Goal: Task Accomplishment & Management: Manage account settings

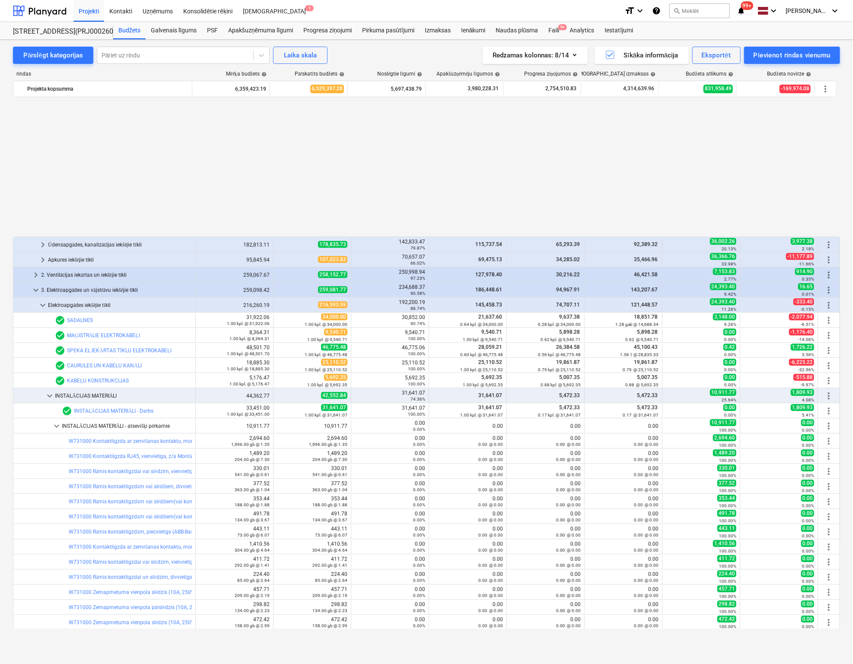
scroll to position [439, 0]
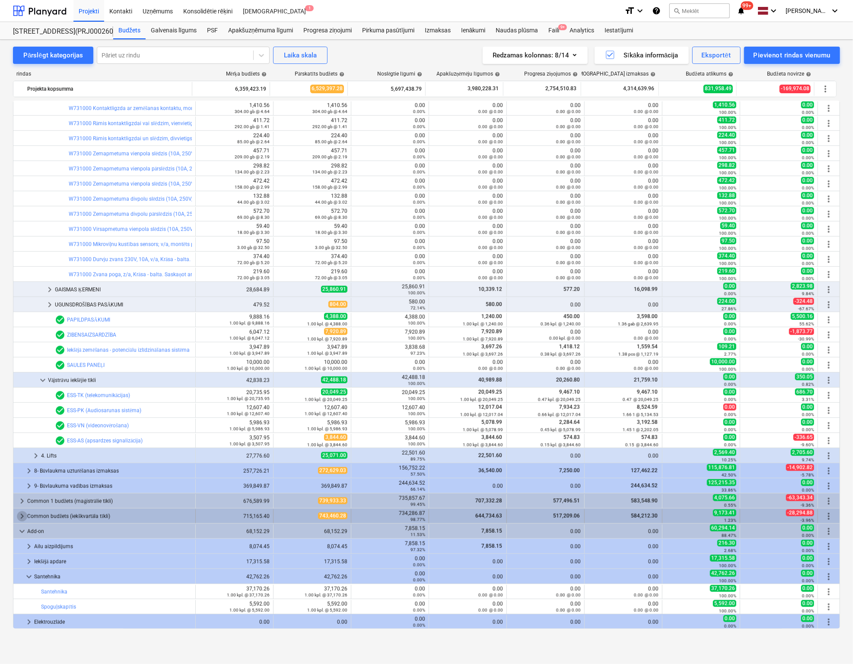
click at [19, 514] on span "keyboard_arrow_right" at bounding box center [22, 516] width 10 height 10
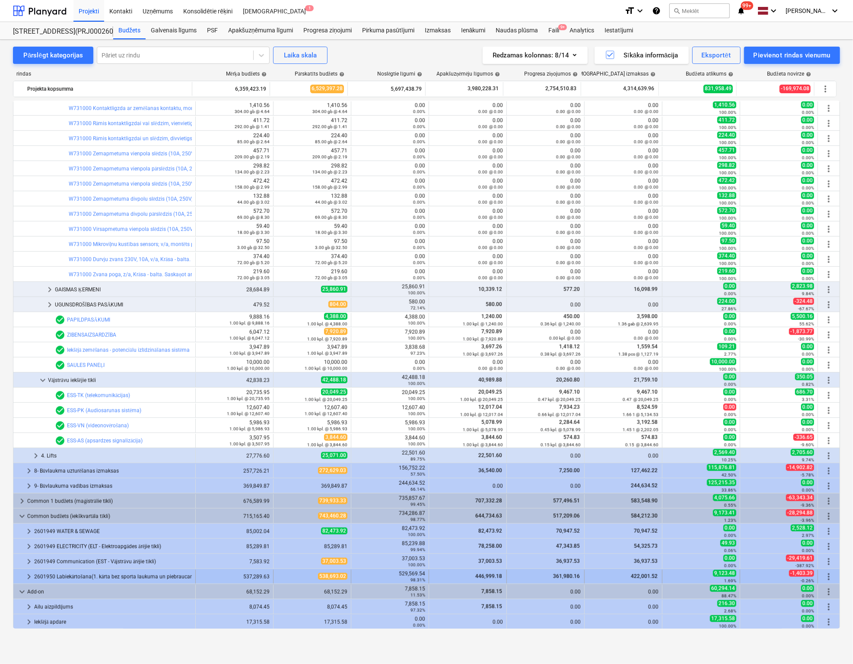
click at [31, 574] on span "keyboard_arrow_right" at bounding box center [29, 577] width 10 height 10
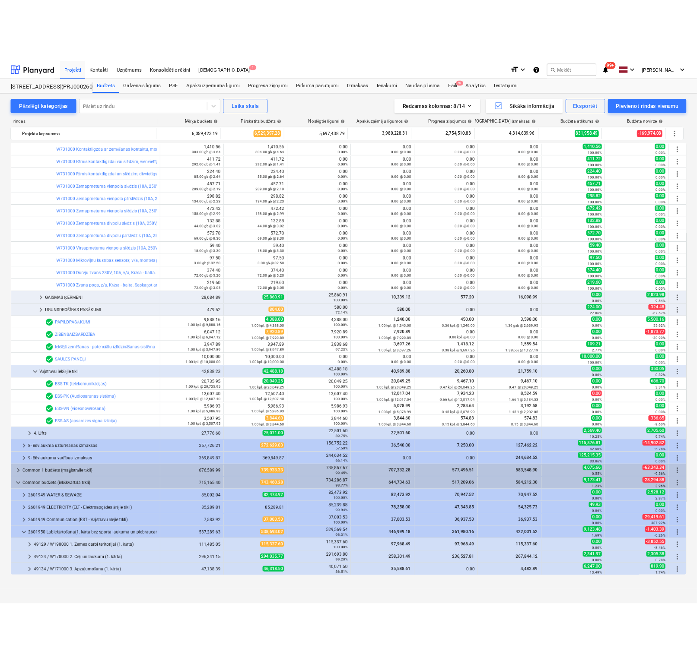
scroll to position [560, 0]
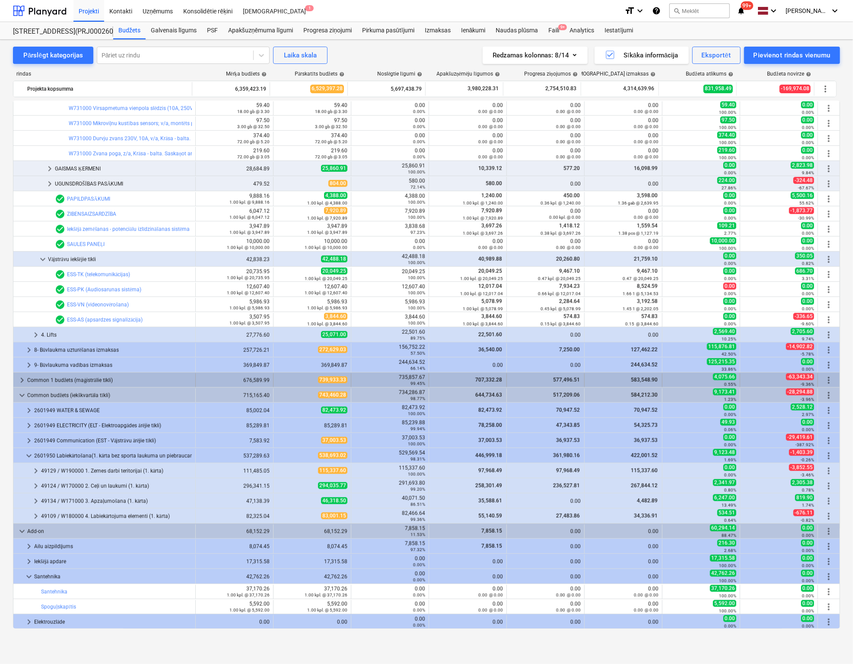
click at [21, 377] on span "keyboard_arrow_right" at bounding box center [22, 380] width 10 height 10
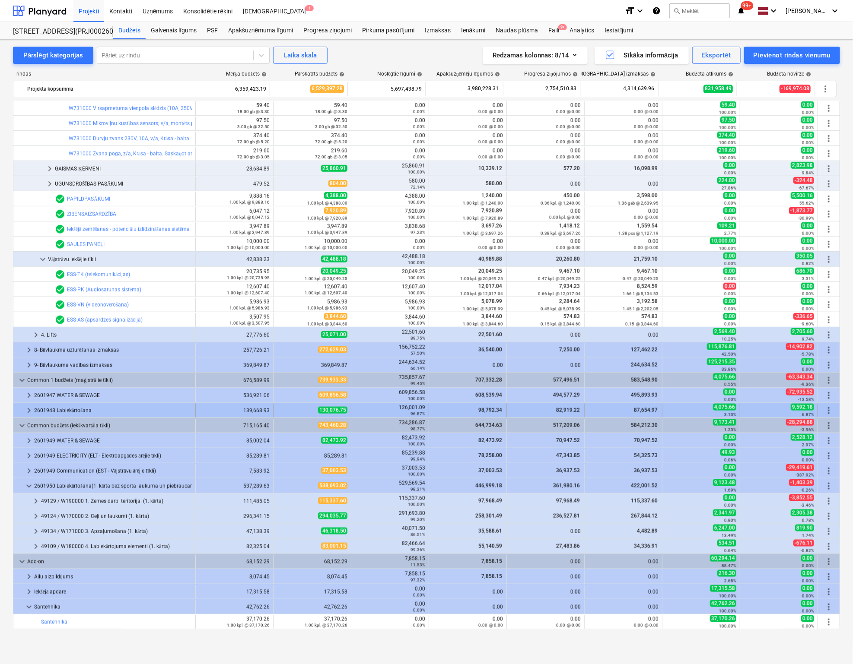
click at [27, 409] on span "keyboard_arrow_right" at bounding box center [29, 411] width 10 height 10
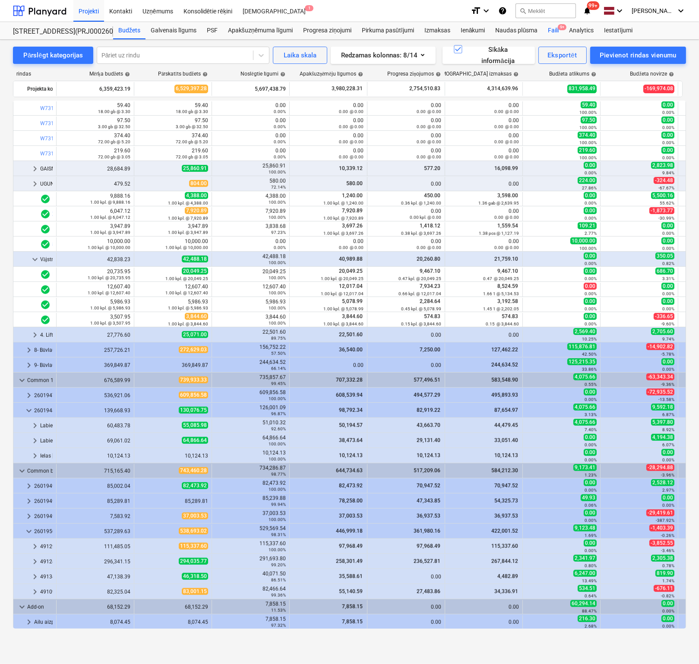
click at [551, 28] on div "Faili 9+" at bounding box center [553, 30] width 21 height 17
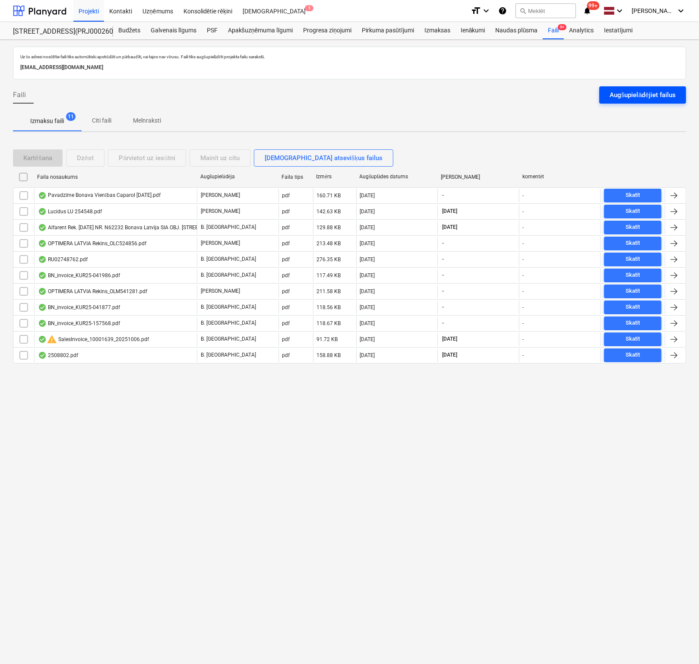
click at [637, 94] on div "Augšupielādējiet failus" at bounding box center [643, 94] width 66 height 11
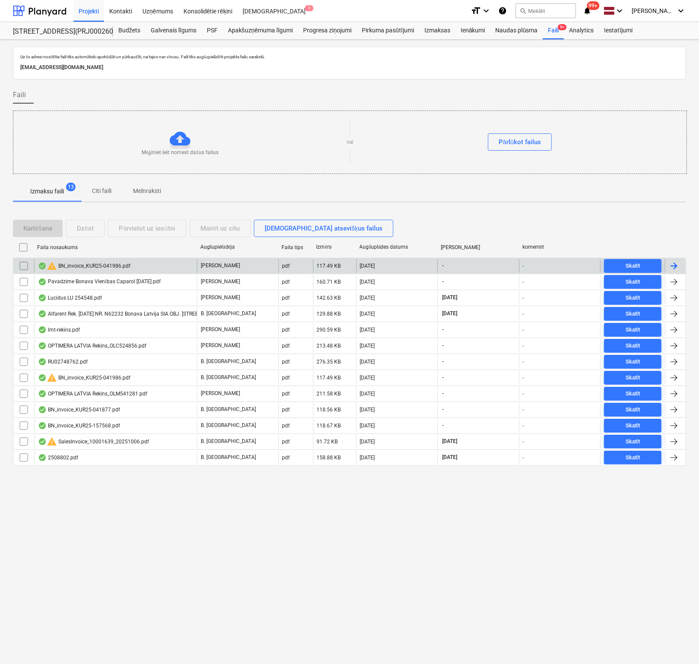
click at [82, 267] on div "warning BN_invoice_KUR25-041986.pdf" at bounding box center [84, 266] width 92 height 10
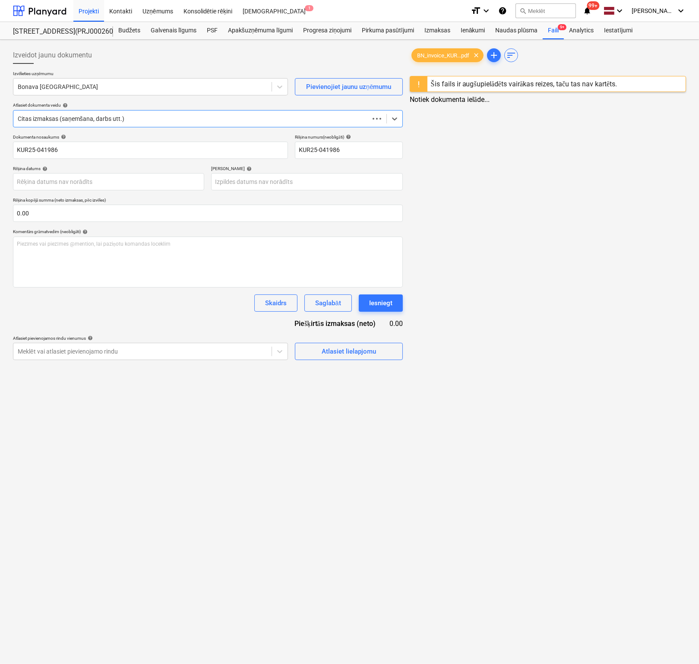
type input "KUR25-041986"
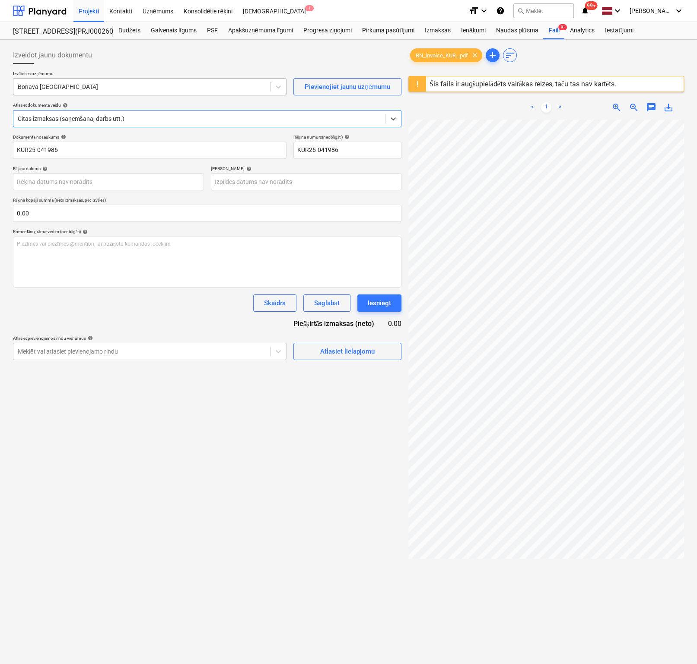
click at [135, 78] on div "Bonava [GEOGRAPHIC_DATA]" at bounding box center [149, 86] width 273 height 17
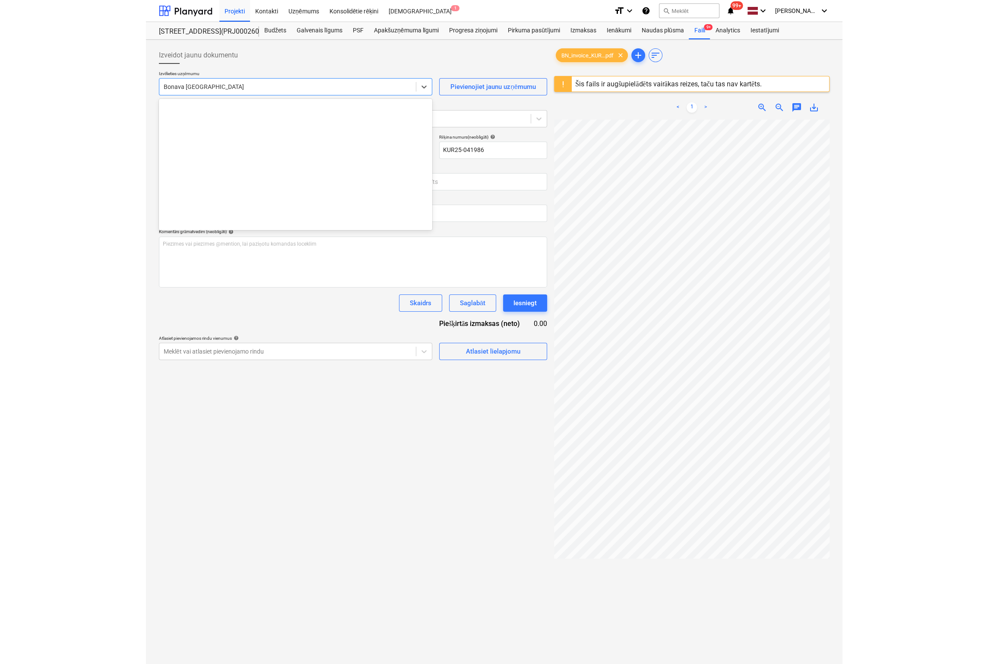
scroll to position [1194, 0]
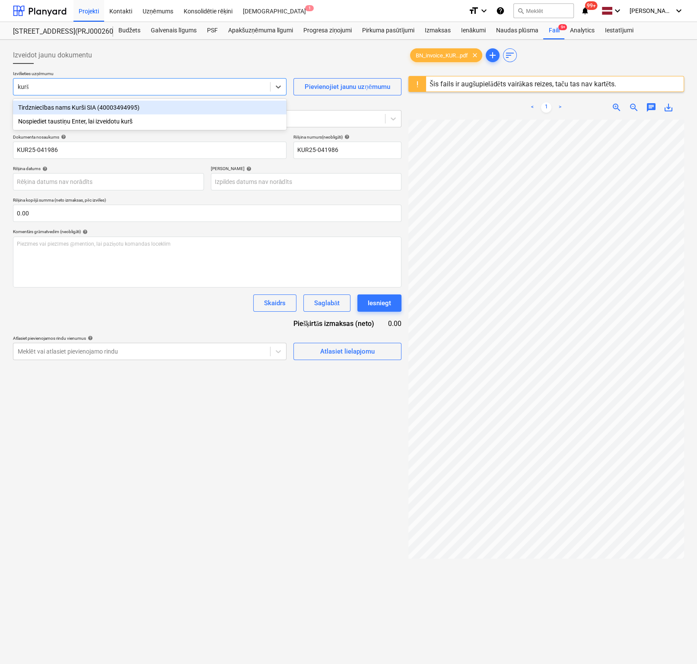
type input "kurši"
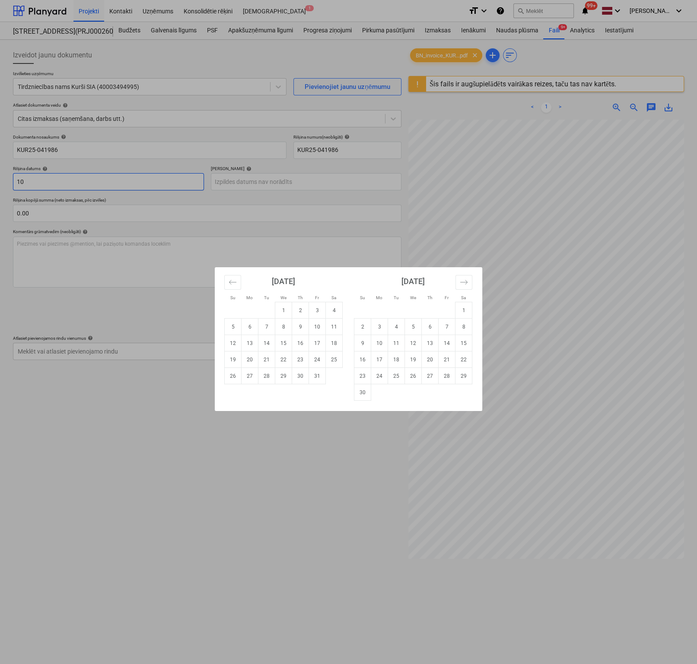
type input "1"
click at [317, 330] on td "10" at bounding box center [317, 327] width 17 height 16
type input "[DATE]"
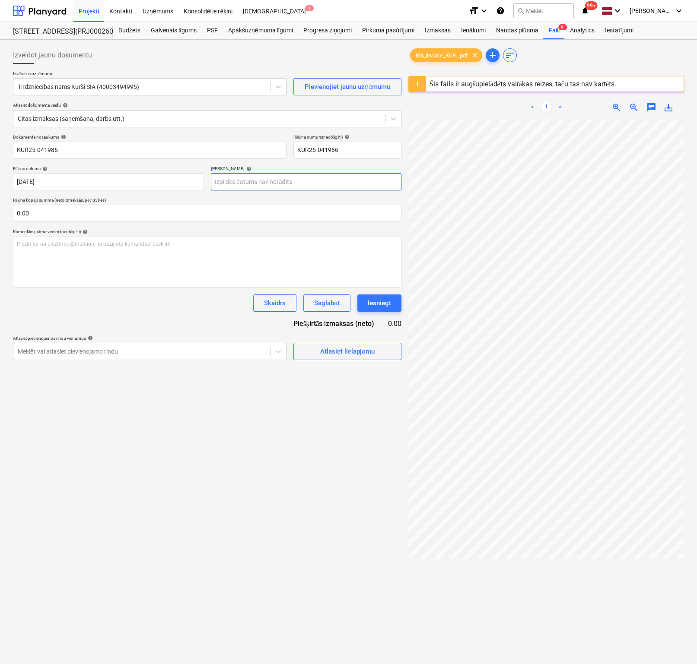
click at [289, 182] on body "Projekti Kontakti Uzņēmums Konsolidētie rēķini Iesūtne 1 format_size keyboard_a…" at bounding box center [348, 332] width 697 height 664
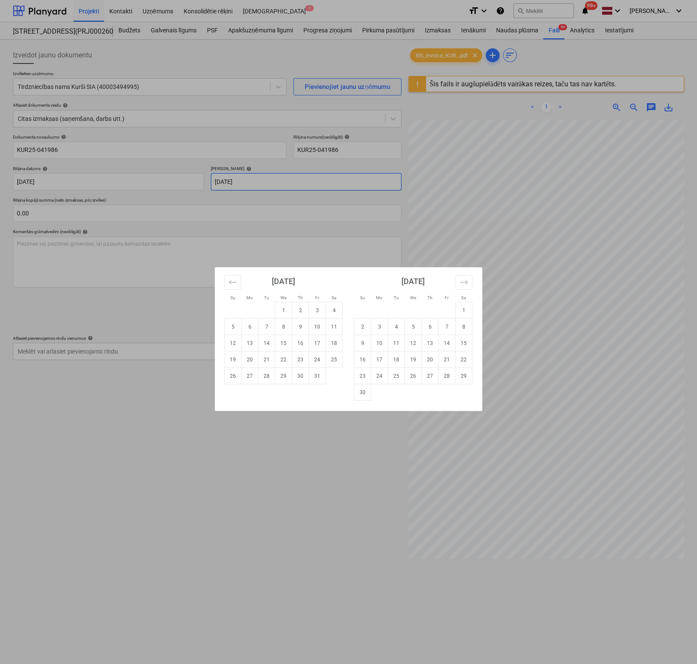
drag, startPoint x: 212, startPoint y: 181, endPoint x: 218, endPoint y: 181, distance: 5.6
click at [213, 180] on div "Su Mo Tu We Th Fr Sa Su Mo Tu We Th Fr Sa [DATE] 1 2 3 4 5 6 7 8 9 10 11 12 13 …" at bounding box center [348, 332] width 697 height 664
click at [214, 180] on body "Projekti Kontakti Uzņēmums Konsolidētie rēķini Iesūtne 1 format_size keyboard_a…" at bounding box center [348, 332] width 697 height 664
click at [465, 286] on button "Move forward to switch to the next month." at bounding box center [463, 282] width 17 height 15
click at [464, 283] on icon "Move forward to switch to the next month." at bounding box center [464, 282] width 8 height 8
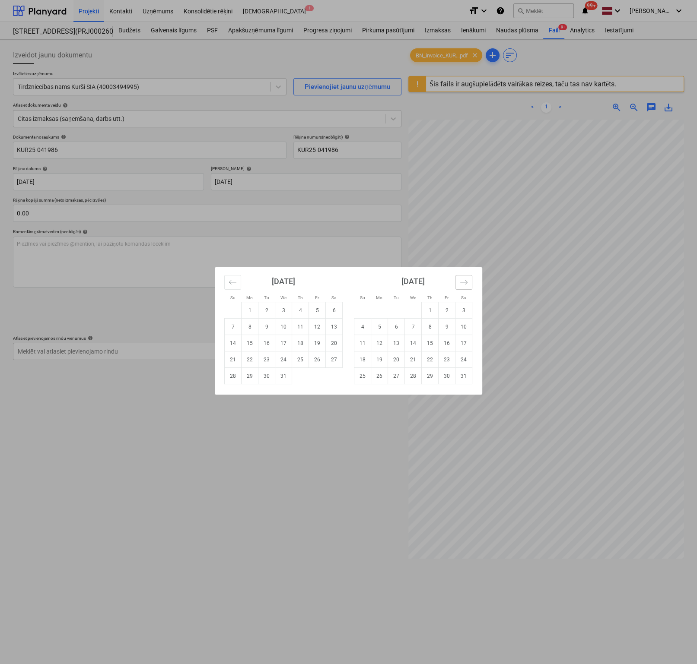
click at [464, 283] on icon "Move forward to switch to the next month." at bounding box center [464, 282] width 8 height 8
click at [462, 311] on td "7" at bounding box center [463, 310] width 17 height 16
type input "[DATE]"
click at [261, 181] on body "Projekti Kontakti Uzņēmums Konsolidētie rēķini Iesūtne 1 format_size keyboard_a…" at bounding box center [348, 332] width 697 height 664
drag, startPoint x: 133, startPoint y: 453, endPoint x: 133, endPoint y: 446, distance: 6.9
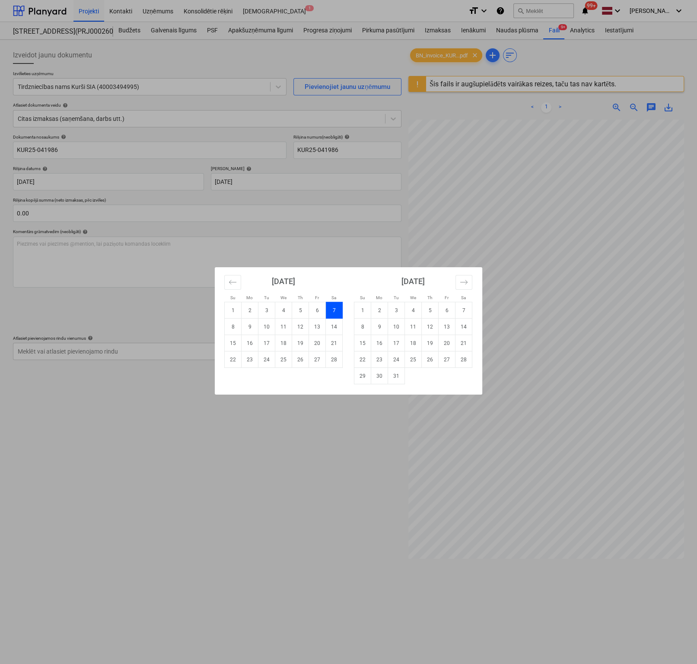
click at [133, 453] on div "Su Mo Tu We Th Fr Sa Su Mo Tu We Th Fr Sa [DATE] 1 2 3 4 5 6 7 8 9 10 11 12 13 …" at bounding box center [348, 332] width 697 height 664
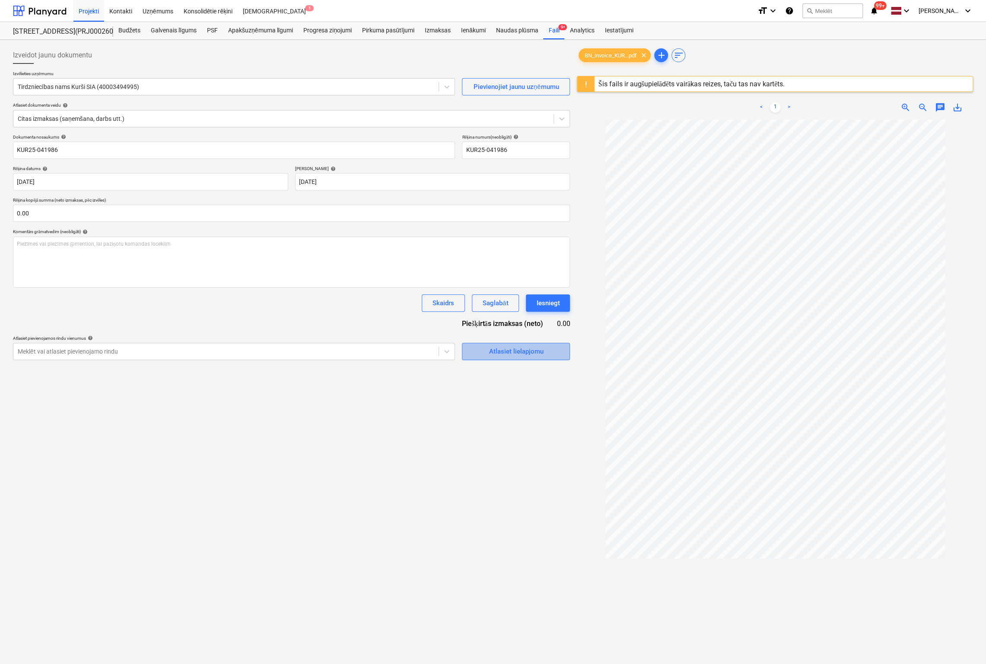
click at [503, 353] on div "Atlasiet lielapjomu" at bounding box center [515, 351] width 54 height 11
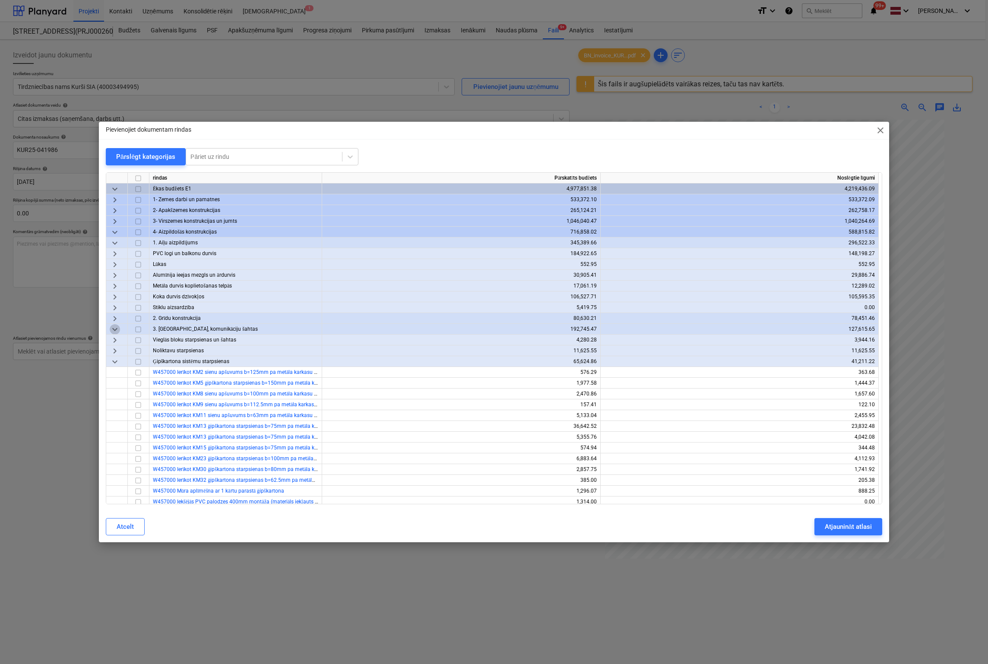
click at [117, 331] on span "keyboard_arrow_down" at bounding box center [115, 329] width 10 height 10
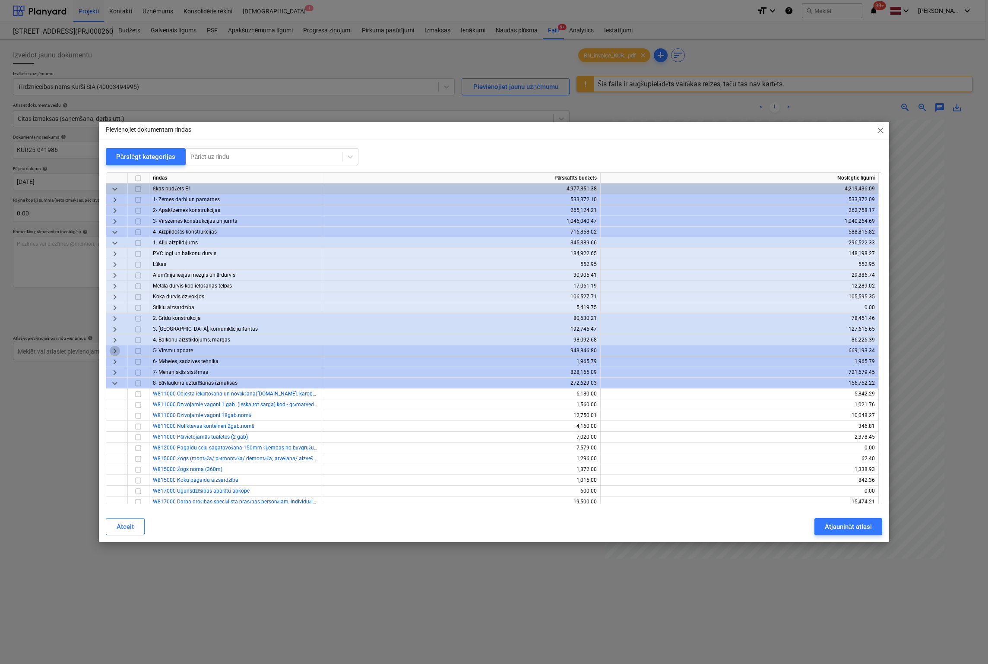
click at [112, 347] on span "keyboard_arrow_right" at bounding box center [115, 351] width 10 height 10
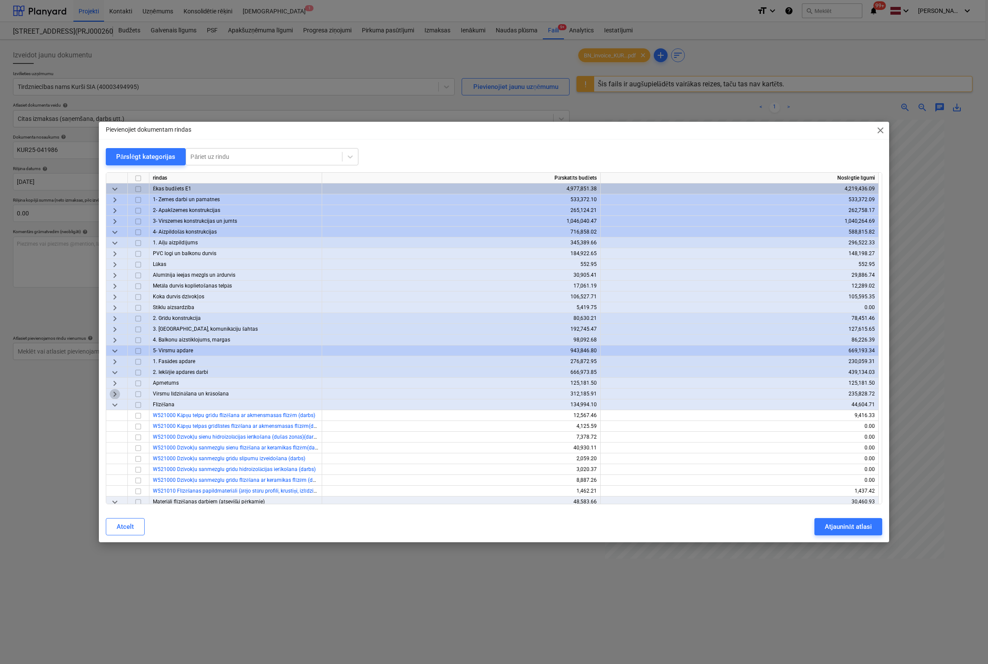
click at [115, 394] on span "keyboard_arrow_right" at bounding box center [115, 394] width 10 height 10
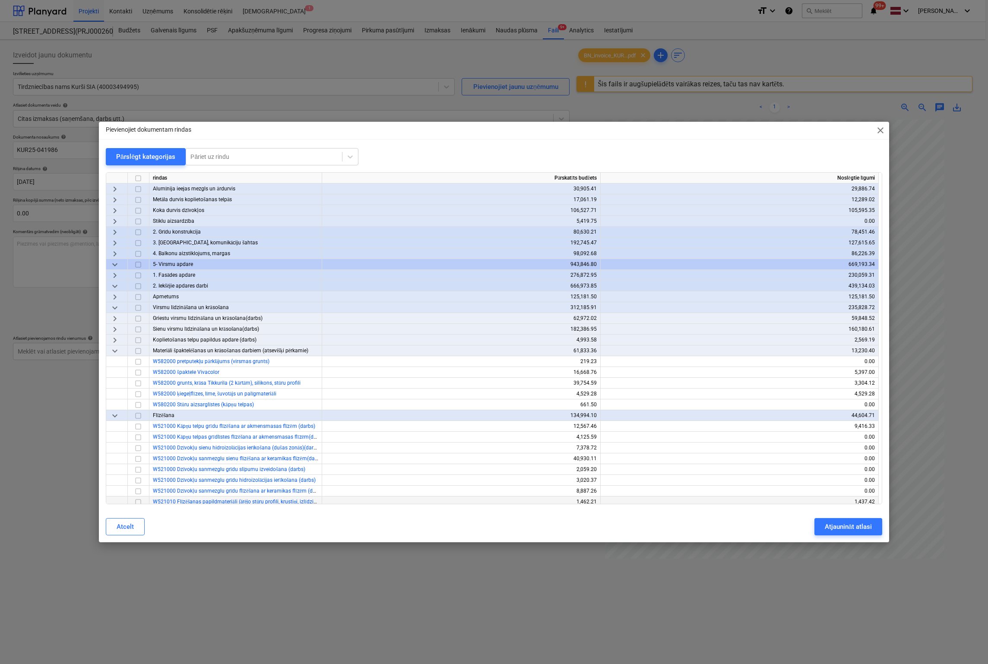
scroll to position [86, 0]
click at [139, 384] on input "checkbox" at bounding box center [138, 383] width 10 height 10
click at [852, 526] on div "Atjaunināt atlasi" at bounding box center [848, 526] width 47 height 11
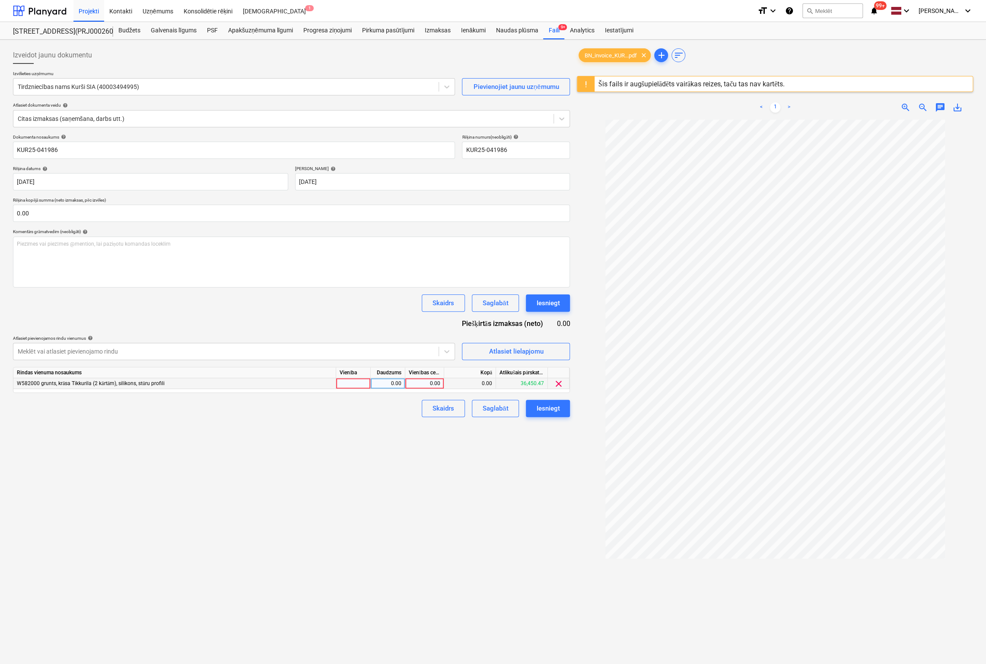
click at [428, 386] on div "0.00" at bounding box center [425, 383] width 32 height 11
type input "99.8"
click at [273, 563] on div "Izveidot jaunu dokumentu Izvēlieties uzņēmumu Tirdzniecības nams Kurši SIA (400…" at bounding box center [292, 403] width 564 height 720
click at [541, 411] on div "Iesniegt" at bounding box center [547, 408] width 23 height 11
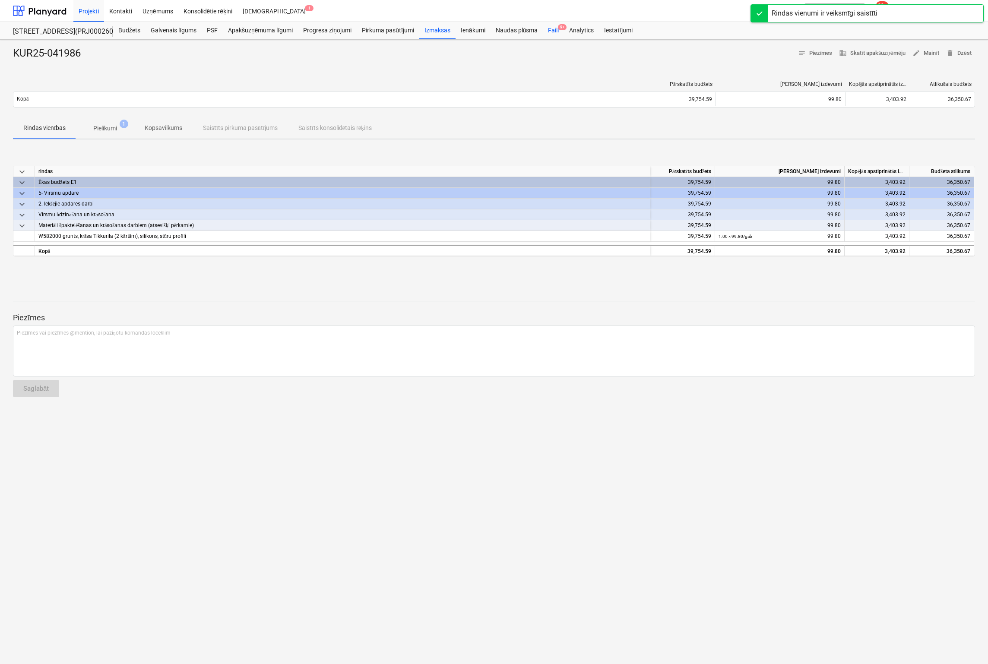
click at [555, 32] on div "Faili 9+" at bounding box center [553, 30] width 21 height 17
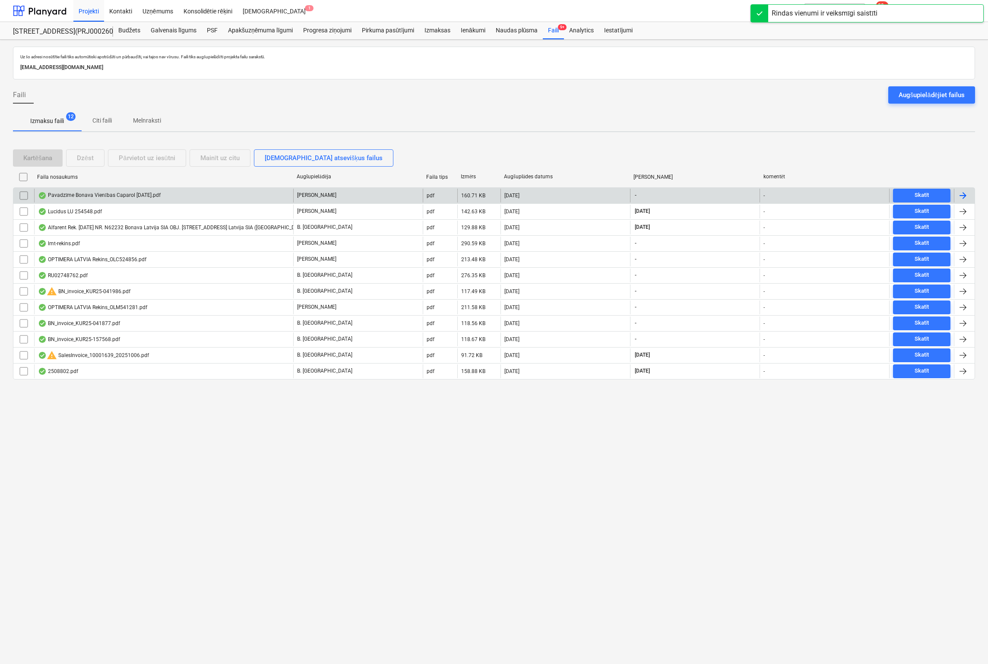
click at [94, 193] on div "Pavadzīme Bonava Vienības Caparol [DATE].pdf" at bounding box center [99, 195] width 123 height 7
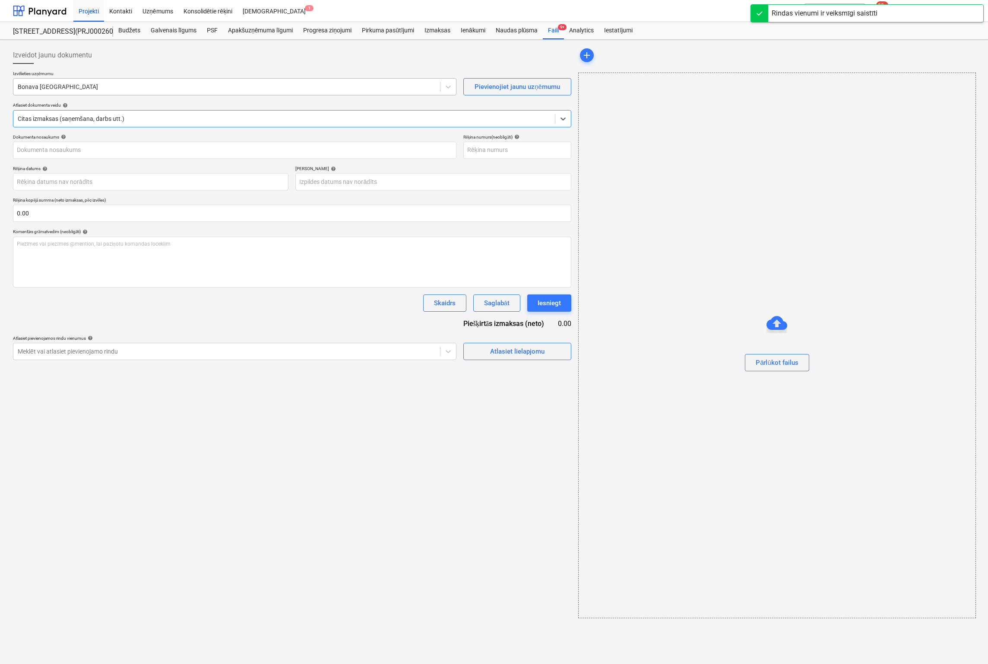
click at [149, 87] on div at bounding box center [227, 86] width 418 height 9
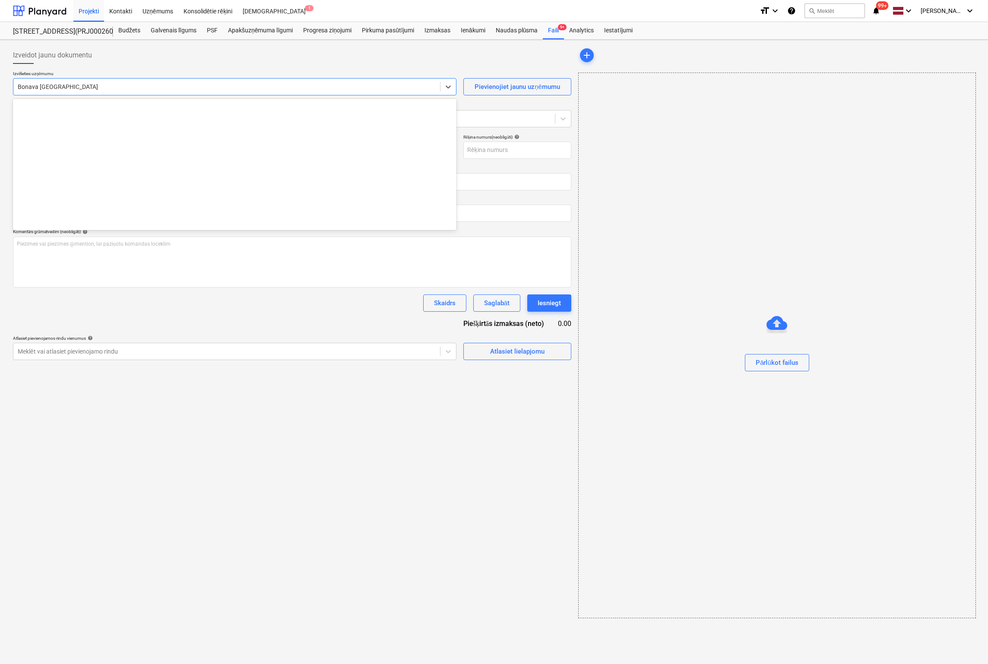
type input "40003941615"
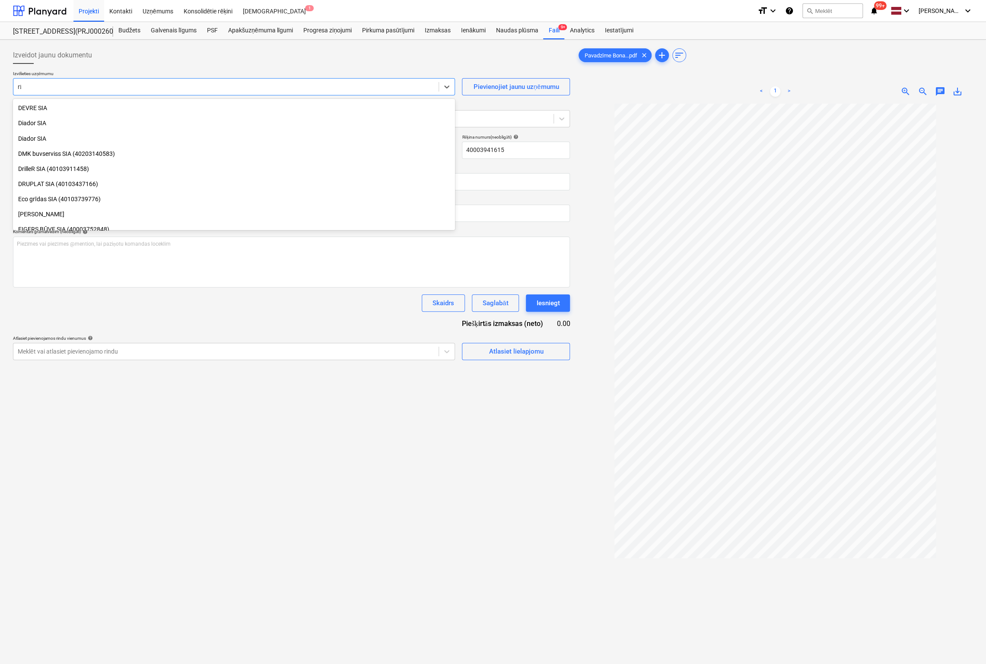
scroll to position [188, 0]
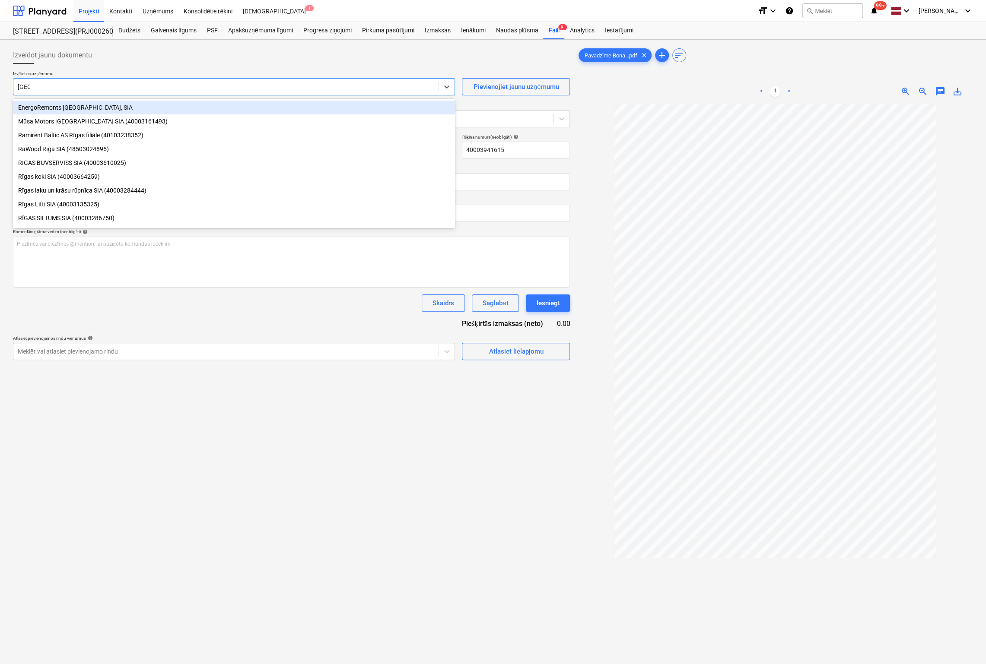
type input "[GEOGRAPHIC_DATA]"
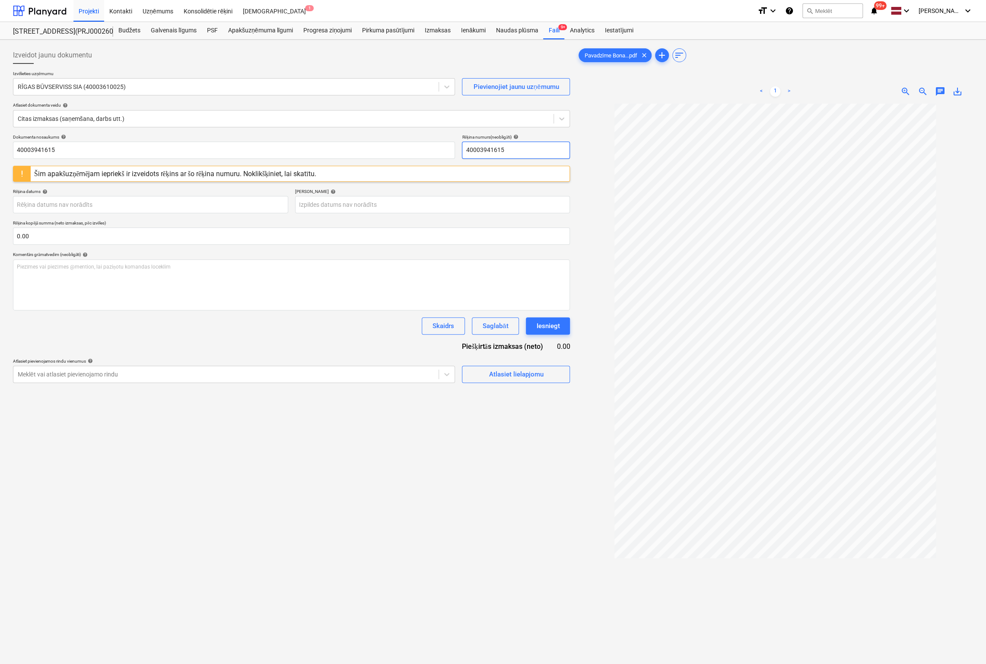
click at [525, 151] on input "40003941615" at bounding box center [516, 150] width 108 height 17
drag, startPoint x: 525, startPoint y: 151, endPoint x: 368, endPoint y: 168, distance: 158.2
click at [368, 168] on div "Dokumenta nosaukums help 40003941615 Rēķina numurs (neobligāti) help 4000394161…" at bounding box center [291, 258] width 557 height 249
drag, startPoint x: 512, startPoint y: 151, endPoint x: 399, endPoint y: 150, distance: 113.2
click at [399, 150] on div "Dokumenta nosaukums help 40003941615 Rēķina numurs (neobligāti) help RBUV 378674" at bounding box center [291, 146] width 557 height 25
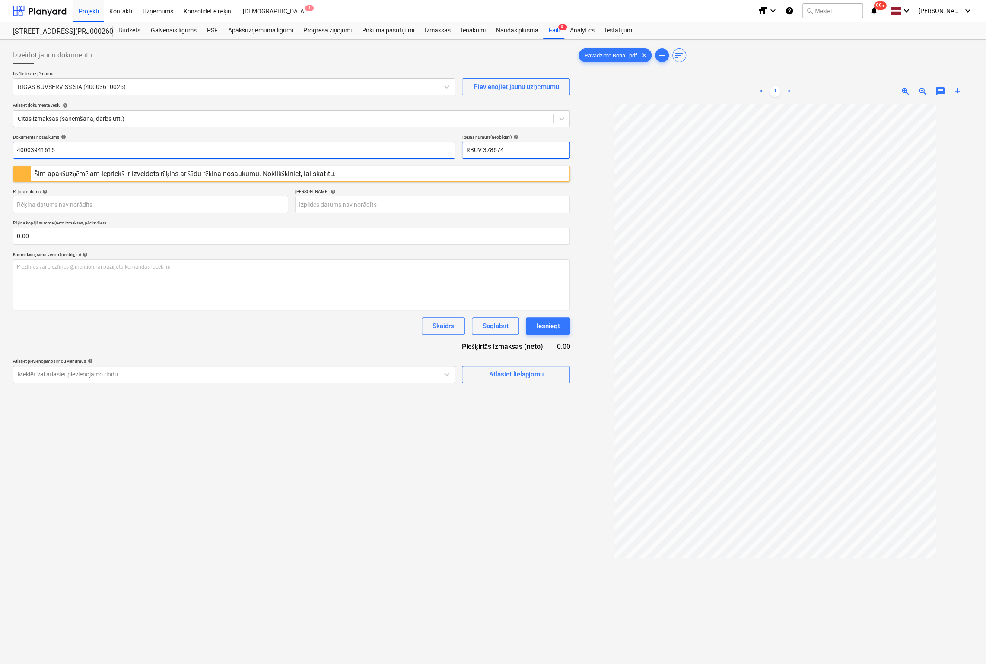
type input "RBUV 378674"
drag, startPoint x: 197, startPoint y: 151, endPoint x: -6, endPoint y: 159, distance: 203.2
click at [0, 159] on html "Projekti Kontakti Uzņēmums Konsolidētie rēķini Iesūtne 1 format_size keyboard_a…" at bounding box center [493, 332] width 986 height 664
paste input "RBUV 378674"
type input "RBUV 378674"
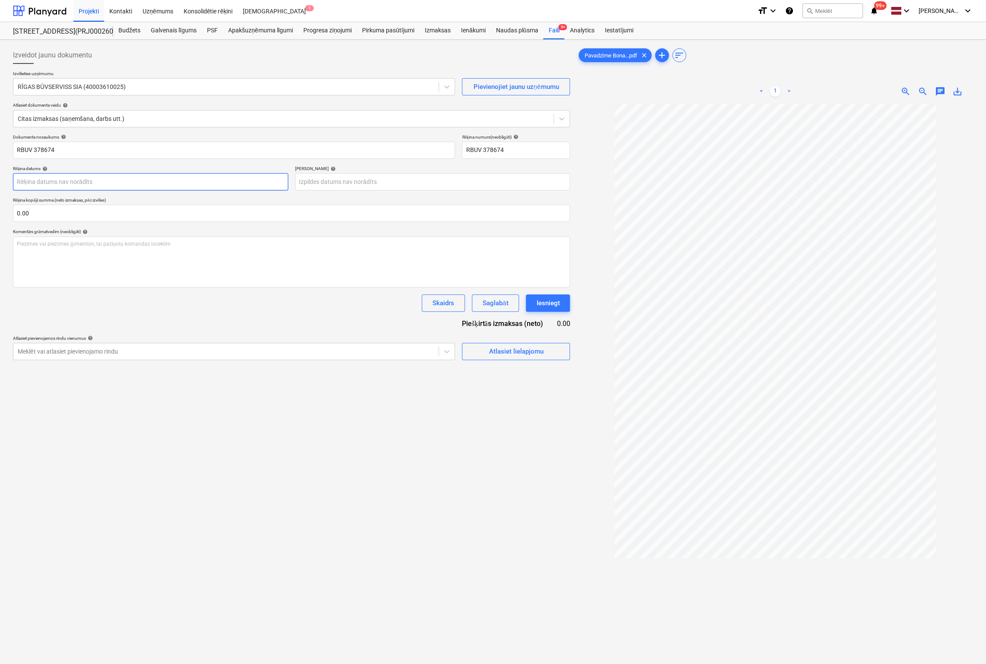
click at [240, 202] on p "Rēķina kopējā summa (neto izmaksas, pēc izvēles)" at bounding box center [291, 200] width 557 height 7
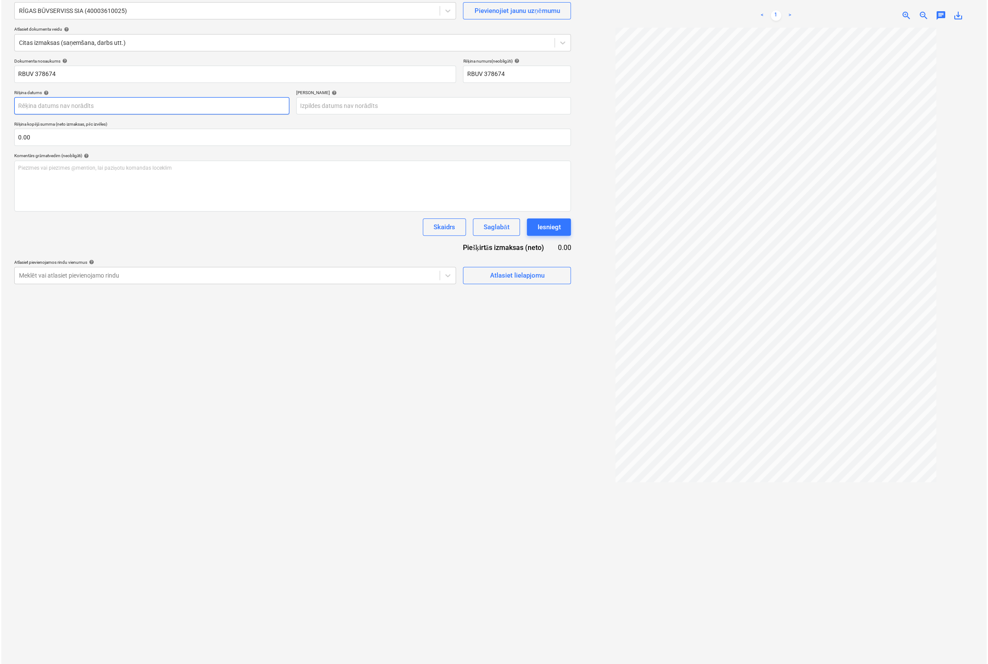
scroll to position [86, 0]
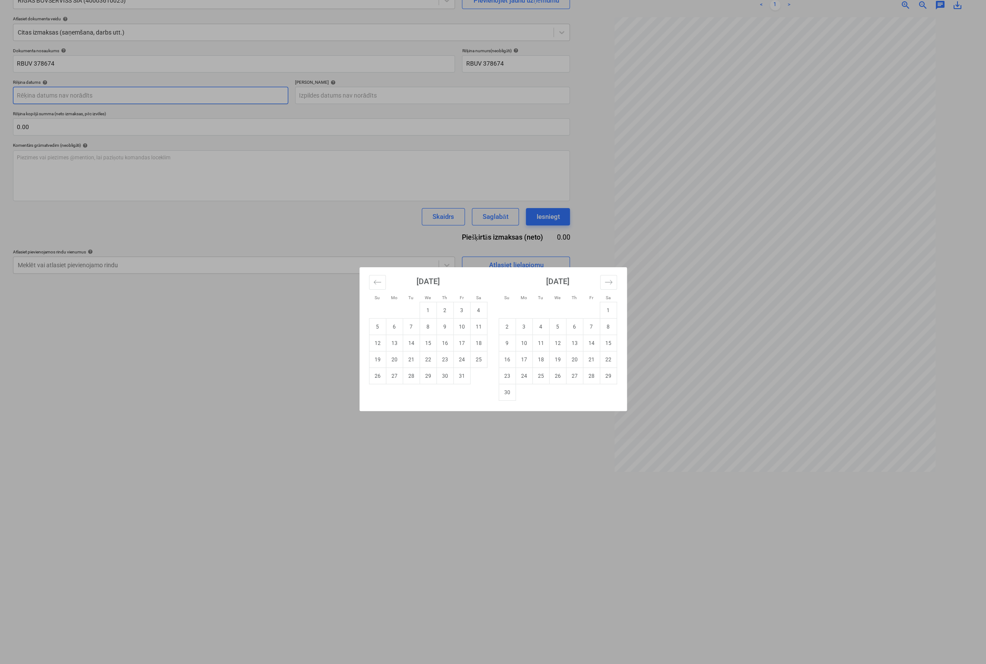
click at [222, 98] on body "Projekti Kontakti Uzņēmums Konsolidētie rēķini Iesūtne 1 format_size keyboard_a…" at bounding box center [493, 246] width 986 height 664
type input "[DATE]"
click at [405, 92] on div "Su Mo Tu We Th Fr Sa Su Mo Tu We Th Fr Sa [DATE] 1 2 3 4 5 6 7 8 9 10 11 12 13 …" at bounding box center [493, 332] width 986 height 664
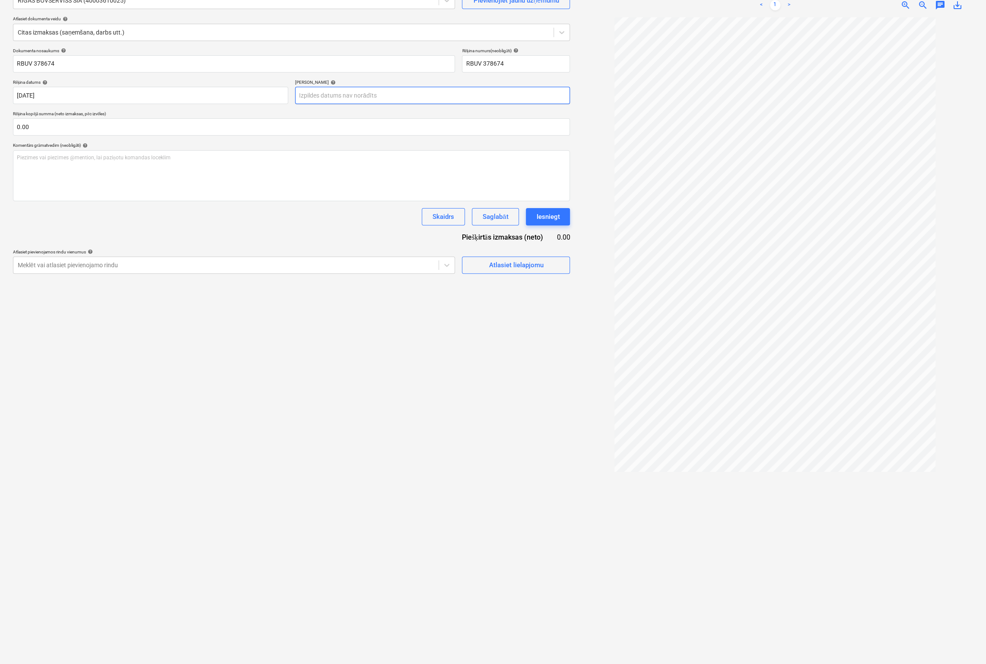
click at [404, 95] on body "Projekti Kontakti Uzņēmums Konsolidētie rēķini Iesūtne 1 format_size keyboard_a…" at bounding box center [493, 246] width 986 height 664
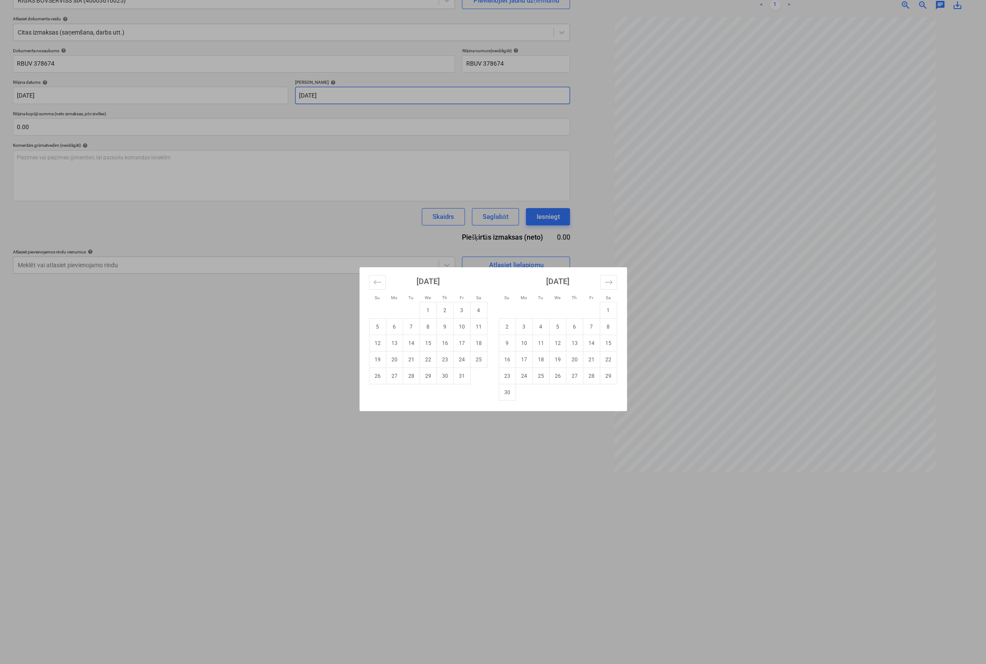
type input "[DATE]"
click at [252, 219] on div "Su Mo Tu We Th Fr Sa Su Mo Tu We Th Fr Sa [DATE] 1 2 3 4 5 6 7 8 9 10 11 12 13 …" at bounding box center [493, 332] width 986 height 664
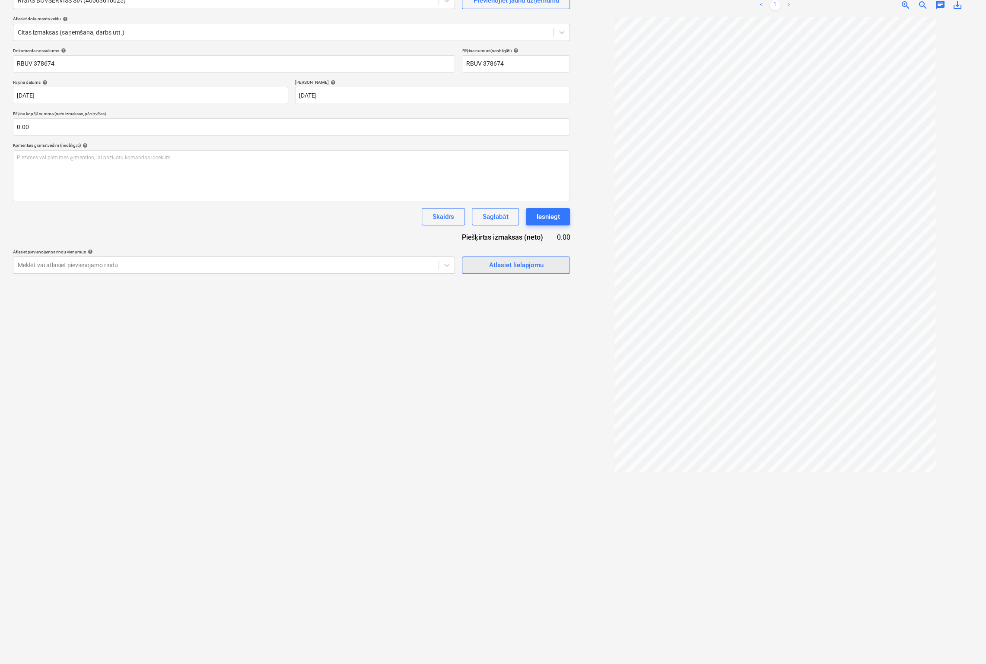
click at [520, 265] on div "Atlasiet lielapjomu" at bounding box center [515, 265] width 54 height 11
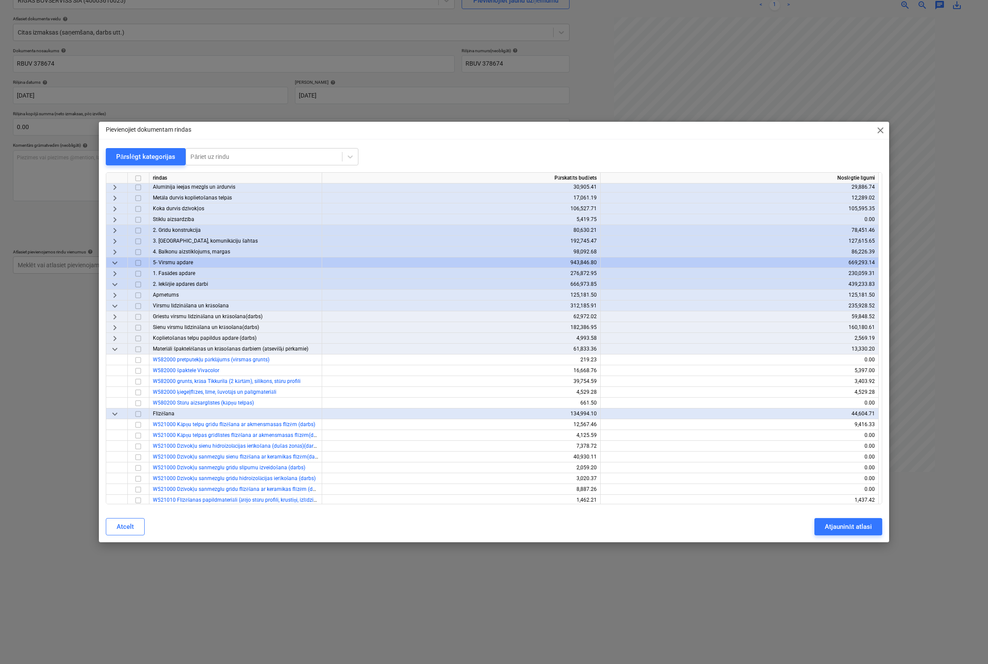
scroll to position [43, 0]
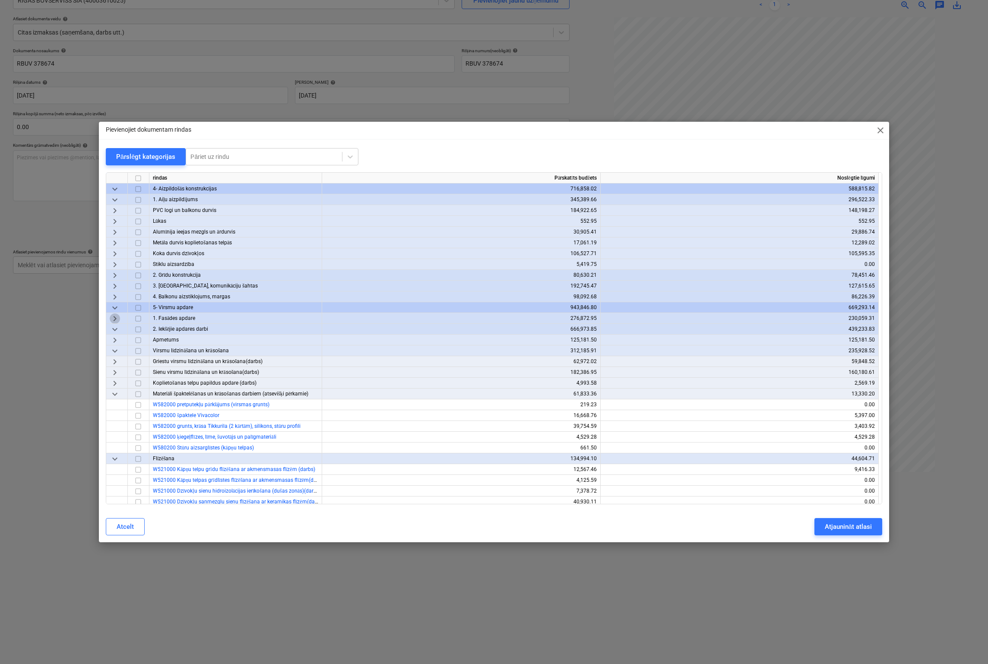
click at [116, 317] on span "keyboard_arrow_right" at bounding box center [115, 319] width 10 height 10
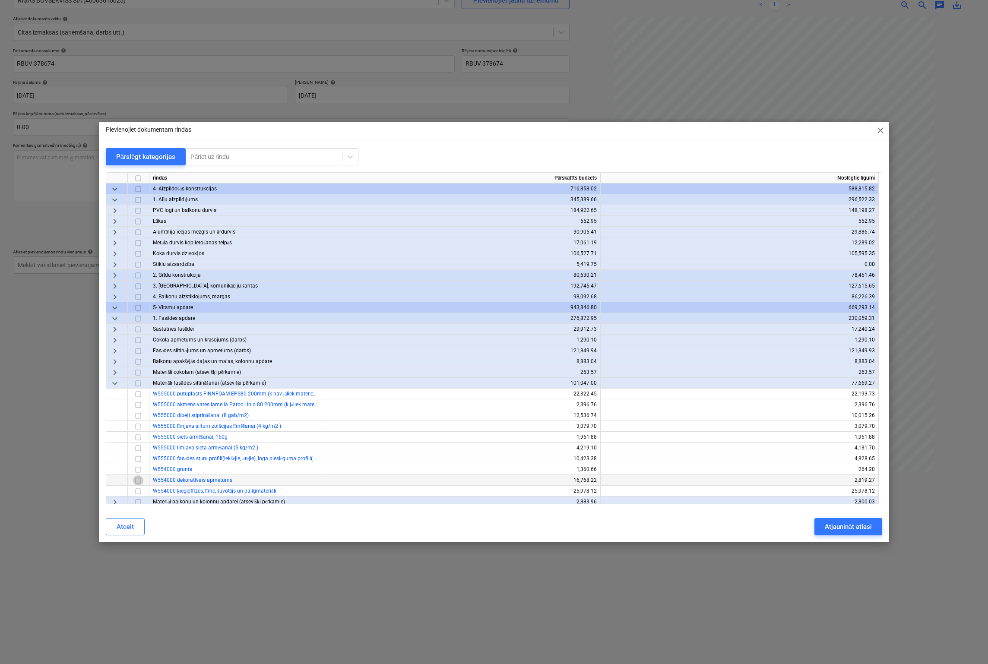
drag, startPoint x: 138, startPoint y: 480, endPoint x: 154, endPoint y: 483, distance: 16.3
click at [138, 480] on input "checkbox" at bounding box center [138, 481] width 10 height 10
click at [835, 525] on div "Atjaunināt atlasi" at bounding box center [848, 526] width 47 height 11
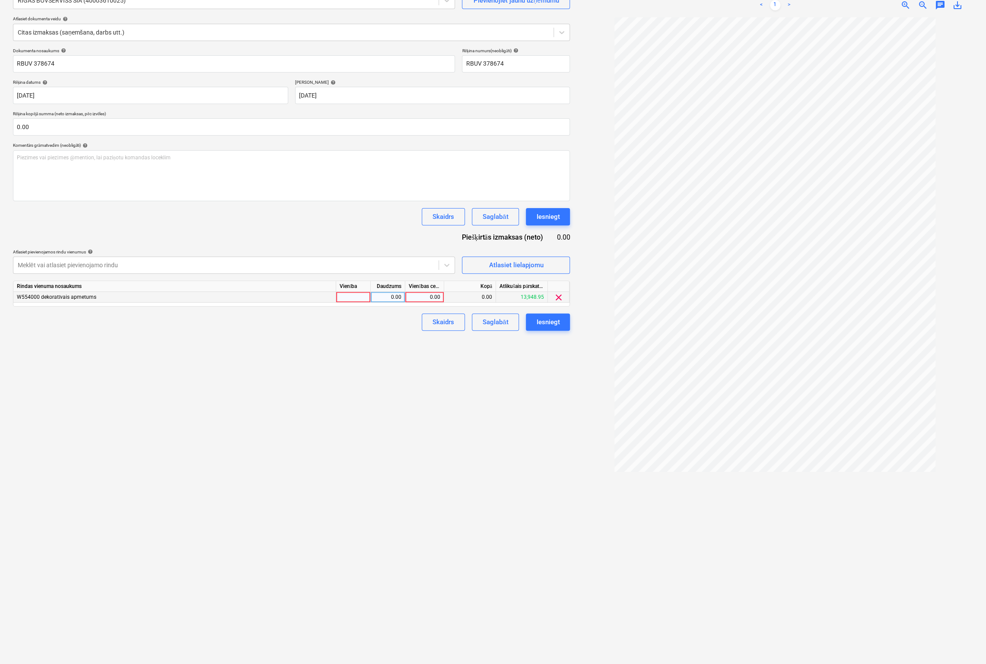
click at [479, 299] on div "0.00" at bounding box center [470, 297] width 52 height 11
click at [427, 298] on div "0.00" at bounding box center [425, 297] width 32 height 11
type input "2908.89"
click at [451, 381] on div "Izveidot jaunu dokumentu Izvēlieties uzņēmumu RĪGAS BŪVSERVISS SIA (40003610025…" at bounding box center [292, 309] width 564 height 704
click at [560, 317] on button "Iesniegt" at bounding box center [548, 322] width 44 height 17
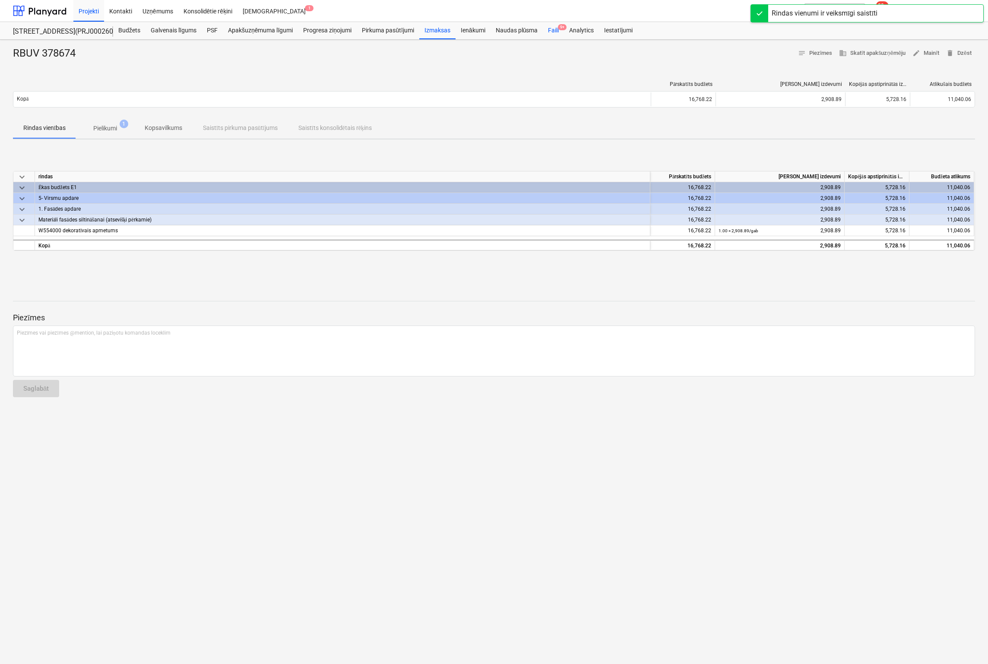
click at [553, 30] on div "Faili 9+" at bounding box center [553, 30] width 21 height 17
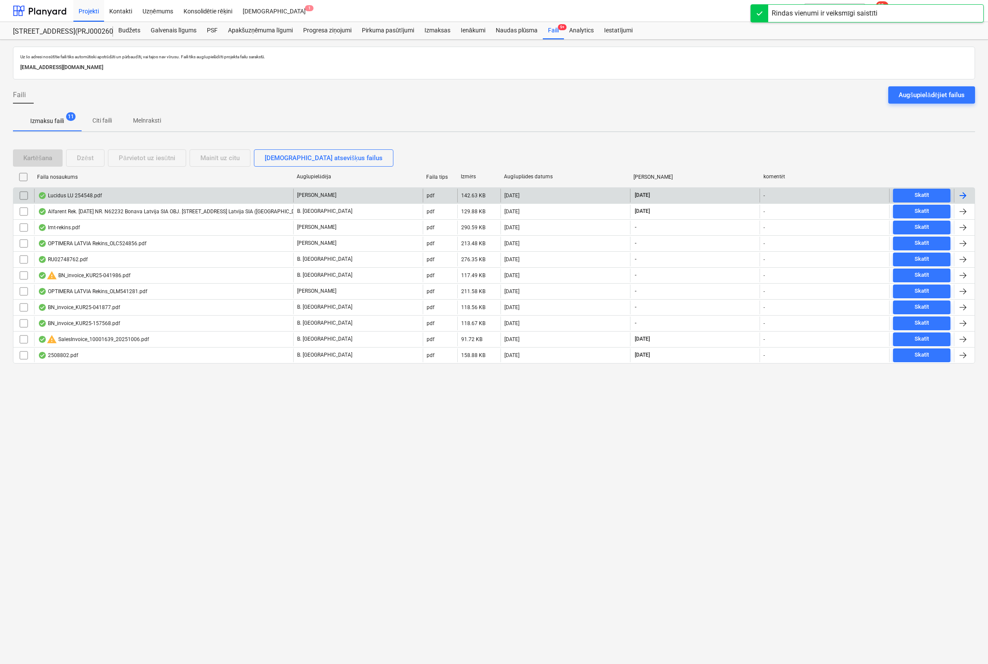
click at [72, 193] on div "Lucidus LU 254548.pdf" at bounding box center [70, 195] width 64 height 7
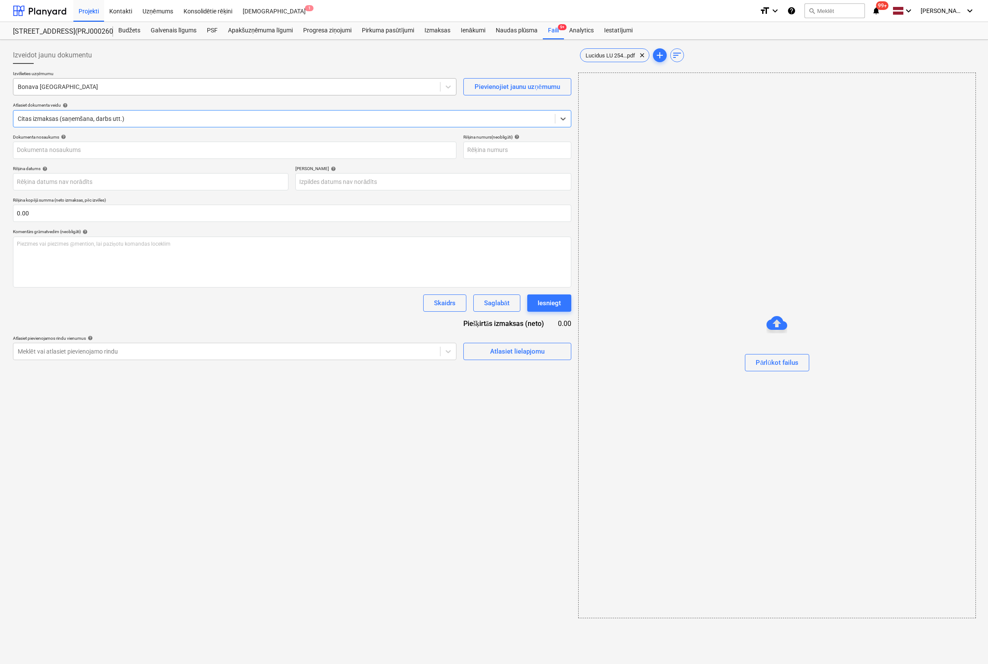
type input "Lucidus LU 254548.pdf"
type input "[DATE]"
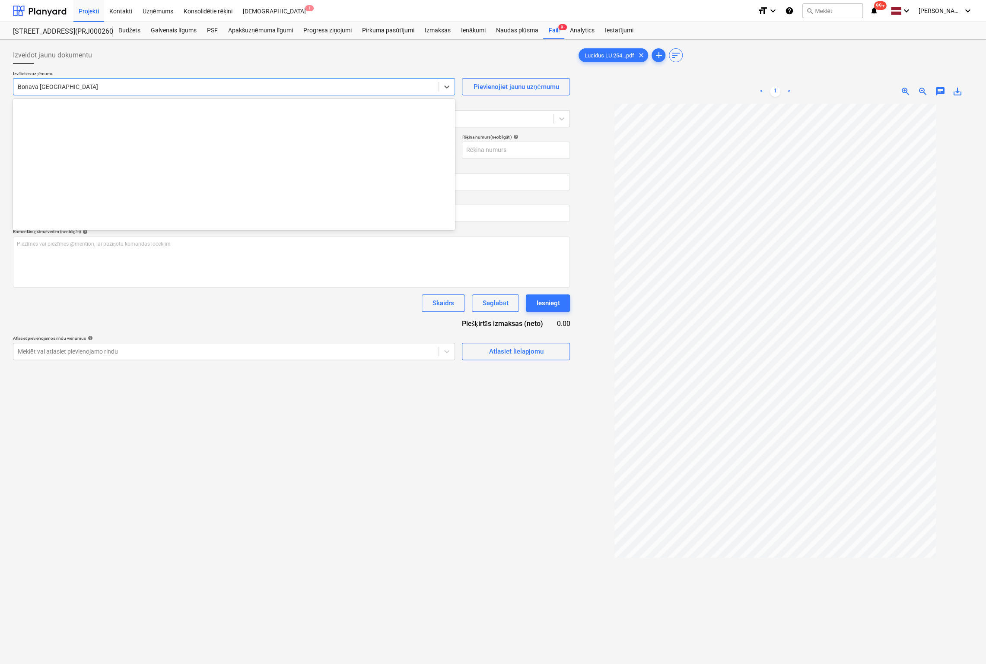
click at [90, 88] on div at bounding box center [226, 86] width 416 height 9
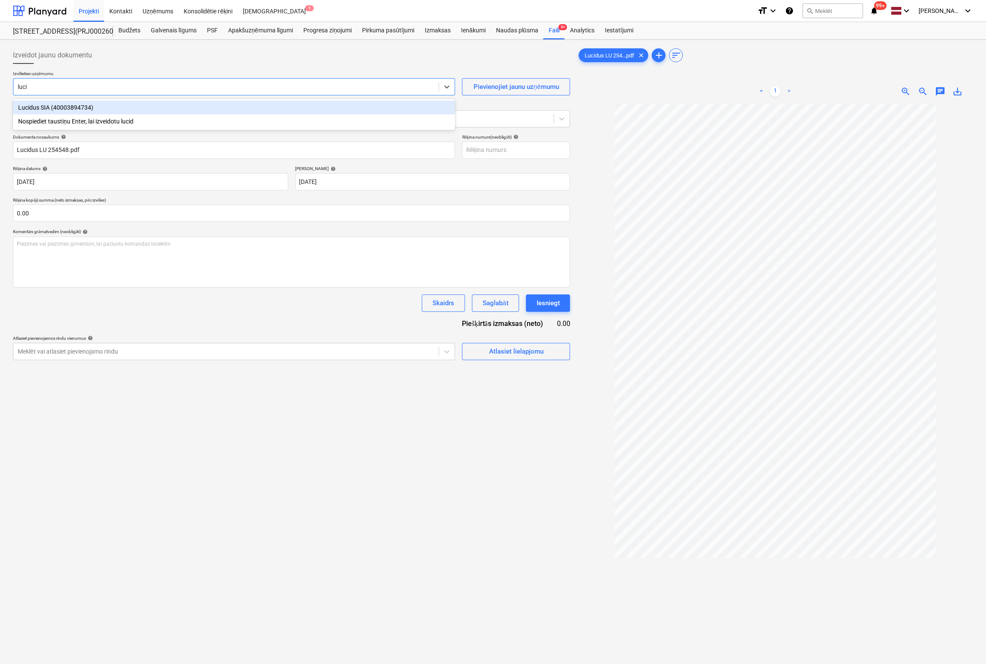
type input "lucid"
click at [79, 106] on div "Lucidus SIA (40003894734)" at bounding box center [234, 108] width 442 height 14
click at [487, 151] on input "text" at bounding box center [516, 150] width 108 height 17
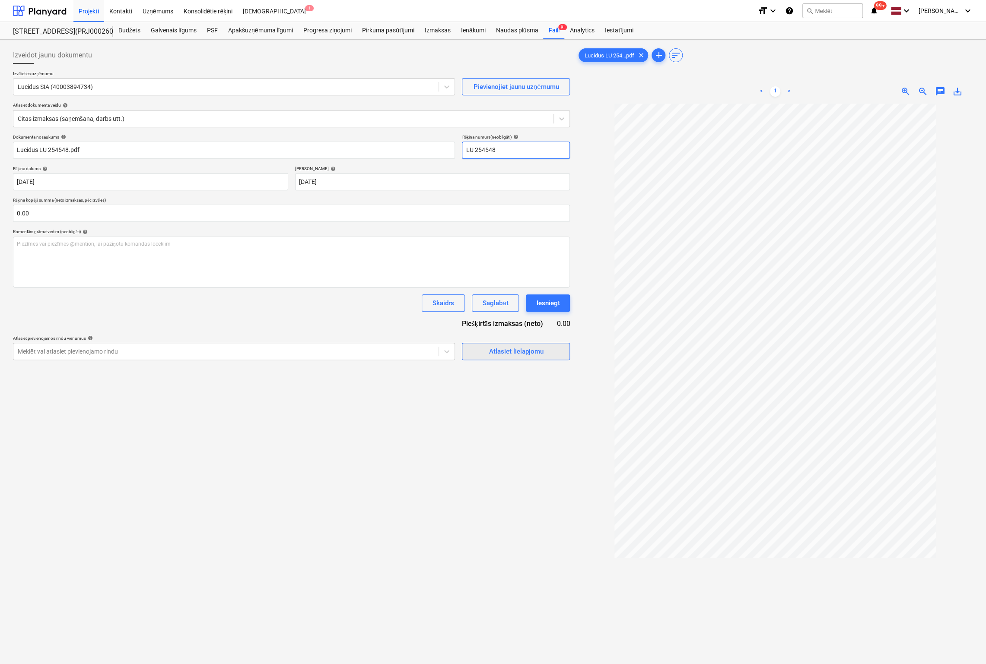
type input "LU 254548"
click at [502, 351] on div "Atlasiet lielapjomu" at bounding box center [515, 351] width 54 height 11
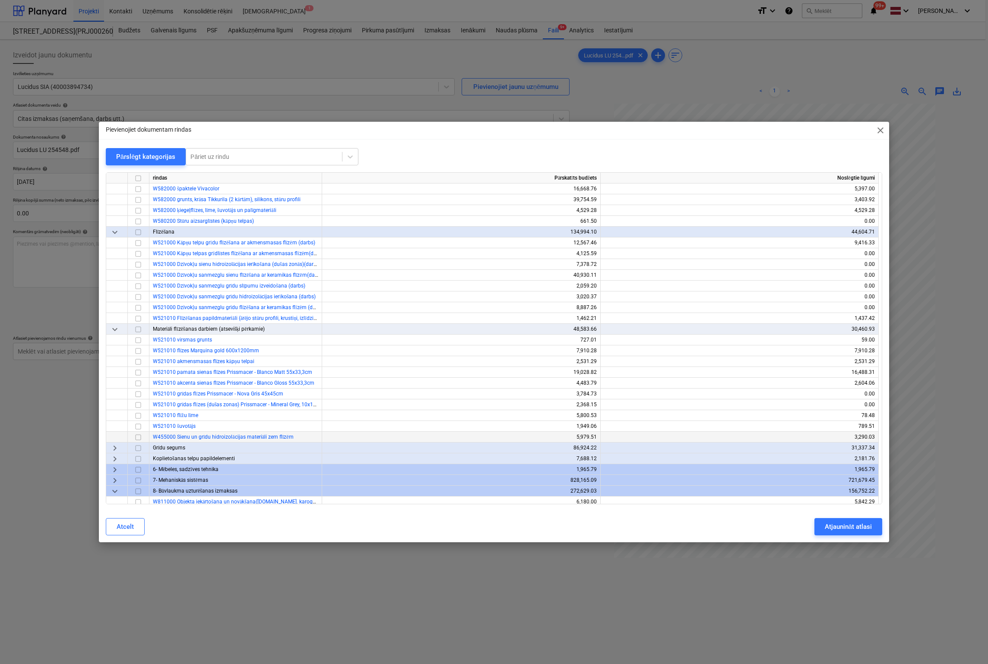
scroll to position [518, 0]
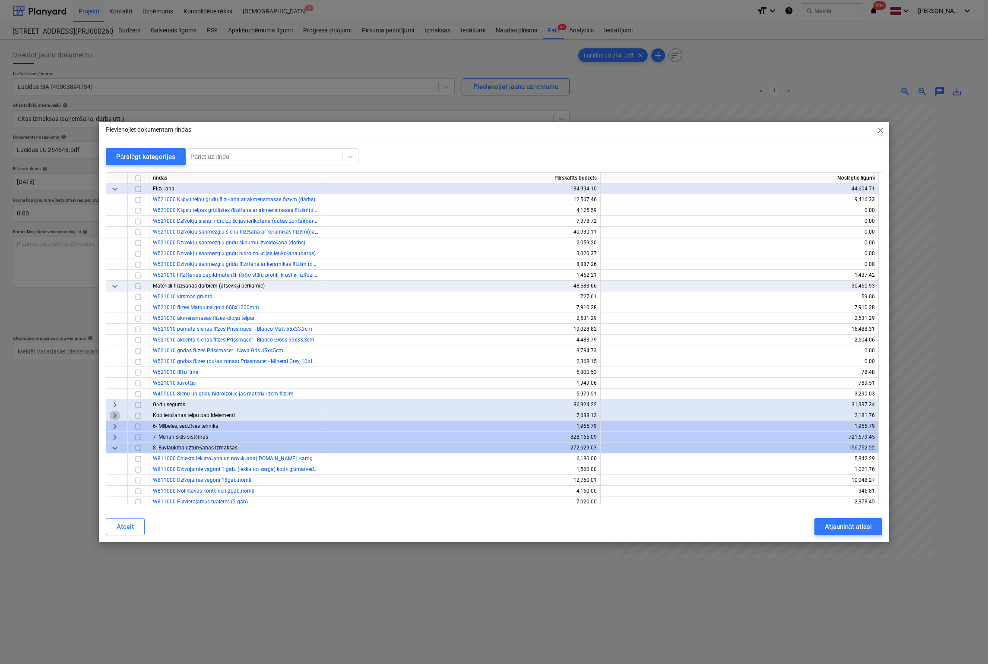
click at [114, 416] on span "keyboard_arrow_right" at bounding box center [115, 416] width 10 height 10
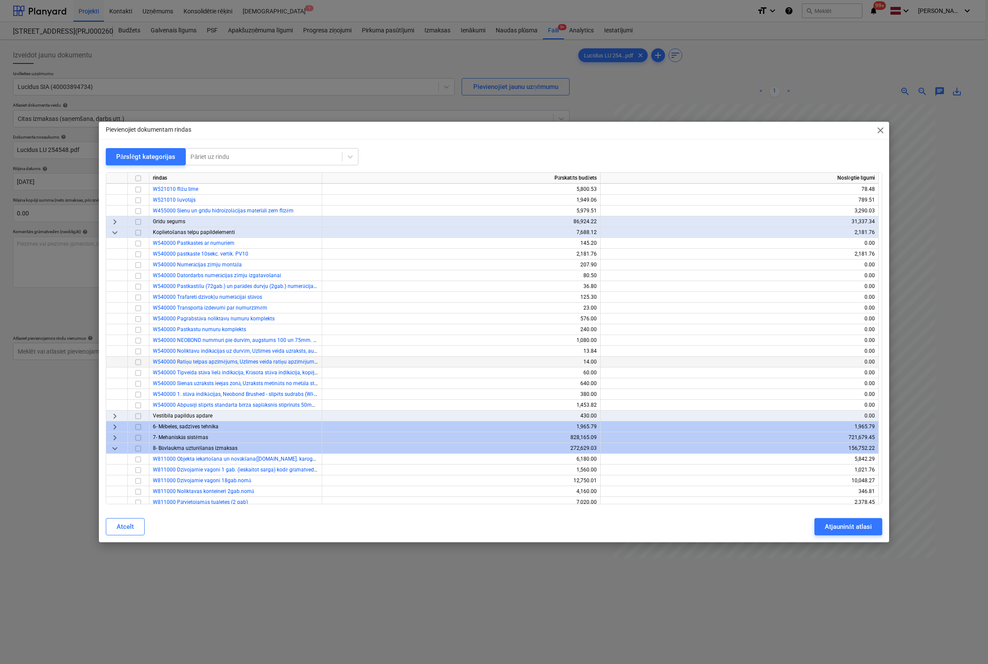
scroll to position [777, 0]
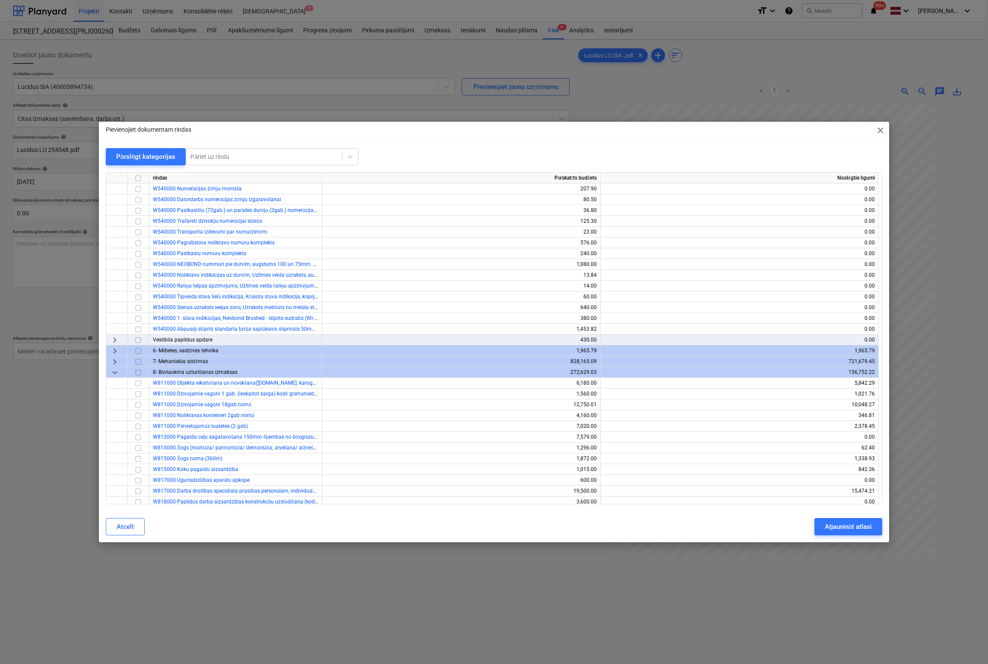
click at [115, 339] on span "keyboard_arrow_right" at bounding box center [115, 340] width 10 height 10
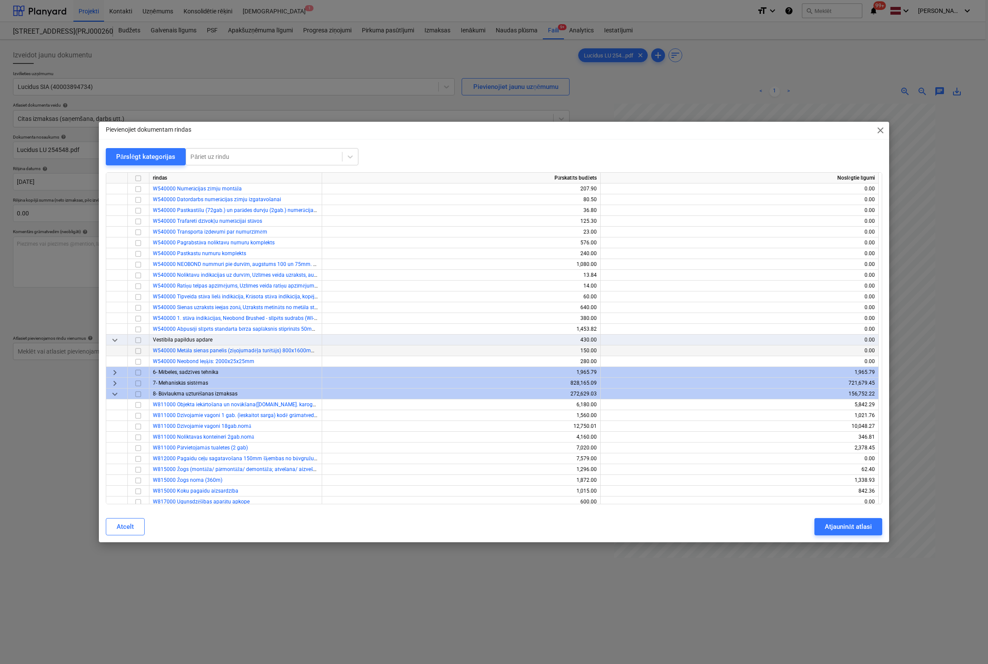
click at [136, 350] on input "checkbox" at bounding box center [138, 351] width 10 height 10
click at [850, 526] on div "Atjaunināt atlasi" at bounding box center [848, 526] width 47 height 11
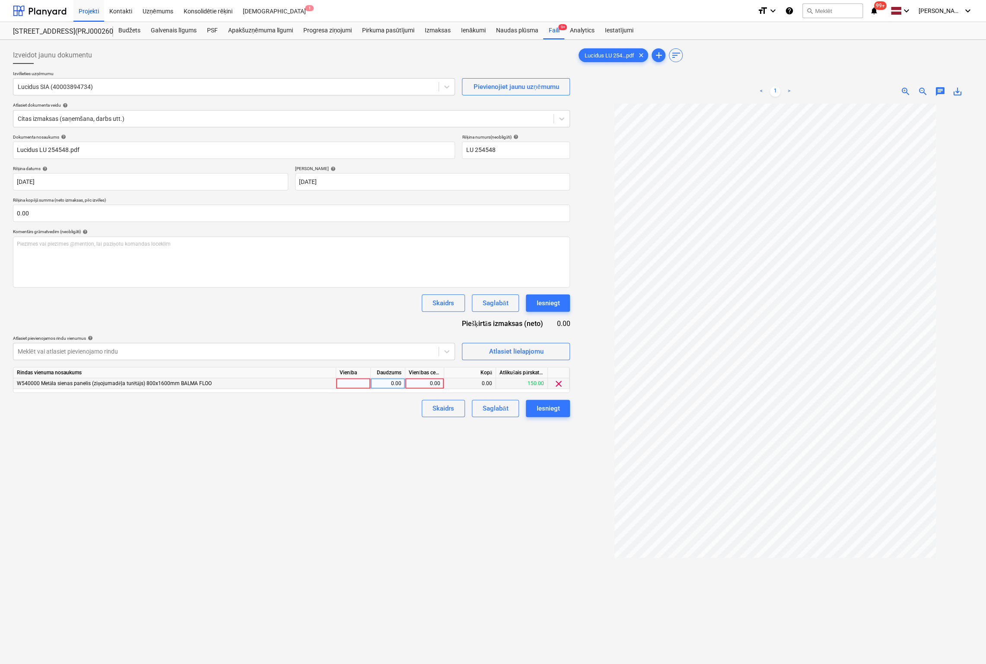
click at [434, 382] on div "0.00" at bounding box center [425, 383] width 32 height 11
type input "284.45"
click at [453, 470] on div "Izveidot jaunu dokumentu Izvēlieties uzņēmumu Lucidus SIA (40003894734) Pievien…" at bounding box center [292, 395] width 564 height 704
click at [551, 406] on div "Iesniegt" at bounding box center [547, 408] width 23 height 11
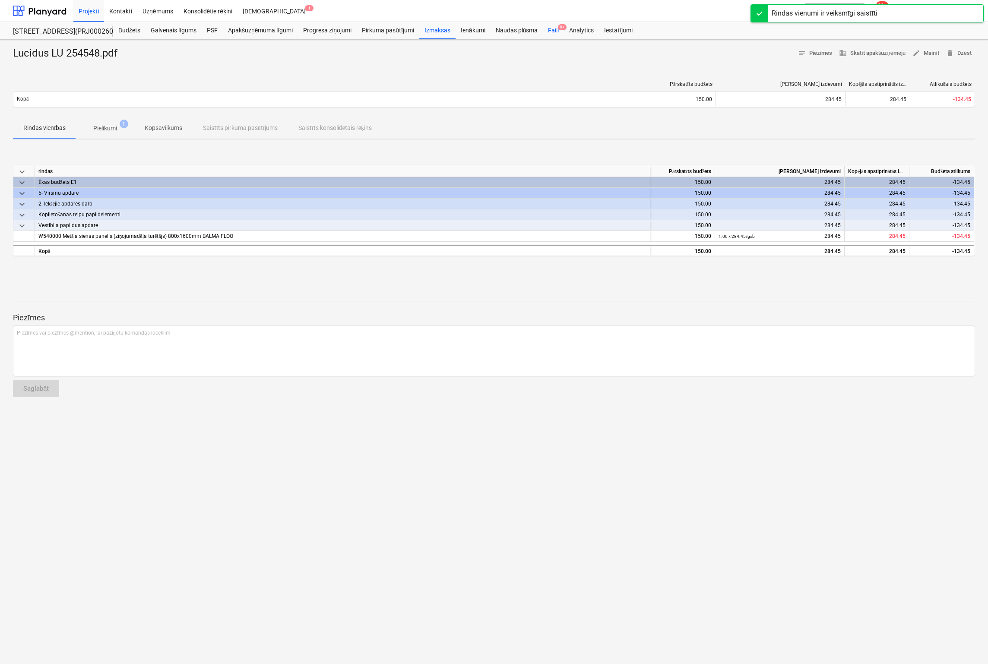
click at [554, 26] on div "Faili 9+" at bounding box center [553, 30] width 21 height 17
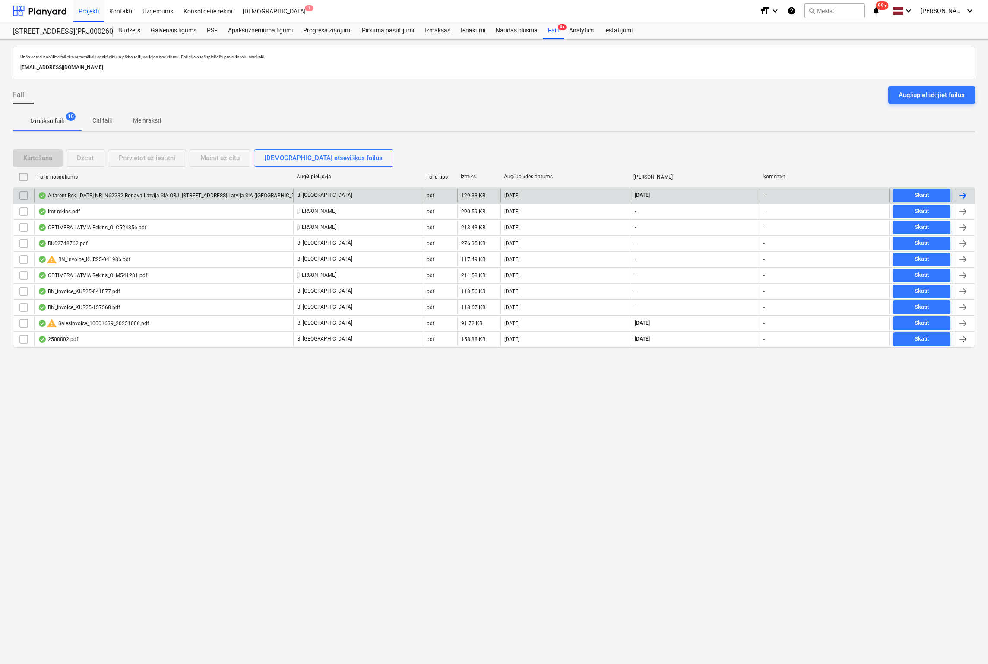
click at [72, 193] on div "Alfarent Rek. [DATE] NR. N62232 Bonava Latvija SIA OBJ. [STREET_ADDRESS] Latvij…" at bounding box center [177, 195] width 279 height 7
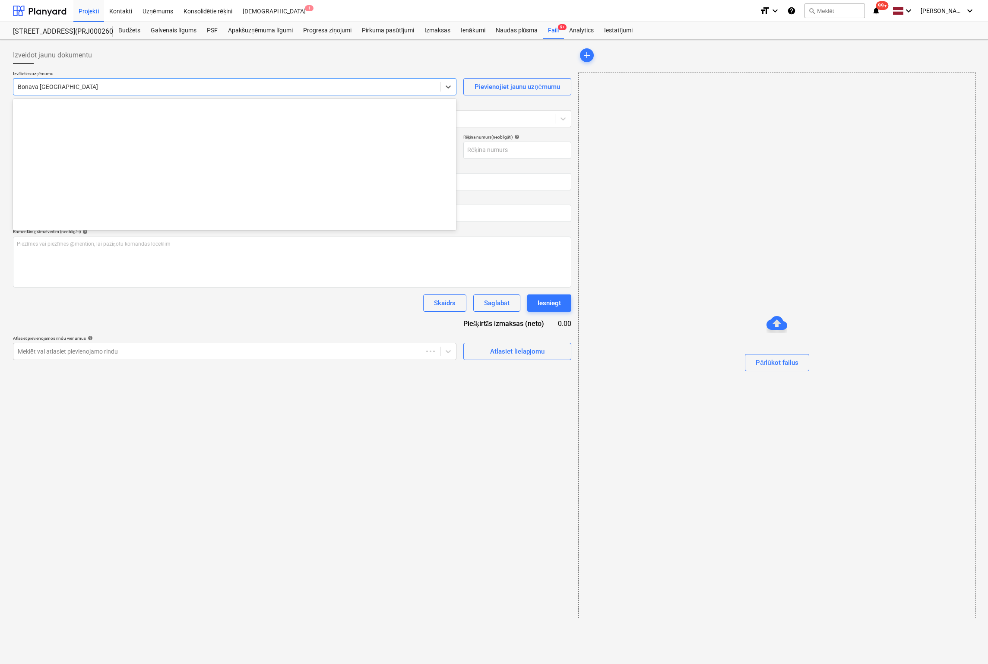
click at [122, 91] on div "Bonava [GEOGRAPHIC_DATA]" at bounding box center [226, 87] width 427 height 12
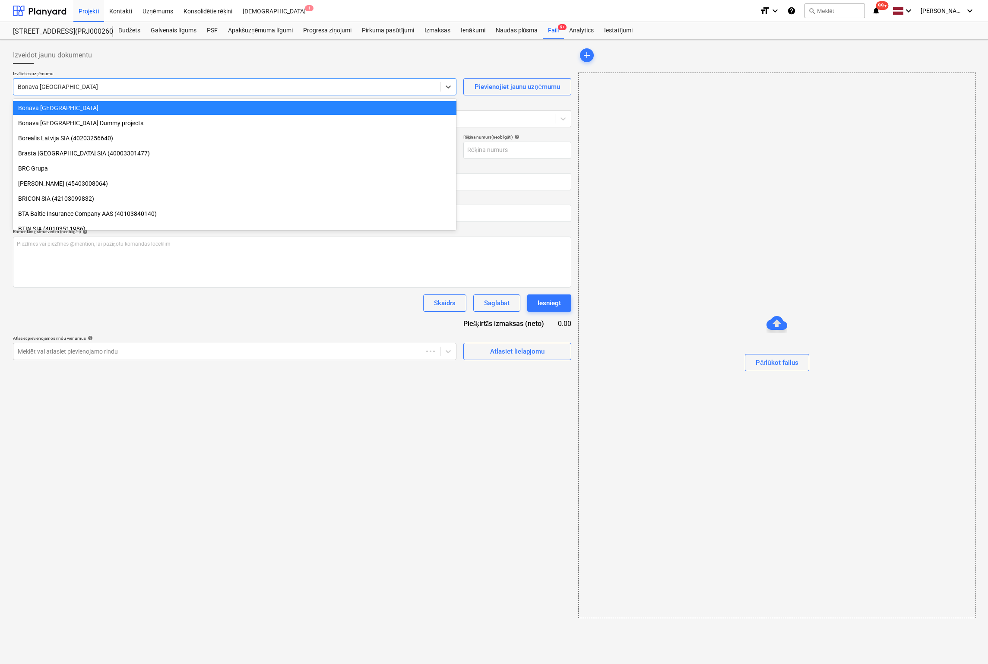
type input "40103855998"
type input "[DATE]"
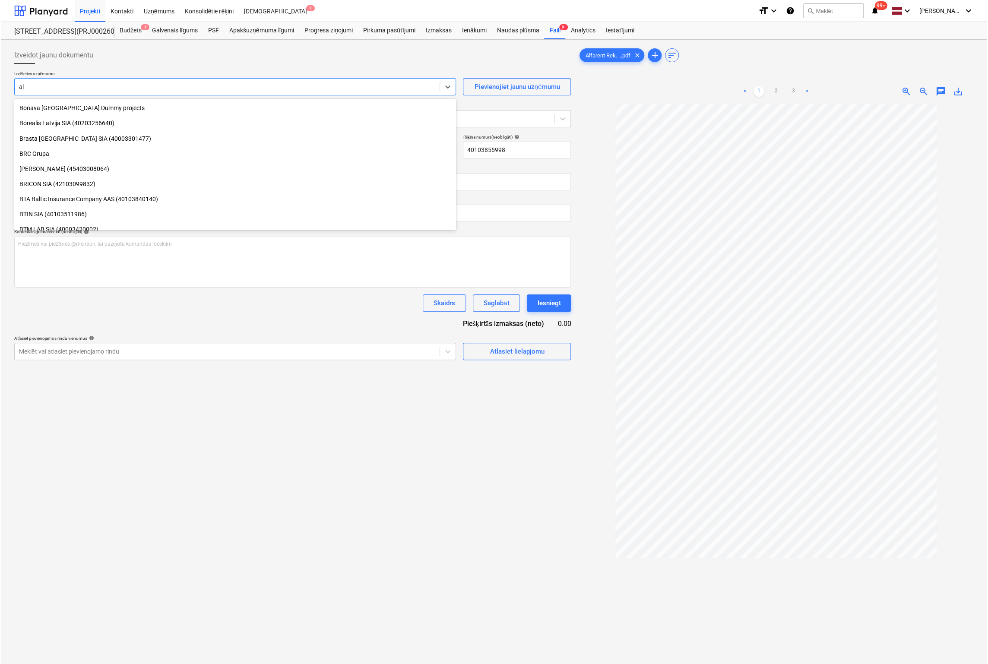
scroll to position [853, 0]
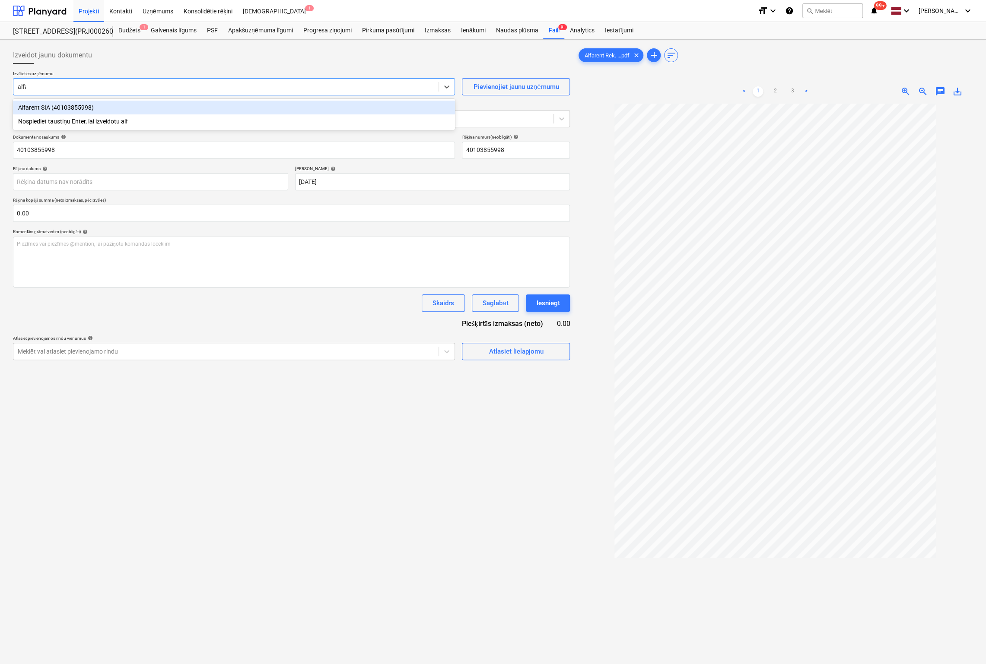
type input "alfar"
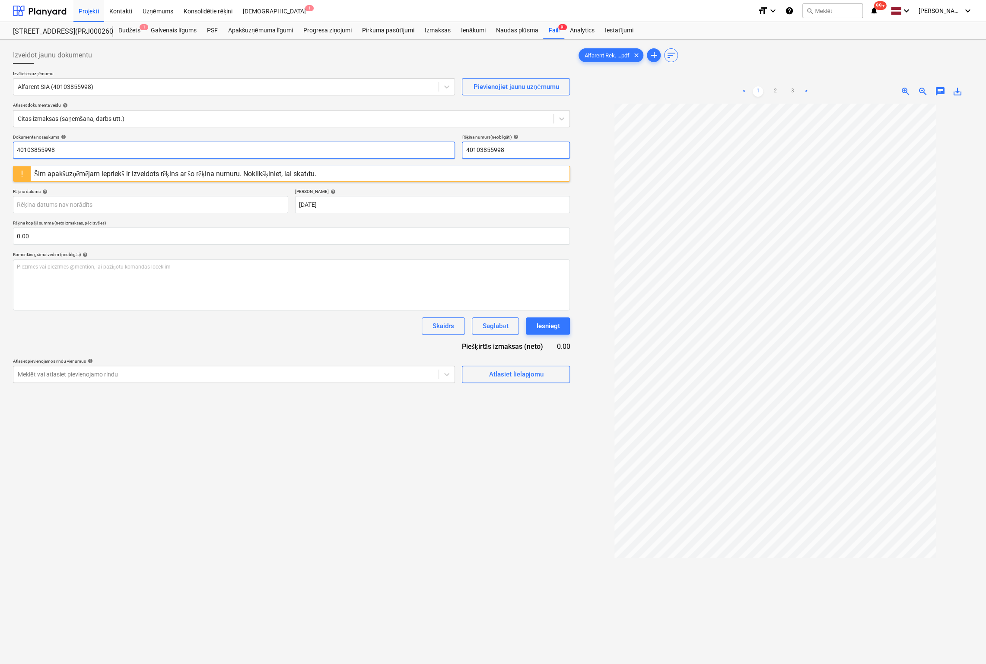
drag, startPoint x: 515, startPoint y: 154, endPoint x: 336, endPoint y: 158, distance: 179.3
click at [336, 158] on div "Dokumenta nosaukums help 40103855998 Rēķina numurs (neobligāti) help 40103855998" at bounding box center [291, 146] width 557 height 25
drag, startPoint x: 505, startPoint y: 152, endPoint x: 408, endPoint y: 158, distance: 97.3
click at [409, 158] on div "Dokumenta nosaukums help 40103855998 Rēķina numurs (neobligāti) help N62232" at bounding box center [291, 146] width 557 height 25
type input "N62232"
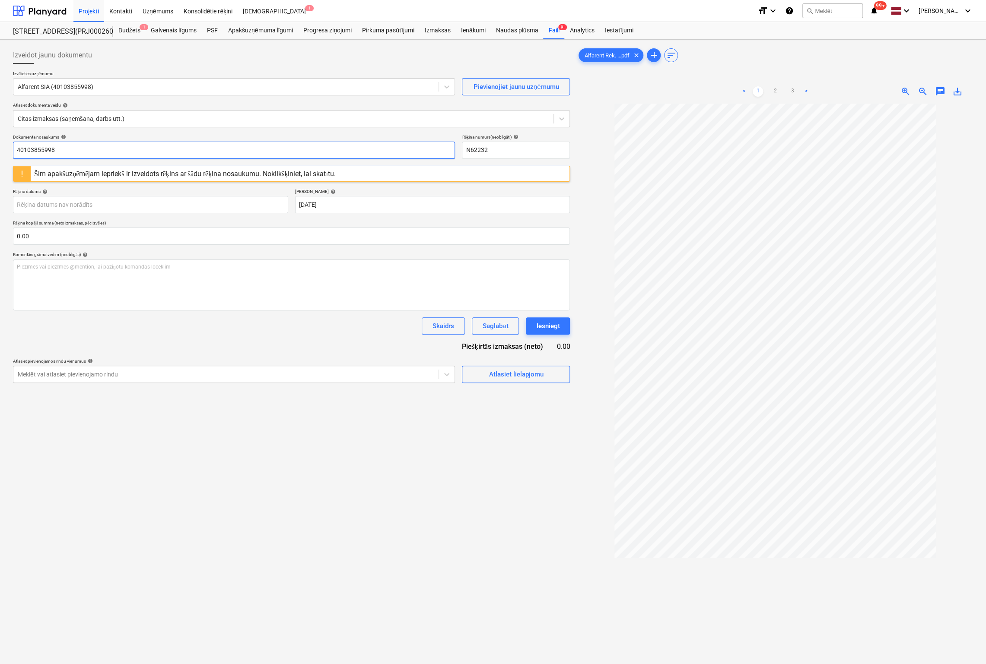
drag, startPoint x: 113, startPoint y: 149, endPoint x: -6, endPoint y: 148, distance: 119.2
click at [0, 148] on html "Projekti Kontakti Uzņēmums Konsolidētie rēķini Iesūtne 1 format_size keyboard_a…" at bounding box center [493, 332] width 986 height 664
paste input "N62232"
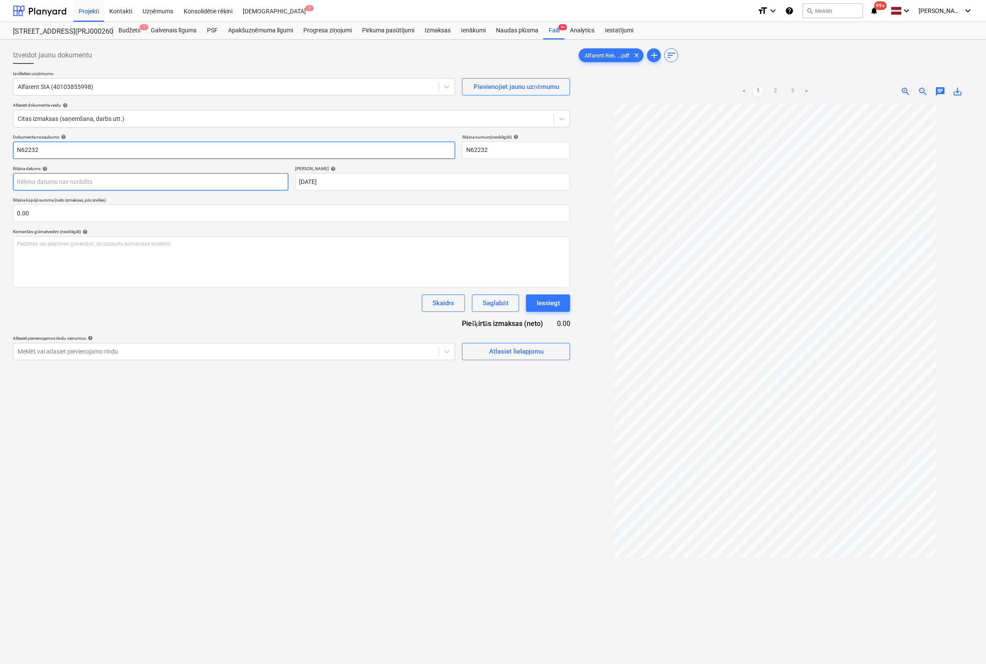
type input "N62232"
click at [249, 180] on body "Projekti Kontakti Uzņēmums Konsolidētie rēķini Iesūtne 1 format_size keyboard_a…" at bounding box center [493, 332] width 986 height 664
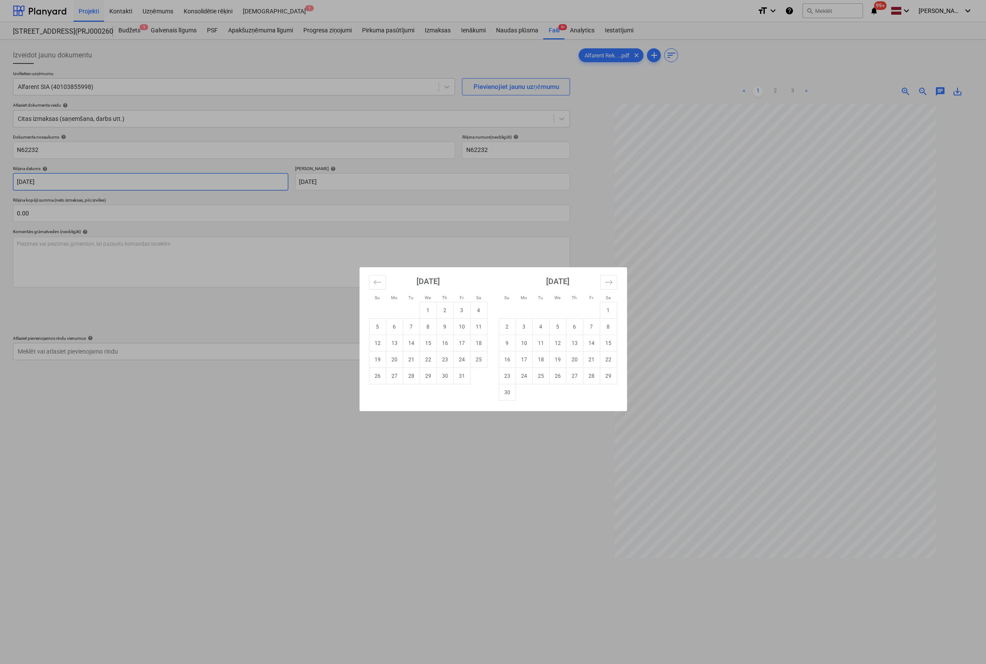
type input "[DATE]"
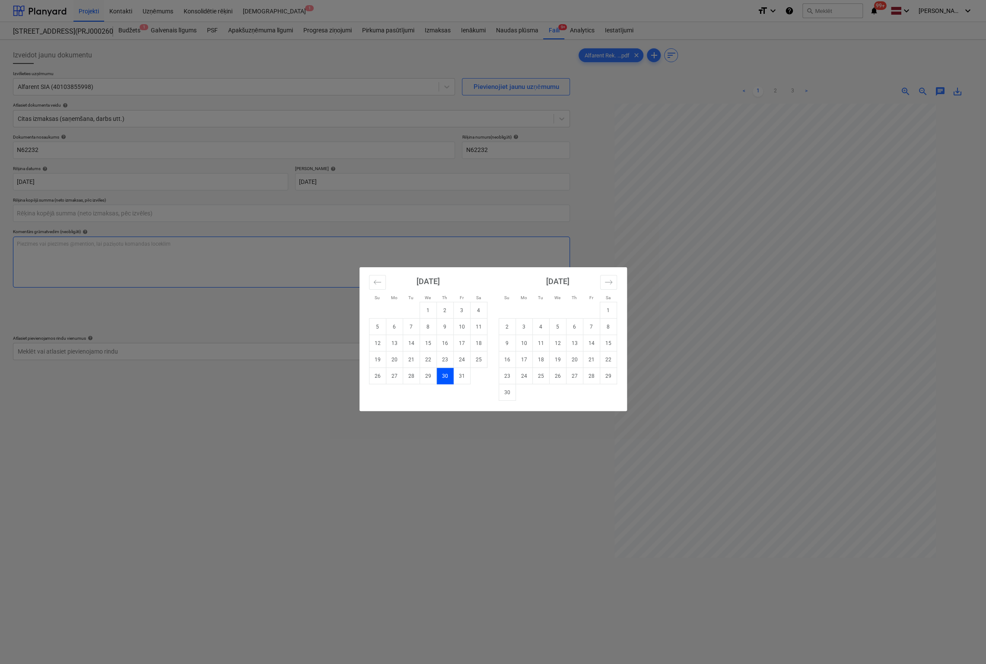
type input "0.00"
click at [176, 403] on div "Su Mo Tu We Th Fr Sa Su Mo Tu We Th Fr Sa [DATE] 1 2 3 4 5 6 7 8 9 10 11 12 13 …" at bounding box center [493, 332] width 986 height 664
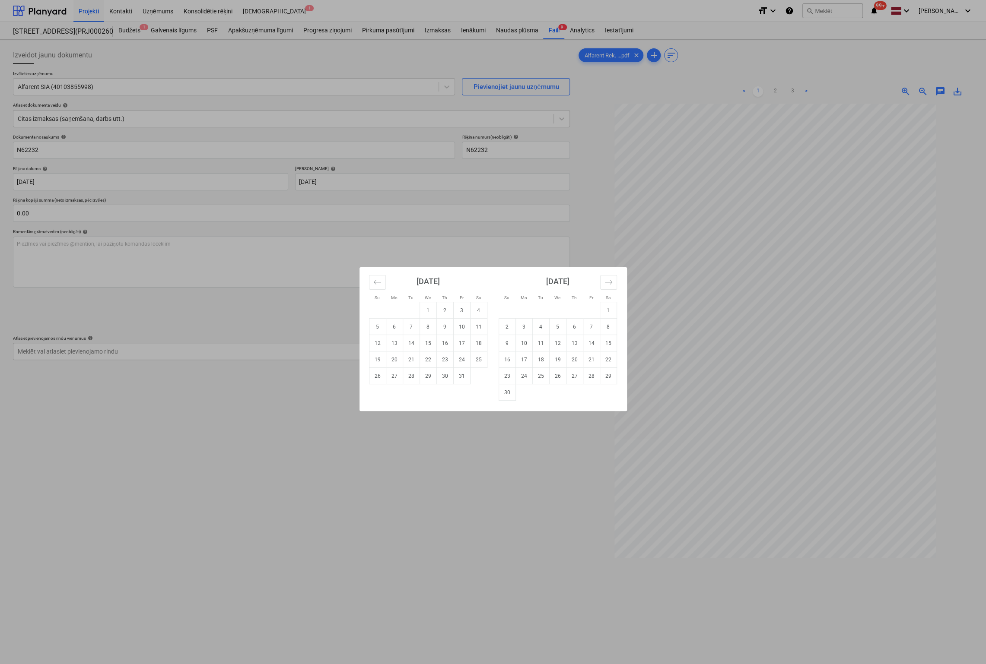
click at [212, 467] on div "Su Mo Tu We Th Fr Sa Su Mo Tu We Th Fr Sa [DATE] 1 2 3 4 5 6 7 8 9 10 11 12 13 …" at bounding box center [493, 332] width 986 height 664
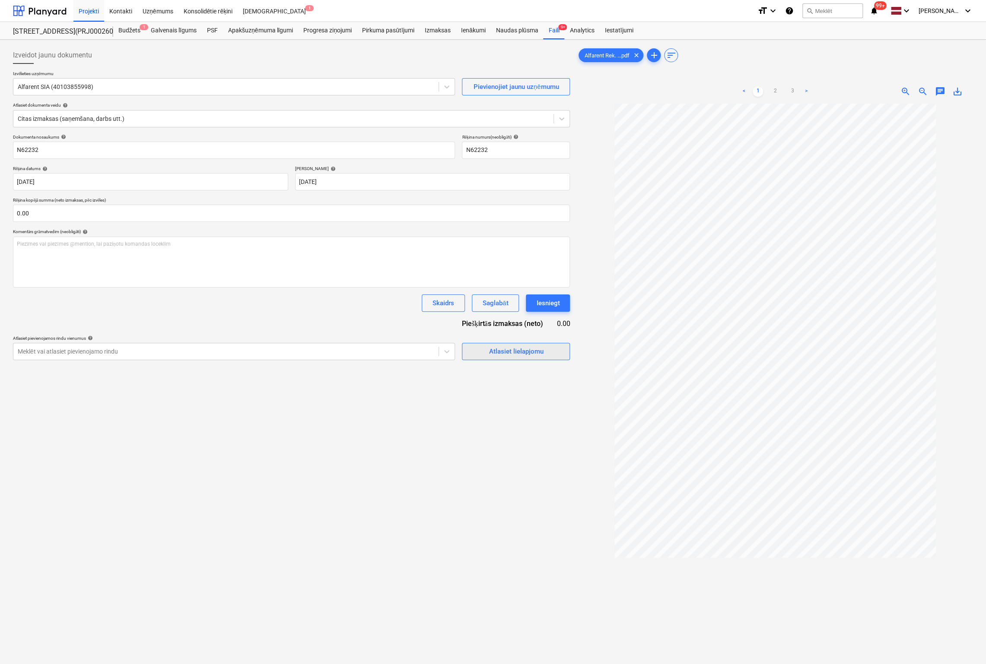
click at [485, 353] on span "Atlasiet lielapjomu" at bounding box center [516, 351] width 86 height 11
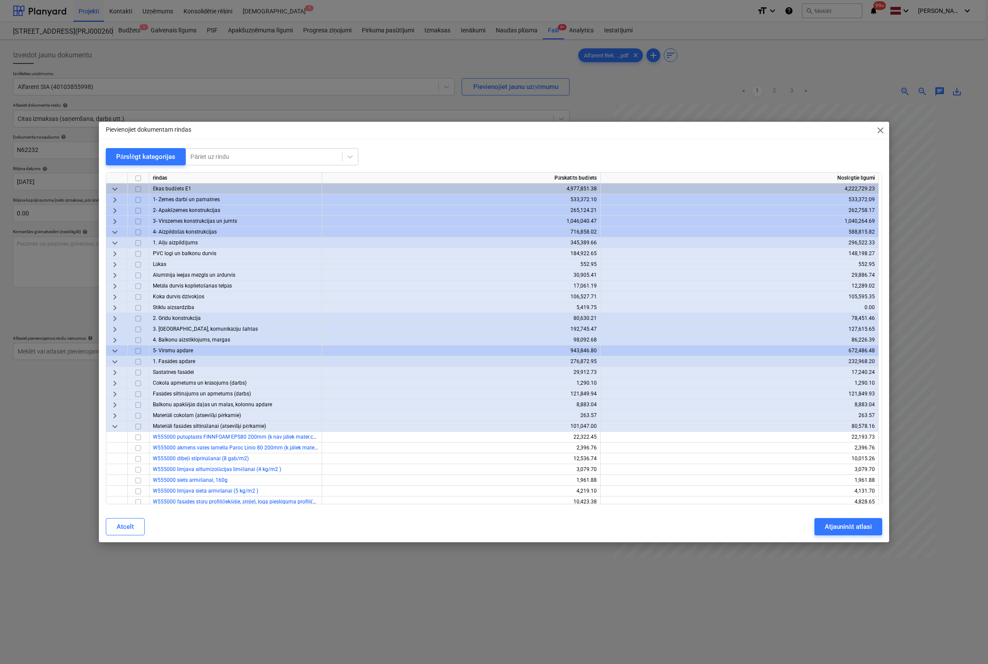
click at [852, 131] on span "close" at bounding box center [880, 130] width 10 height 10
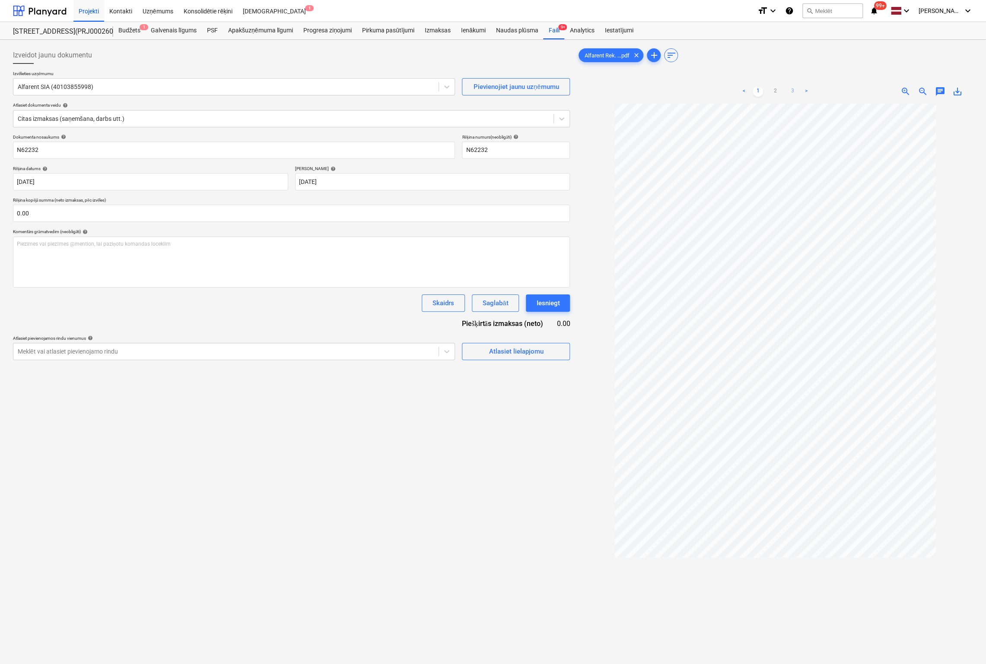
click at [793, 91] on link "3" at bounding box center [792, 91] width 10 height 10
click at [494, 352] on div "Atlasiet lielapjomu" at bounding box center [515, 351] width 54 height 11
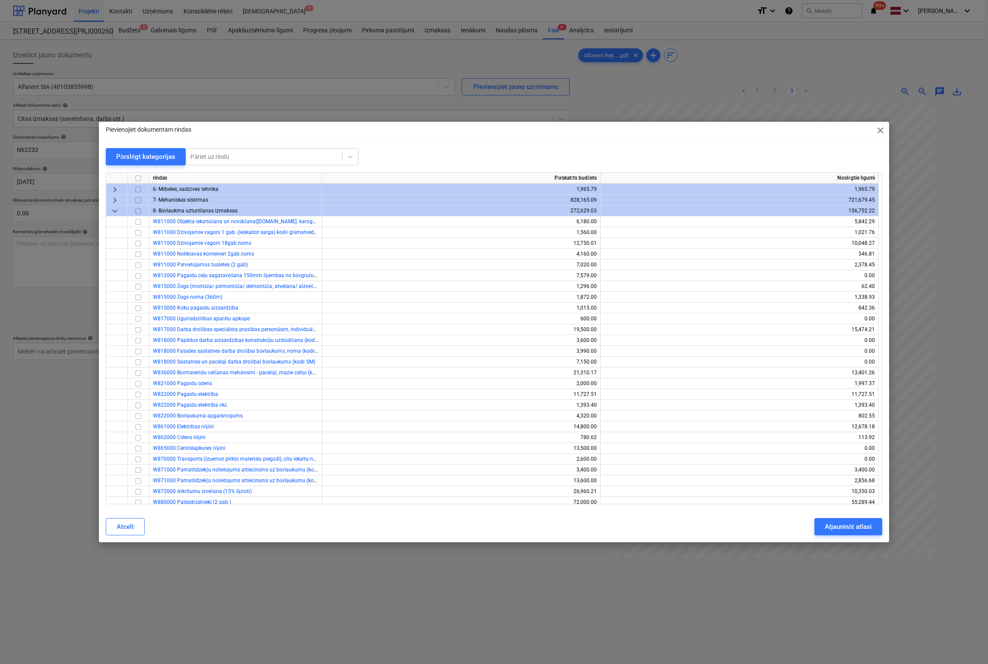
scroll to position [943, 0]
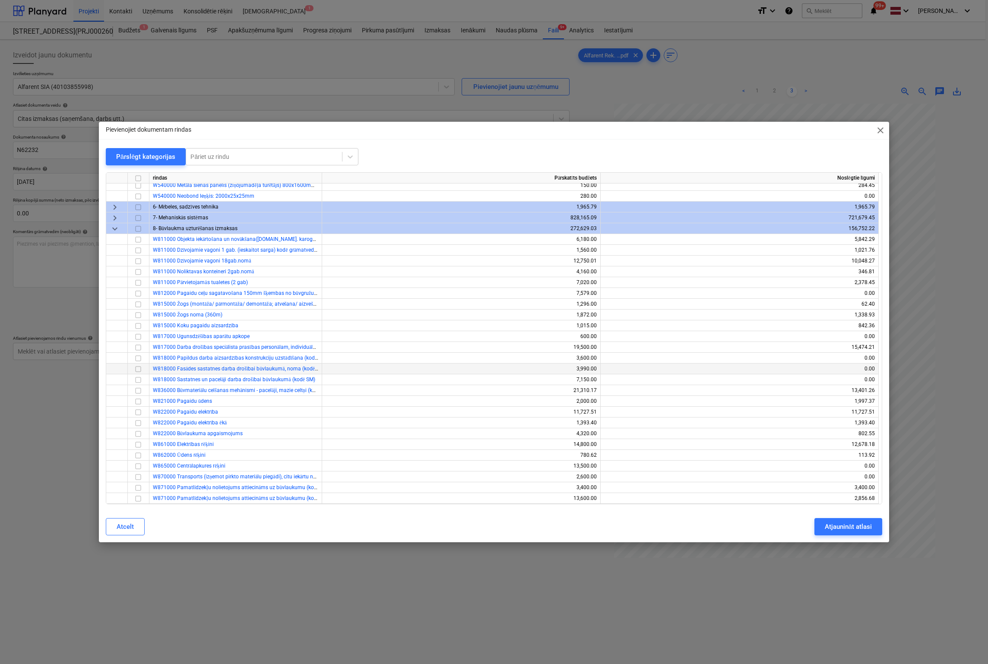
click at [140, 368] on input "checkbox" at bounding box center [138, 369] width 10 height 10
click at [850, 525] on div "Atjaunināt atlasi" at bounding box center [848, 526] width 47 height 11
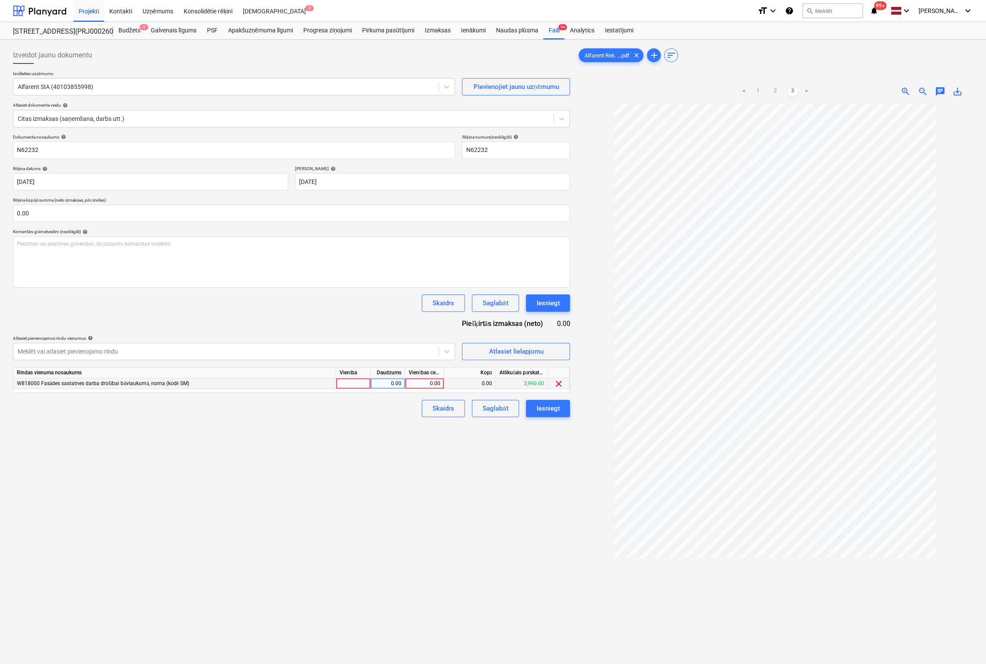
click at [425, 381] on div "0.00" at bounding box center [425, 383] width 32 height 11
type input "1834.76"
click at [401, 459] on div "Izveidot jaunu dokumentu Izvēlieties uzņēmumu Alfarent SIA (40103855998) Pievie…" at bounding box center [292, 395] width 564 height 704
click at [553, 406] on div "Iesniegt" at bounding box center [547, 408] width 23 height 11
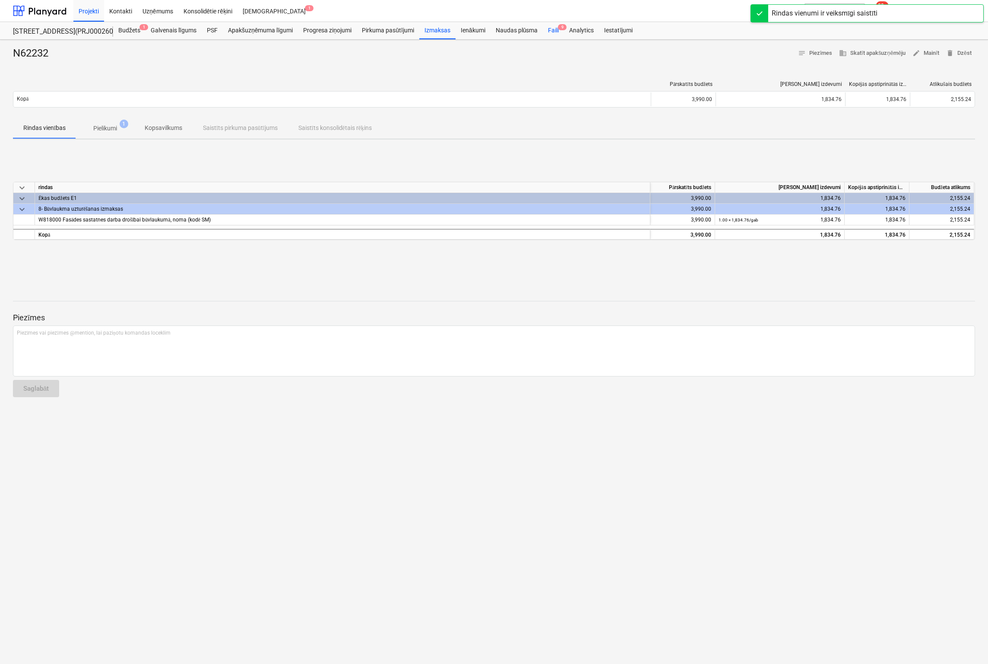
click at [555, 30] on div "Faili 9" at bounding box center [553, 30] width 21 height 17
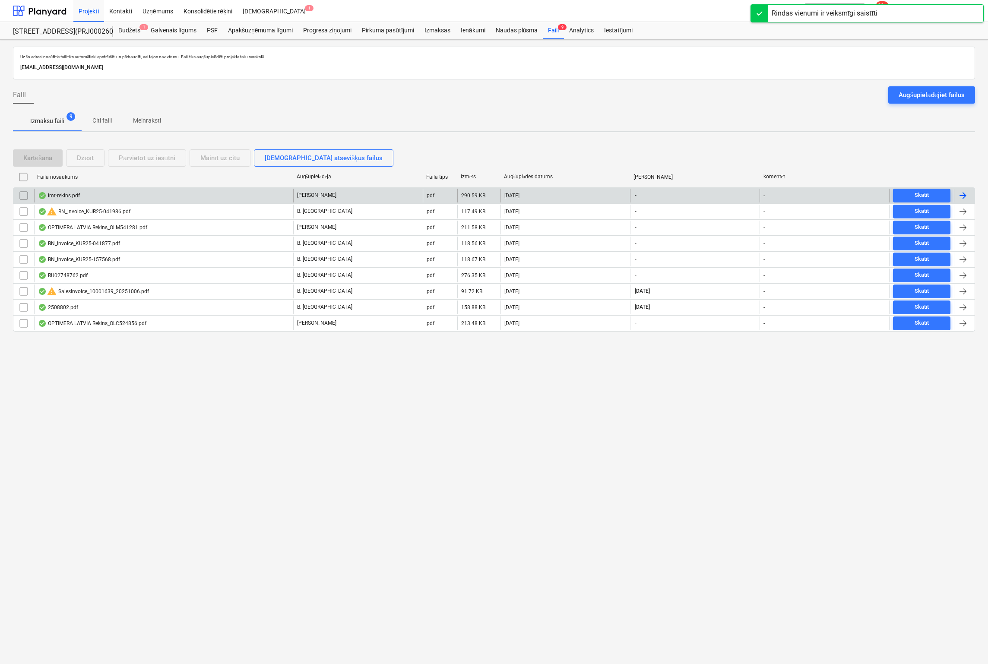
click at [63, 192] on div "lmt-rekins.pdf" at bounding box center [59, 195] width 42 height 7
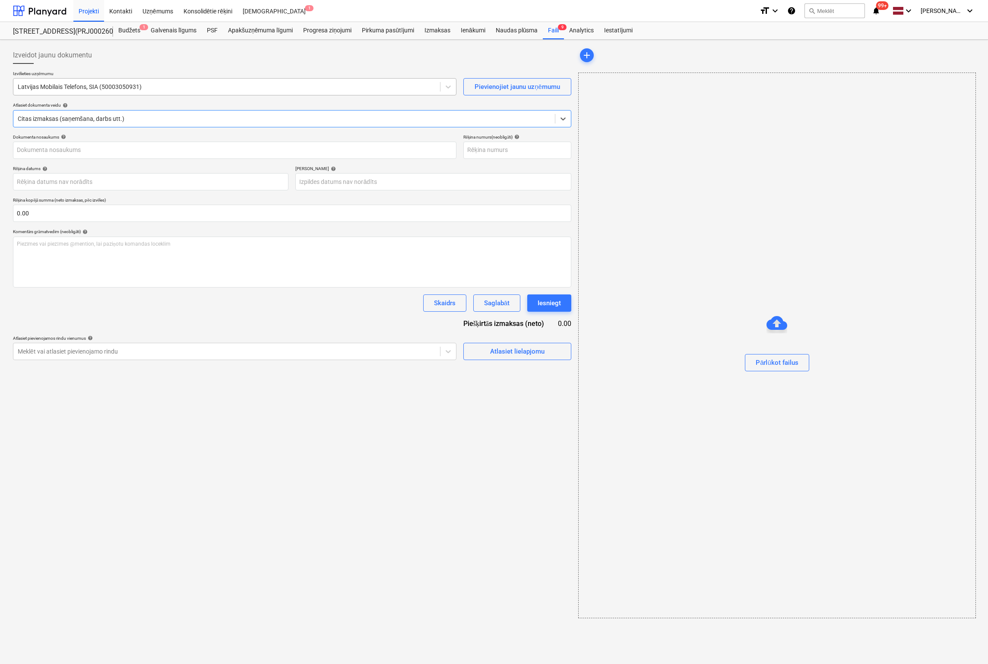
type input "50655542070"
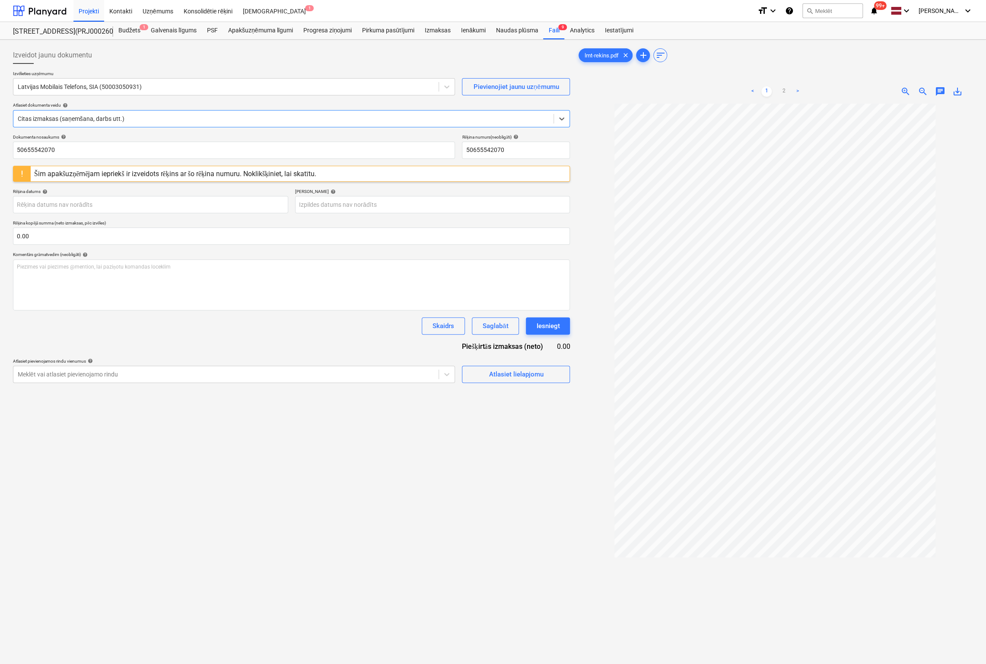
click at [218, 171] on div "Šim apakšuzņēmējam iepriekš ir izveidots rēķins ar šo rēķina numuru. Noklikšķin…" at bounding box center [175, 174] width 282 height 8
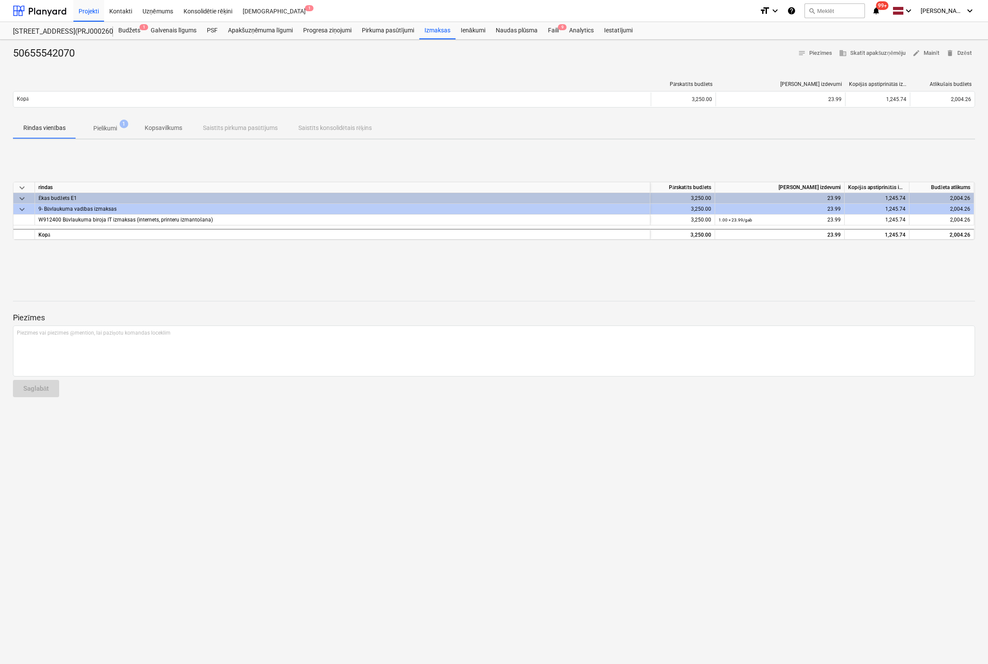
click at [106, 128] on p "Pielikumi" at bounding box center [105, 128] width 24 height 9
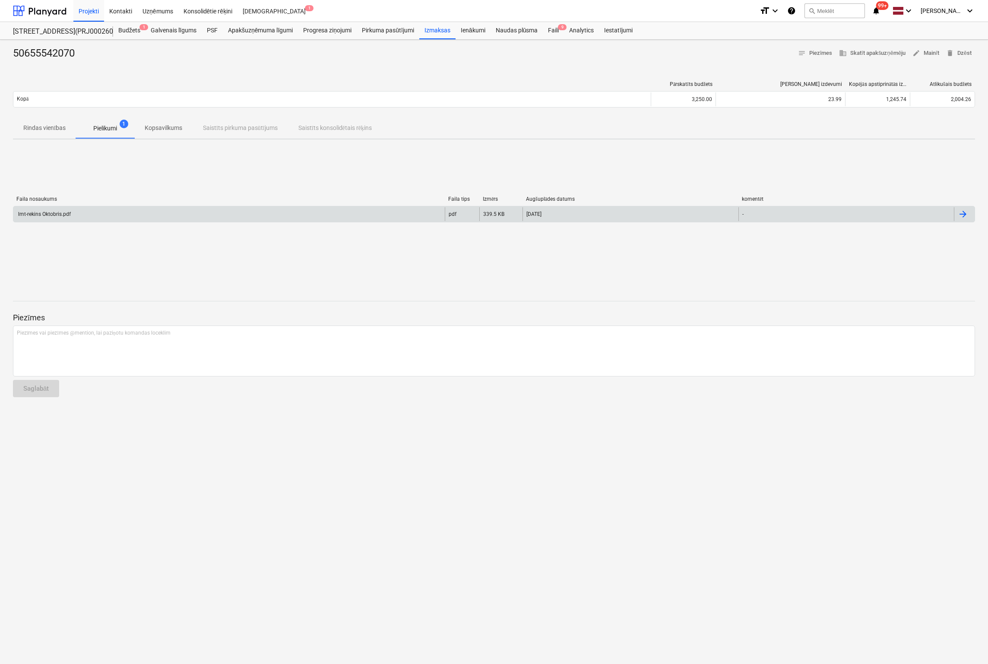
click at [62, 213] on div "lmt-rekins Oktobris.pdf" at bounding box center [44, 214] width 54 height 6
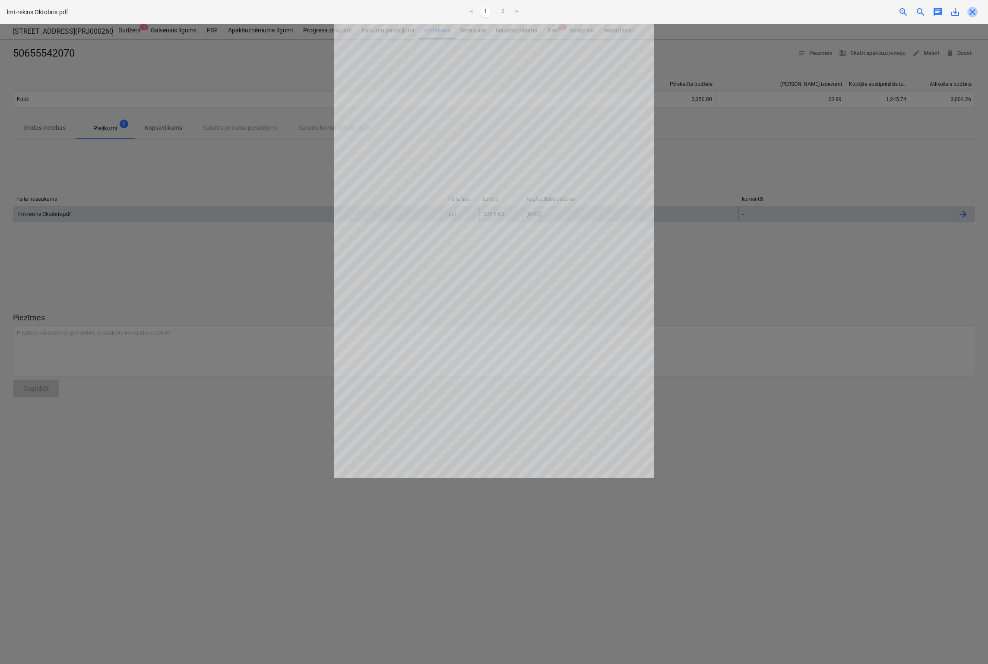
click at [852, 14] on span "close" at bounding box center [972, 12] width 10 height 10
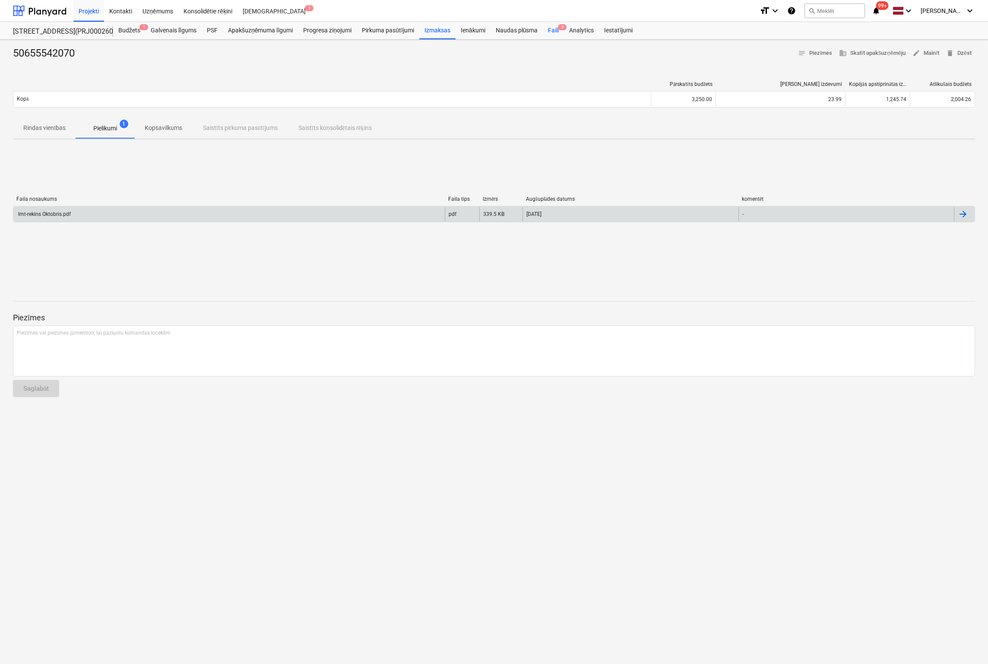
click at [557, 31] on div "Faili 9" at bounding box center [553, 30] width 21 height 17
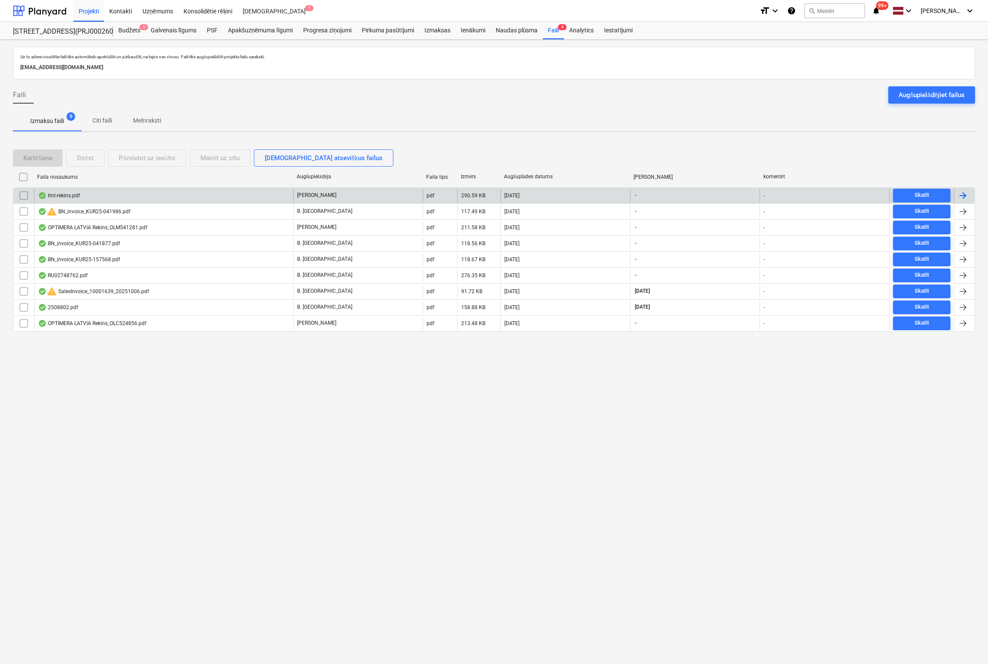
click at [62, 194] on div "lmt-rekins.pdf" at bounding box center [59, 195] width 42 height 7
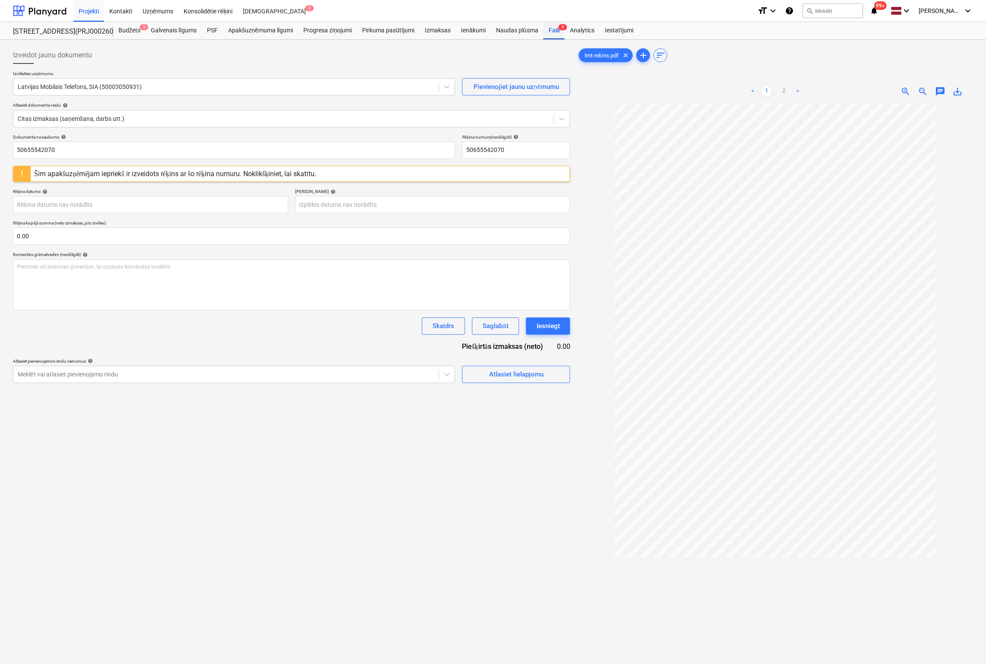
click at [555, 29] on div "Faili 9" at bounding box center [553, 30] width 21 height 17
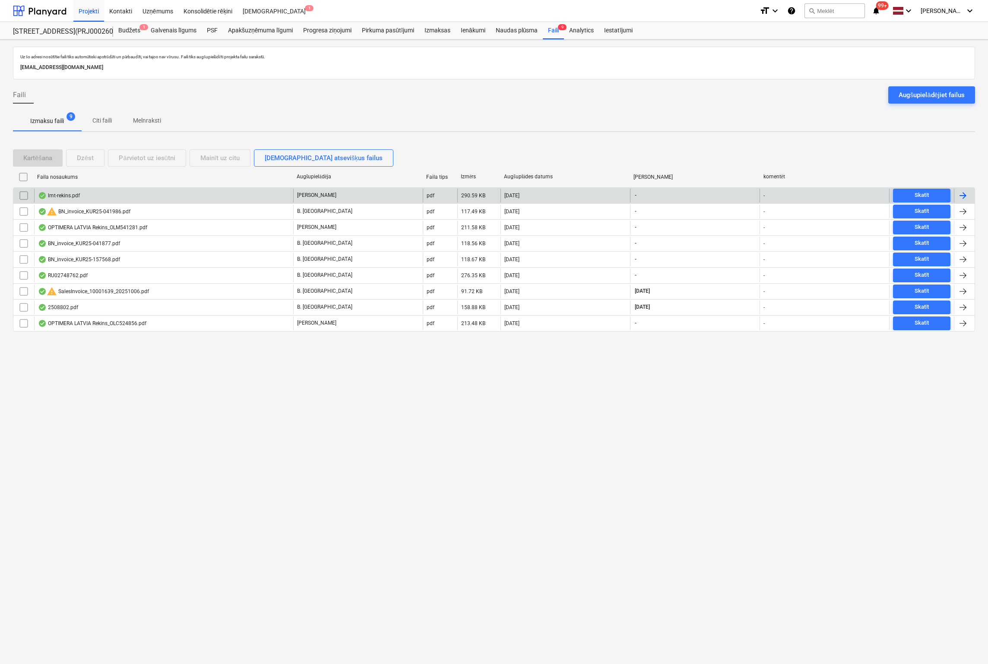
click at [29, 193] on input "checkbox" at bounding box center [24, 196] width 14 height 14
click at [63, 193] on div "lmt-rekins.pdf" at bounding box center [59, 195] width 42 height 7
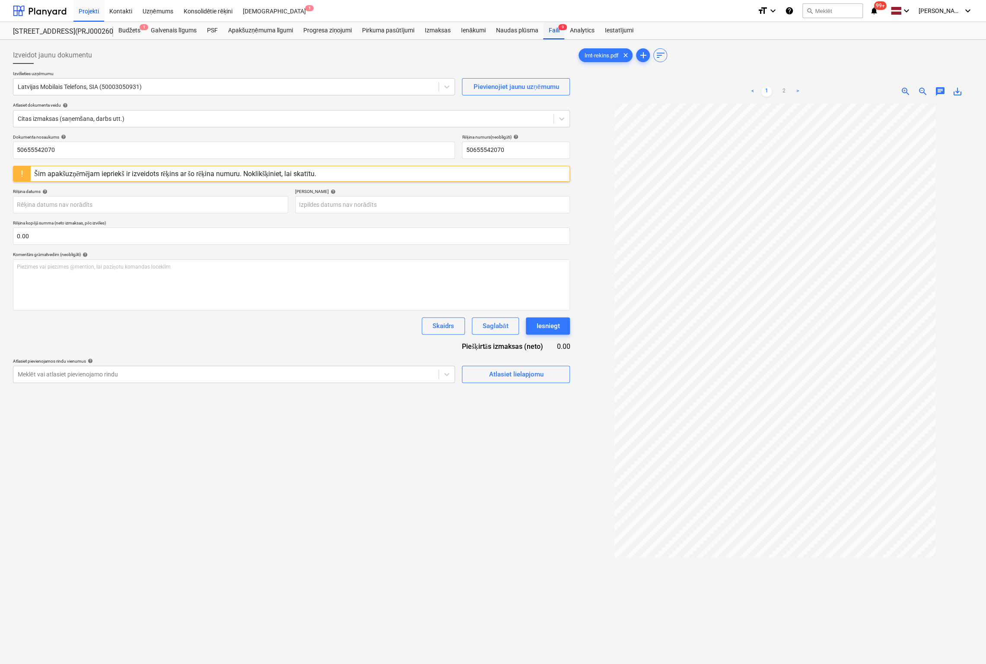
click at [552, 32] on div "Faili 9" at bounding box center [553, 30] width 21 height 17
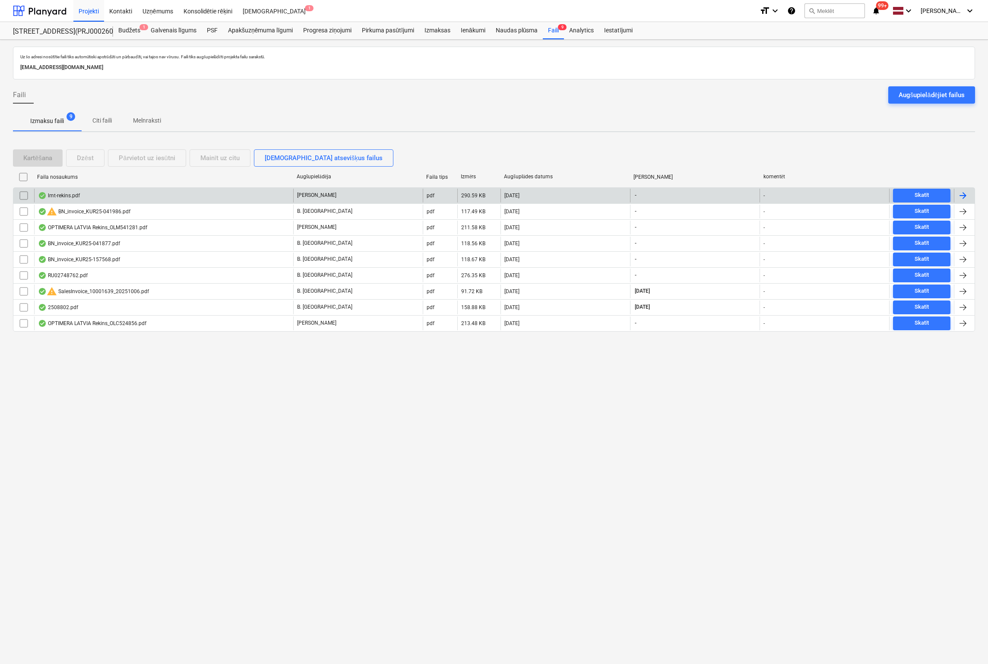
click at [25, 194] on input "checkbox" at bounding box center [24, 196] width 14 height 14
click at [59, 193] on div "lmt-rekins.pdf" at bounding box center [59, 195] width 42 height 7
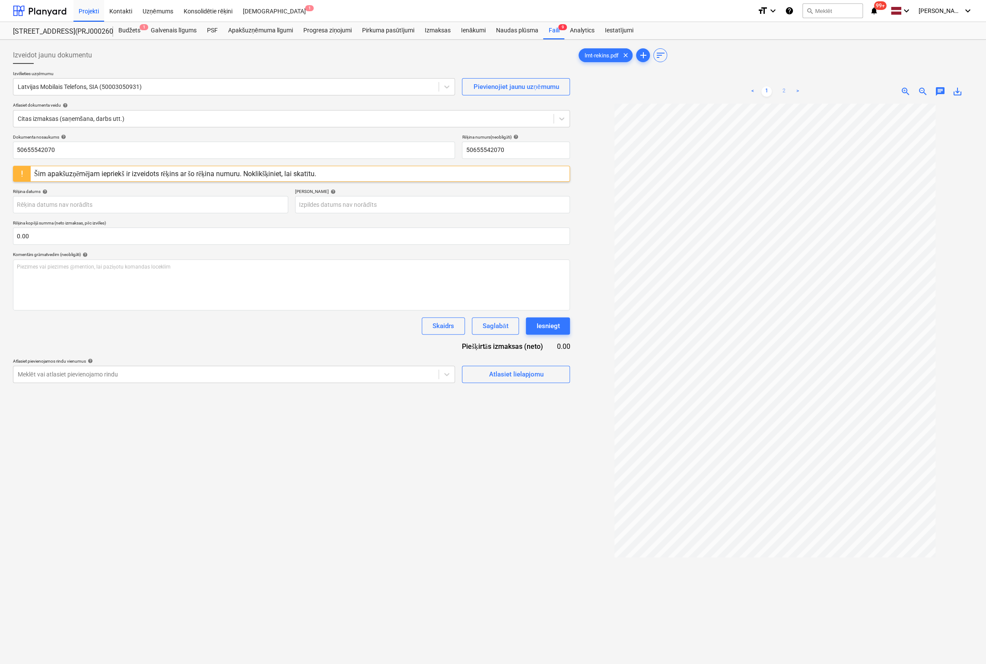
click at [782, 90] on link "2" at bounding box center [783, 91] width 10 height 10
click at [166, 171] on div "Šim apakšuzņēmējam iepriekš ir izveidots rēķins ar šo rēķina numuru. Noklikšķin…" at bounding box center [175, 174] width 282 height 8
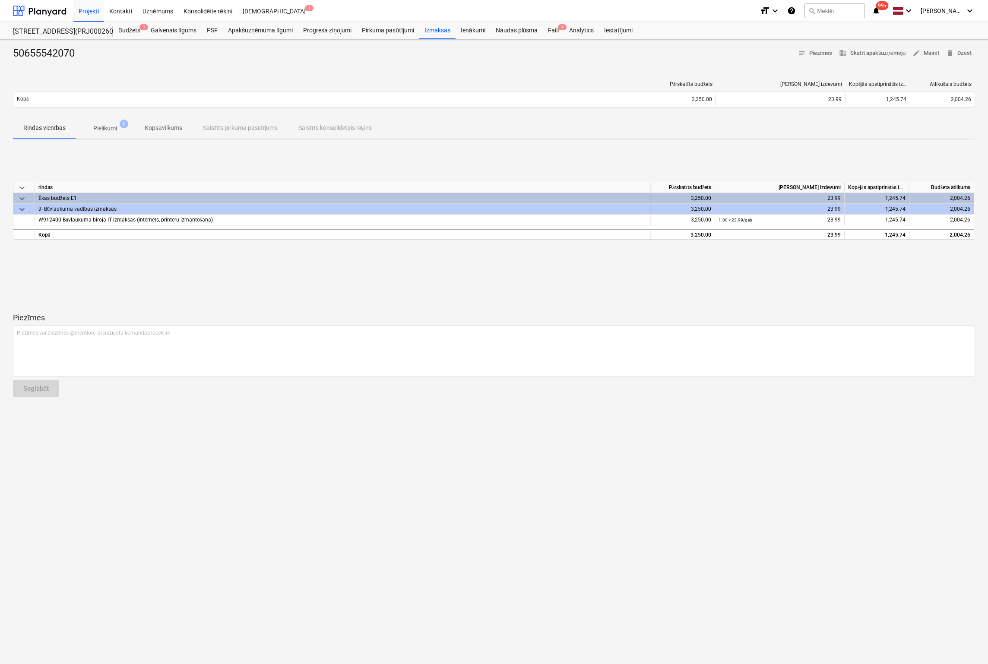
click at [111, 126] on p "Pielikumi" at bounding box center [105, 128] width 24 height 9
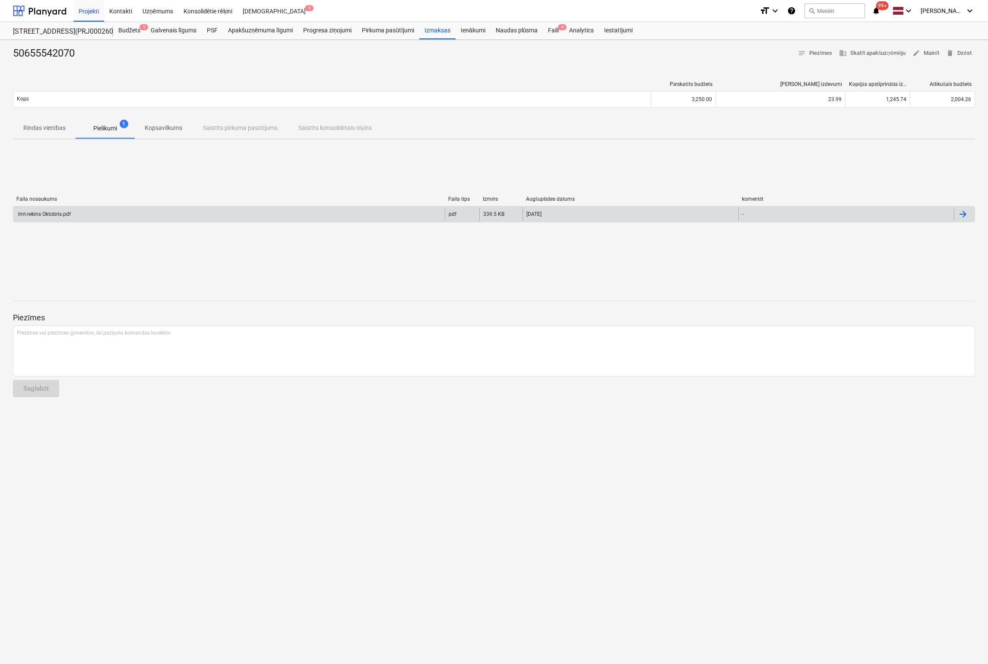
click at [63, 215] on div "lmt-rekins Oktobris.pdf" at bounding box center [44, 214] width 54 height 6
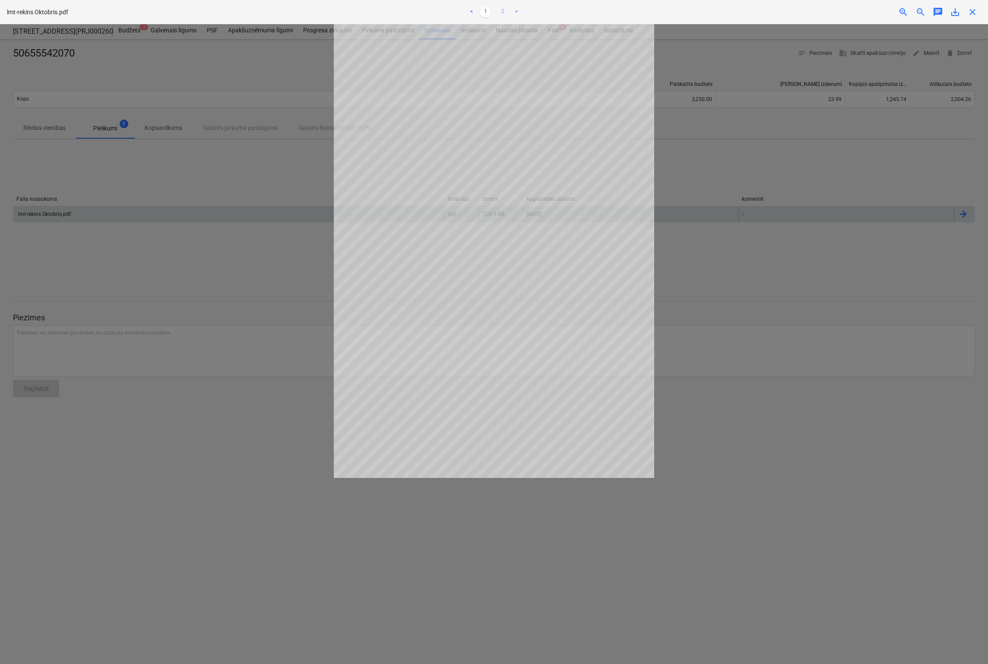
click at [504, 10] on link "2" at bounding box center [503, 12] width 10 height 10
click at [852, 11] on span "close" at bounding box center [972, 12] width 10 height 10
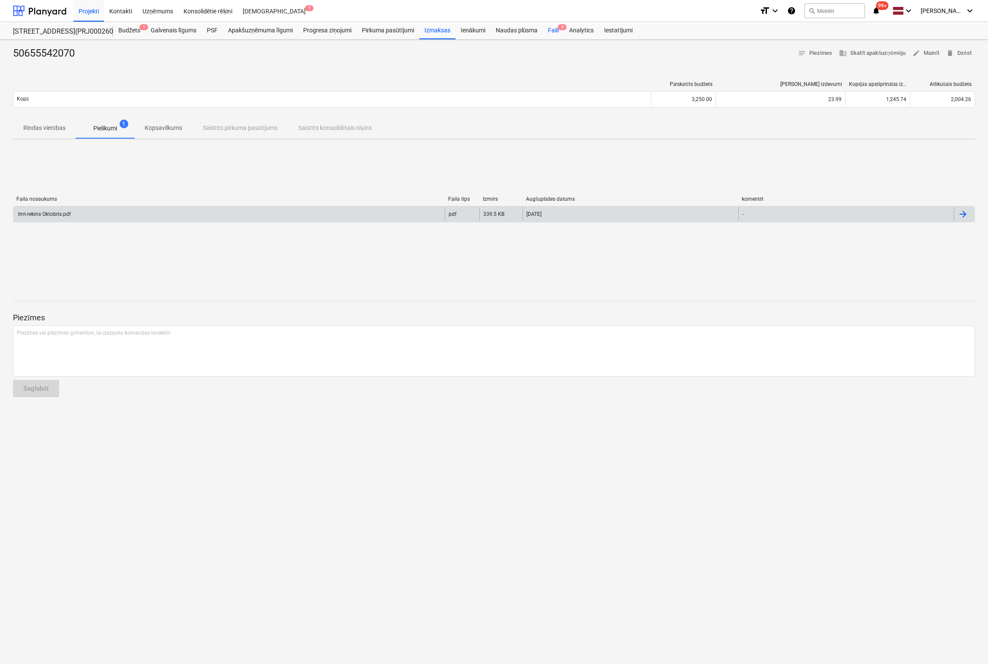
click at [556, 33] on div "Faili 9" at bounding box center [553, 30] width 21 height 17
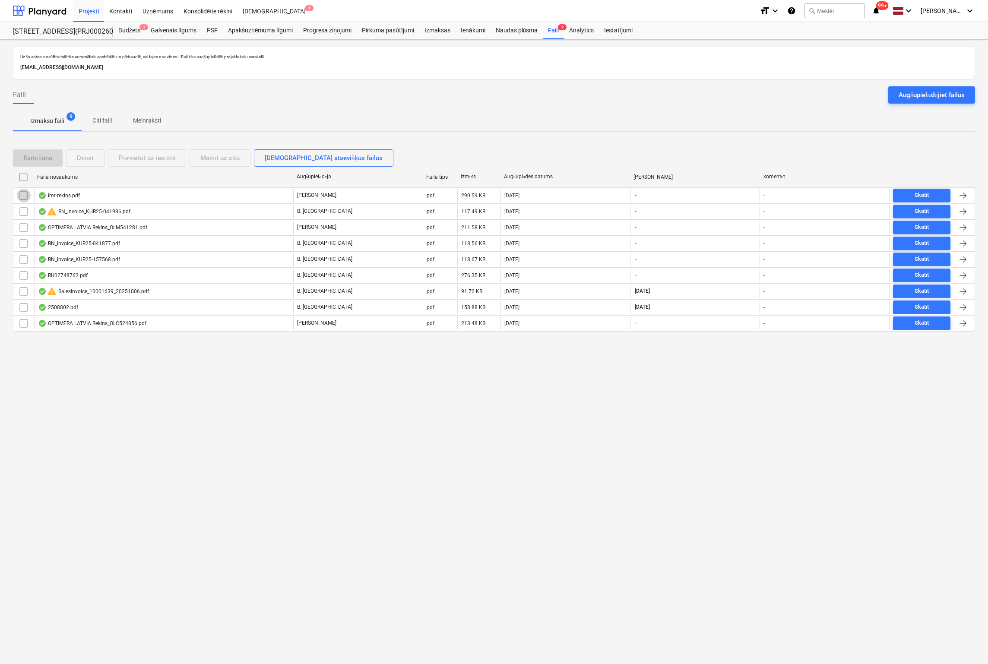
click at [25, 198] on input "checkbox" at bounding box center [24, 196] width 14 height 14
click at [83, 156] on div "Dzēst" at bounding box center [85, 157] width 17 height 11
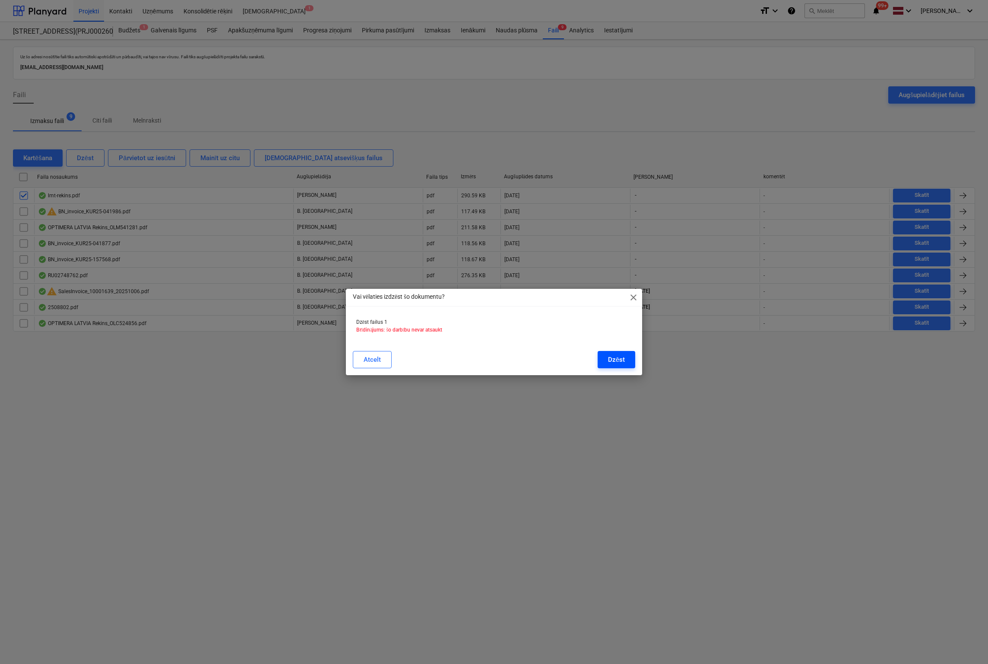
click at [619, 358] on div "Dzēst" at bounding box center [616, 359] width 17 height 11
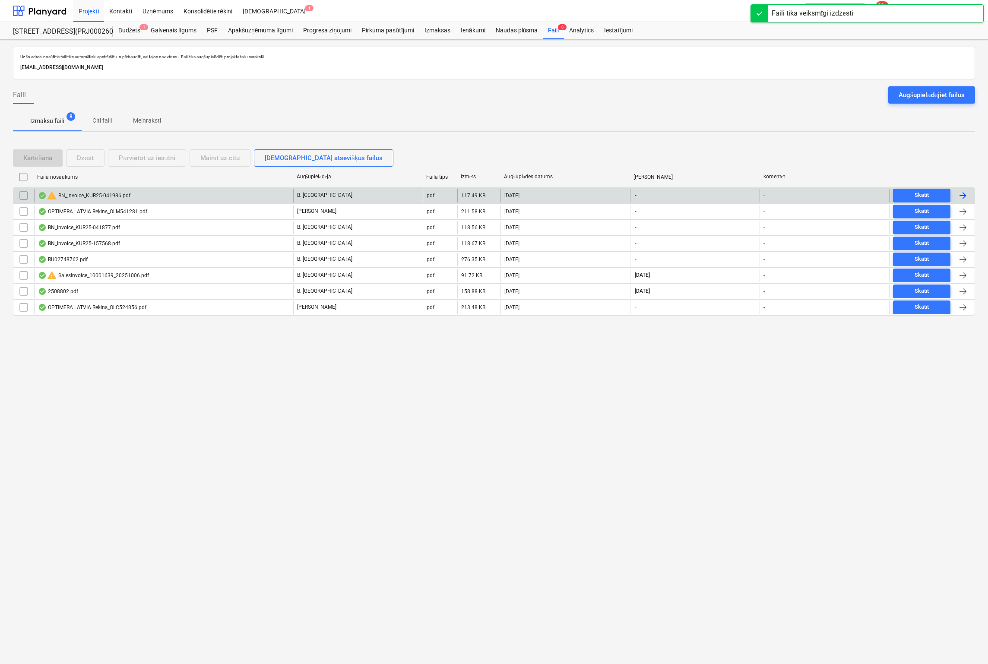
click at [89, 194] on div "warning BN_invoice_KUR25-041986.pdf" at bounding box center [84, 195] width 92 height 10
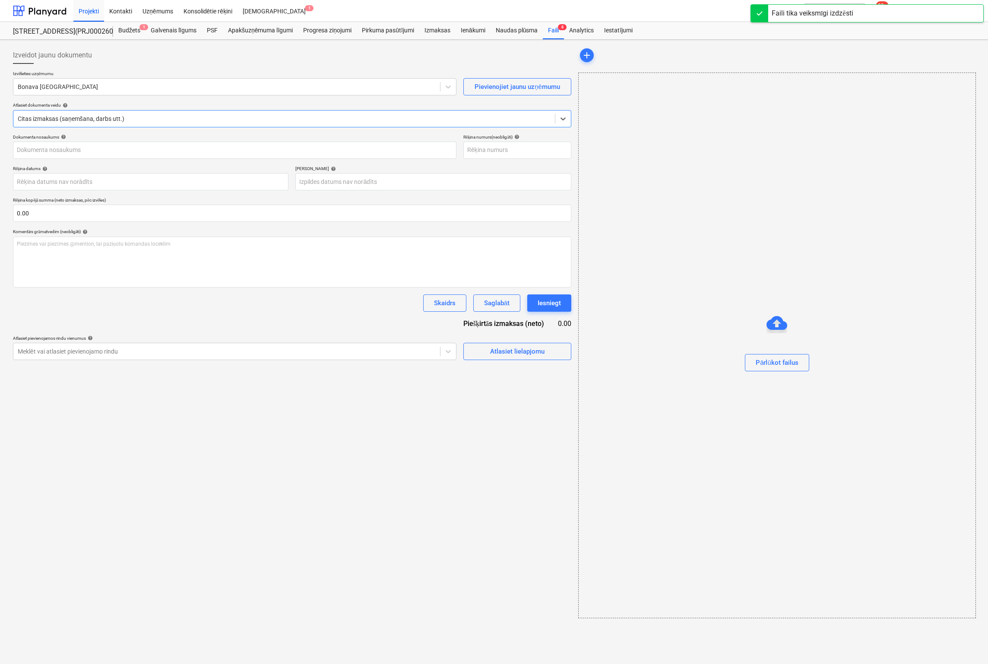
type input "KUR25-041986"
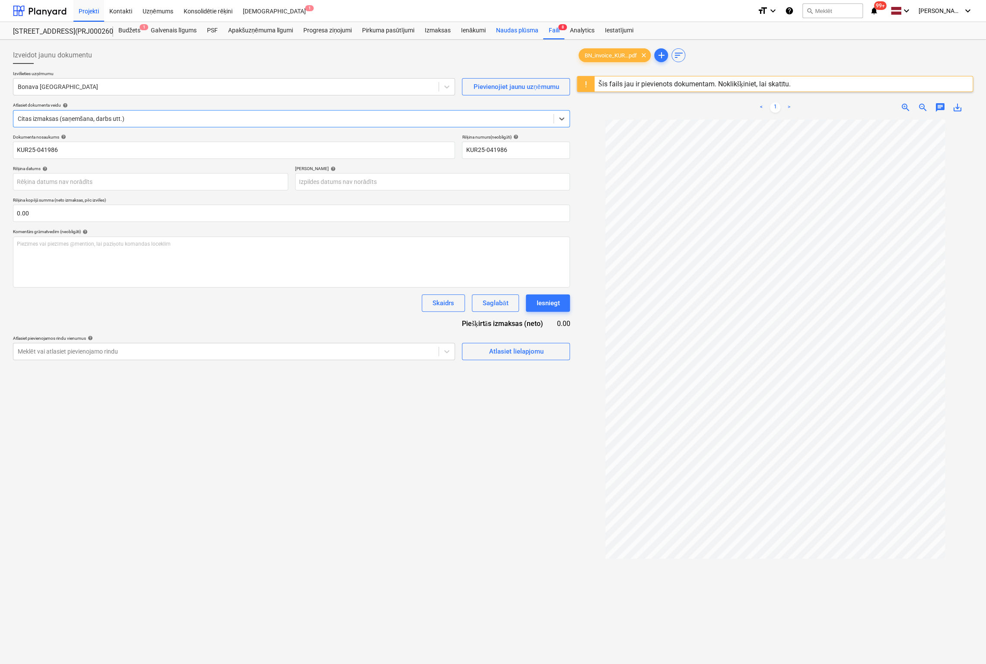
drag, startPoint x: 554, startPoint y: 29, endPoint x: 536, endPoint y: 32, distance: 18.7
click at [554, 29] on div "Faili 8" at bounding box center [553, 30] width 21 height 17
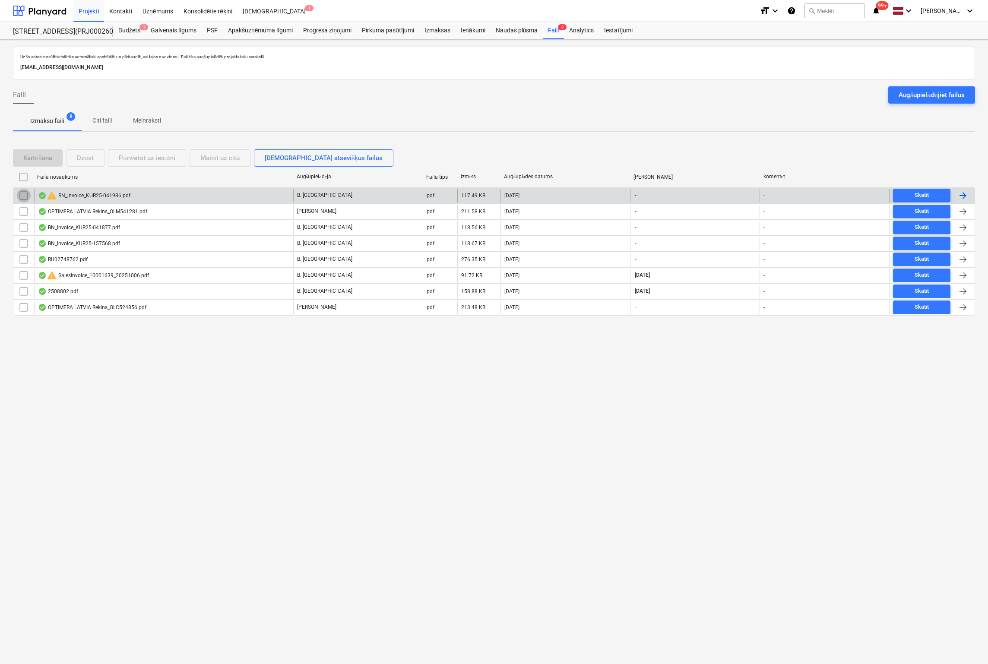
click at [24, 197] on input "checkbox" at bounding box center [24, 196] width 14 height 14
click at [89, 156] on div "Dzēst" at bounding box center [85, 157] width 17 height 11
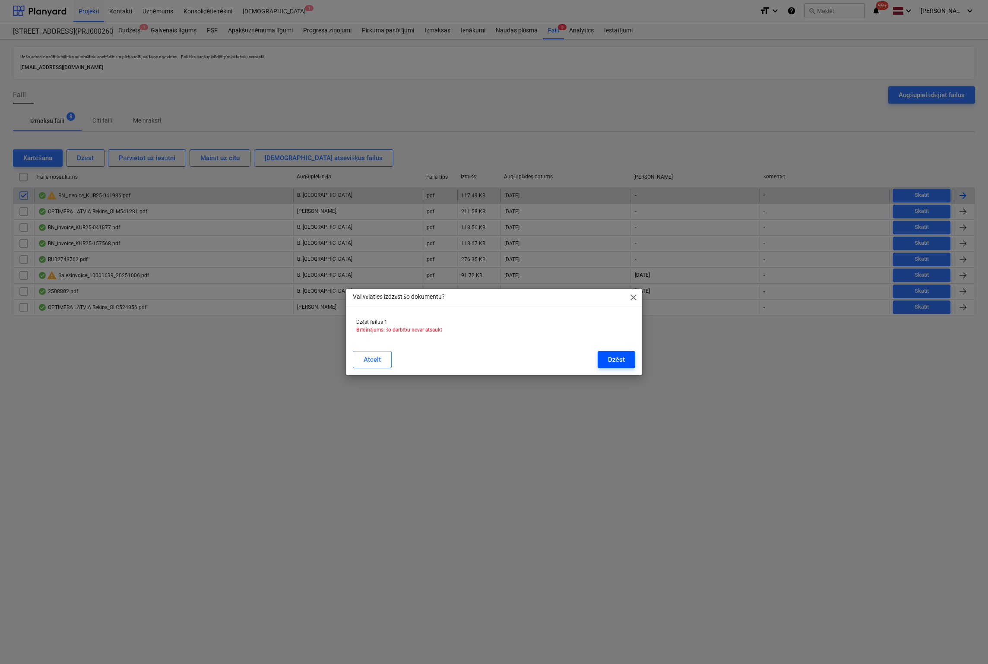
drag, startPoint x: 612, startPoint y: 362, endPoint x: 600, endPoint y: 360, distance: 12.7
click at [612, 362] on div "Dzēst" at bounding box center [616, 359] width 17 height 11
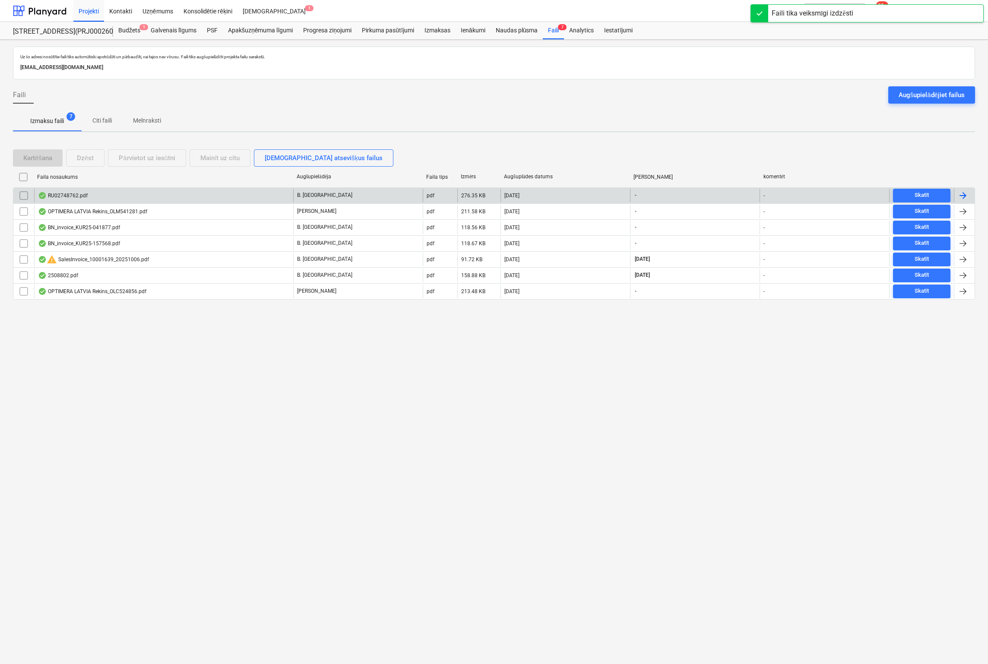
click at [70, 194] on div "RU02748762.pdf" at bounding box center [63, 195] width 50 height 7
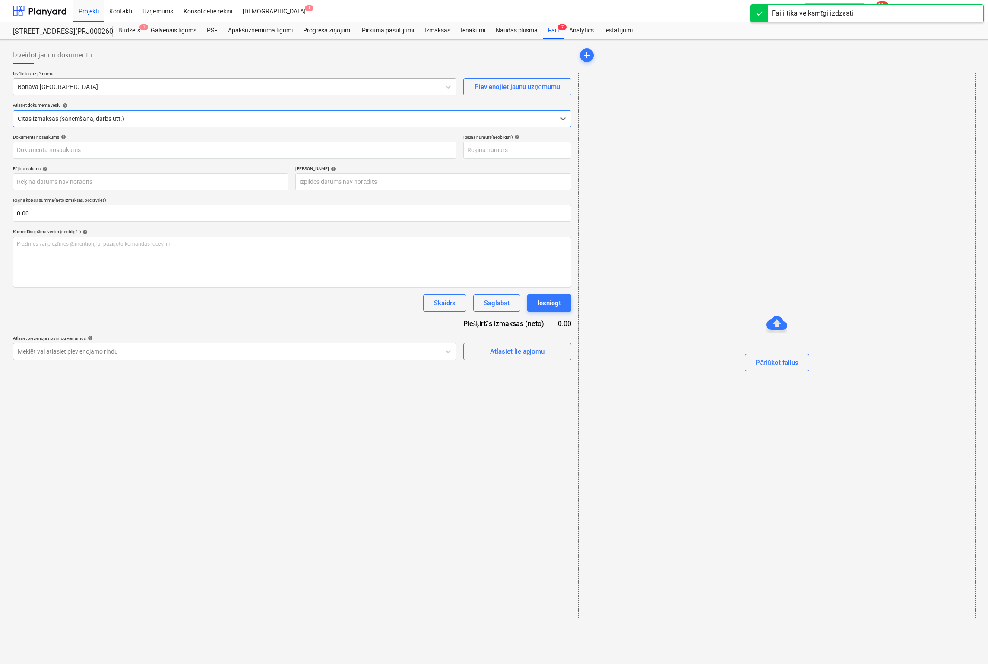
click at [219, 83] on div at bounding box center [227, 86] width 418 height 9
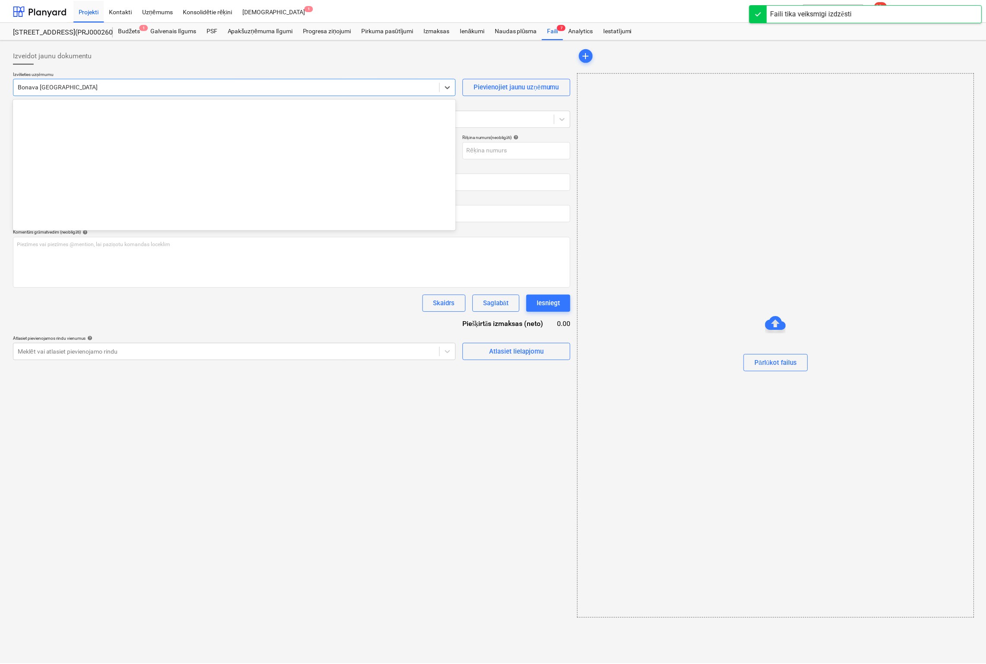
scroll to position [1194, 0]
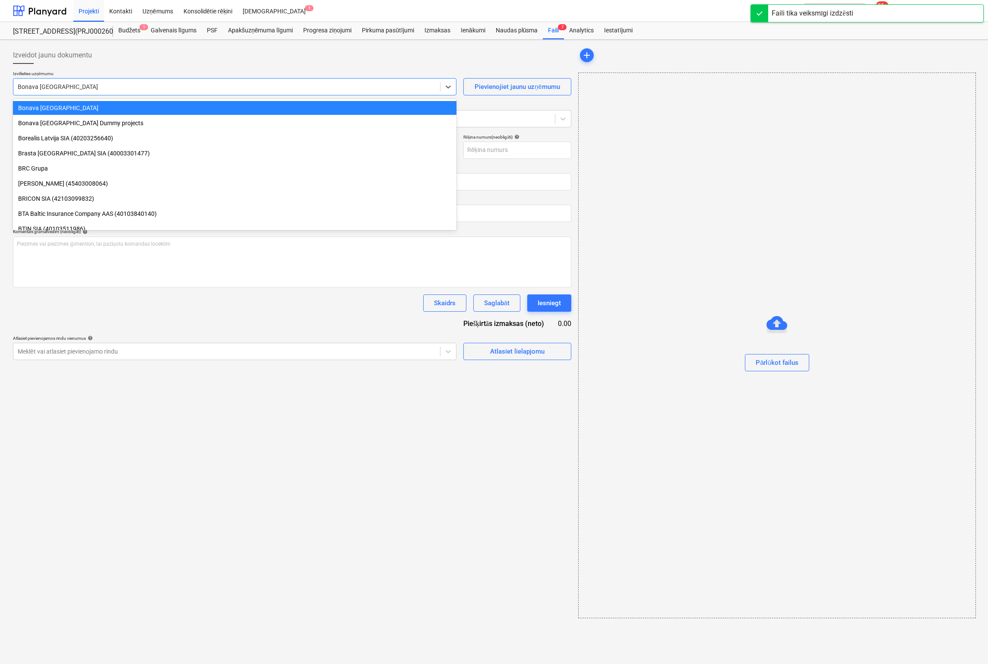
type input "RU02748762.pdf"
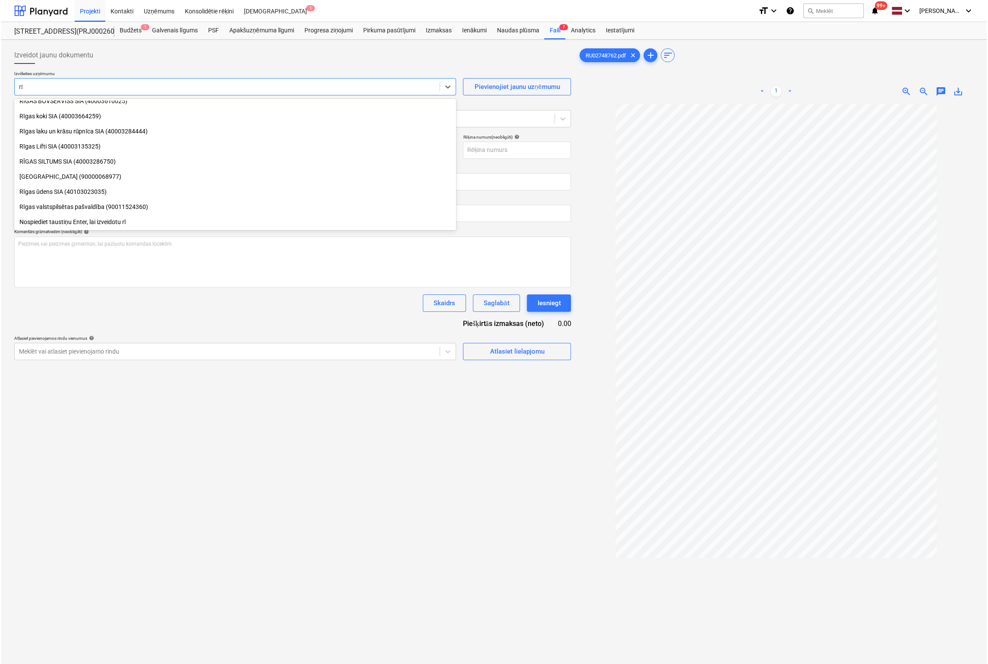
scroll to position [188, 0]
type input "[GEOGRAPHIC_DATA]"
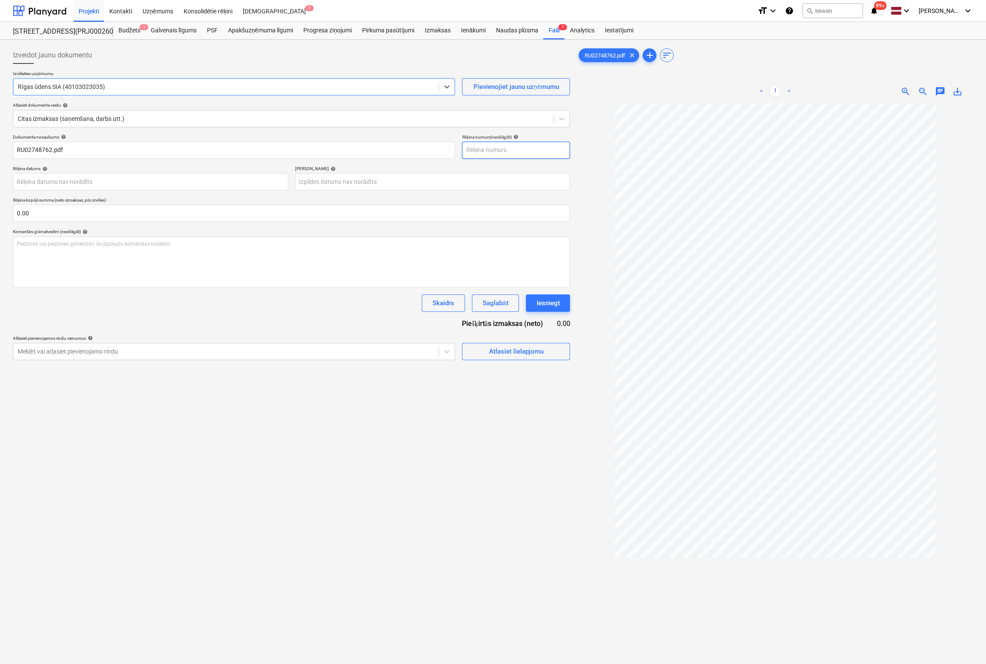
click at [492, 150] on input "text" at bounding box center [516, 150] width 108 height 17
type input "RU02748762"
click at [264, 181] on body "Projekti Kontakti Uzņēmums Konsolidētie rēķini Iesūtne 1 format_size keyboard_a…" at bounding box center [493, 332] width 986 height 664
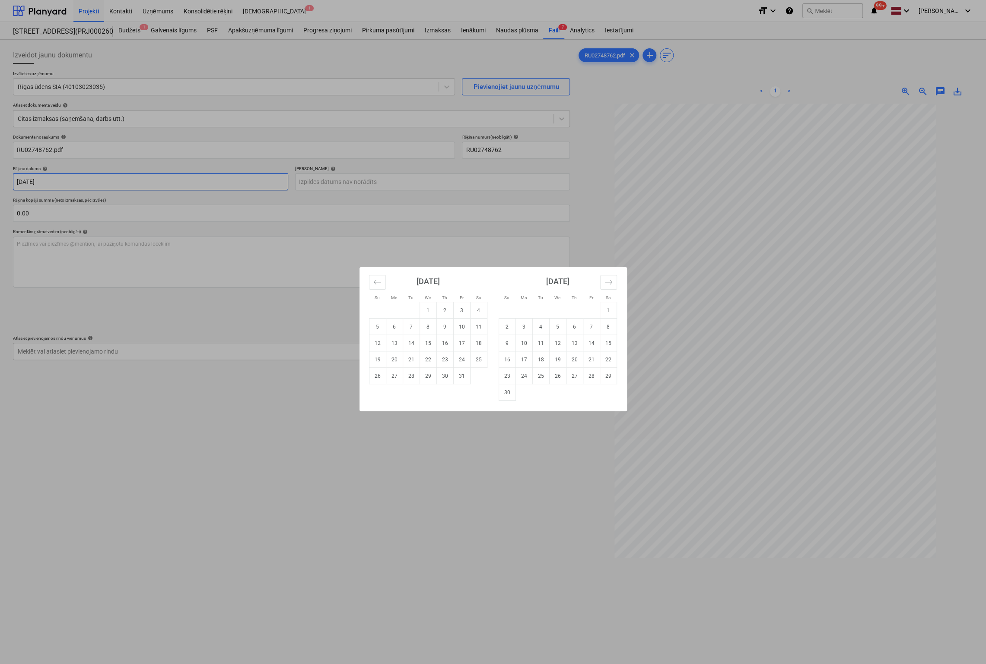
type input "[DATE]"
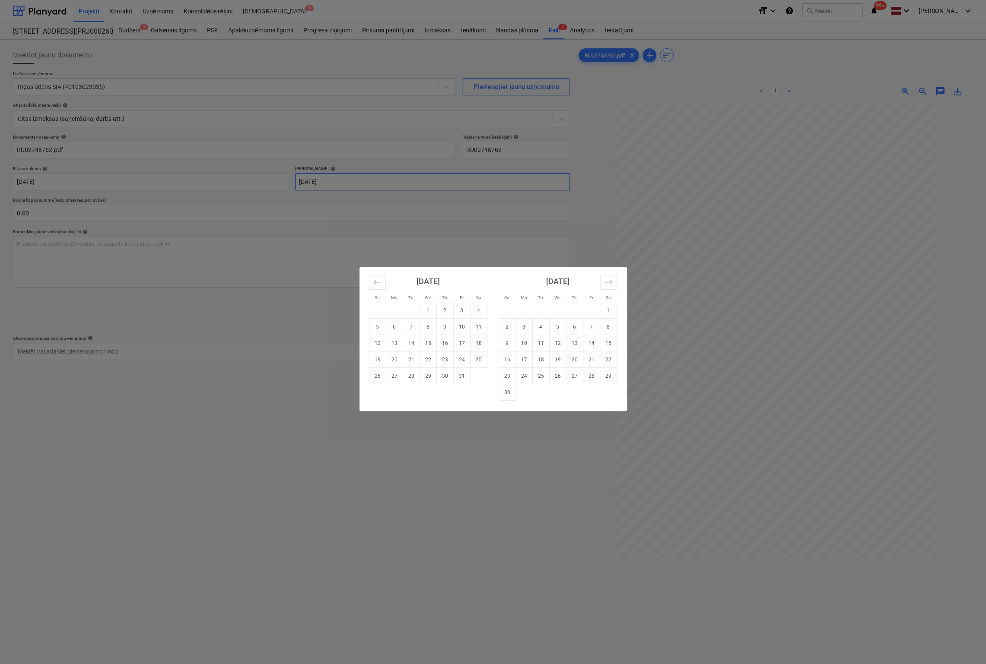
type input "[DATE]"
click at [165, 350] on div "Su Mo Tu We Th Fr Sa Su Mo Tu We Th Fr Sa [DATE] 1 2 3 4 5 6 7 8 9 10 11 12 13 …" at bounding box center [493, 332] width 986 height 664
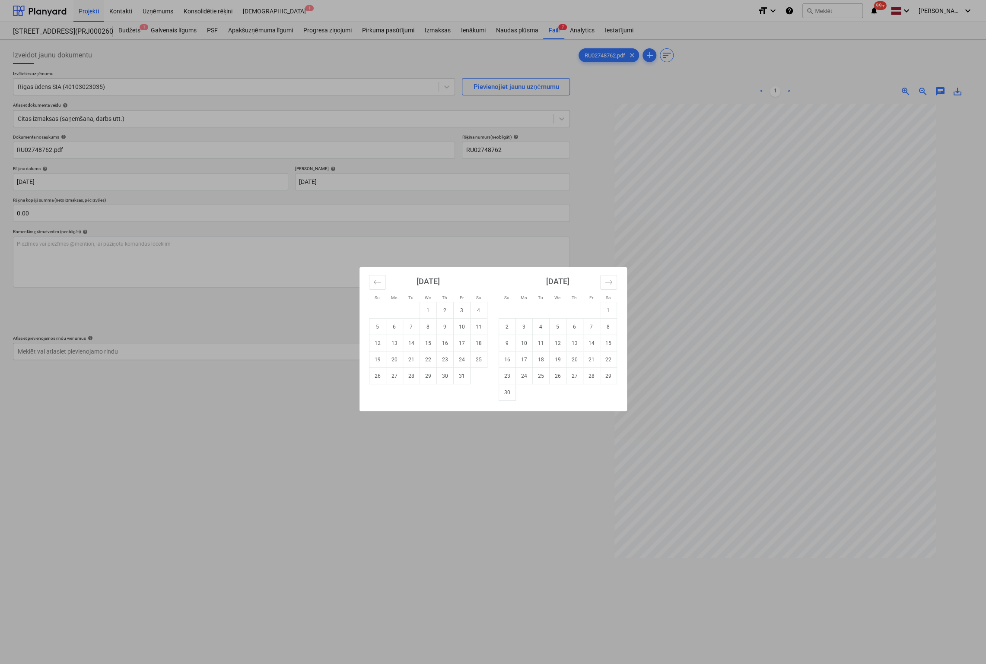
click at [165, 350] on div "Su Mo Tu We Th Fr Sa Su Mo Tu We Th Fr Sa [DATE] 1 2 3 4 5 6 7 8 9 10 11 12 13 …" at bounding box center [493, 332] width 986 height 664
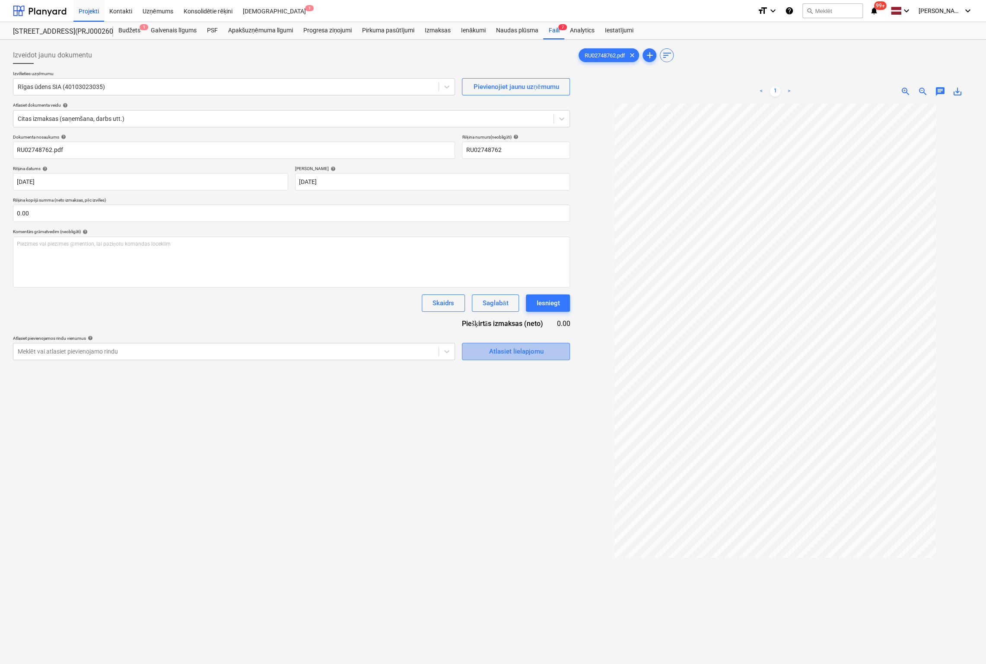
click at [494, 352] on div "Atlasiet lielapjomu" at bounding box center [515, 351] width 54 height 11
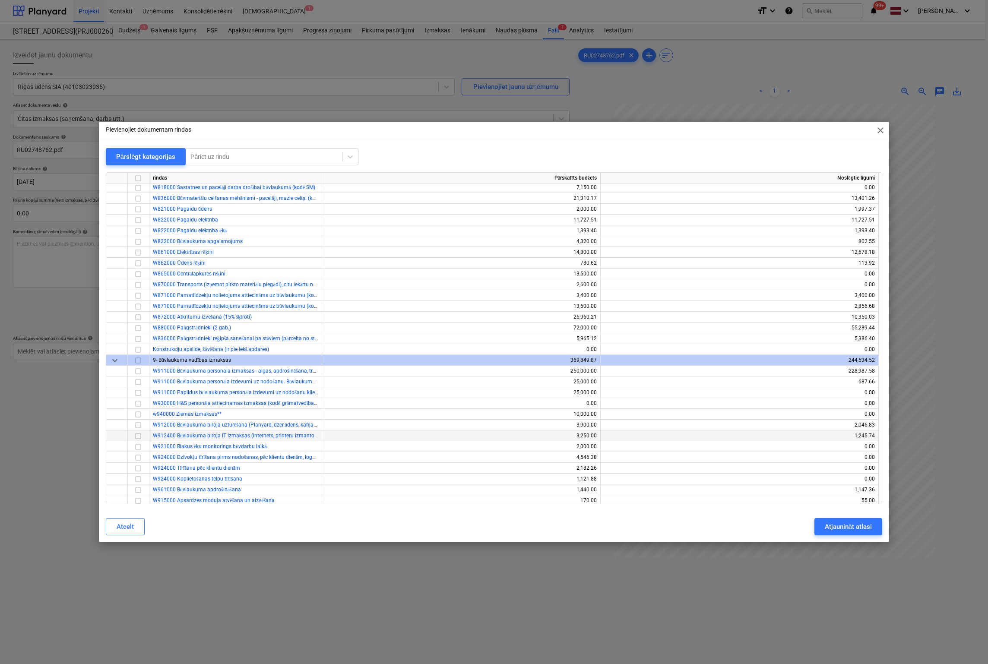
scroll to position [1123, 0]
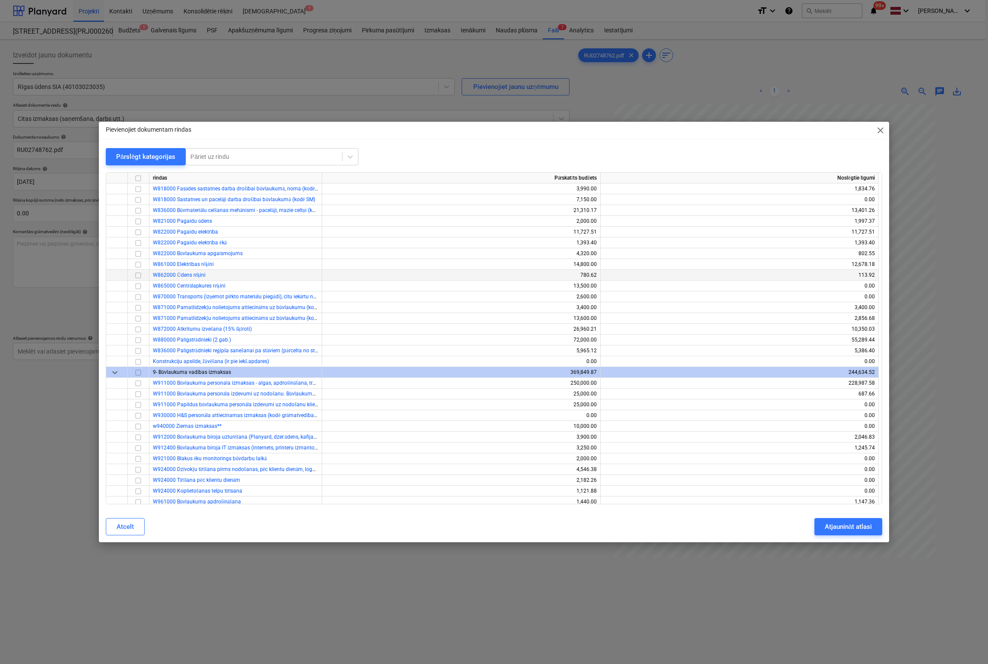
click at [136, 275] on input "checkbox" at bounding box center [138, 275] width 10 height 10
click at [835, 524] on div "Atjaunināt atlasi" at bounding box center [848, 526] width 47 height 11
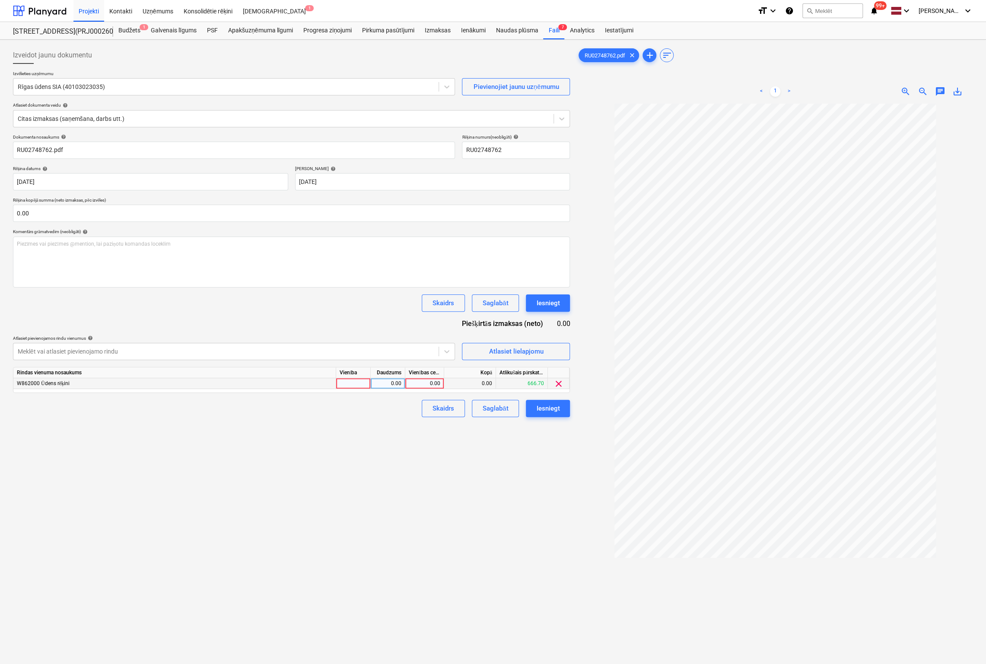
click at [427, 382] on div "0.00" at bounding box center [425, 383] width 32 height 11
type input "46.08"
drag, startPoint x: 522, startPoint y: 515, endPoint x: 525, endPoint y: 495, distance: 20.5
click at [523, 514] on div "Izveidot jaunu dokumentu Izvēlieties uzņēmumu Rīgas ūdens SIA (40103023035) Pie…" at bounding box center [292, 395] width 564 height 704
click at [546, 407] on div "Iesniegt" at bounding box center [547, 408] width 23 height 11
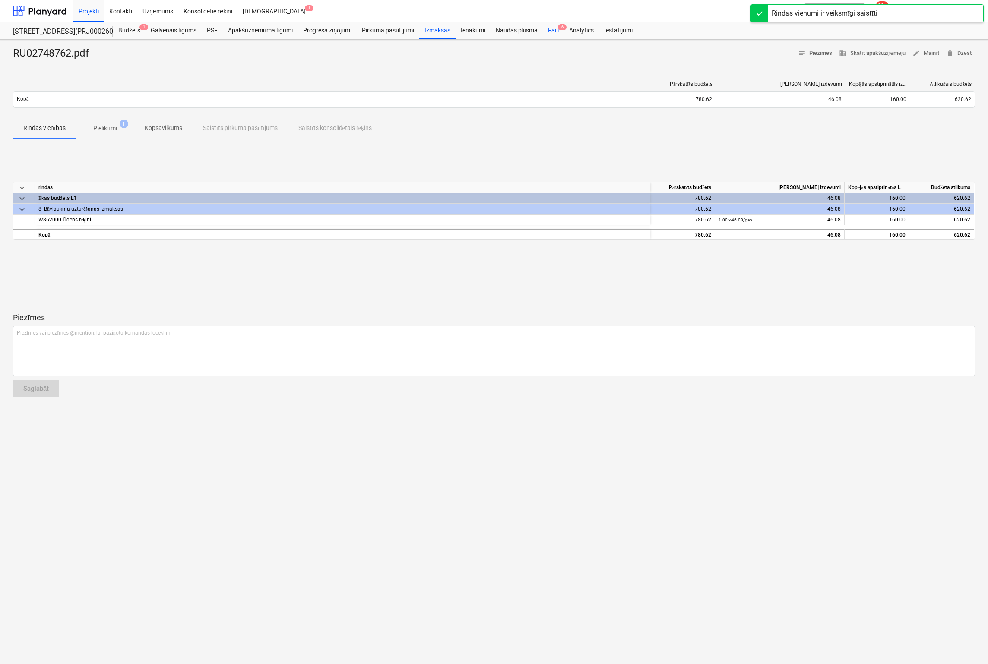
click at [555, 30] on div "Faili 6" at bounding box center [553, 30] width 21 height 17
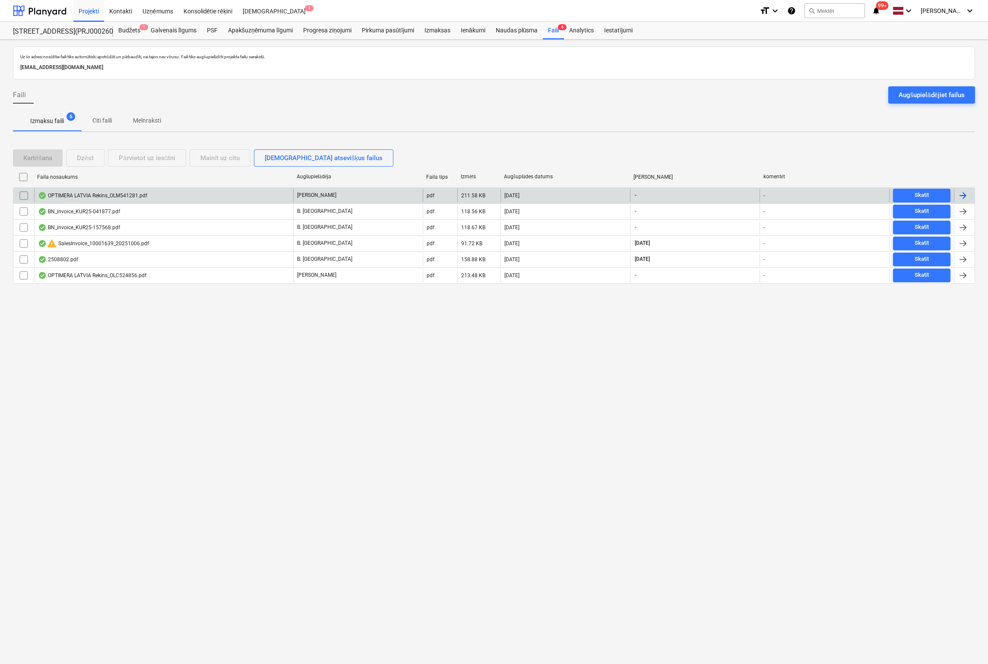
click at [87, 198] on div "OPTIMERA LATVIA Rekins_OLM541281.pdf" at bounding box center [92, 195] width 109 height 7
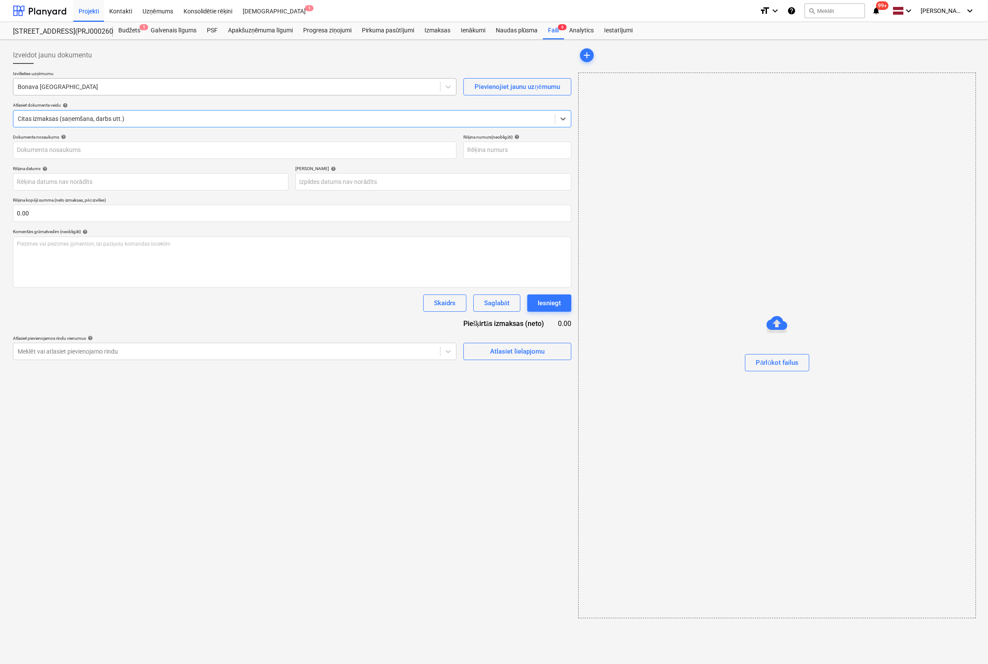
click at [82, 88] on div at bounding box center [227, 86] width 418 height 9
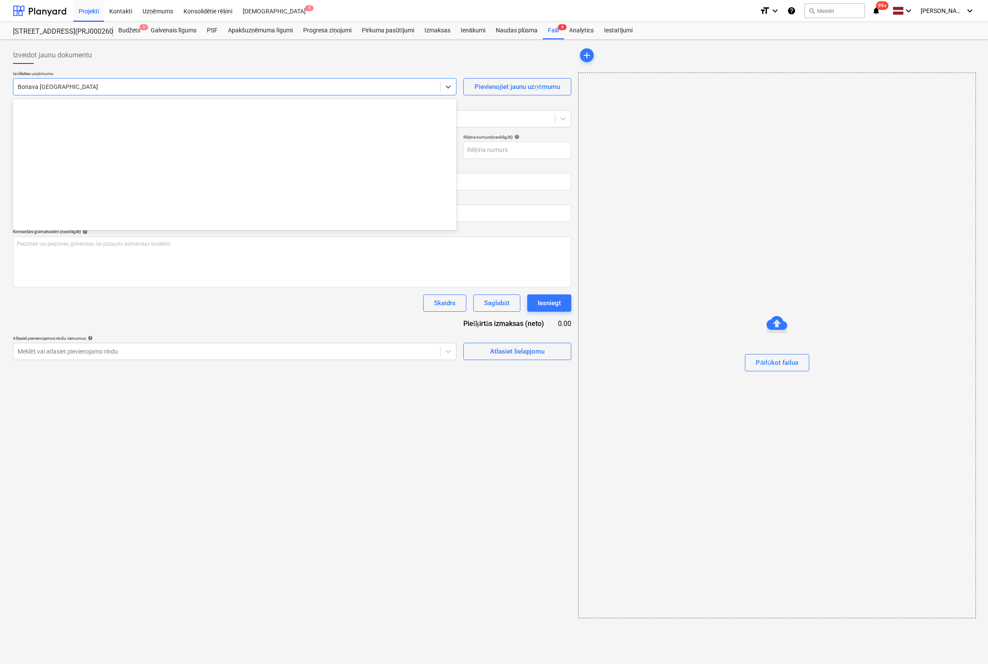
scroll to position [1194, 0]
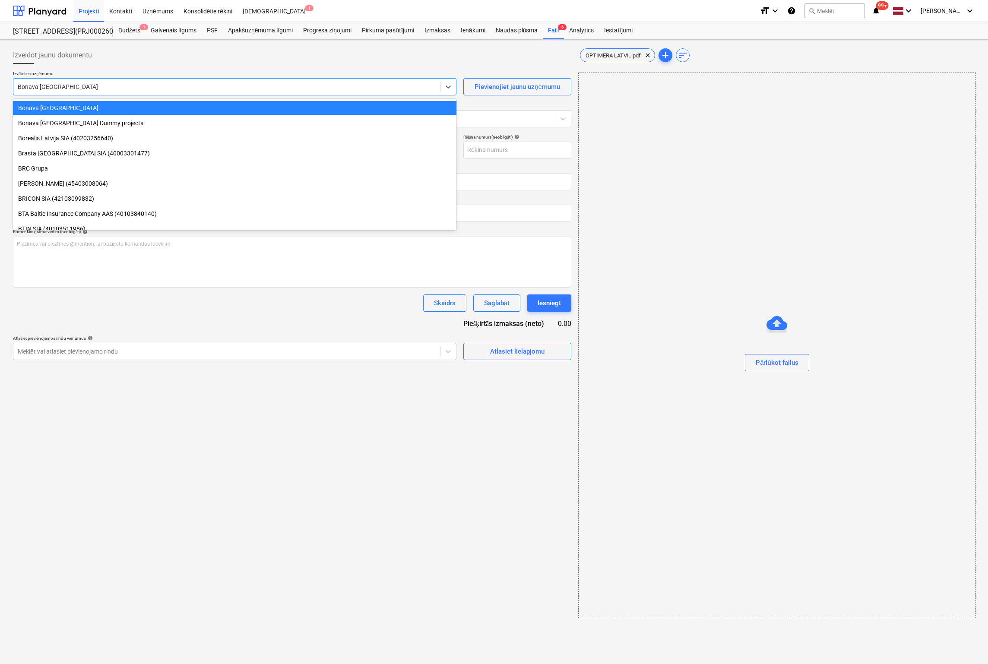
type input "OLM541281"
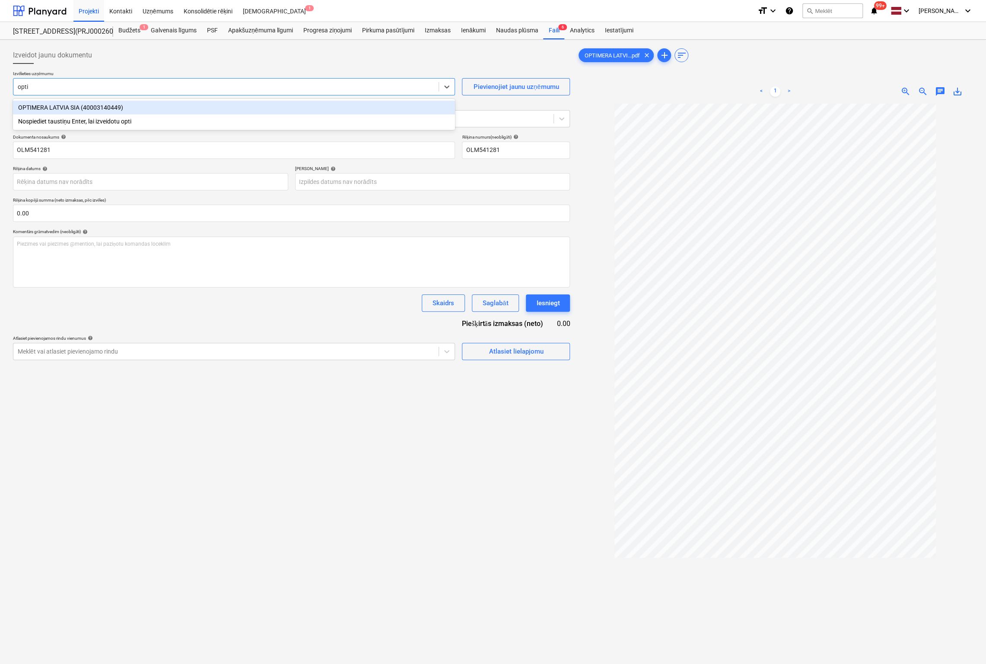
type input "optim"
click at [177, 183] on body "Projekti Kontakti Uzņēmums Konsolidētie rēķini Iesūtne 1 format_size keyboard_a…" at bounding box center [493, 332] width 986 height 664
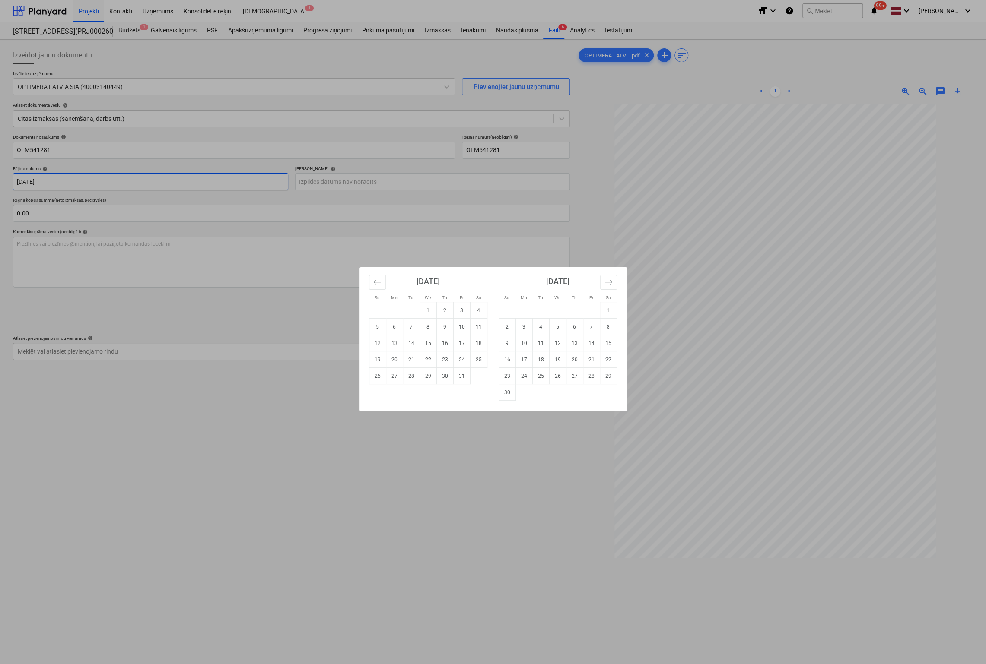
type input "[DATE]"
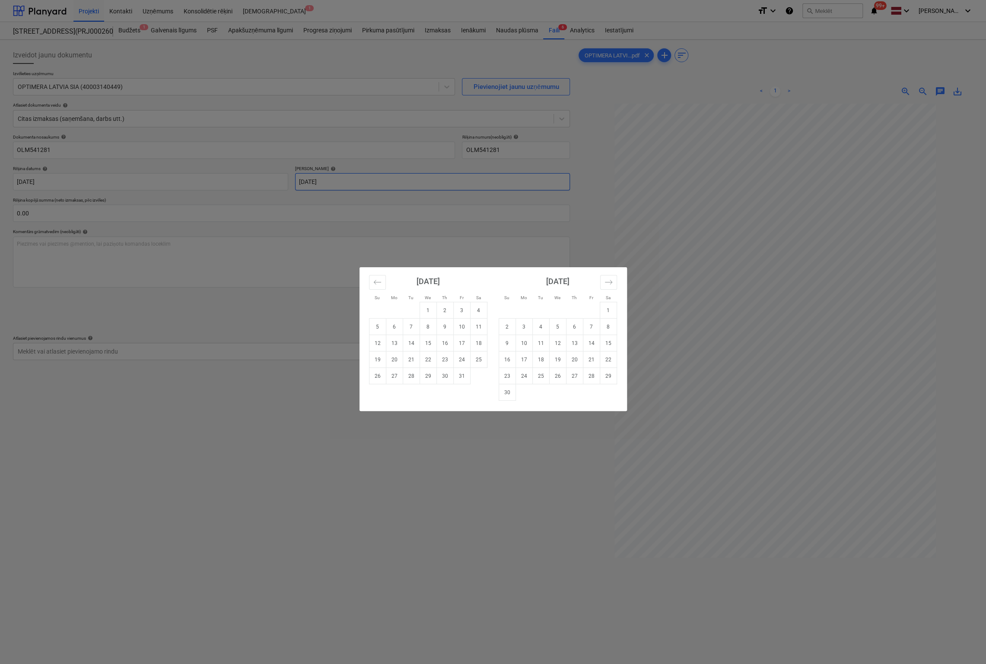
type input "[DATE]"
click at [144, 358] on div "Su Mo Tu We Th Fr Sa Su Mo Tu We Th Fr Sa [DATE] 1 2 3 4 5 6 7 8 9 10 11 12 13 …" at bounding box center [493, 332] width 986 height 664
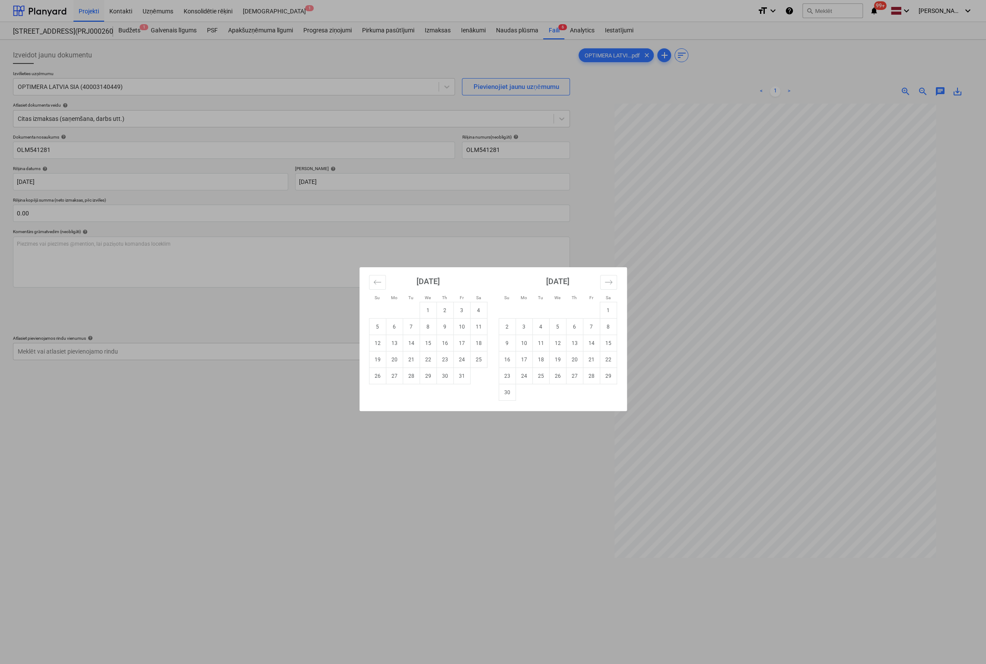
click at [146, 357] on div "Su Mo Tu We Th Fr Sa Su Mo Tu We Th Fr Sa [DATE] 1 2 3 4 5 6 7 8 9 10 11 12 13 …" at bounding box center [493, 332] width 986 height 664
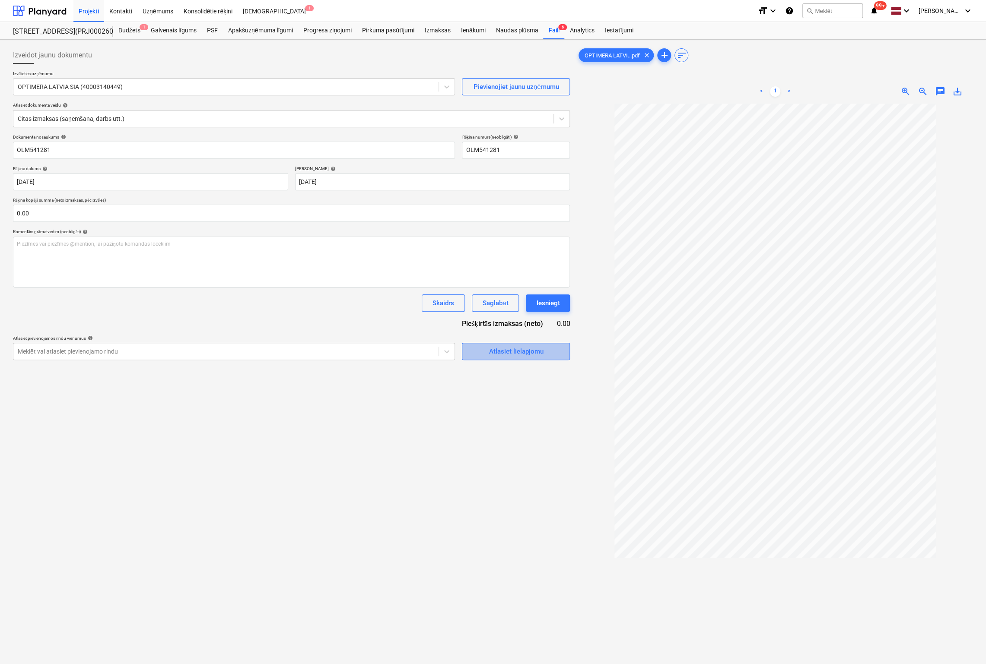
click at [490, 353] on div "Atlasiet lielapjomu" at bounding box center [515, 351] width 54 height 11
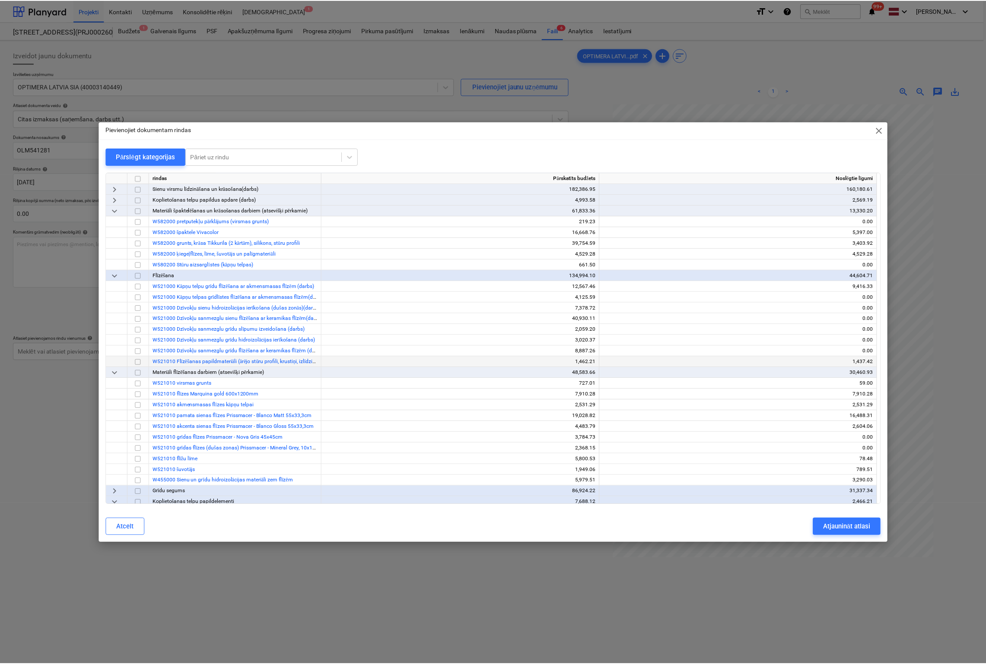
scroll to position [561, 0]
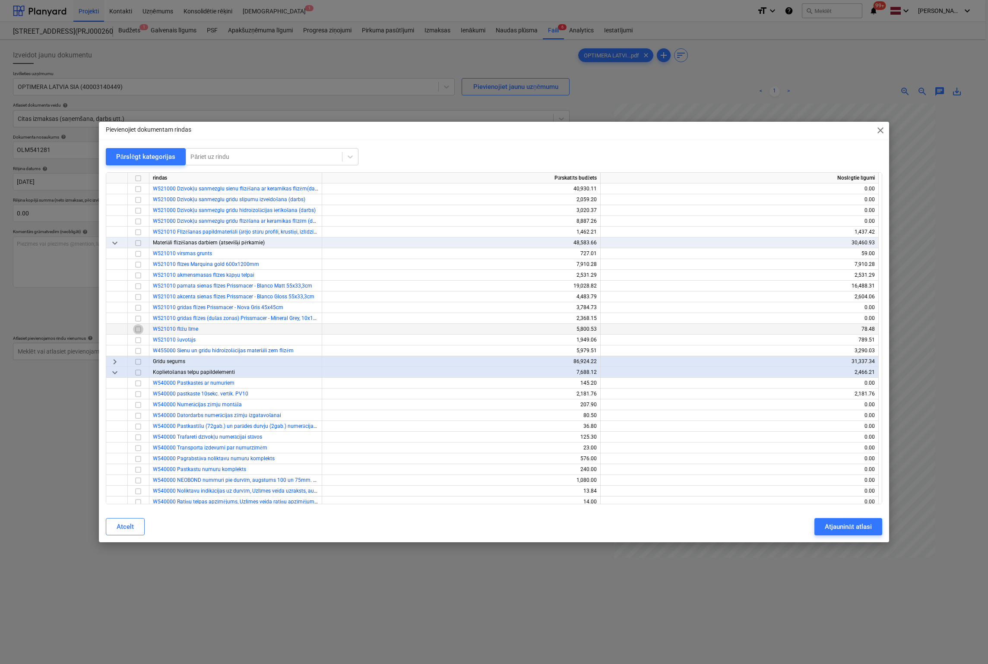
click at [136, 330] on input "checkbox" at bounding box center [138, 329] width 10 height 10
click at [852, 526] on button "Atjaunināt atlasi" at bounding box center [849, 526] width 68 height 17
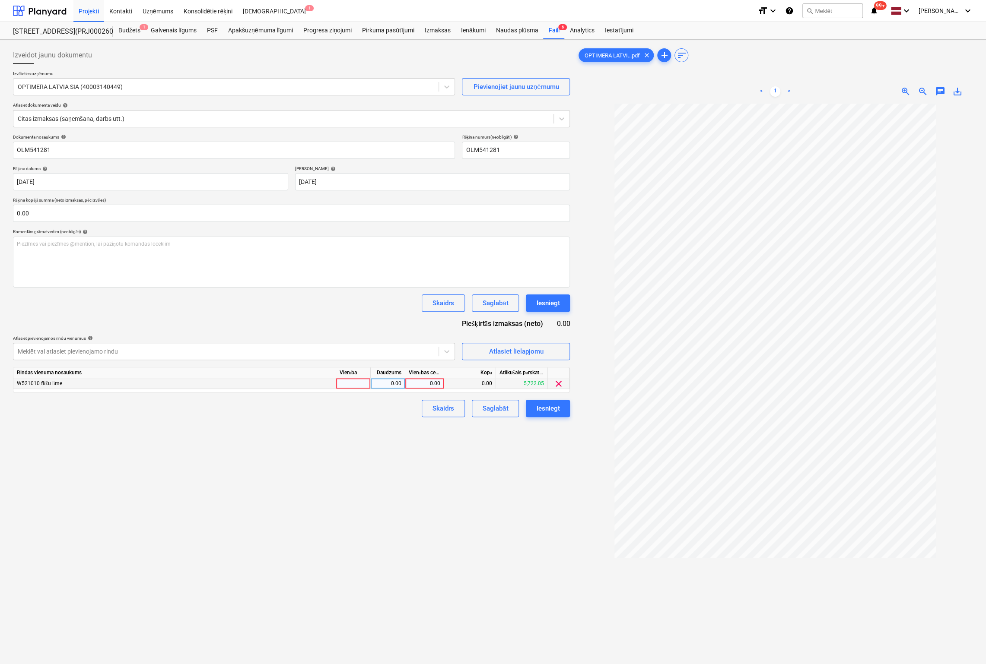
click at [431, 381] on div "0.00" at bounding box center [425, 383] width 32 height 11
type input "498.05"
click at [548, 410] on div "Iesniegt" at bounding box center [547, 408] width 23 height 11
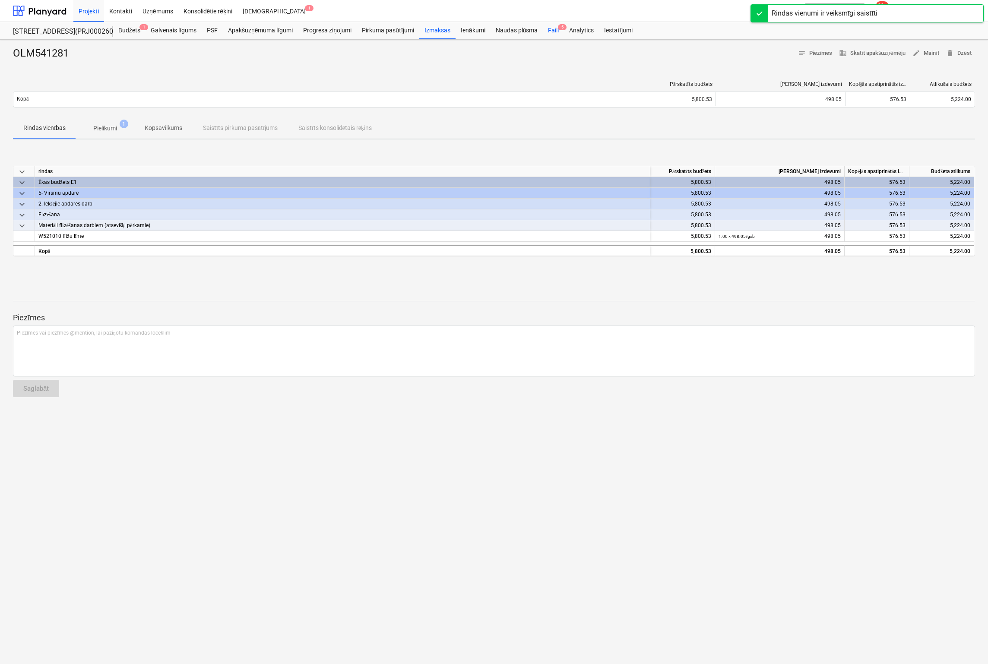
click at [552, 28] on div "Faili 5" at bounding box center [553, 30] width 21 height 17
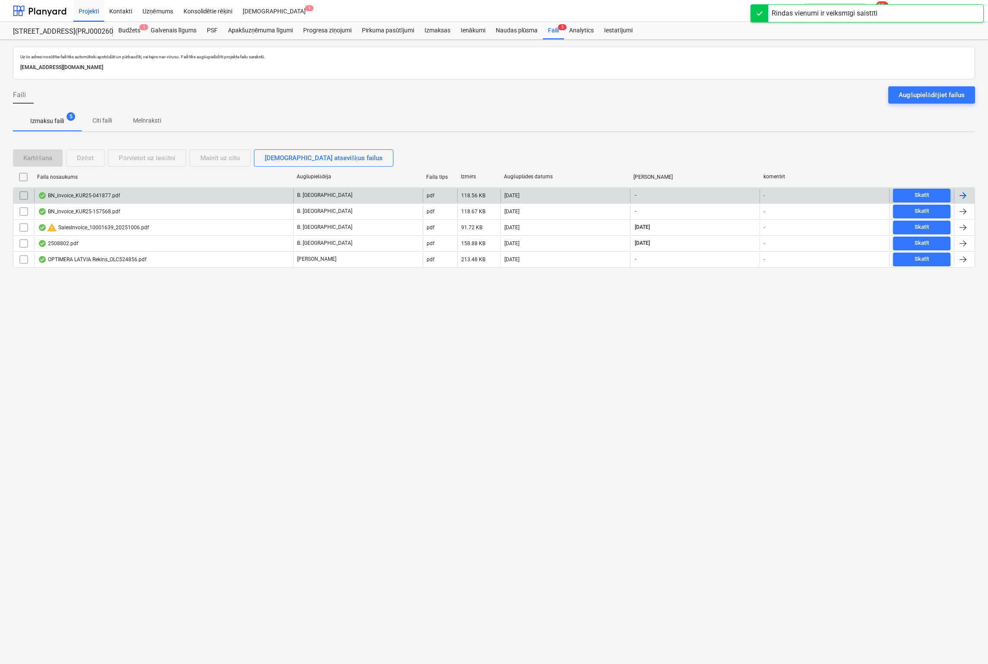
click at [93, 194] on div "BN_invoice_KUR25-041877.pdf" at bounding box center [79, 195] width 82 height 7
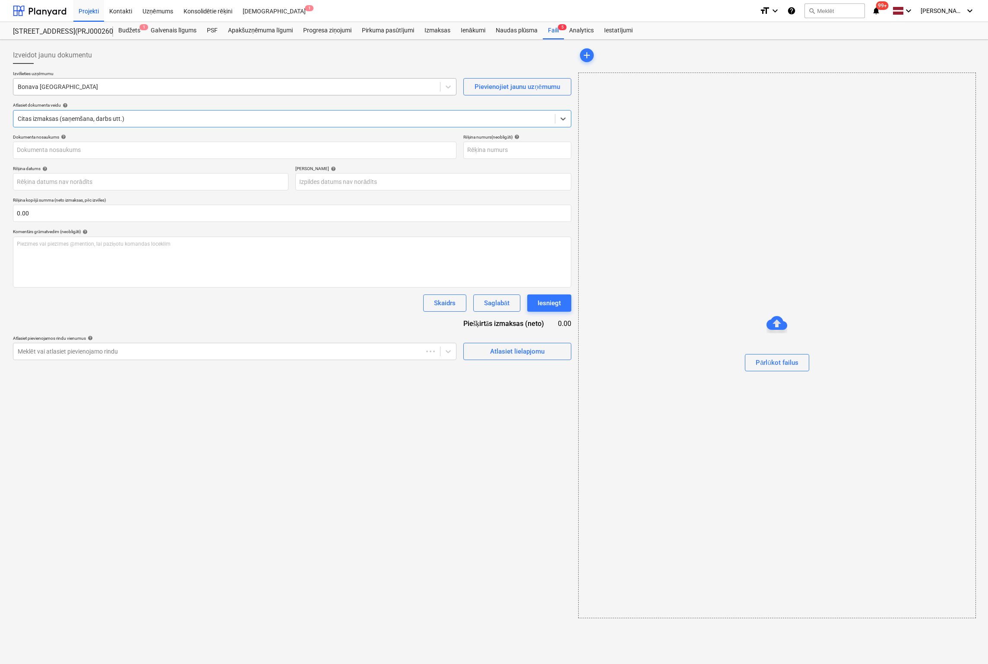
type input "KUR25-041877"
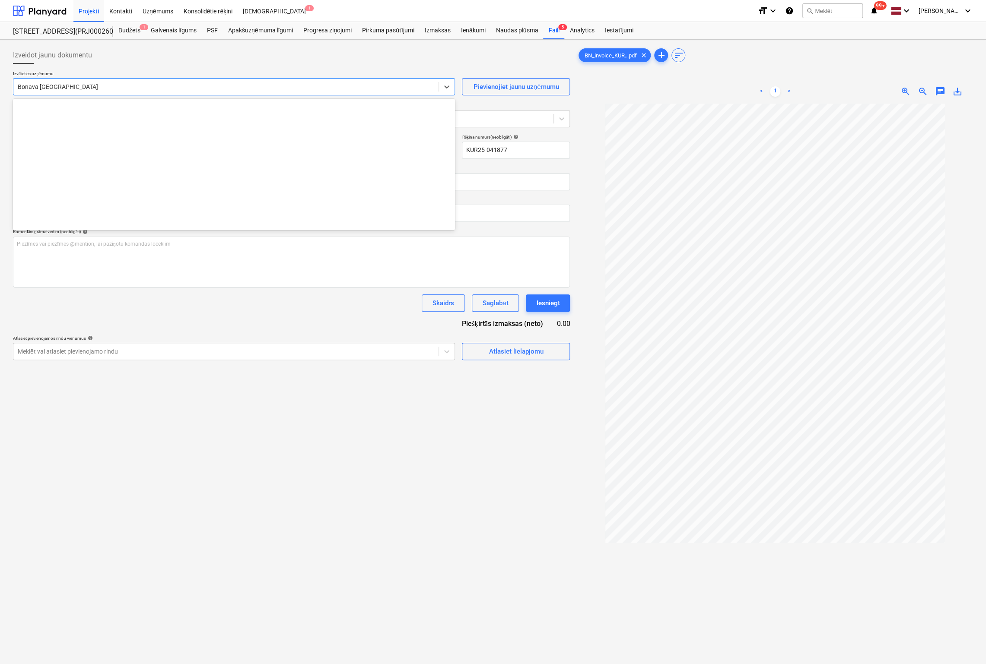
click at [185, 85] on div at bounding box center [226, 86] width 416 height 9
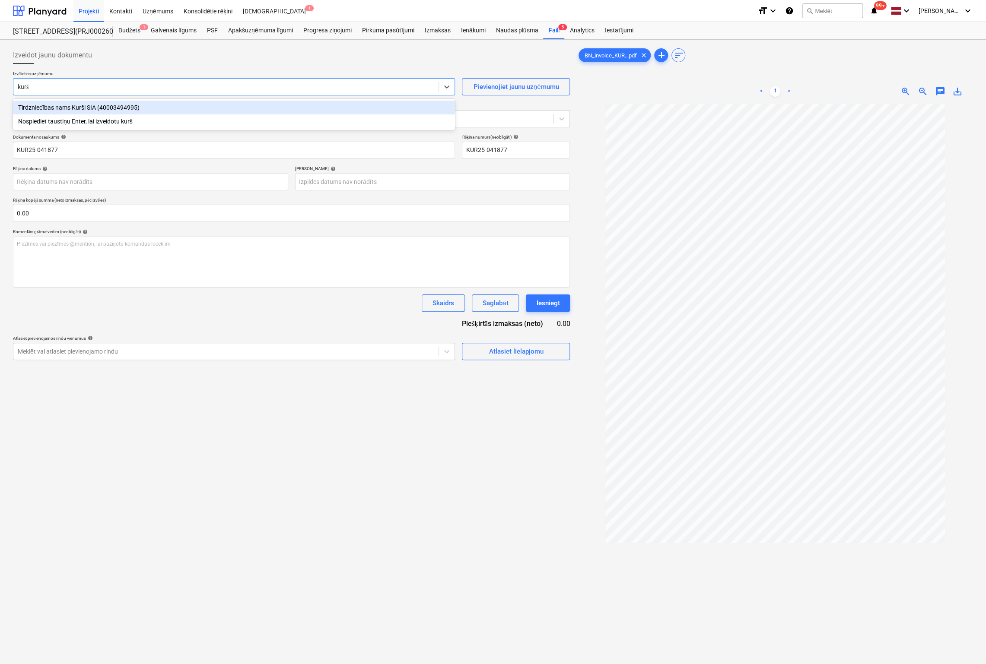
type input "kurši"
click at [131, 109] on div "Tirdzniecības nams Kurši SIA (40003494995)" at bounding box center [234, 108] width 442 height 14
click at [213, 184] on body "Projekti Kontakti Uzņēmums Konsolidētie rēķini Iesūtne 1 format_size keyboard_a…" at bounding box center [493, 332] width 986 height 664
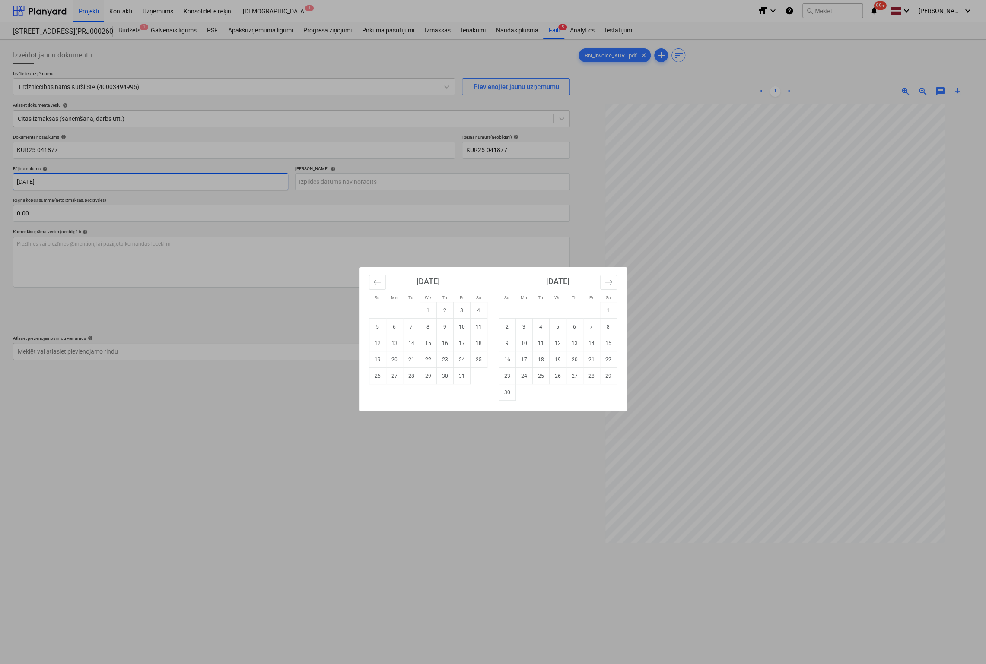
type input "[DATE]"
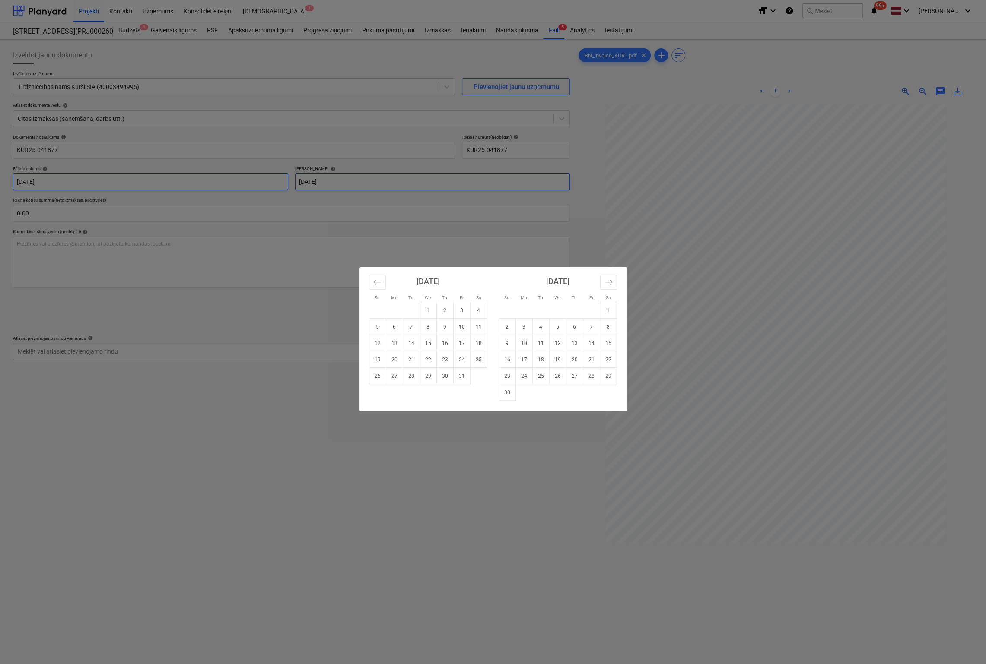
type input "[DATE]"
type input "2,026.00"
click at [320, 172] on div "Su Mo Tu We Th Fr Sa Su Mo Tu We Th Fr Sa [DATE] 1 2 3 4 5 6 7 8 9 10 11 12 13 …" at bounding box center [493, 332] width 986 height 664
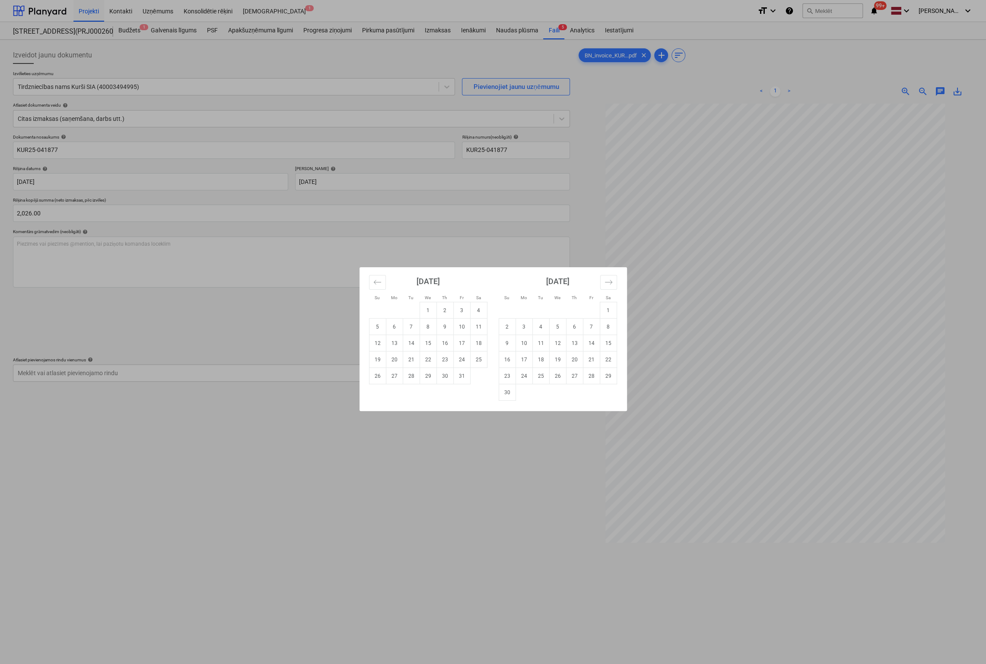
click at [323, 178] on div "Su Mo Tu We Th Fr Sa Su Mo Tu We Th Fr Sa [DATE] 1 2 3 4 5 6 7 8 9 10 11 12 13 …" at bounding box center [493, 332] width 986 height 664
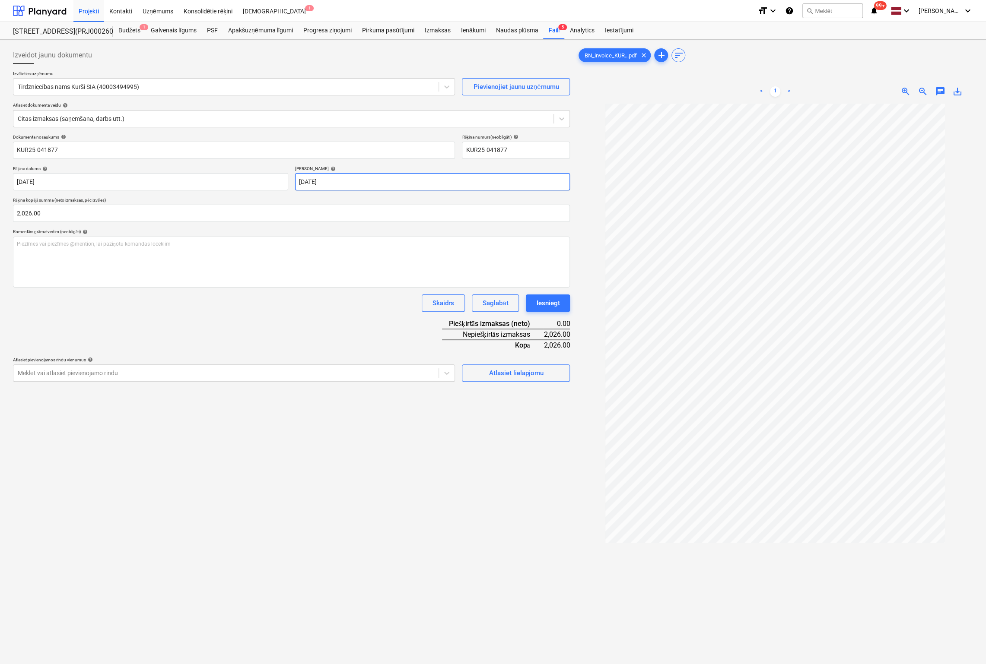
click at [325, 182] on body "Projekti Kontakti Uzņēmums Konsolidētie rēķini Iesūtne 1 format_size keyboard_a…" at bounding box center [493, 332] width 986 height 664
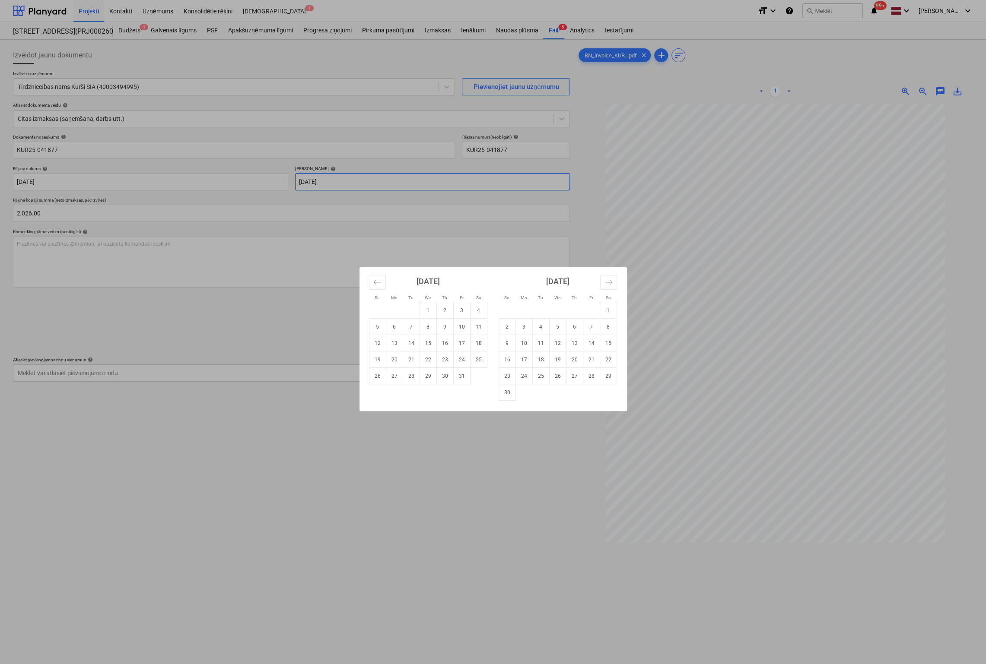
type input "[DATE]"
click at [111, 214] on div "Su Mo Tu We Th Fr Sa Su Mo Tu We Th Fr Sa [DATE] 1 2 3 4 5 6 7 8 9 10 11 12 13 …" at bounding box center [493, 332] width 986 height 664
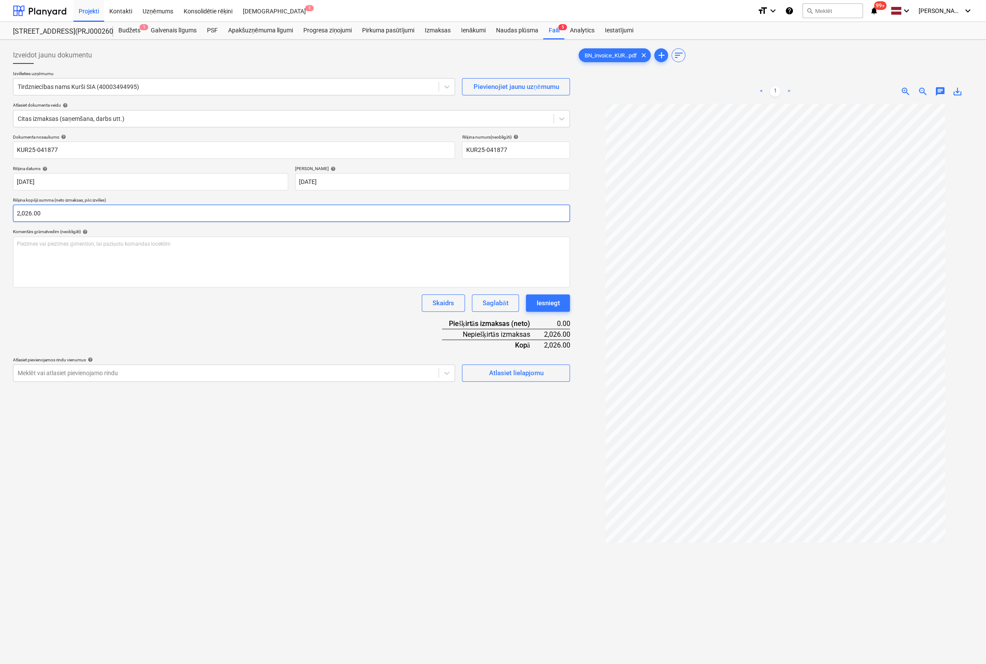
type input "2026"
drag, startPoint x: 86, startPoint y: 215, endPoint x: -6, endPoint y: 211, distance: 92.5
click at [0, 211] on html "Projekti Kontakti Uzņēmums Konsolidētie rēķini Iesūtne 1 format_size keyboard_a…" at bounding box center [493, 332] width 986 height 664
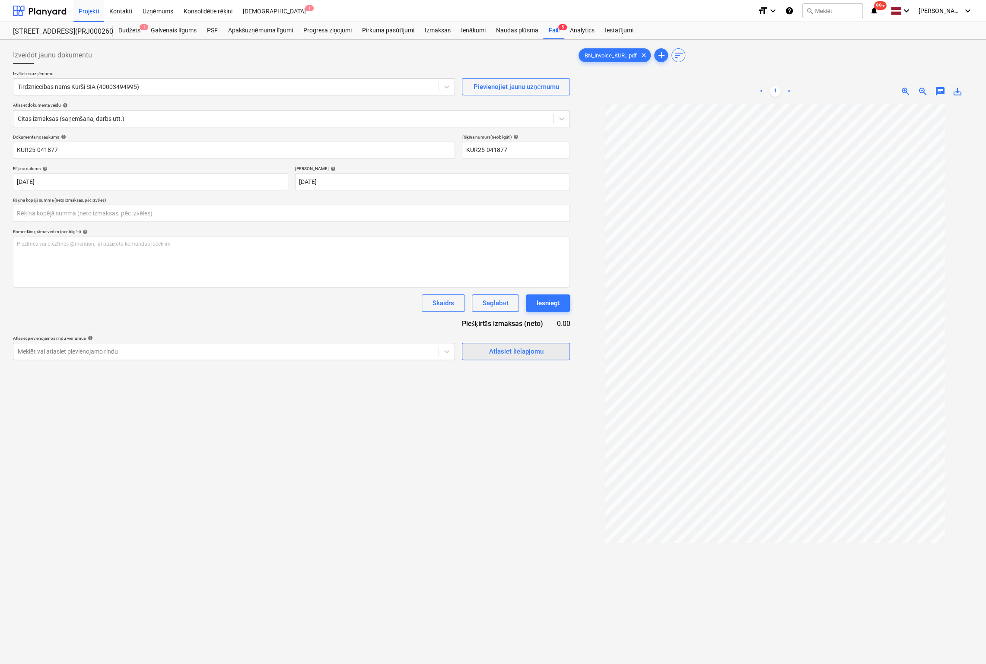
type input "0.00"
click at [497, 352] on div "Atlasiet lielapjomu" at bounding box center [515, 351] width 54 height 11
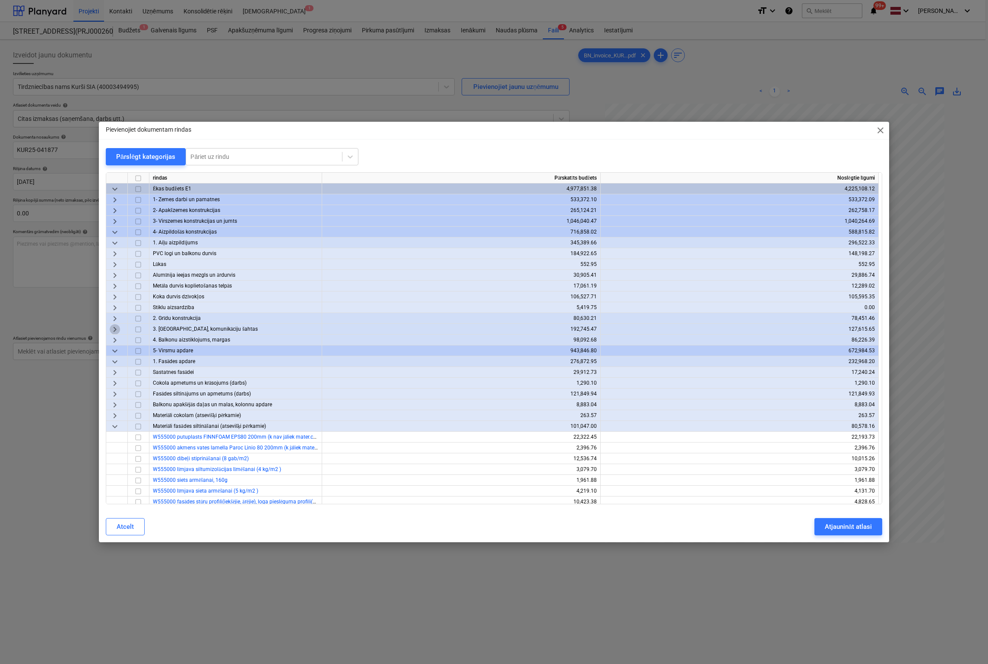
click at [114, 329] on span "keyboard_arrow_right" at bounding box center [115, 329] width 10 height 10
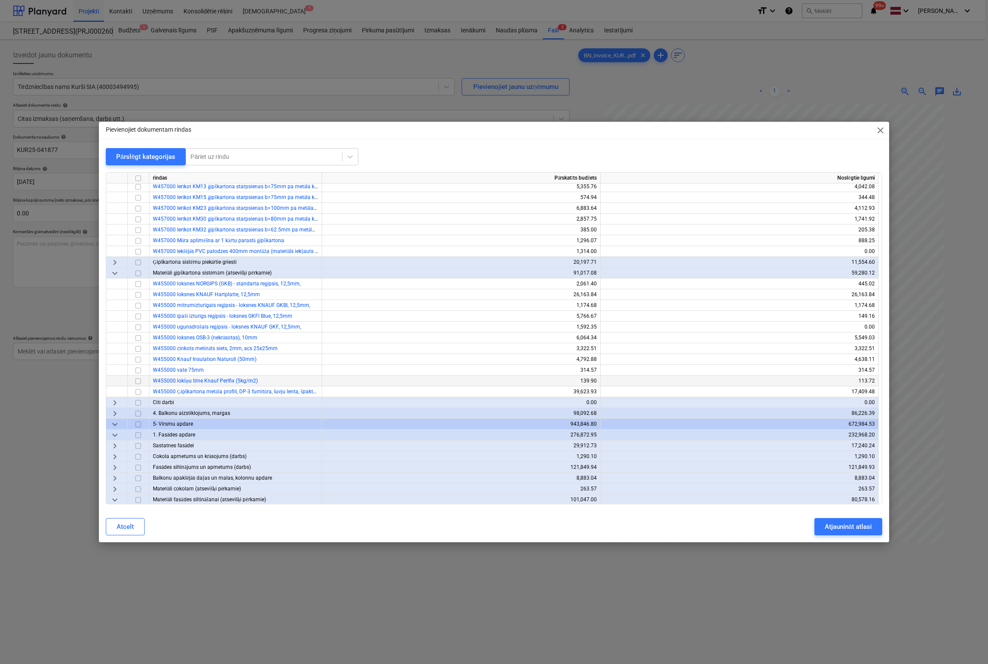
scroll to position [302, 0]
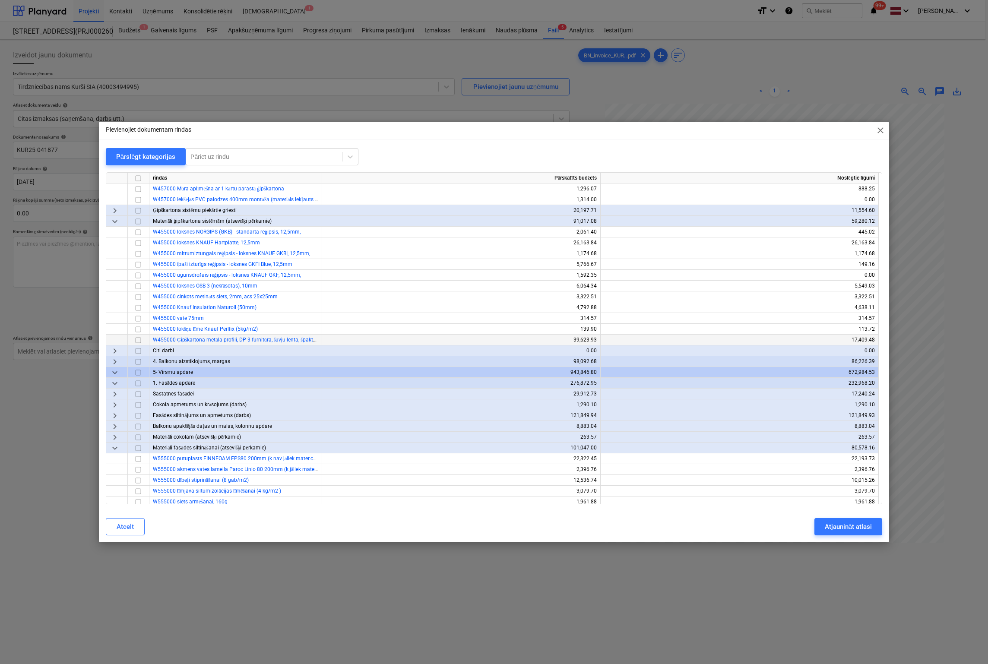
click at [137, 342] on input "checkbox" at bounding box center [138, 340] width 10 height 10
click at [850, 531] on div "Atjaunināt atlasi" at bounding box center [848, 526] width 47 height 11
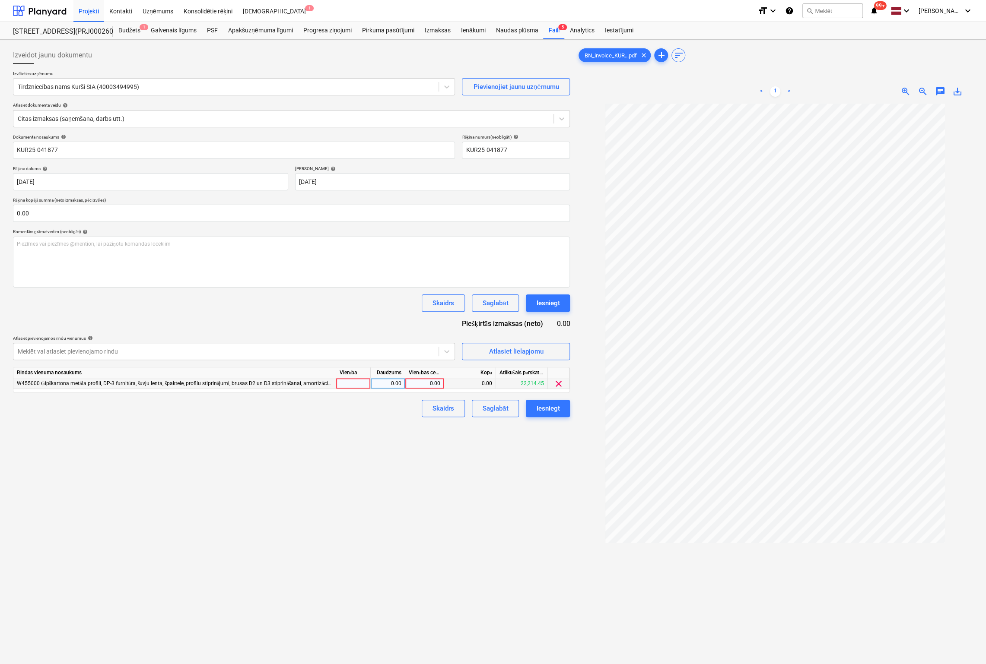
click at [435, 384] on div "0.00" at bounding box center [425, 383] width 32 height 11
type input "1920.32"
click at [456, 460] on div "Izveidot jaunu dokumentu Izvēlieties uzņēmumu Tirdzniecības nams Kurši SIA (400…" at bounding box center [292, 395] width 564 height 704
click at [556, 408] on div "Iesniegt" at bounding box center [547, 408] width 23 height 11
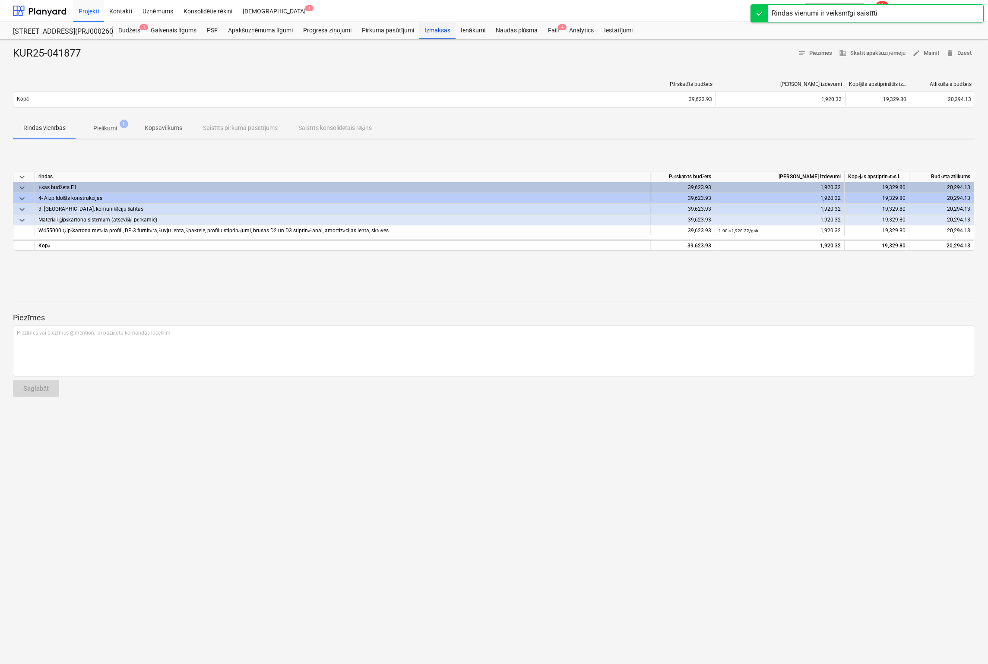
click at [440, 29] on div "Izmaksas" at bounding box center [437, 30] width 36 height 17
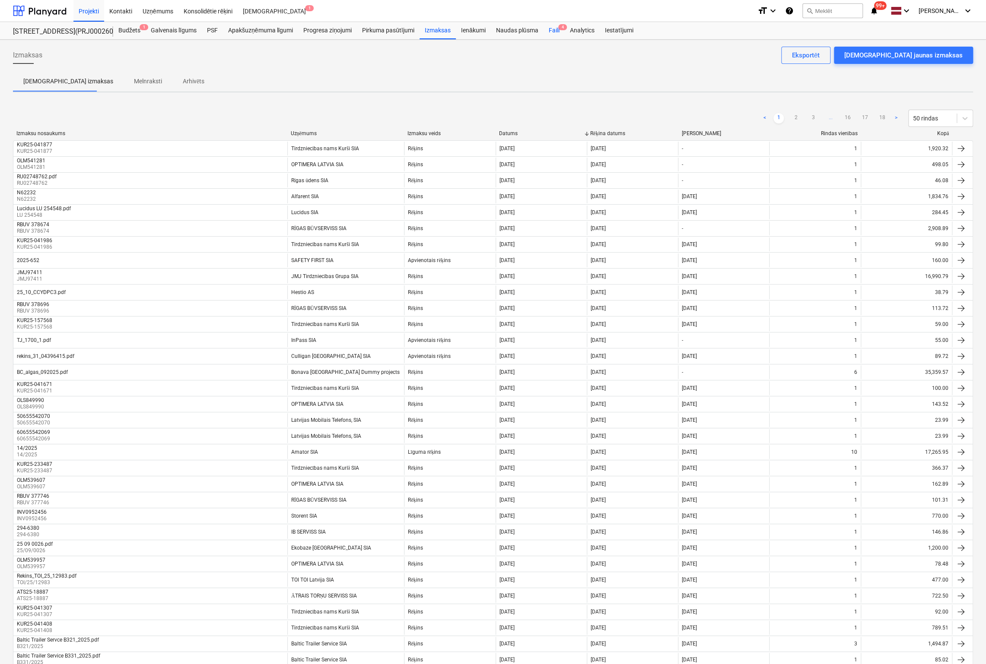
click at [556, 25] on div "Faili 4" at bounding box center [553, 30] width 21 height 17
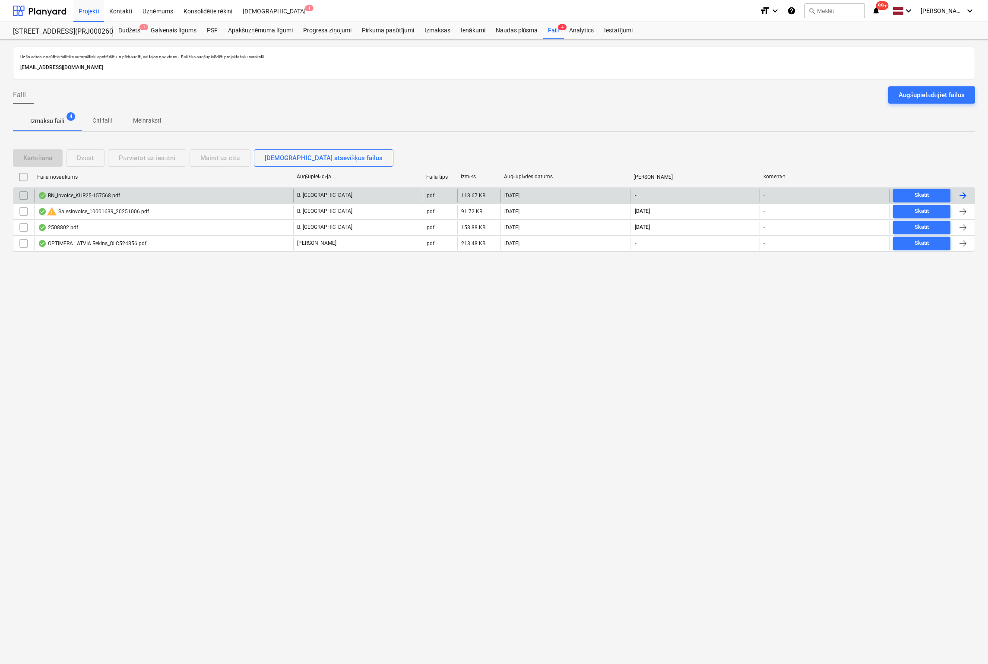
click at [85, 194] on div "BN_invoice_KUR25-157568.pdf" at bounding box center [79, 195] width 82 height 7
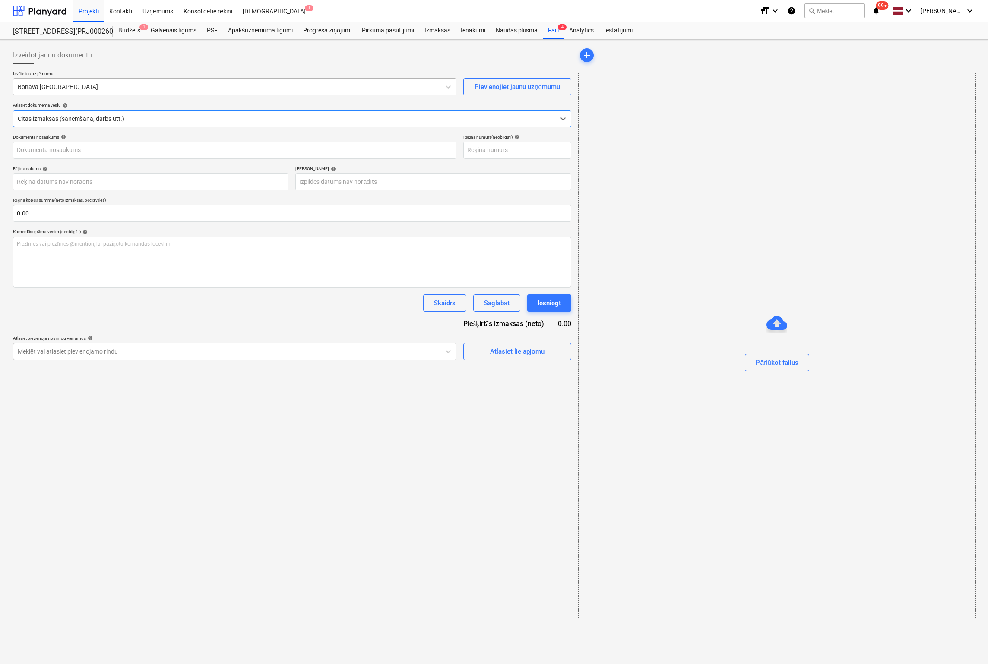
type input "KUR25-157568"
click at [114, 88] on div at bounding box center [227, 86] width 418 height 9
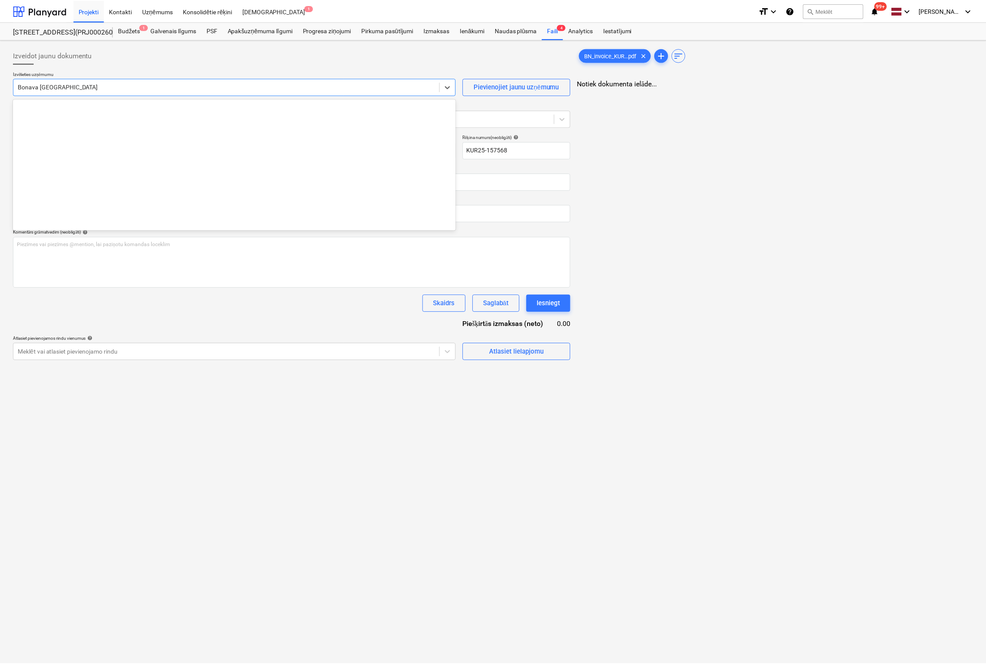
scroll to position [1194, 0]
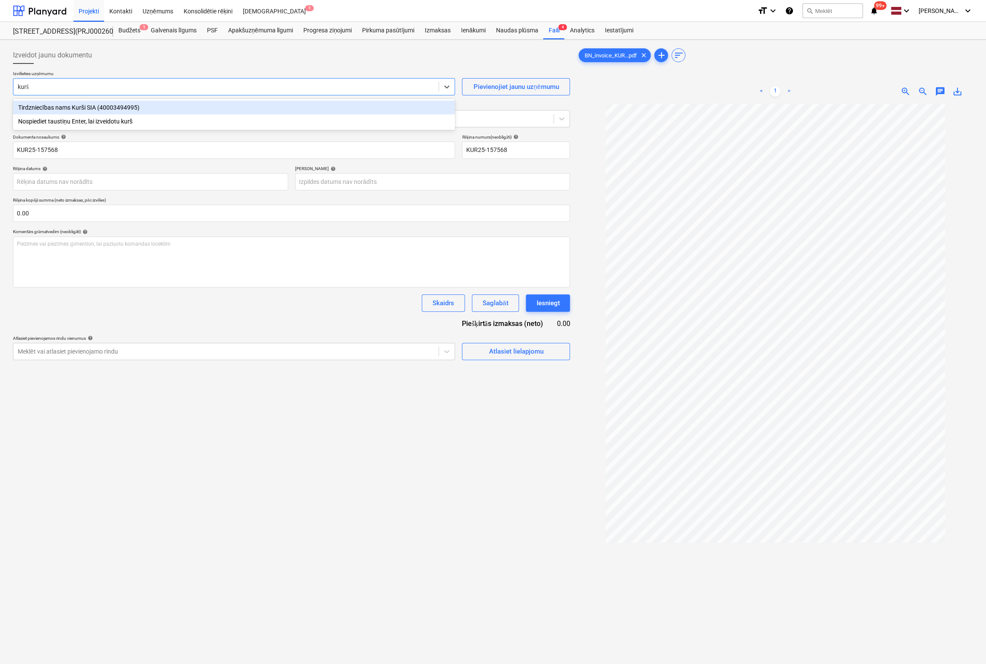
type input "kurši"
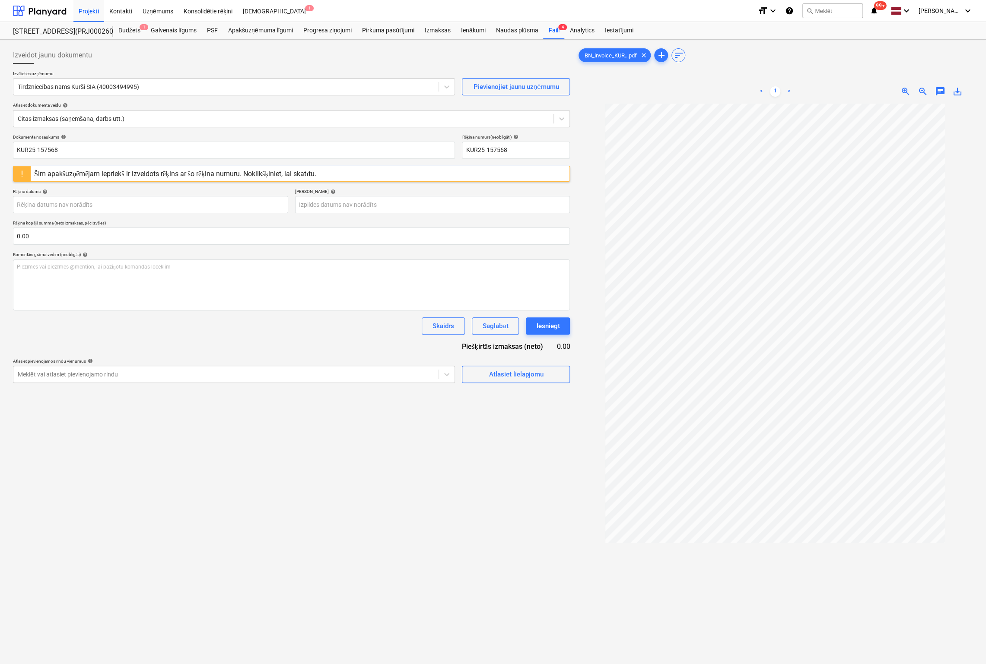
click at [187, 172] on div "Šim apakšuzņēmējam iepriekš ir izveidots rēķins ar šo rēķina numuru. Noklikšķin…" at bounding box center [175, 174] width 282 height 8
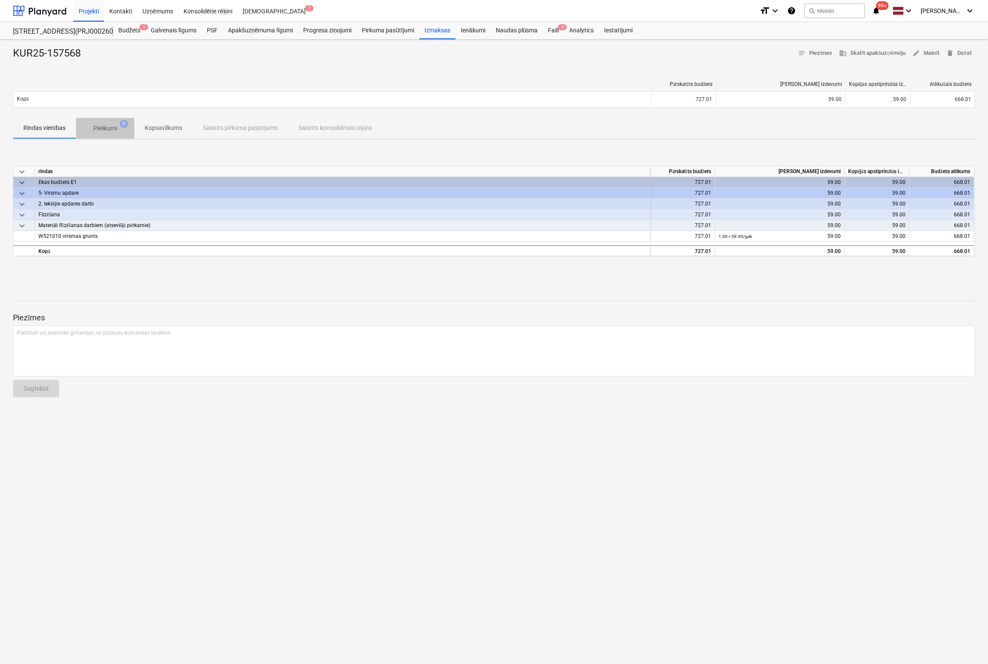
click at [105, 130] on p "Pielikumi" at bounding box center [105, 128] width 24 height 9
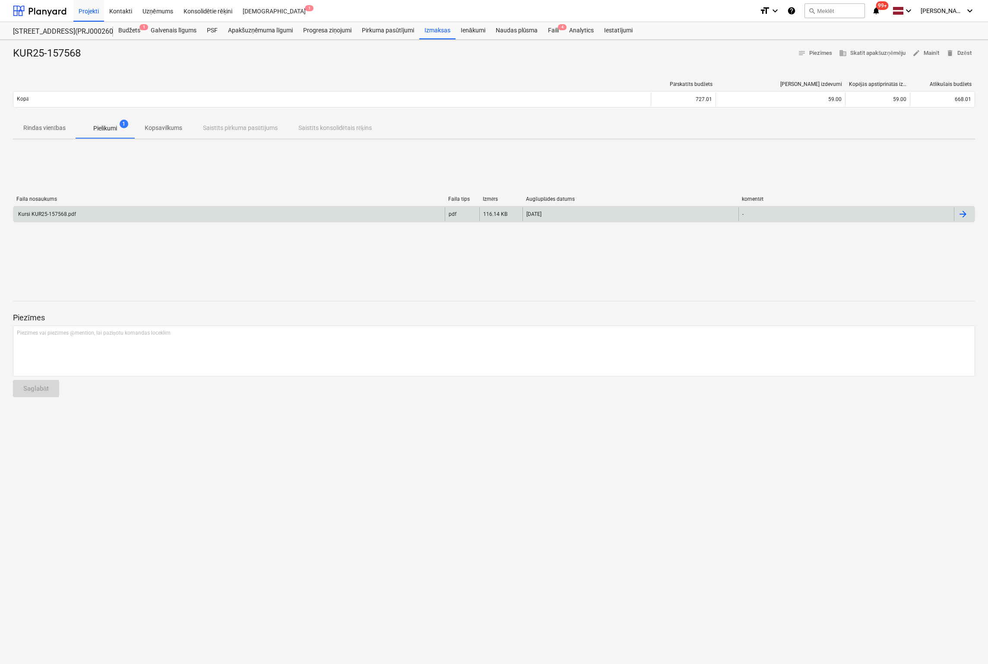
click at [76, 213] on div "Kursi KUR25-157568.pdf" at bounding box center [228, 214] width 431 height 14
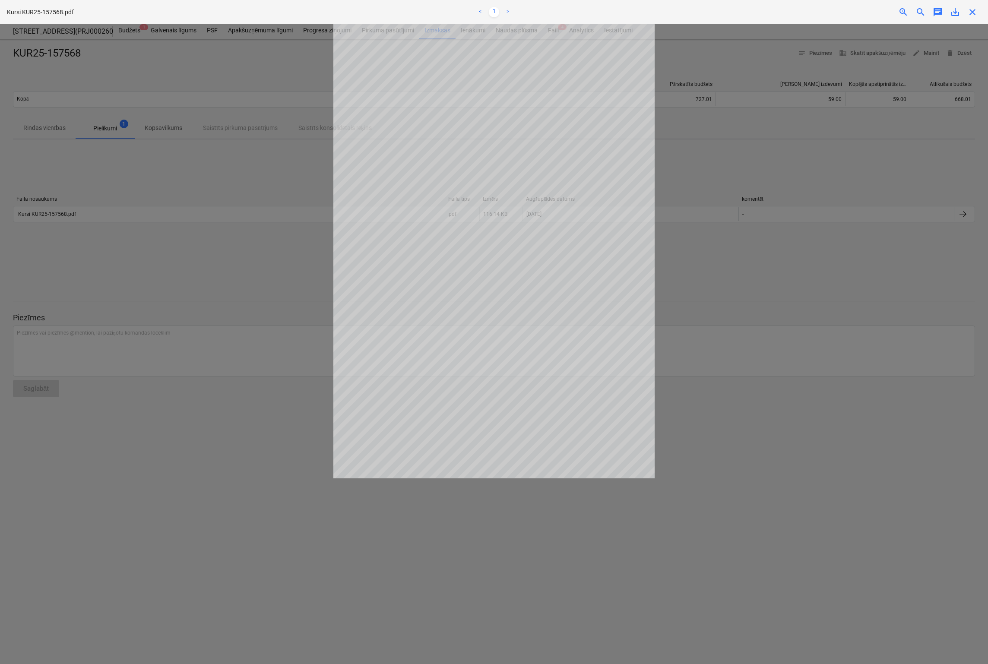
click at [852, 11] on span "close" at bounding box center [972, 12] width 10 height 10
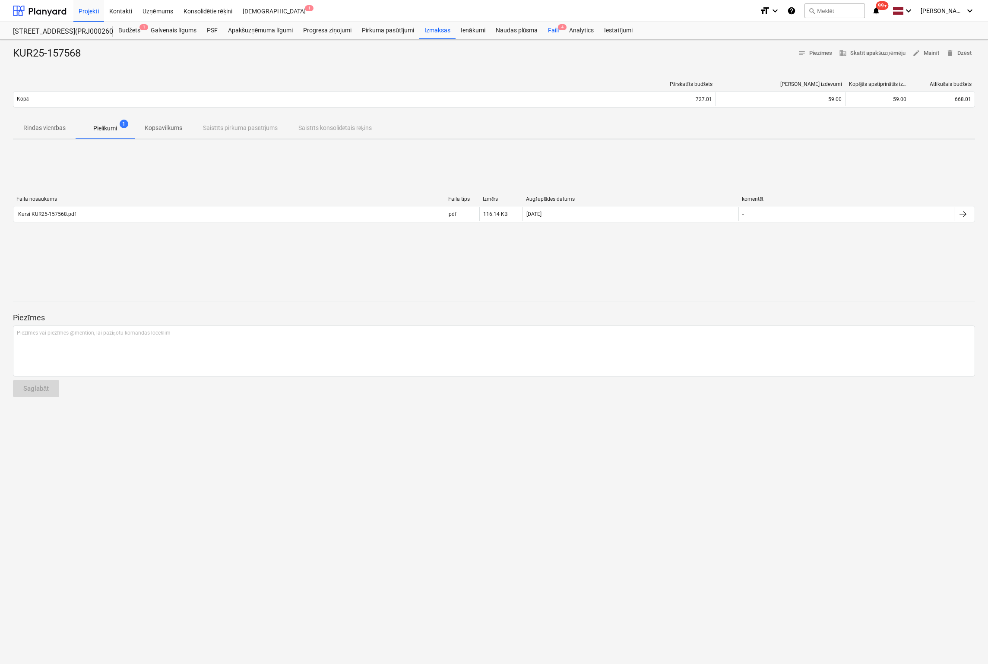
click at [555, 29] on div "Faili 4" at bounding box center [553, 30] width 21 height 17
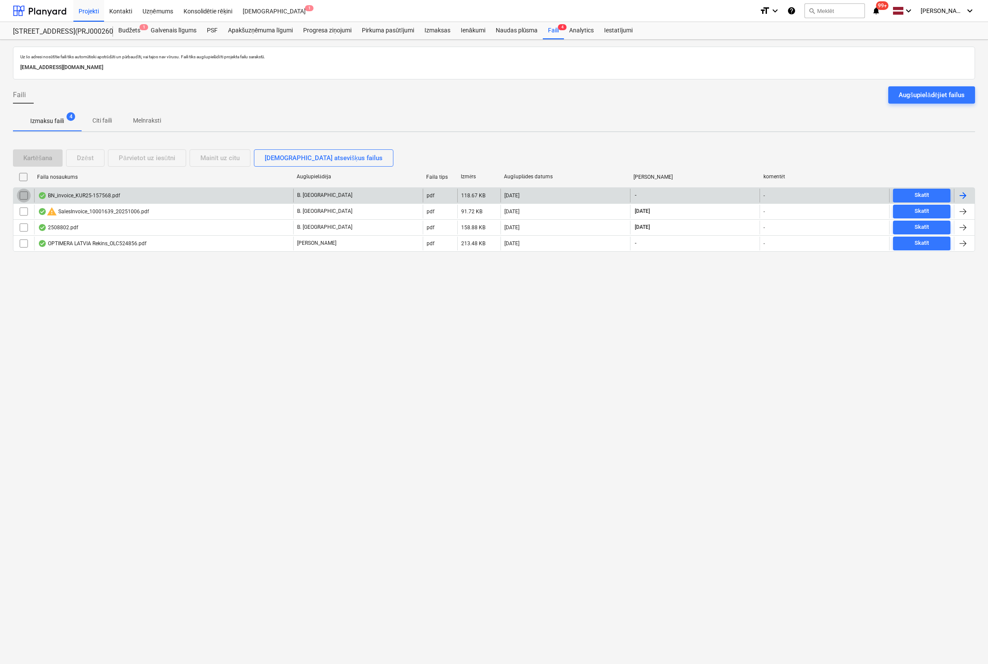
click at [23, 193] on input "checkbox" at bounding box center [24, 196] width 14 height 14
click at [92, 156] on div "Dzēst" at bounding box center [85, 157] width 17 height 11
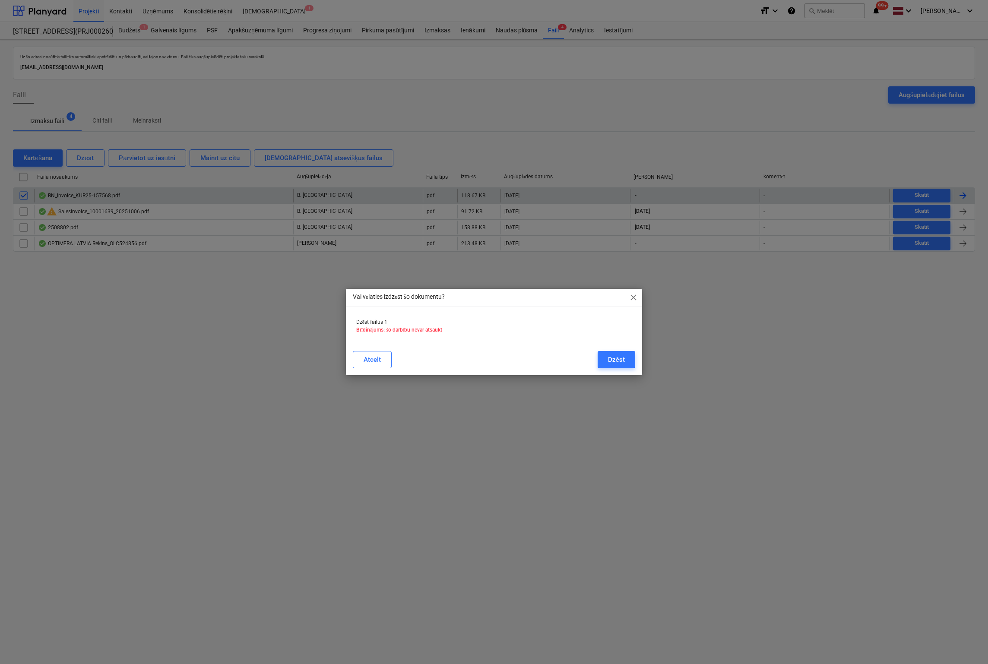
click at [632, 292] on span "close" at bounding box center [633, 297] width 10 height 10
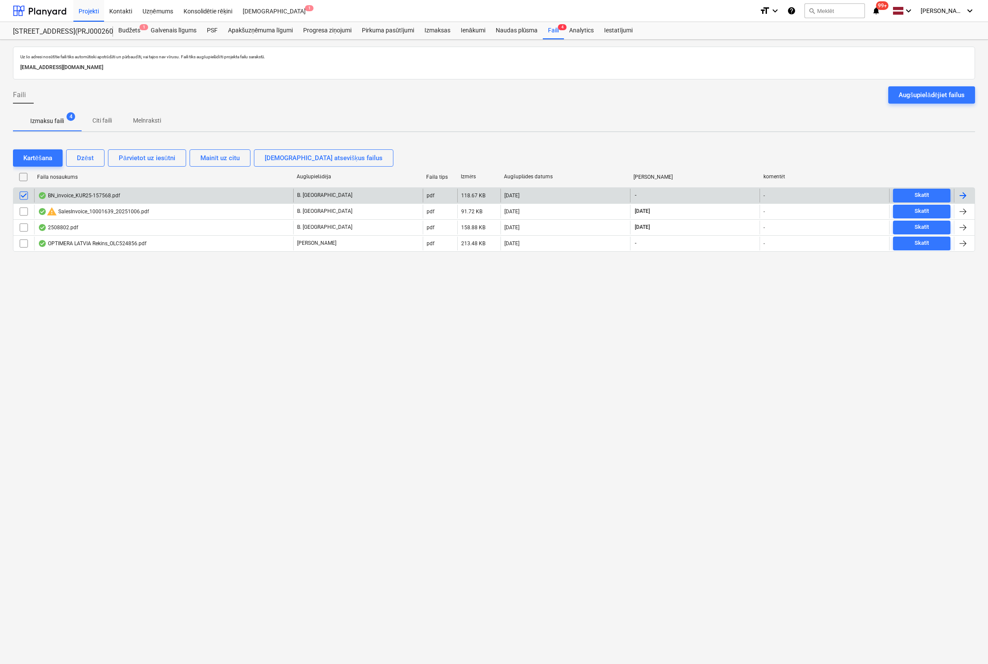
click at [114, 194] on div "BN_invoice_KUR25-157568.pdf" at bounding box center [79, 195] width 82 height 7
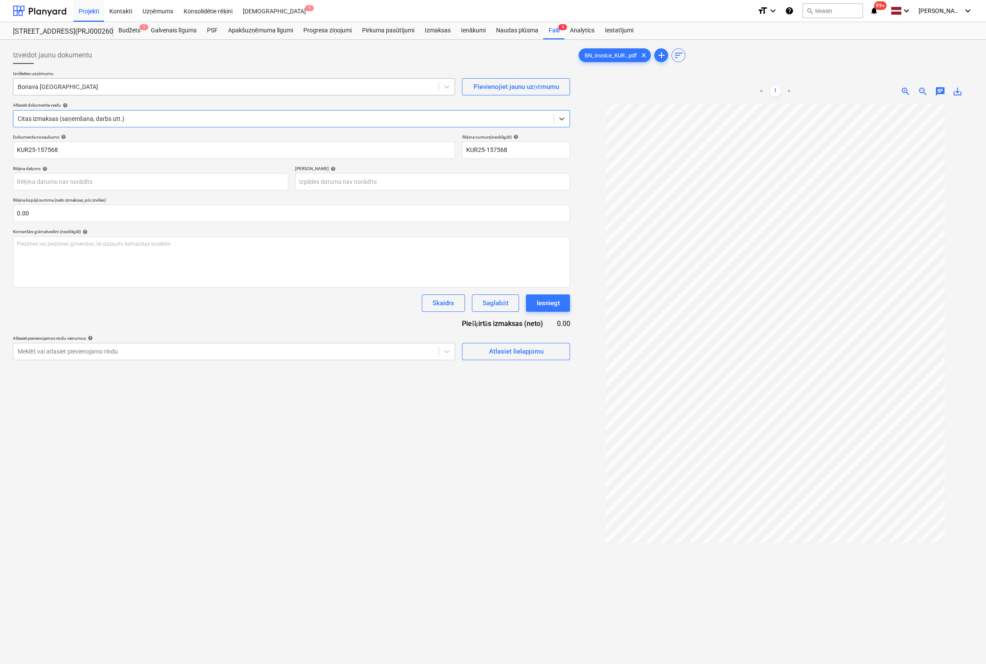
click at [142, 83] on div at bounding box center [226, 86] width 416 height 9
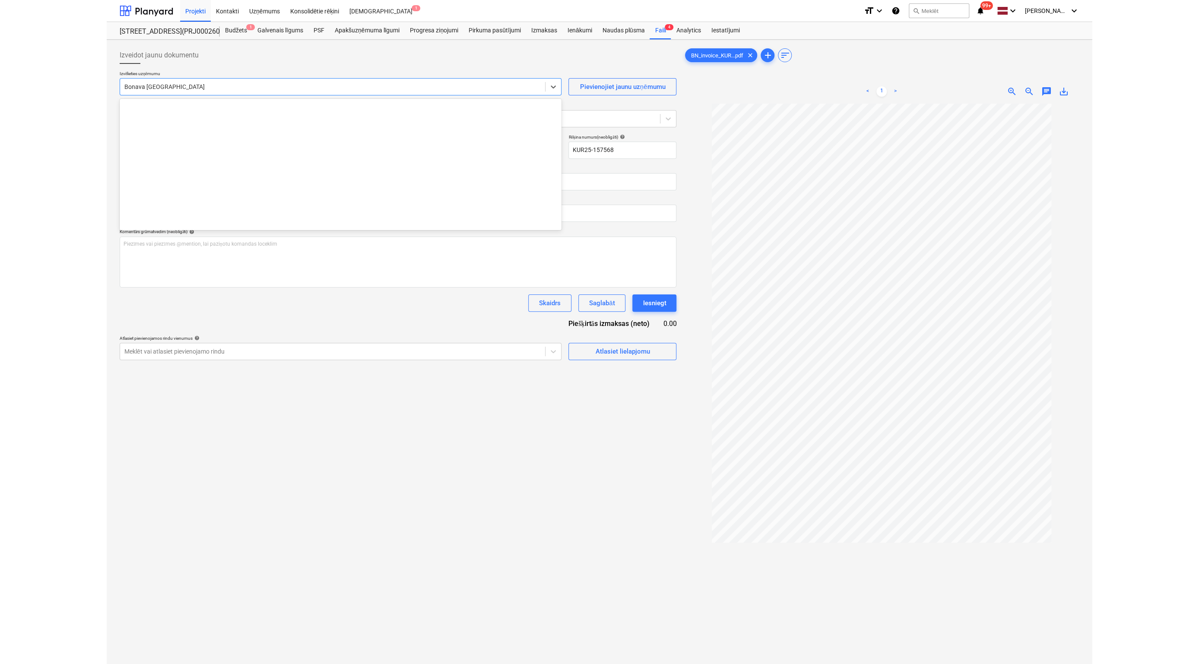
scroll to position [1194, 0]
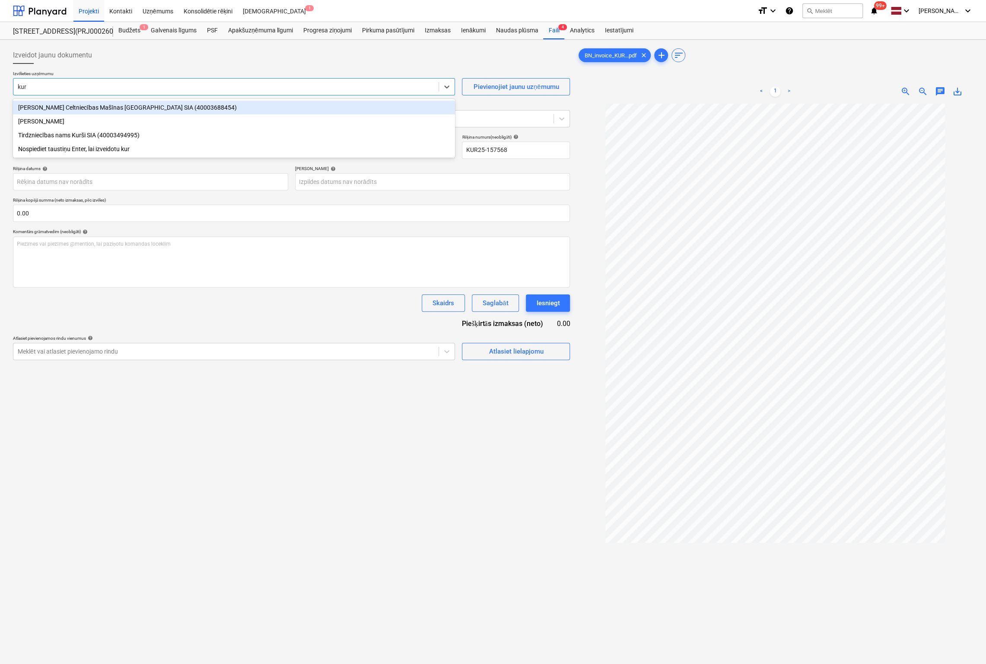
type input "kurš"
click at [55, 106] on div "Tirdzniecības nams Kurši SIA (40003494995)" at bounding box center [234, 108] width 442 height 14
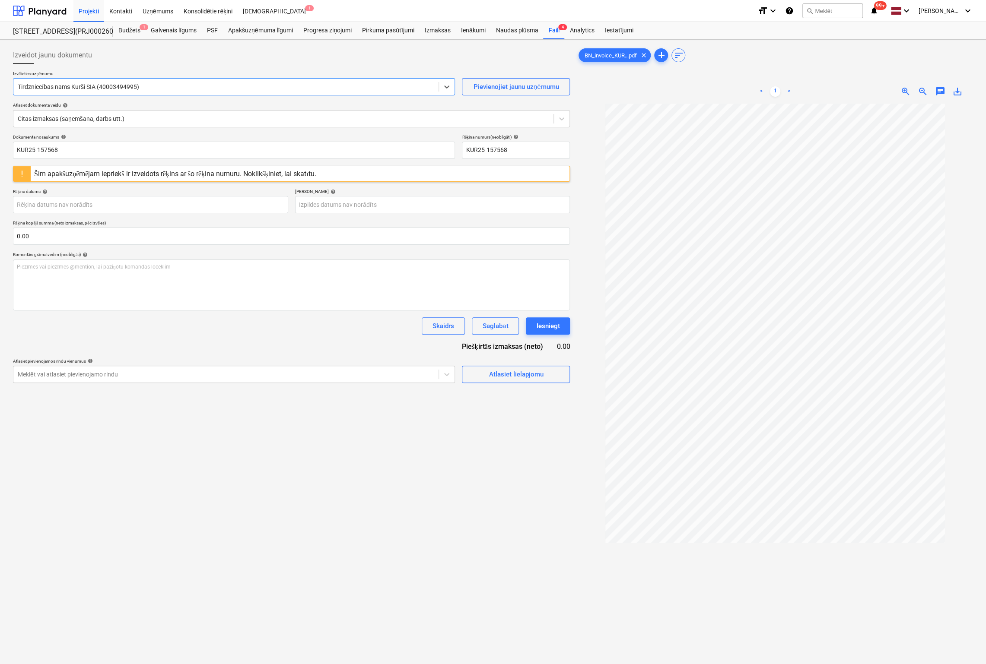
click at [147, 174] on div "Šim apakšuzņēmējam iepriekš ir izveidots rēķins ar šo rēķina numuru. Noklikšķin…" at bounding box center [175, 174] width 282 height 8
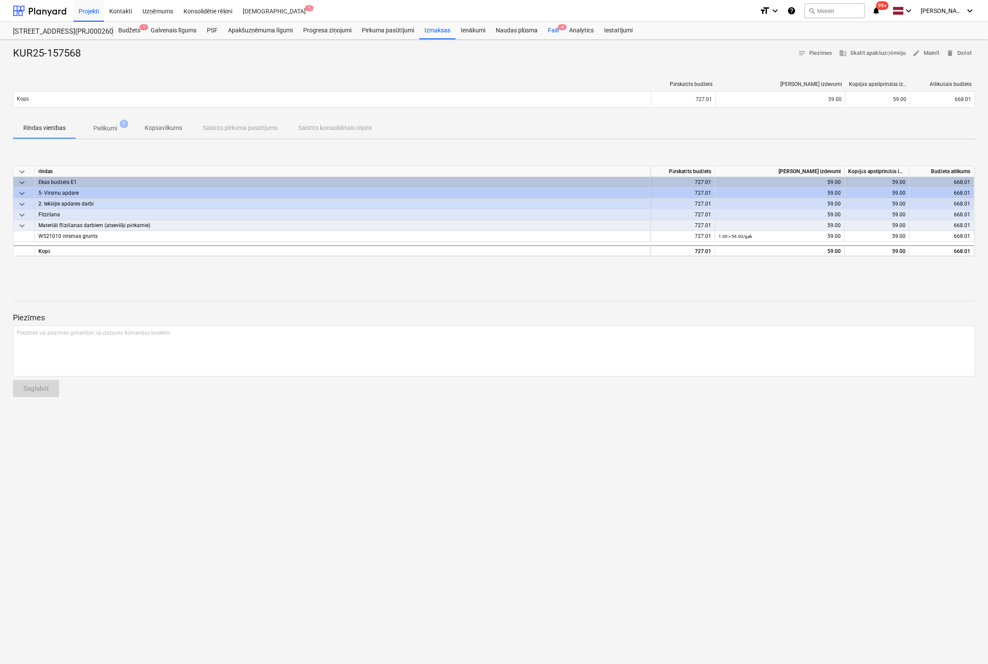
click at [553, 30] on div "Faili 4" at bounding box center [553, 30] width 21 height 17
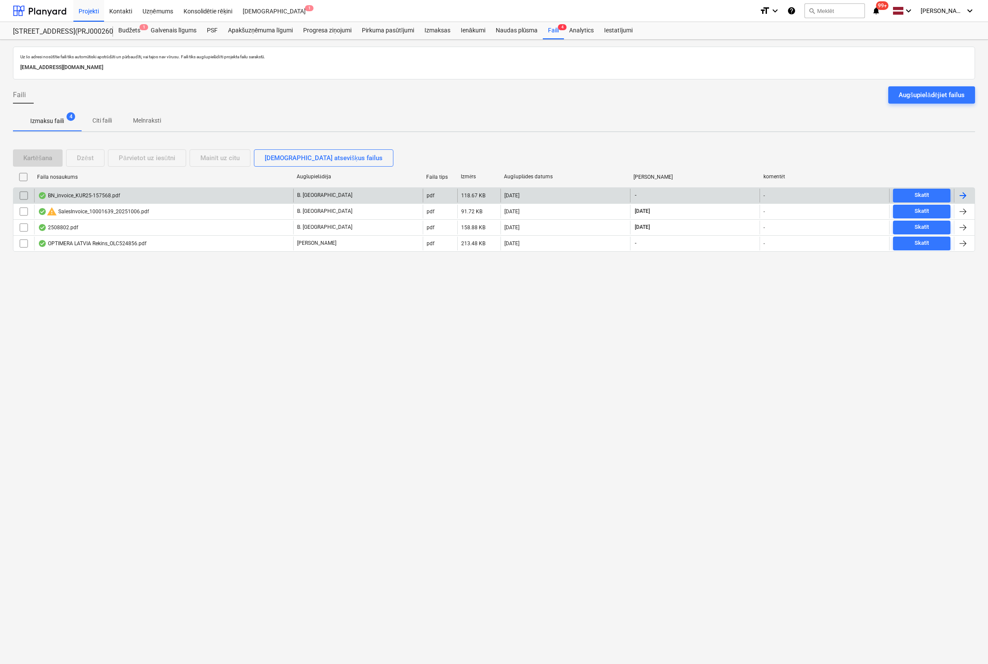
click at [22, 193] on input "checkbox" at bounding box center [24, 196] width 14 height 14
click at [88, 156] on div "Dzēst" at bounding box center [85, 157] width 17 height 11
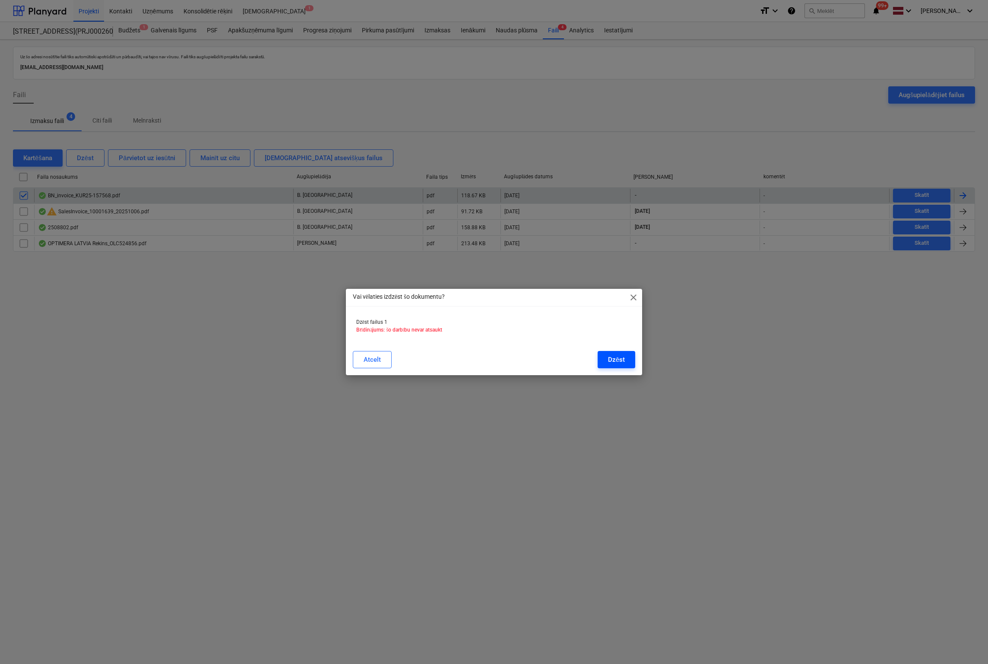
click at [622, 361] on div "Dzēst" at bounding box center [616, 359] width 17 height 11
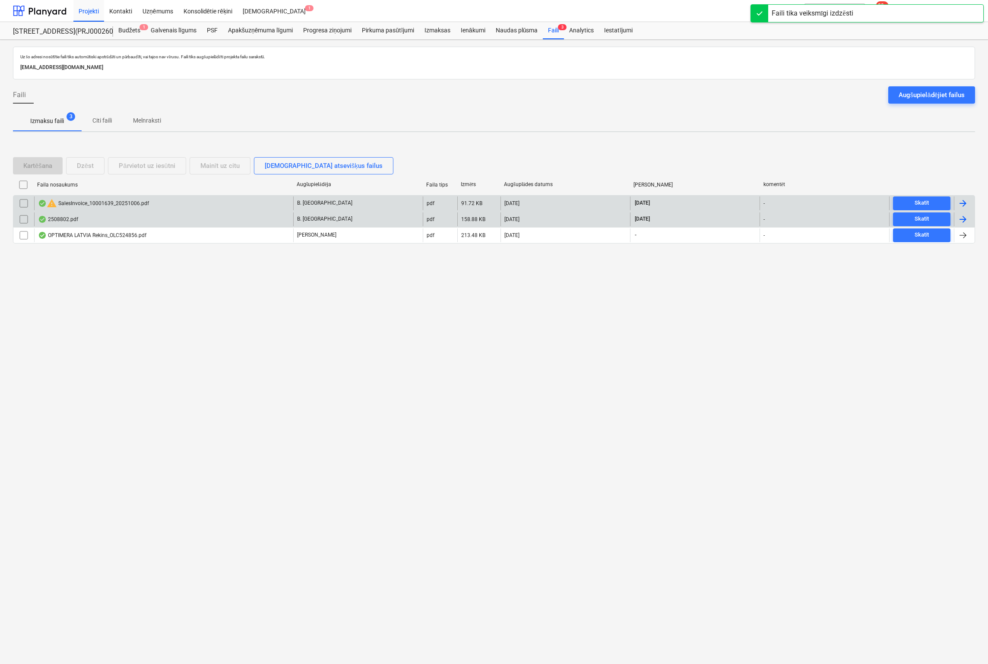
click at [66, 220] on div "2508802.pdf" at bounding box center [58, 219] width 40 height 7
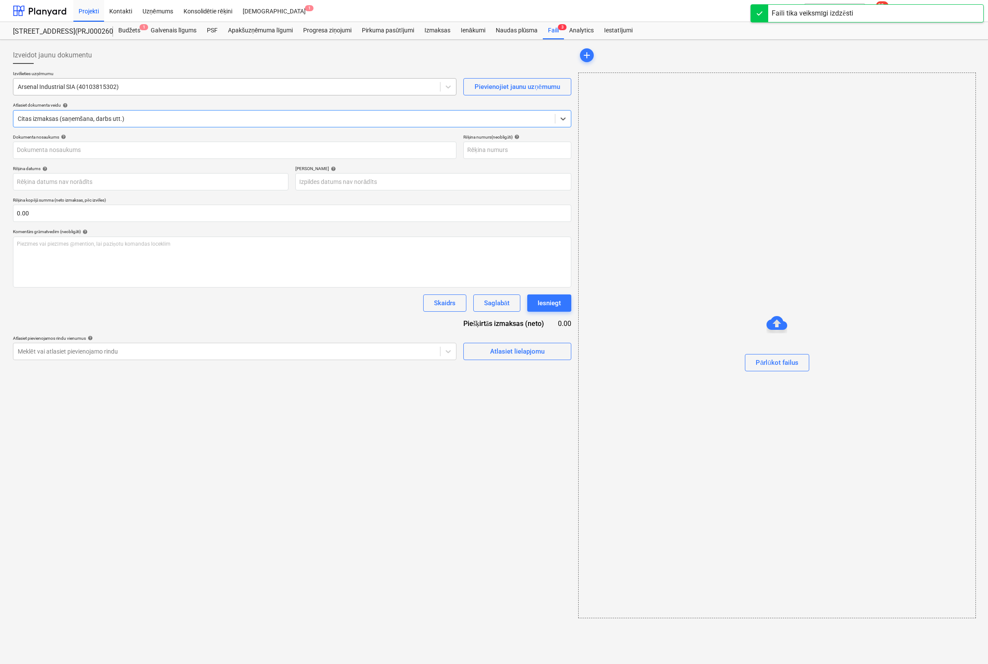
type input "2508802"
type input "[DATE]"
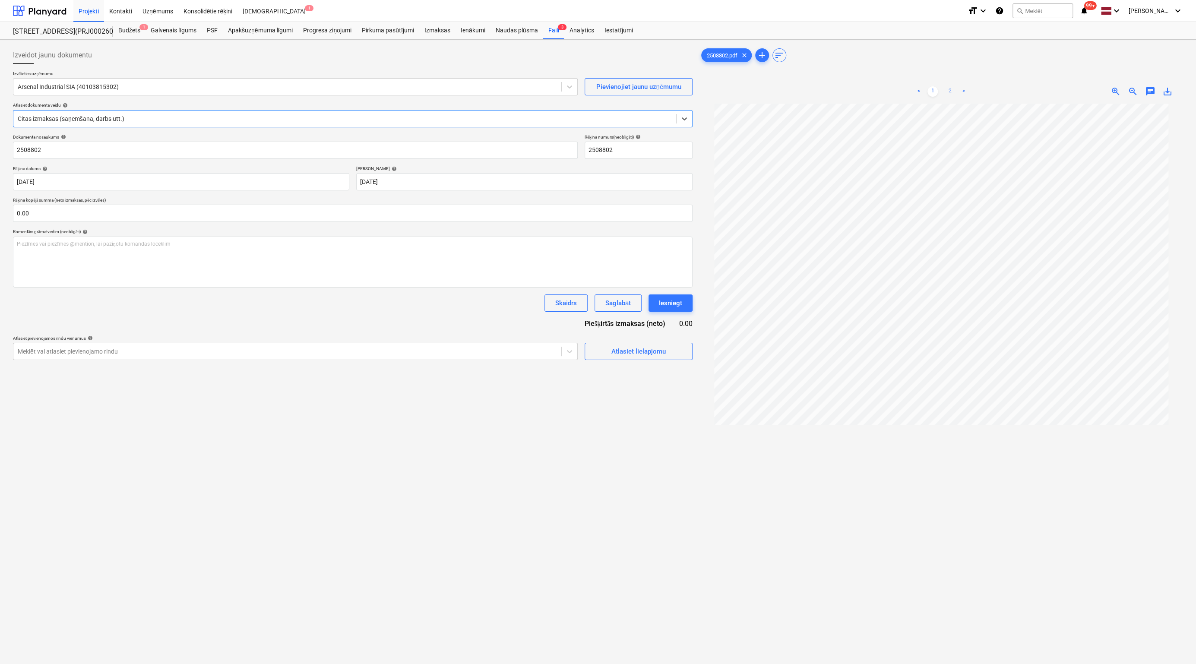
click at [852, 89] on link "2" at bounding box center [950, 91] width 10 height 10
click at [606, 356] on span "Atlasiet lielapjomu" at bounding box center [639, 351] width 86 height 11
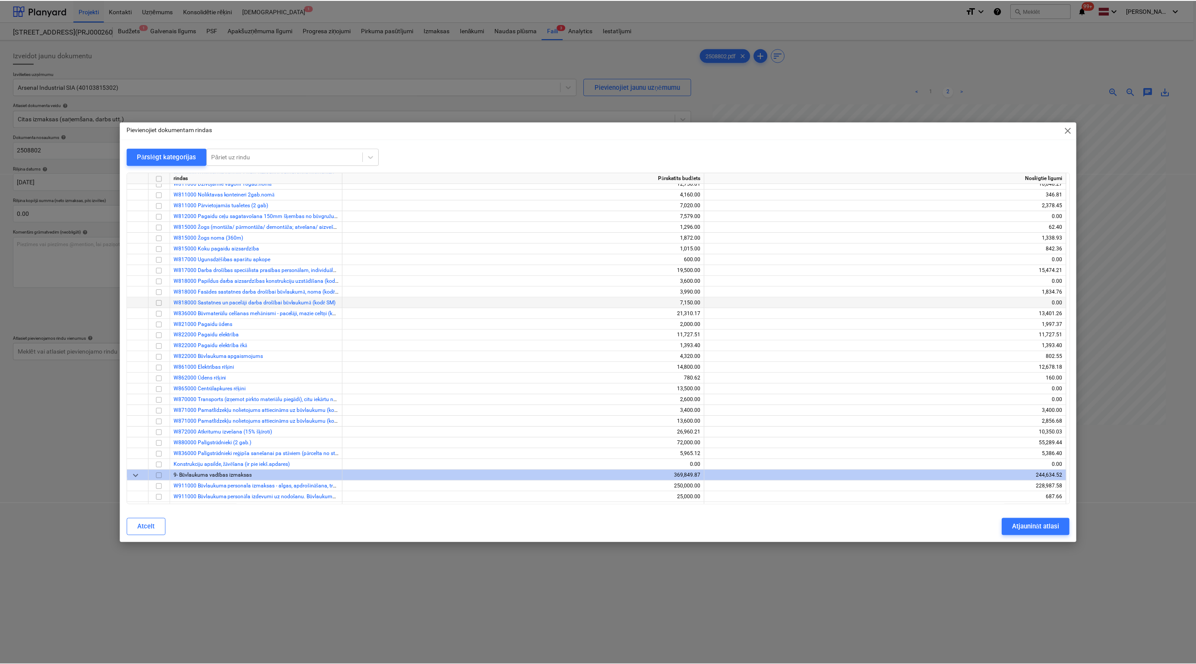
scroll to position [1339, 0]
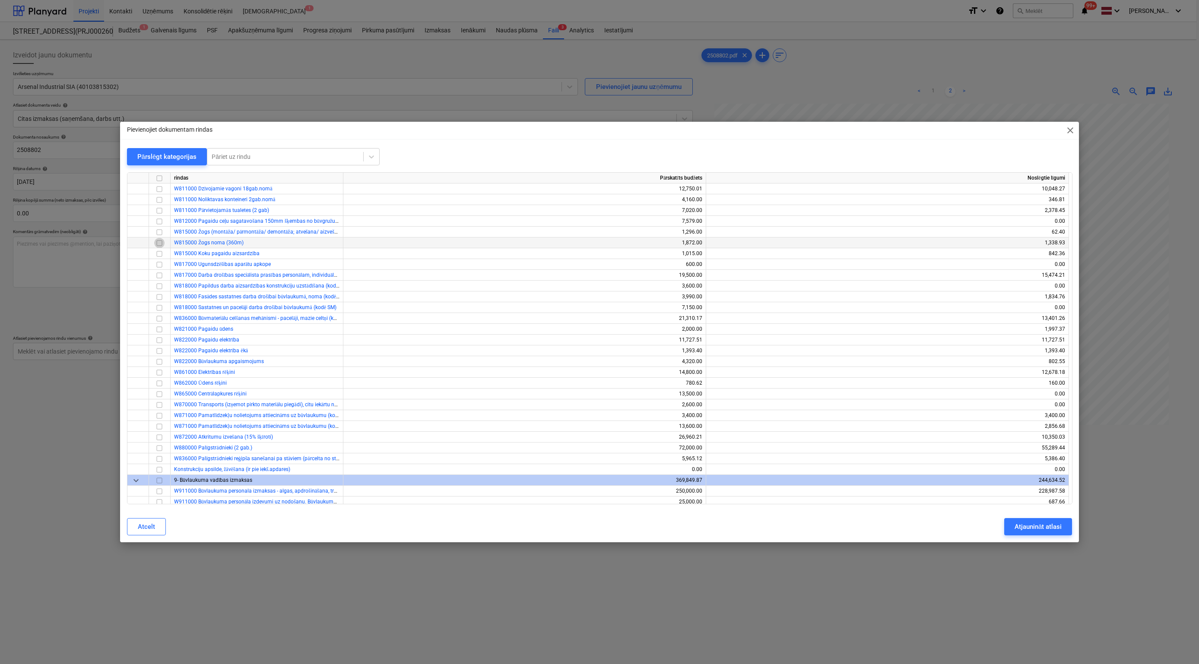
click at [160, 243] on input "checkbox" at bounding box center [159, 243] width 10 height 10
click at [852, 528] on div "Atjaunināt atlasi" at bounding box center [1038, 526] width 47 height 11
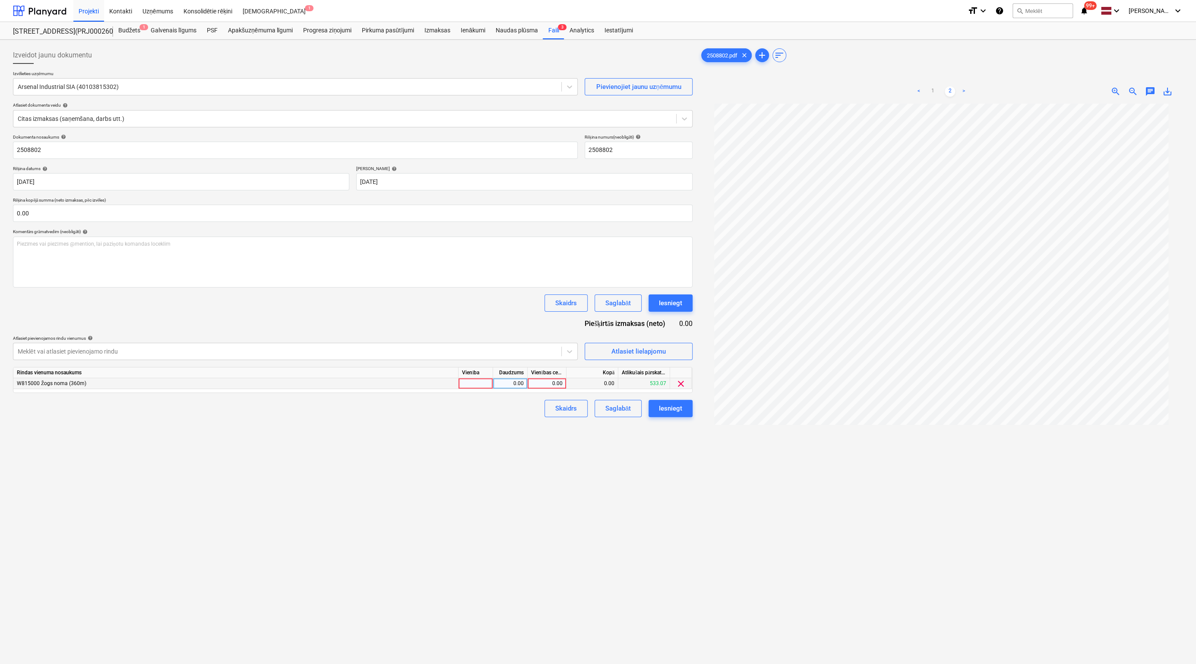
click at [558, 384] on div "0.00" at bounding box center [547, 383] width 32 height 11
type input "231.54"
click at [679, 412] on div "Iesniegt" at bounding box center [670, 408] width 23 height 11
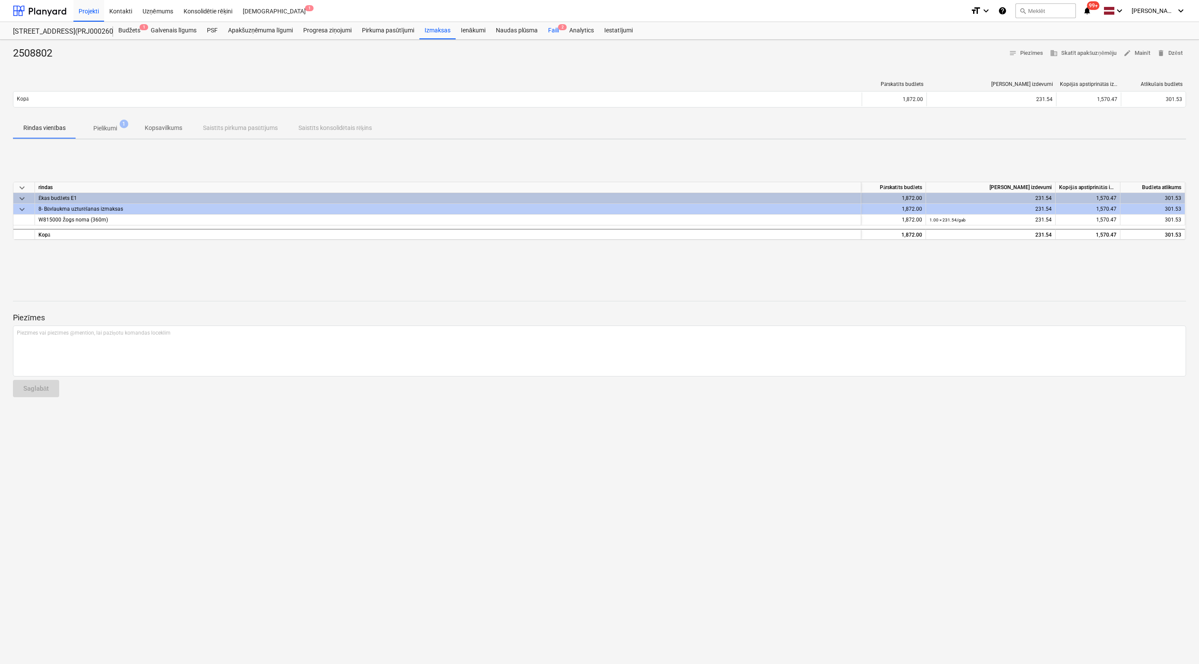
click at [553, 28] on div "Faili 2" at bounding box center [553, 30] width 21 height 17
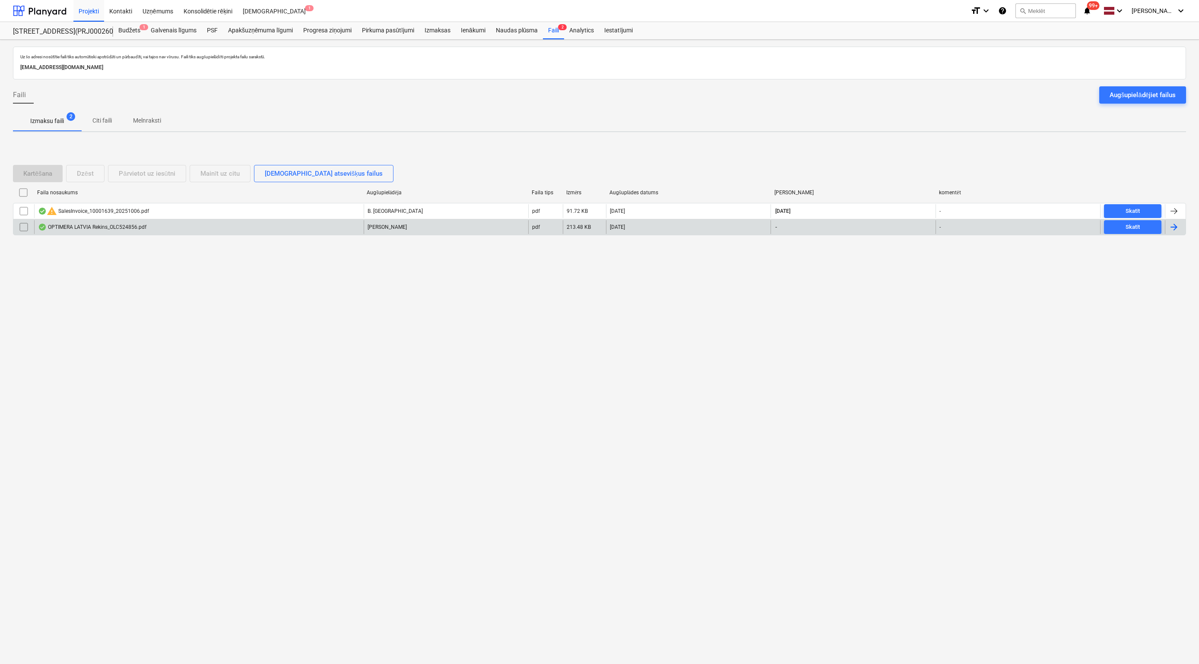
click at [63, 227] on div "OPTIMERA LATVIA Rekins_OLC524856.pdf" at bounding box center [92, 227] width 108 height 7
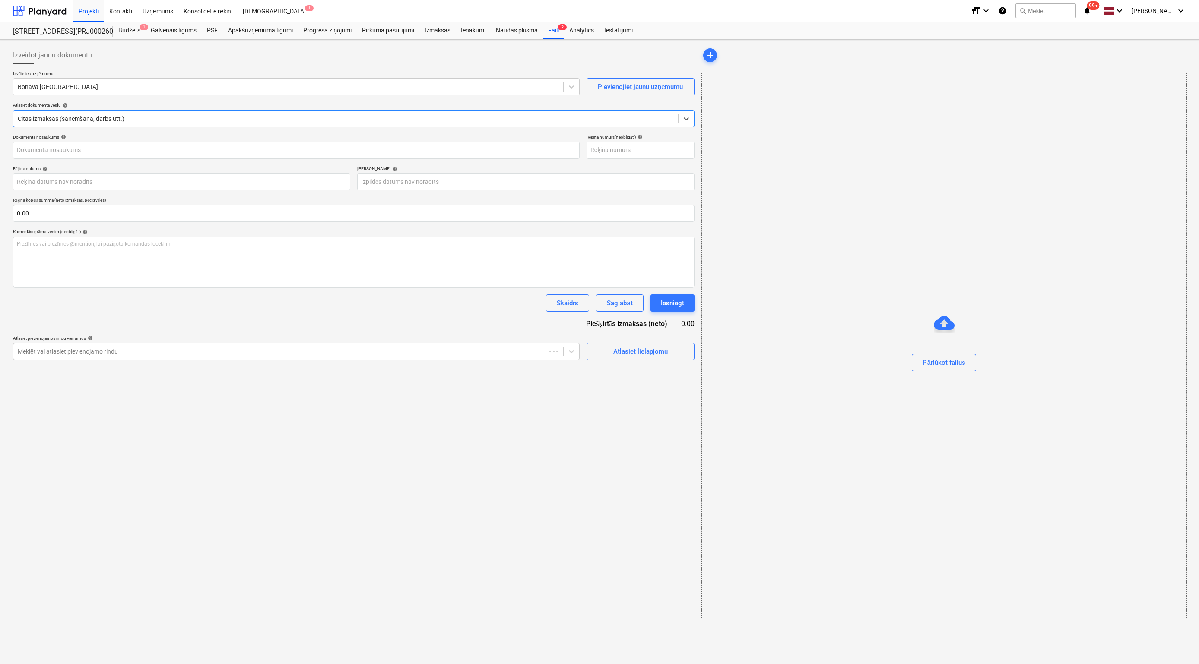
type input "OLC524856"
click at [101, 88] on div at bounding box center [287, 86] width 539 height 9
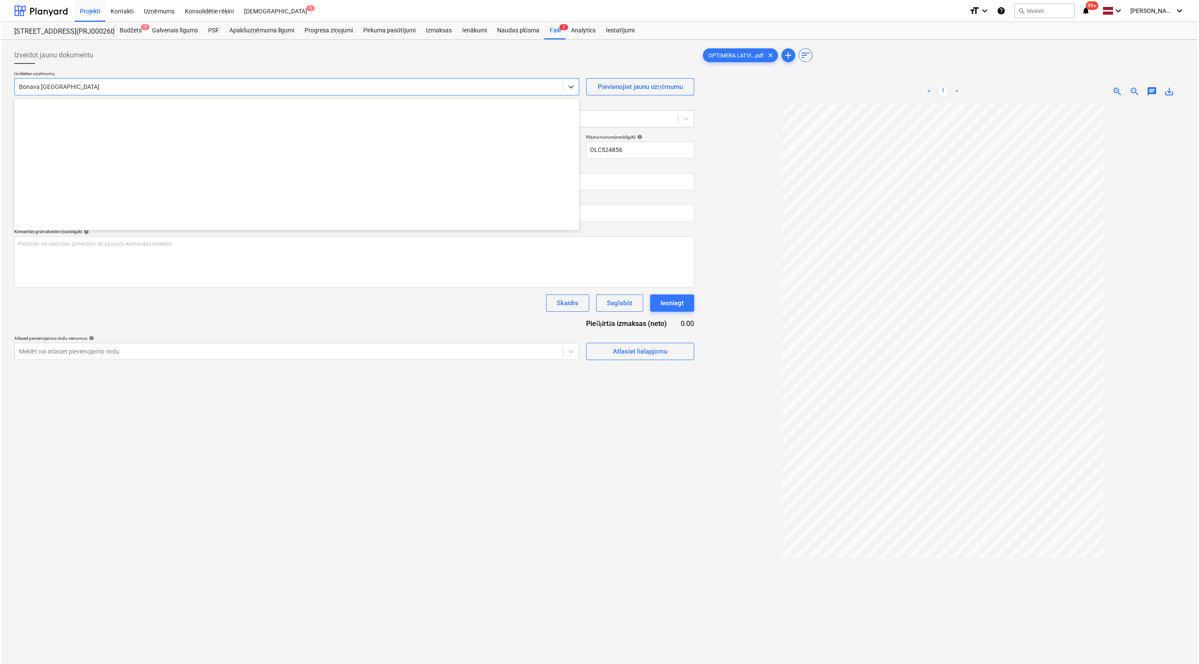
scroll to position [1194, 0]
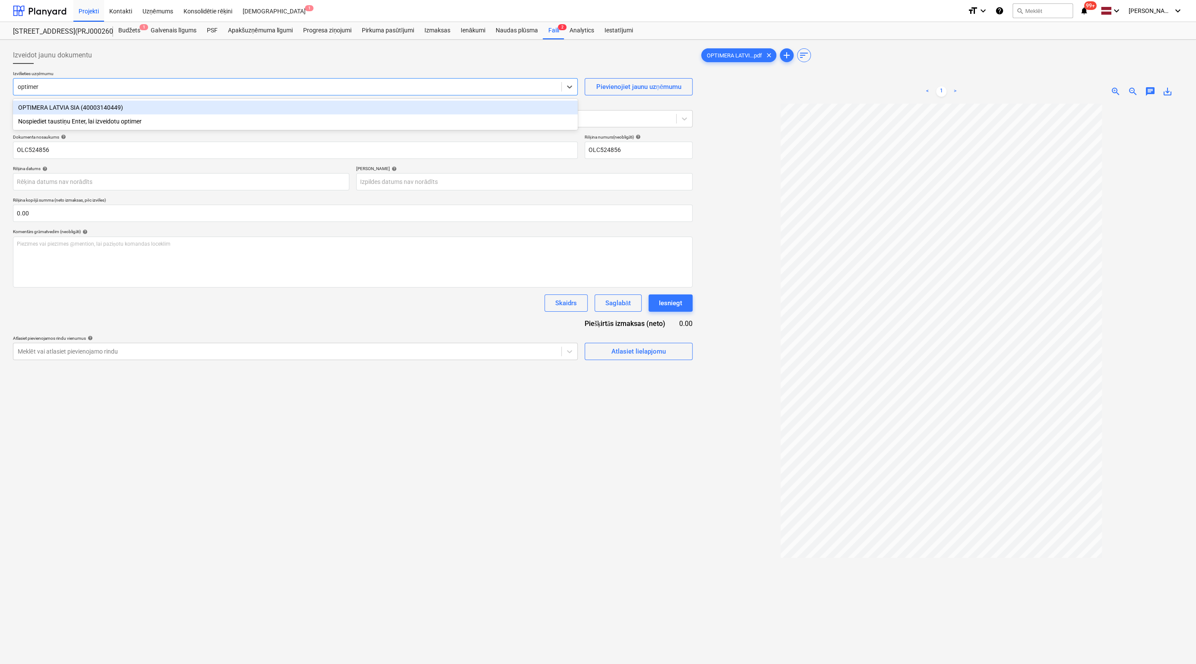
type input "optimera"
click at [99, 107] on div "OPTIMERA LATVIA SIA (40003140449)" at bounding box center [295, 108] width 565 height 14
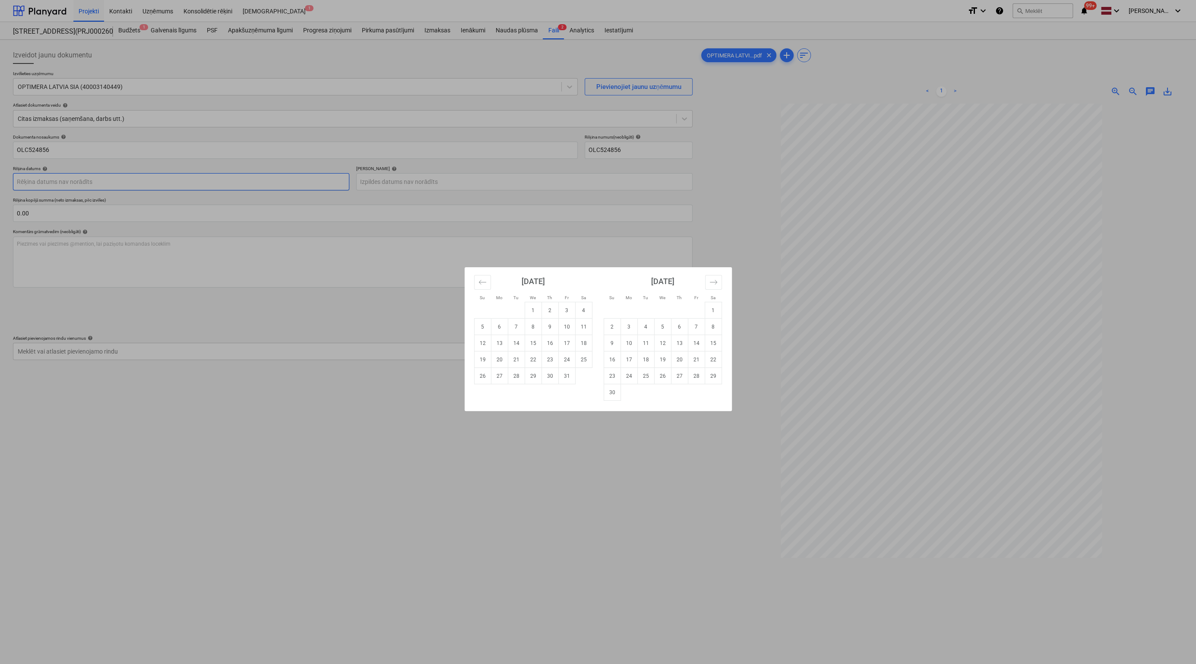
click at [285, 180] on body "Projekti Kontakti Uzņēmums Konsolidētie rēķini Iesūtne 1 format_size keyboard_a…" at bounding box center [598, 332] width 1196 height 664
click at [537, 327] on td "8" at bounding box center [533, 327] width 17 height 16
type input "[DATE]"
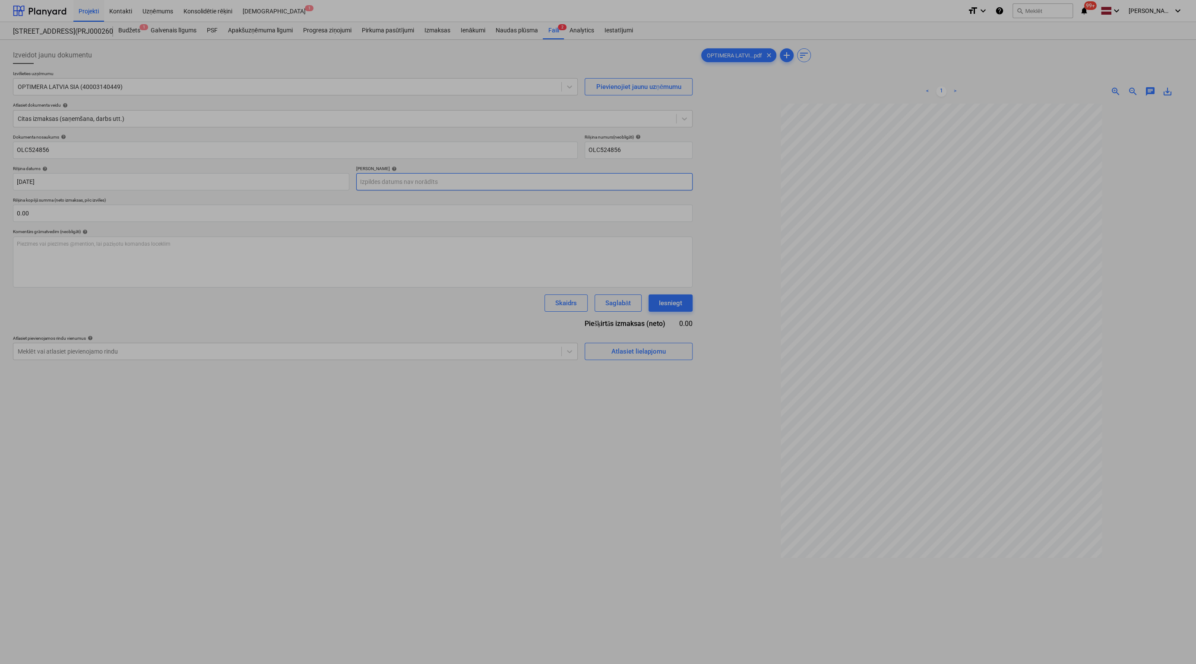
click at [456, 181] on body "Projekti Kontakti Uzņēmums Konsolidētie rēķini Iesūtne 1 format_size keyboard_a…" at bounding box center [598, 332] width 1196 height 664
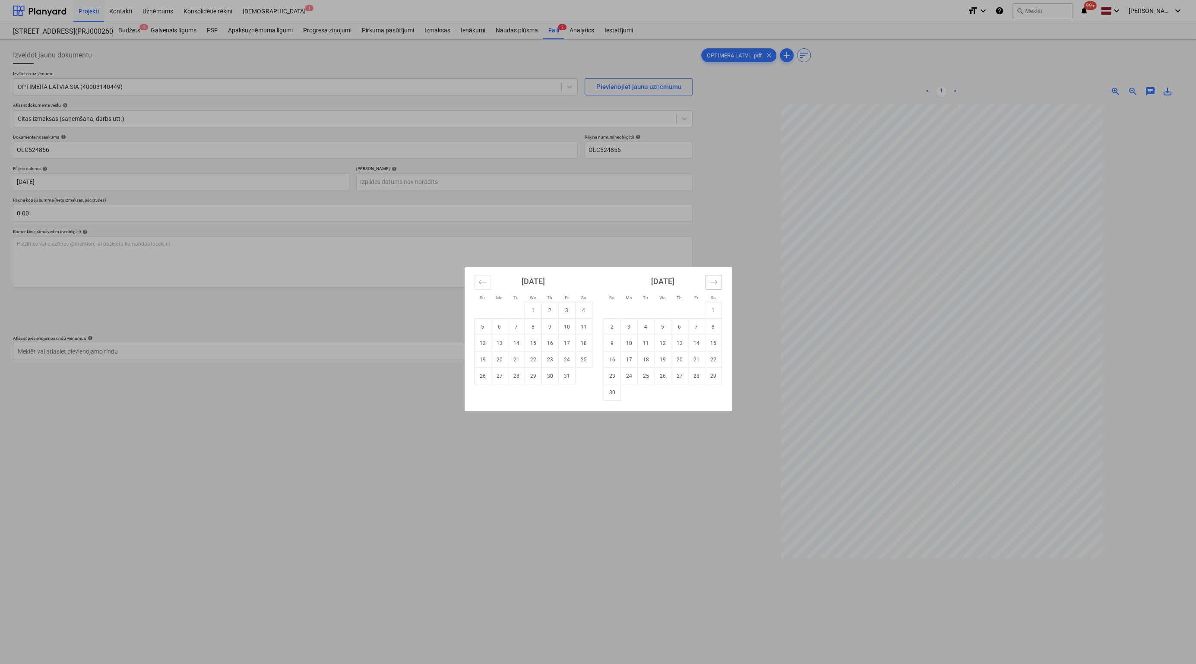
click at [712, 283] on icon "Move forward to switch to the next month." at bounding box center [714, 282] width 8 height 8
click at [677, 311] on td "5" at bounding box center [679, 310] width 17 height 16
type input "[DATE]"
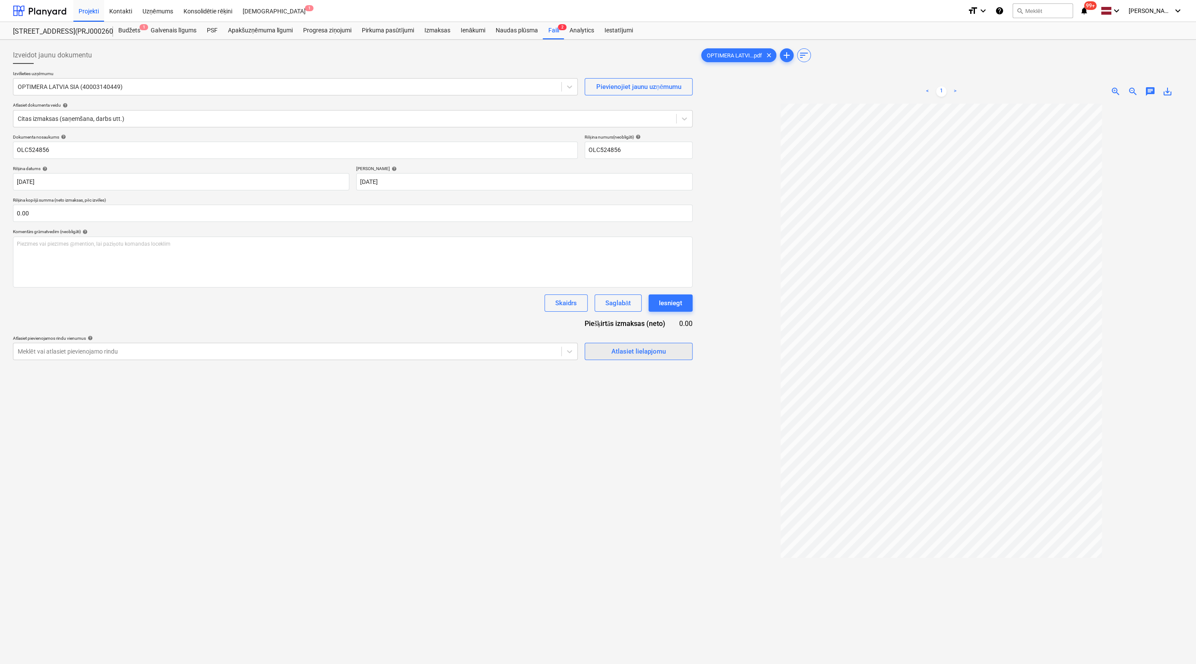
click at [647, 350] on div "Atlasiet lielapjomu" at bounding box center [639, 351] width 54 height 11
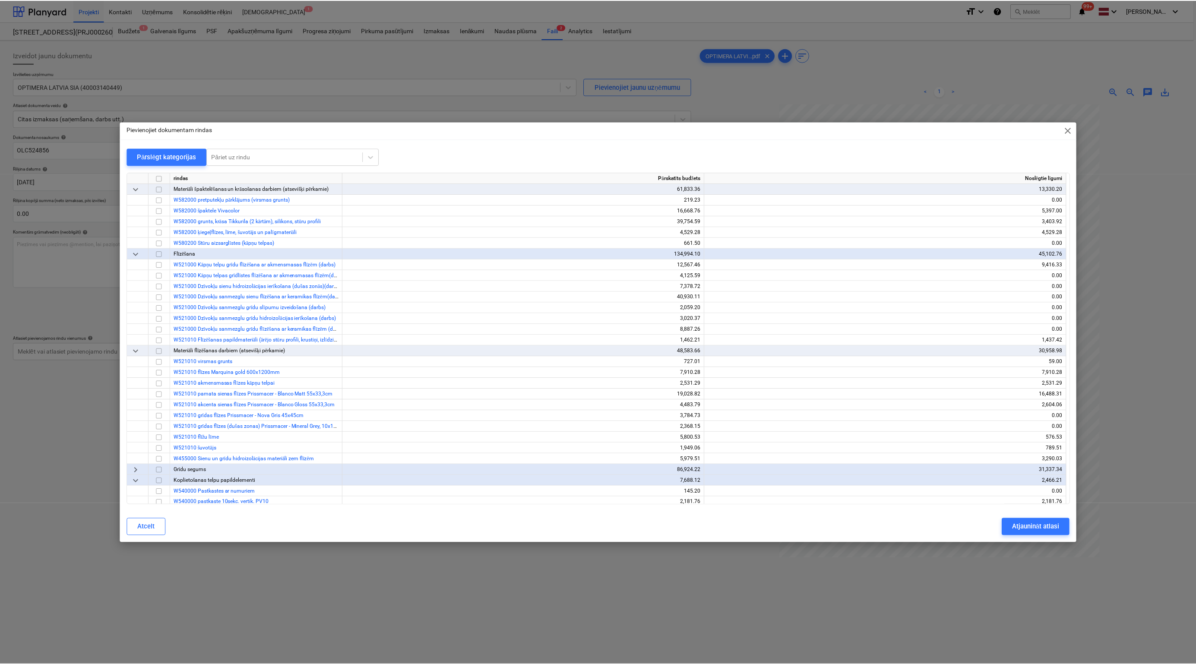
scroll to position [734, 0]
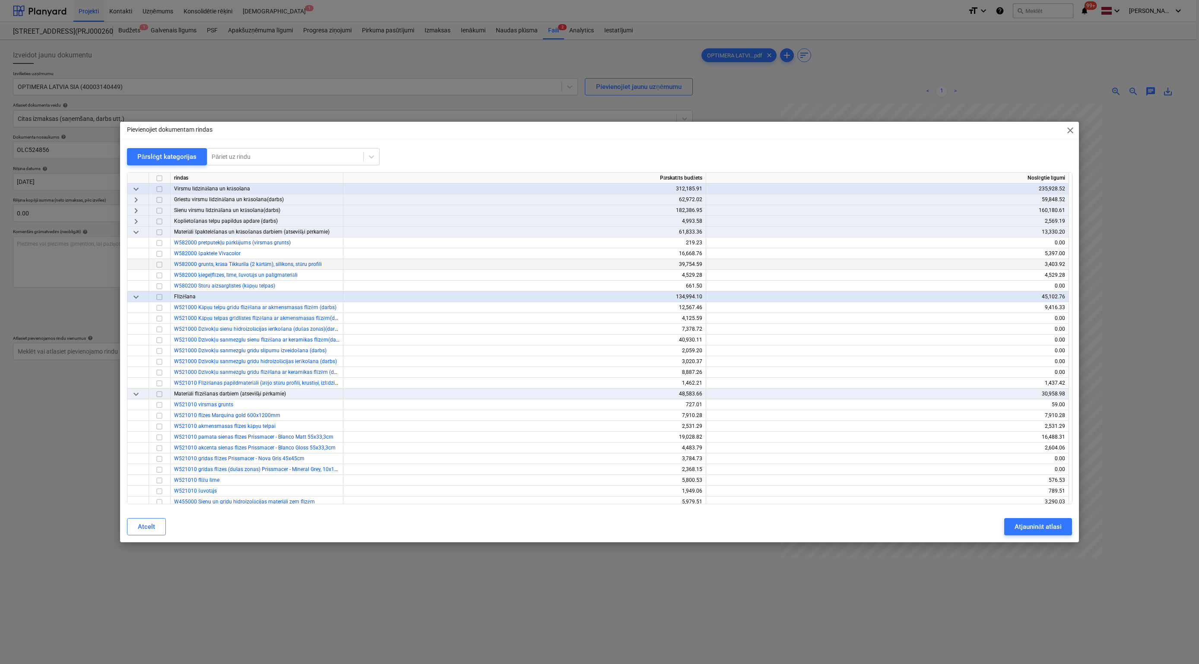
click at [159, 263] on input "checkbox" at bounding box center [159, 265] width 10 height 10
click at [852, 524] on div "Atjaunināt atlasi" at bounding box center [1038, 526] width 47 height 11
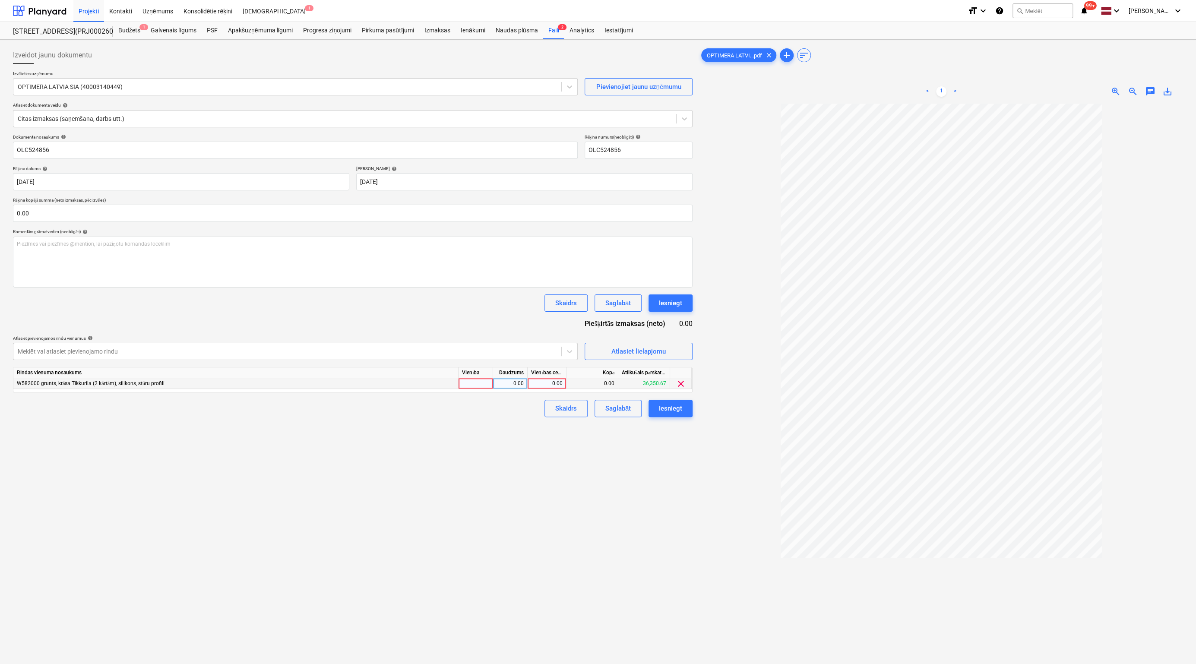
click at [545, 381] on div "0.00" at bounding box center [547, 383] width 32 height 11
type input "1800.09"
click at [672, 462] on div "Izveidot jaunu dokumentu Izvēlieties uzņēmumu OPTIMERA LATVIA SIA (40003140449)…" at bounding box center [353, 395] width 687 height 704
click at [675, 405] on div "Iesniegt" at bounding box center [670, 408] width 23 height 11
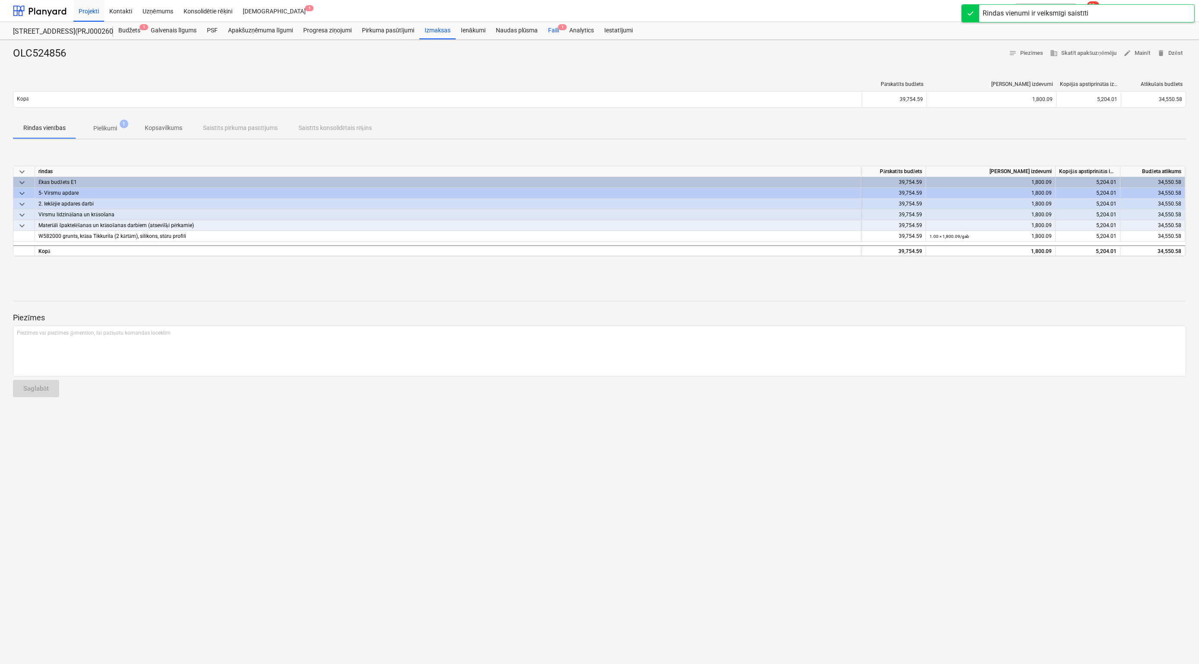
click at [554, 31] on div "Faili 1" at bounding box center [553, 30] width 21 height 17
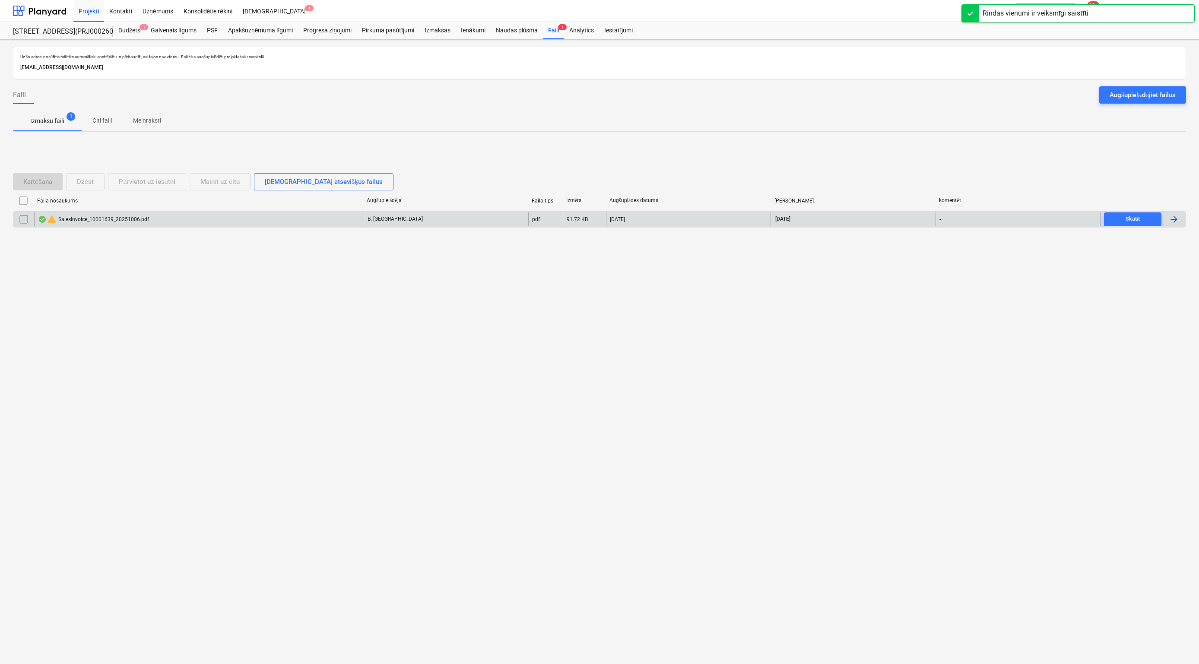
click at [97, 215] on div "warning SalesInvoice_10001639_20251006.pdf" at bounding box center [93, 219] width 111 height 10
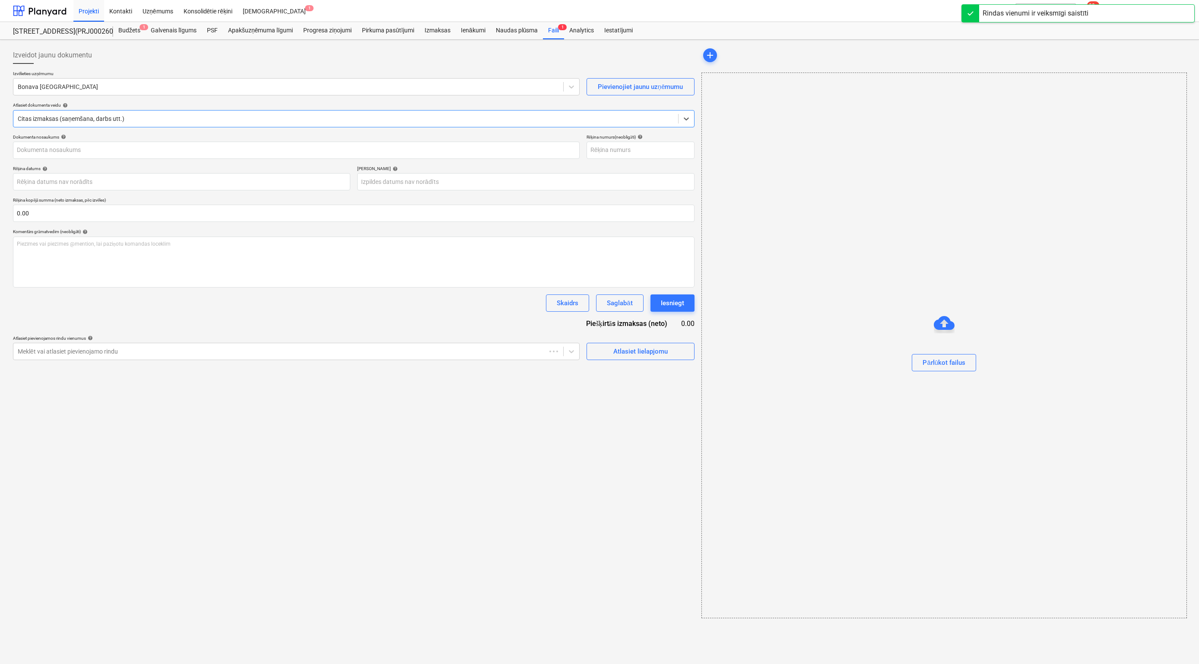
type input "10001639"
type input "[DATE]"
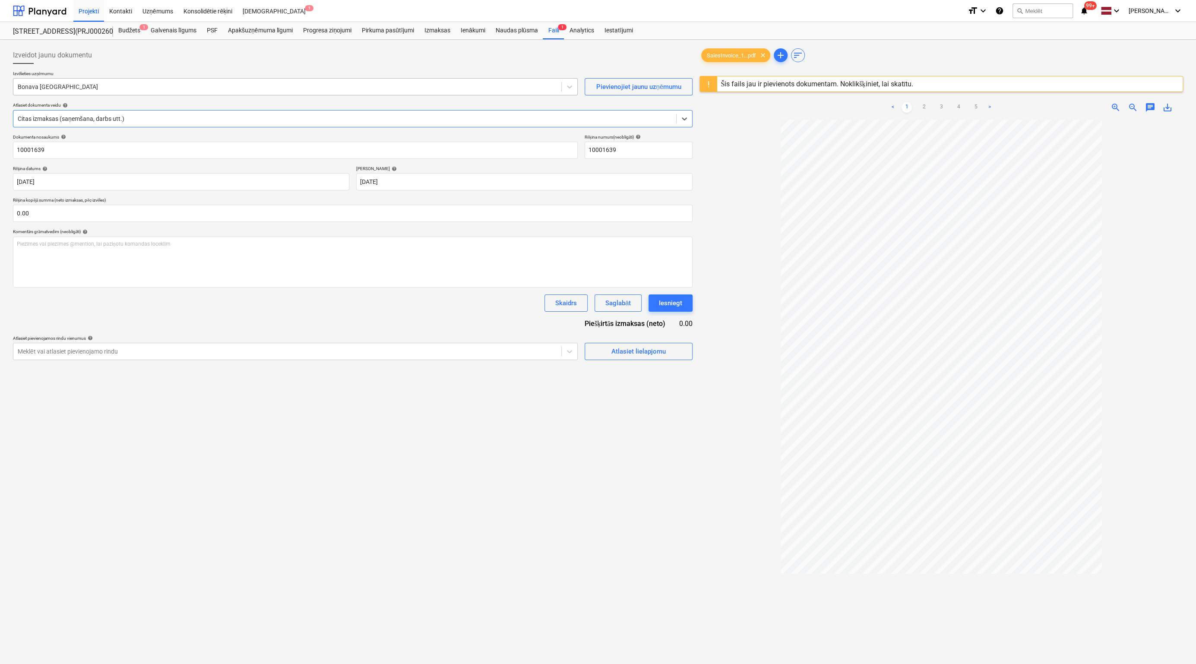
click at [85, 87] on div at bounding box center [287, 86] width 539 height 9
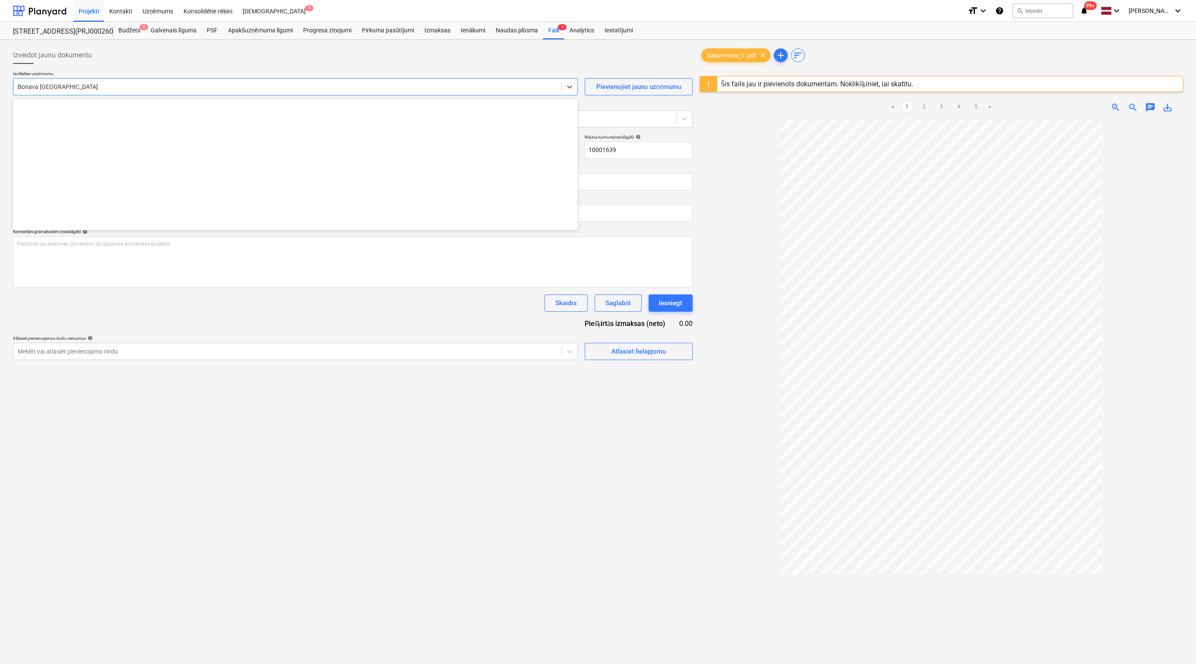
scroll to position [1194, 0]
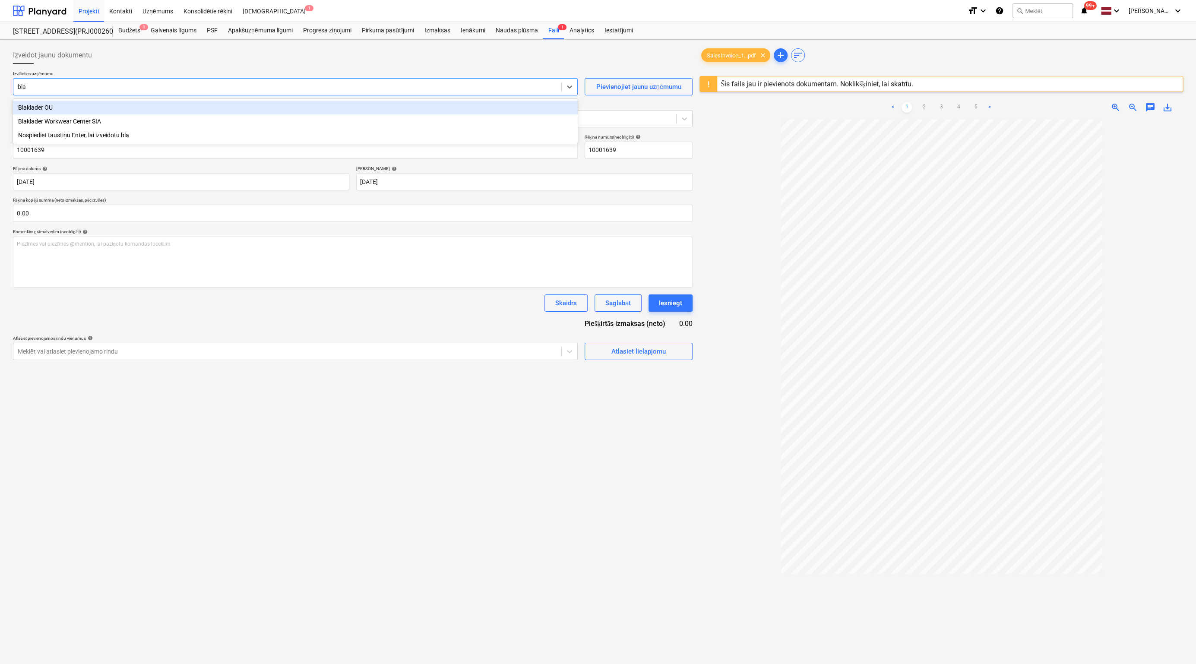
type input "blak"
click at [64, 106] on div "Blaklader OU" at bounding box center [295, 108] width 565 height 14
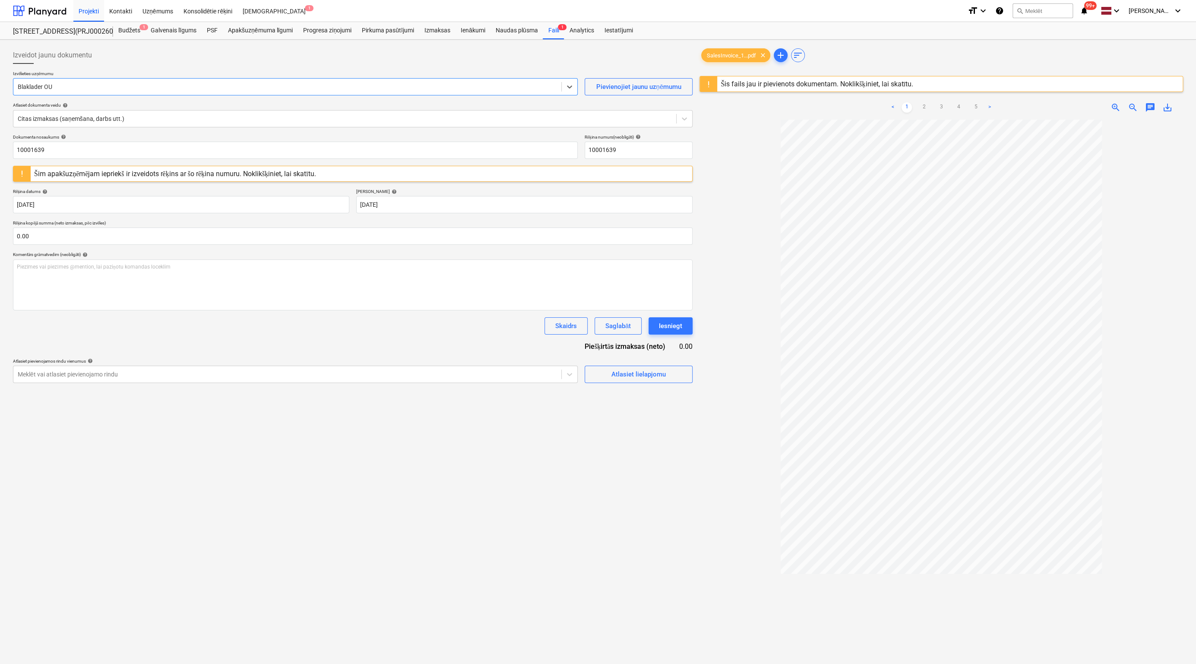
click at [298, 170] on div "Šim apakšuzņēmējam iepriekš ir izveidots rēķins ar šo rēķina numuru. Noklikšķin…" at bounding box center [175, 174] width 282 height 8
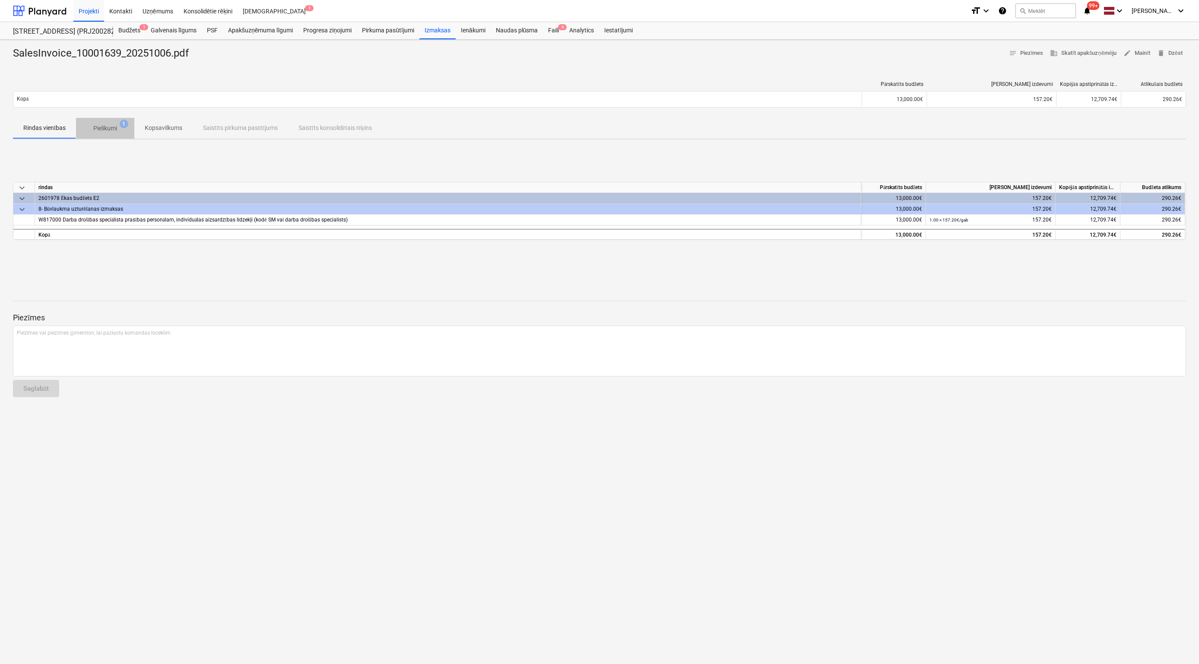
click at [112, 127] on p "Pielikumi" at bounding box center [105, 128] width 24 height 9
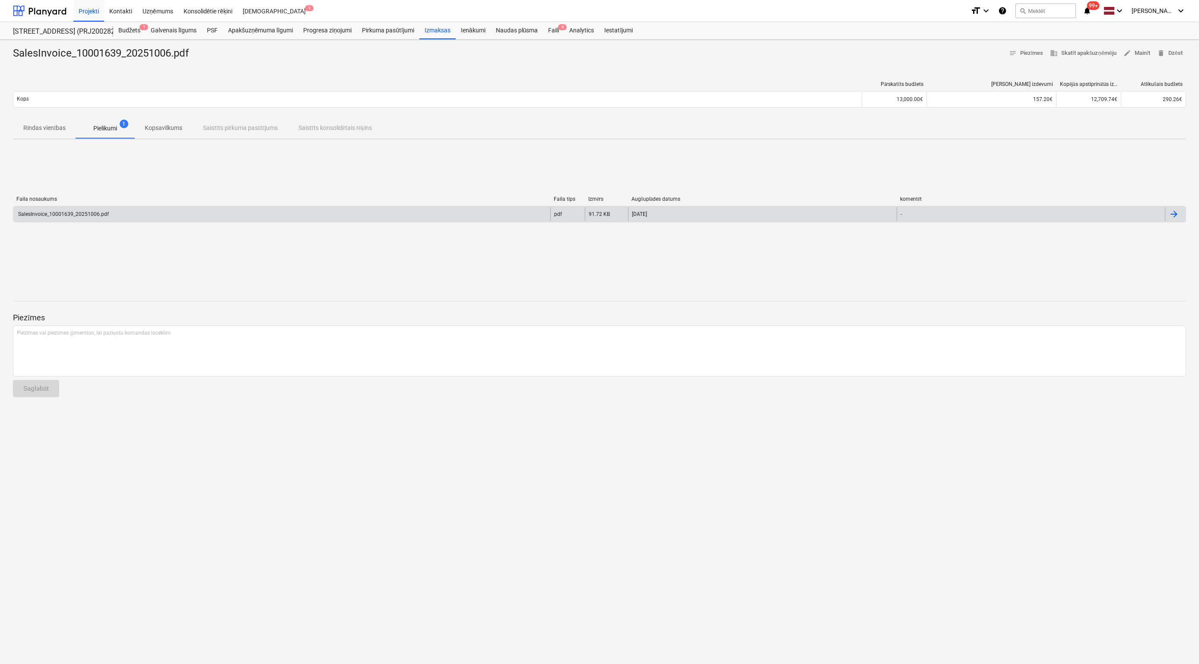
click at [60, 213] on div "SalesInvoice_10001639_20251006.pdf" at bounding box center [63, 214] width 92 height 6
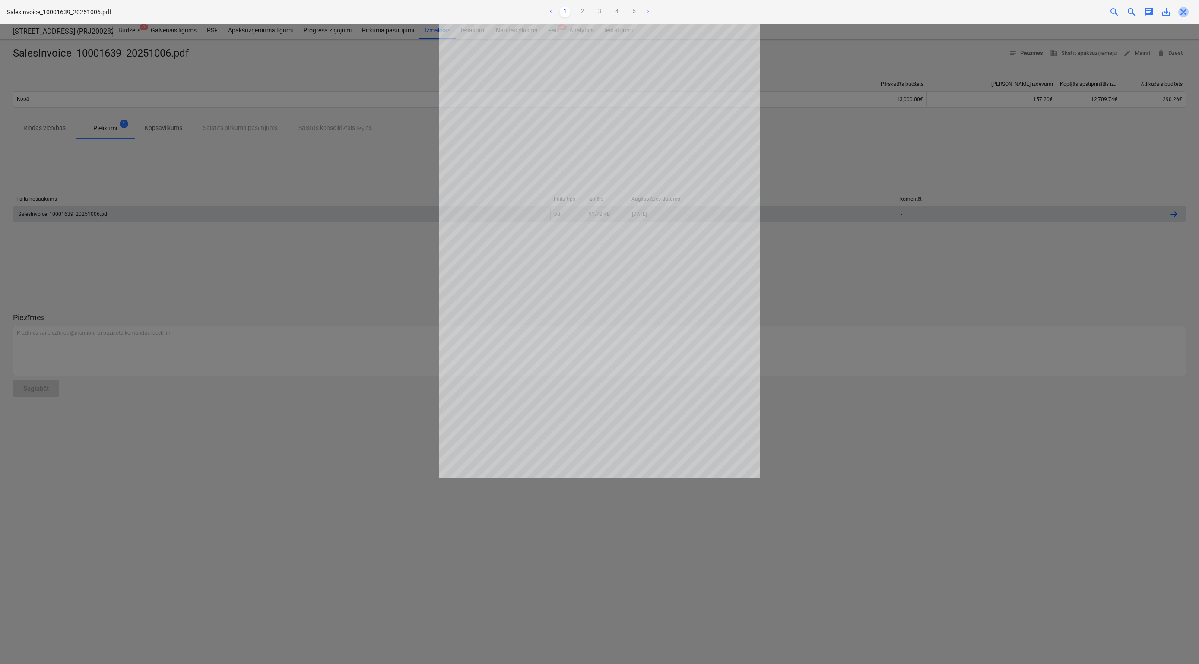
click at [852, 13] on span "close" at bounding box center [1183, 12] width 10 height 10
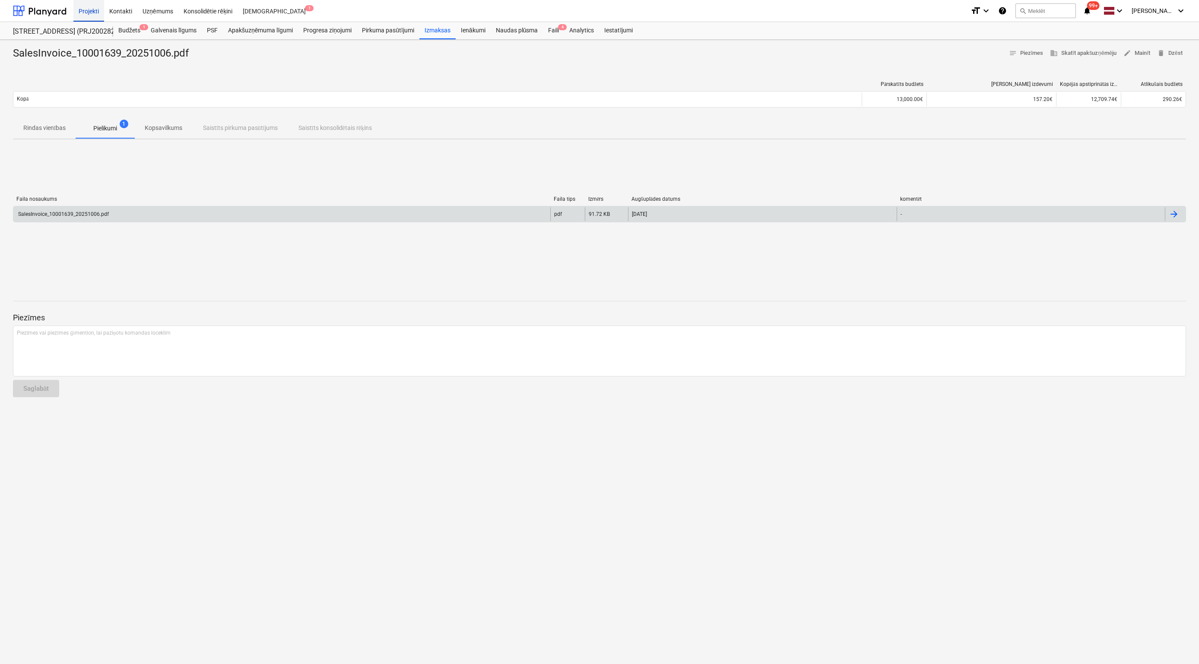
click at [85, 12] on div "Projekti" at bounding box center [88, 11] width 31 height 22
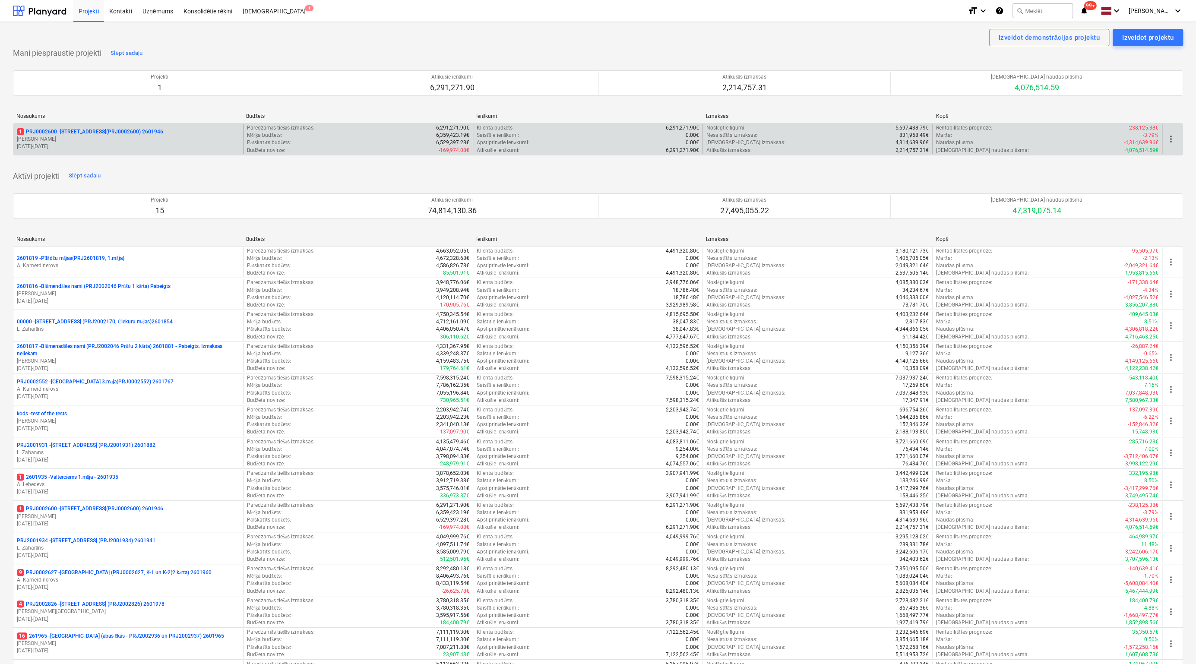
click at [93, 130] on p "1 PRJ0002600 - [STREET_ADDRESS](PRJ0002600) 2601946" at bounding box center [90, 131] width 146 height 7
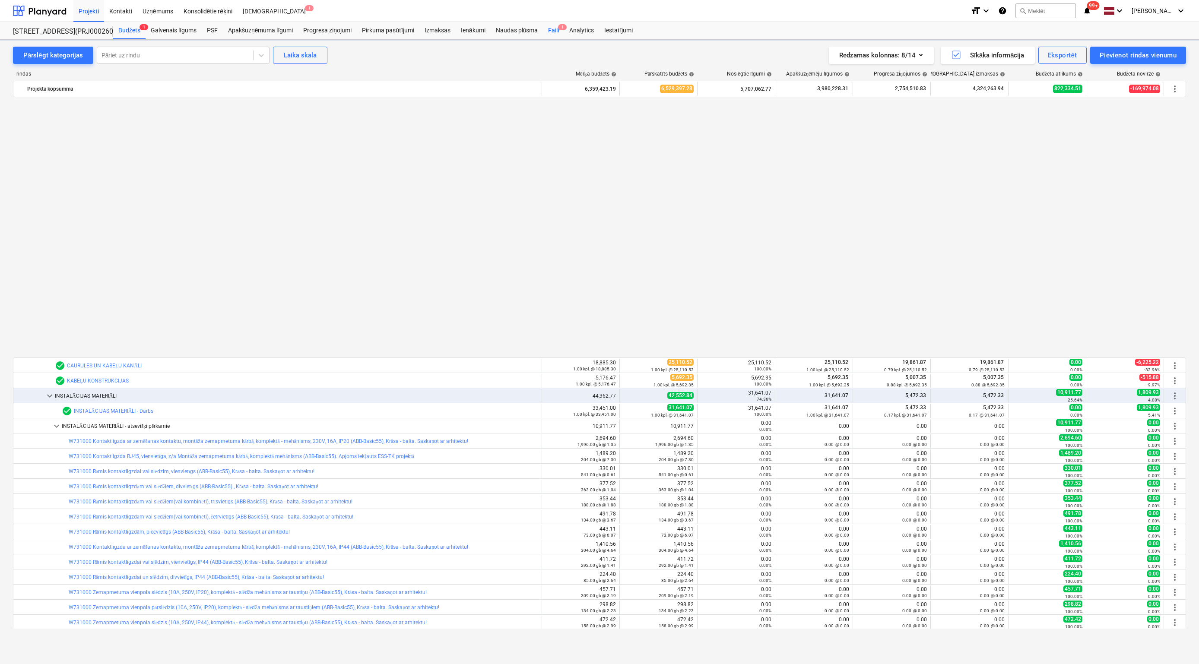
click at [560, 28] on span "1" at bounding box center [562, 27] width 9 height 6
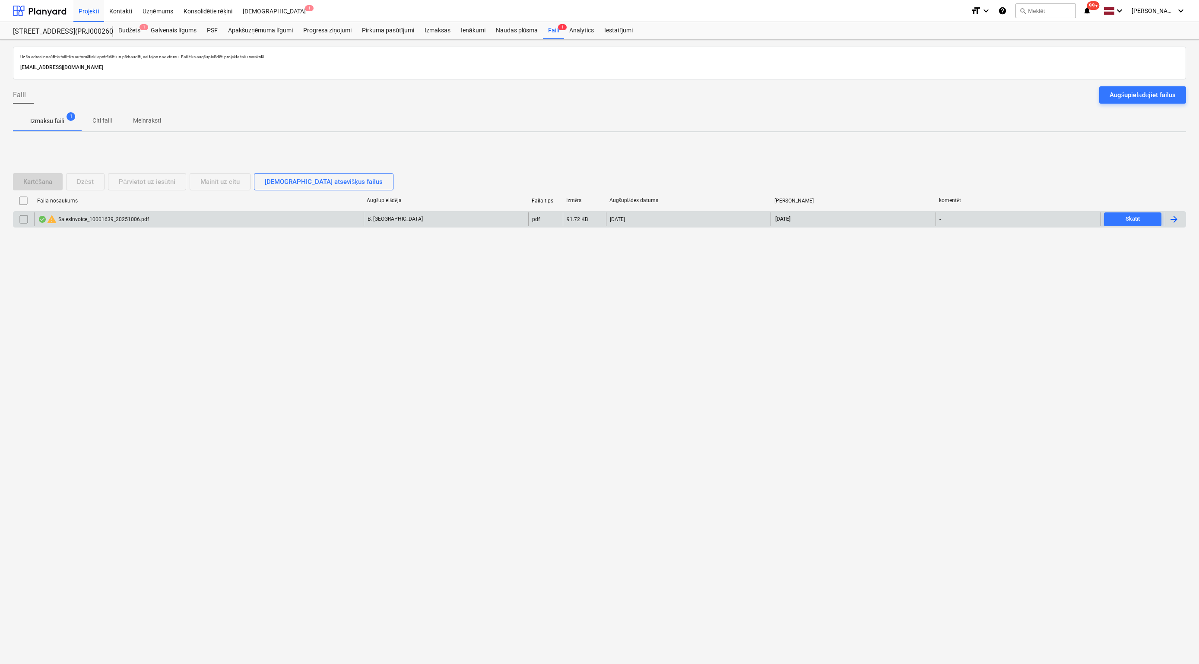
click at [85, 215] on div "warning SalesInvoice_10001639_20251006.pdf" at bounding box center [93, 219] width 111 height 10
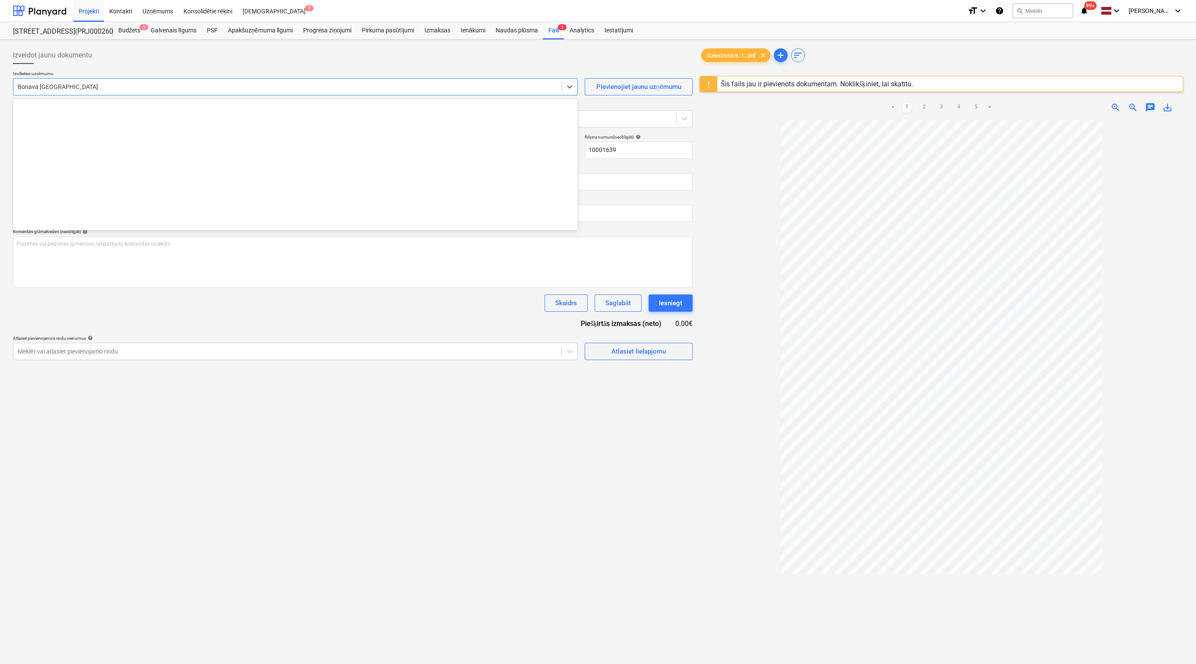
click at [91, 89] on div at bounding box center [287, 86] width 539 height 9
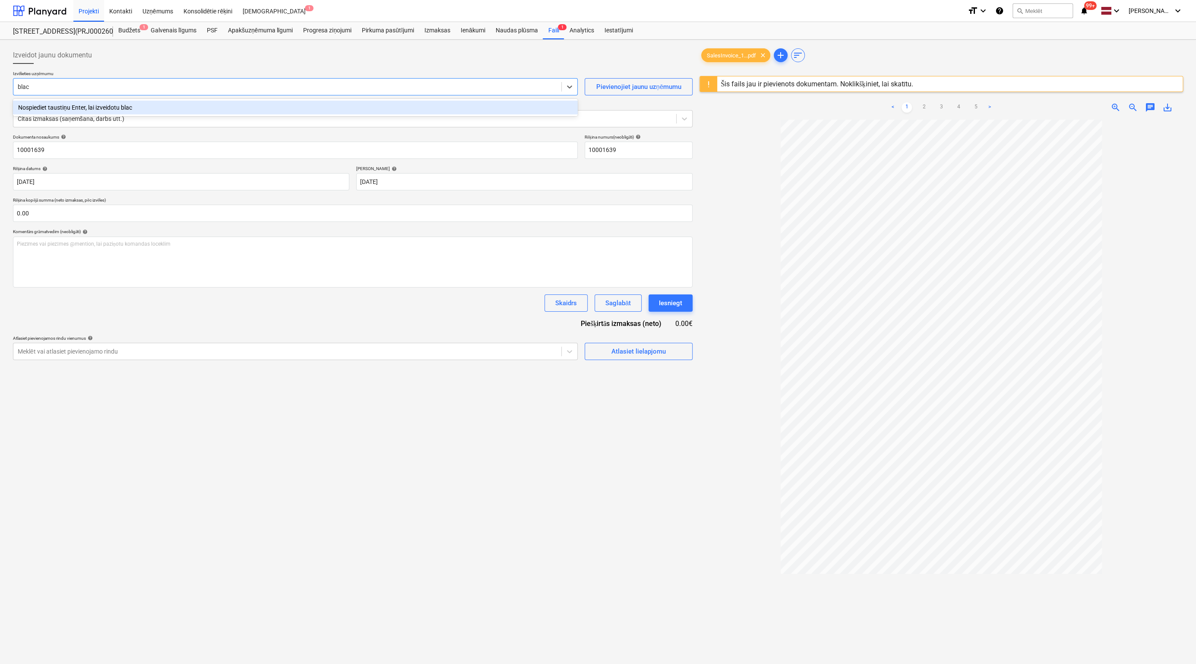
type input "bla"
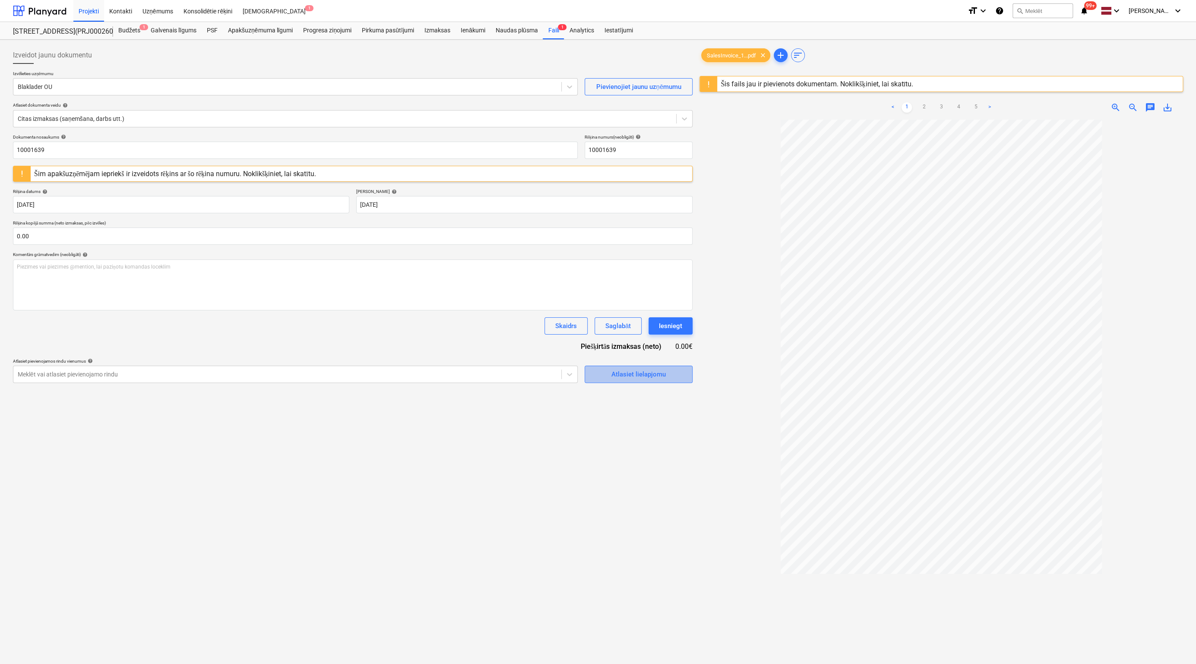
click at [639, 374] on div "Atlasiet lielapjomu" at bounding box center [639, 374] width 54 height 11
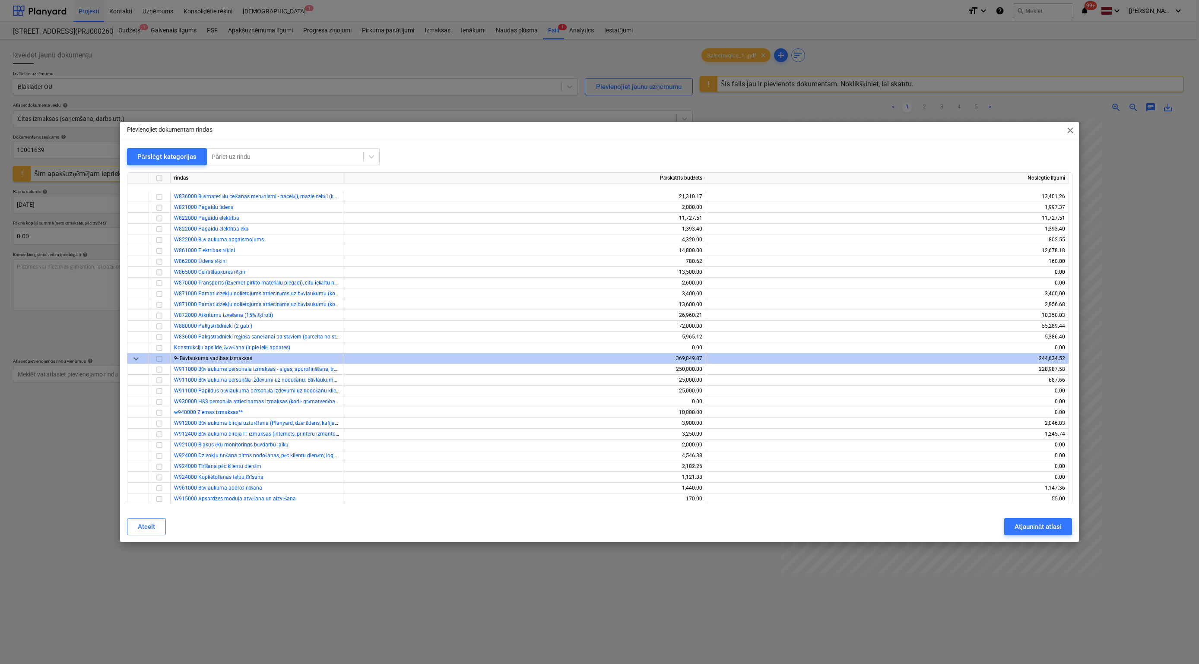
scroll to position [1512, 0]
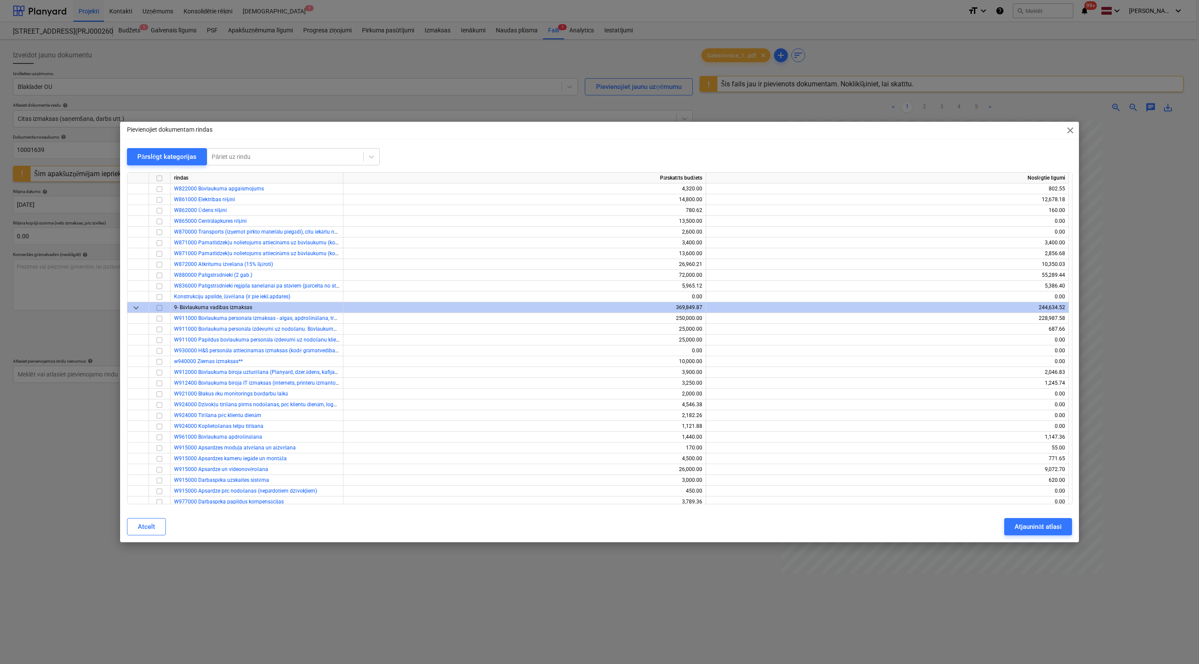
click at [852, 128] on span "close" at bounding box center [1070, 130] width 10 height 10
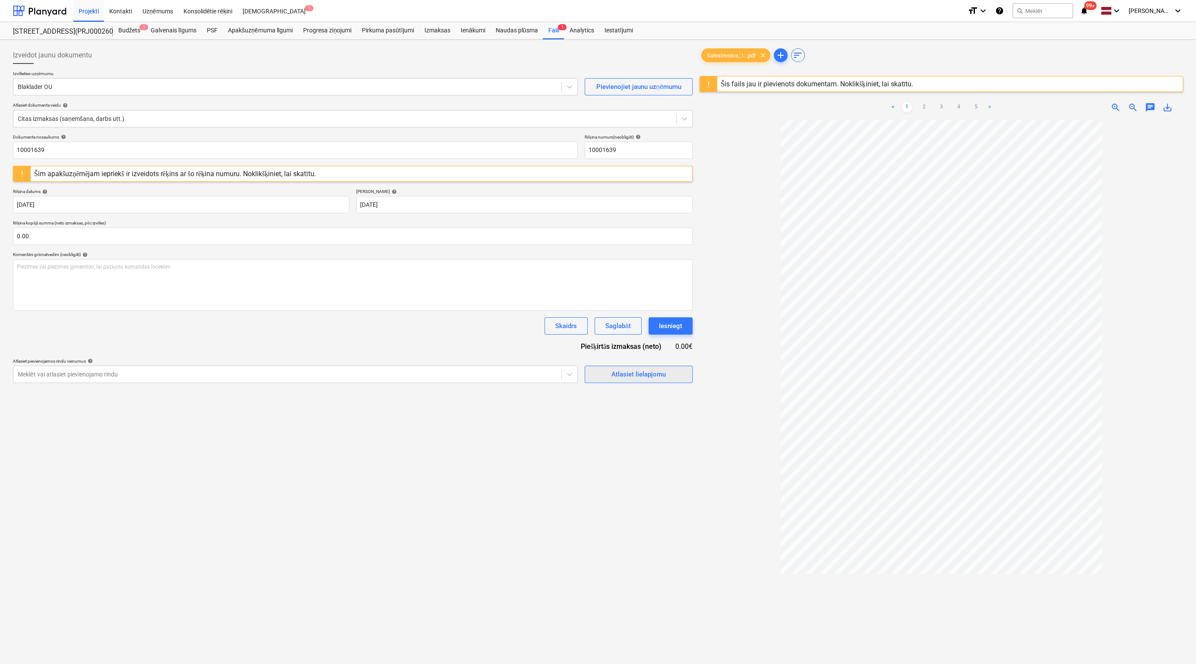
click at [649, 371] on div "Atlasiet lielapjomu" at bounding box center [639, 374] width 54 height 11
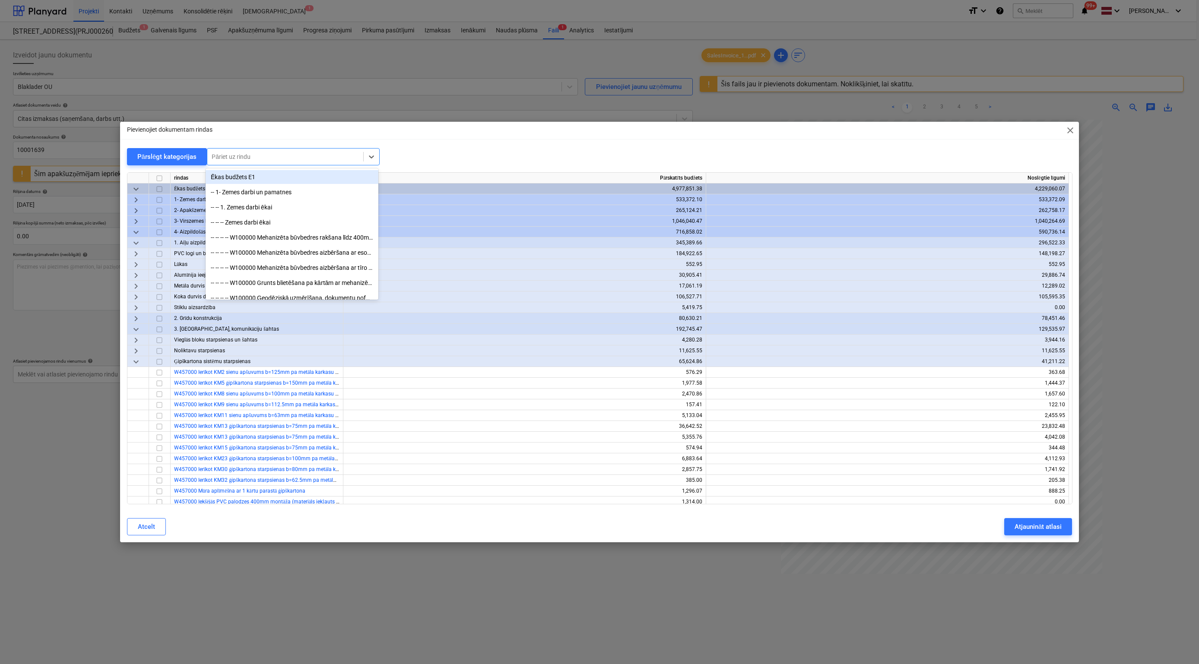
click at [309, 156] on div at bounding box center [285, 156] width 147 height 9
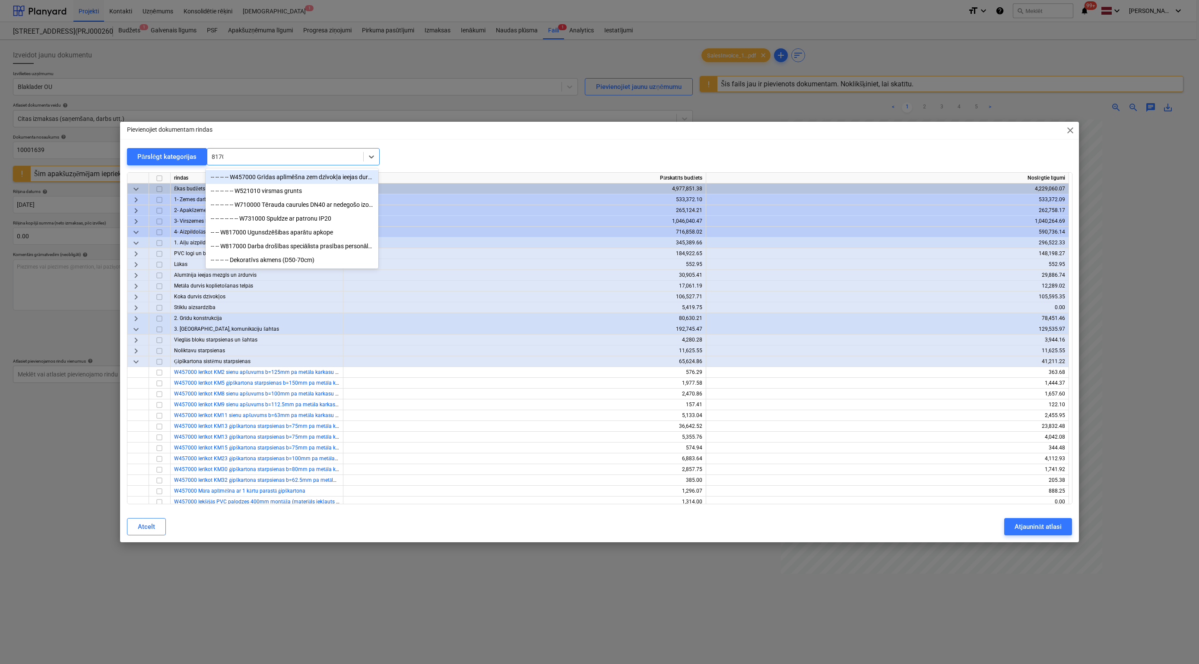
type input "81700"
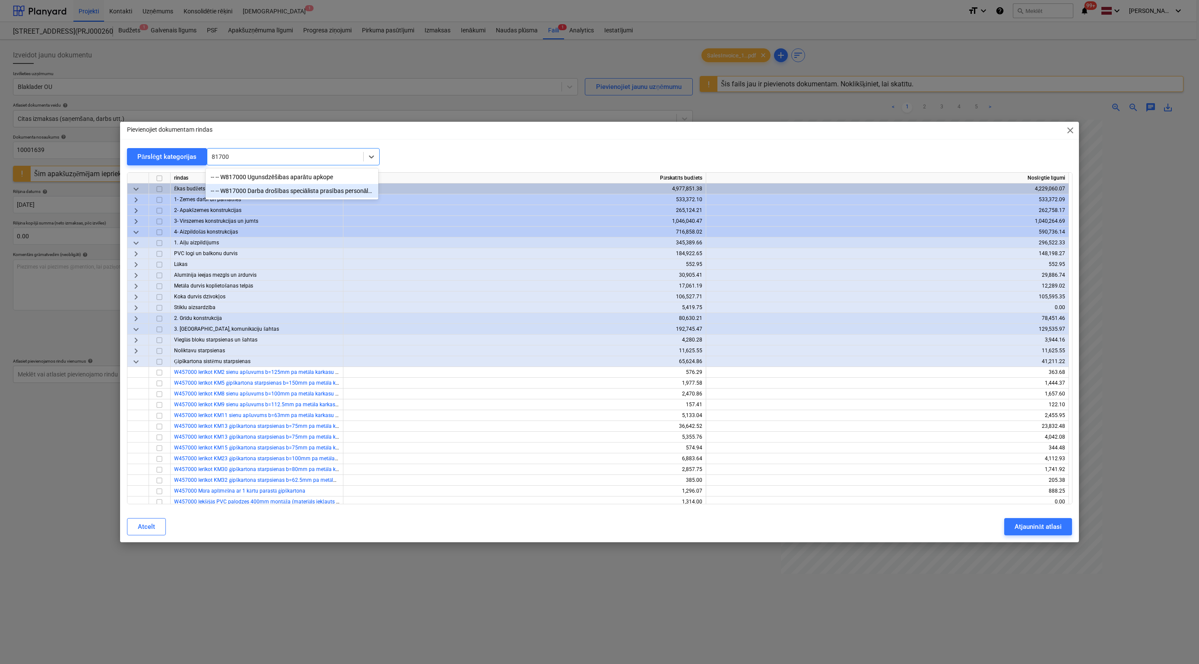
click at [325, 190] on div "-- -- W817000 Darba drošības speciālista prasības personālam, individuālas aizs…" at bounding box center [292, 191] width 173 height 14
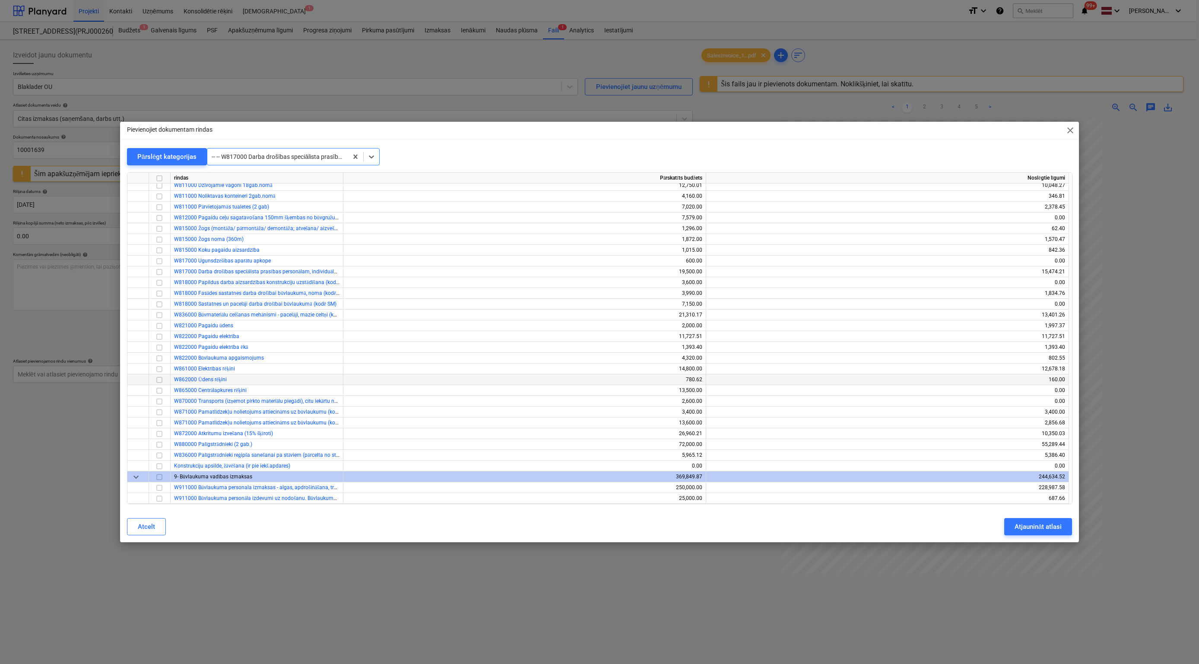
scroll to position [7256, 0]
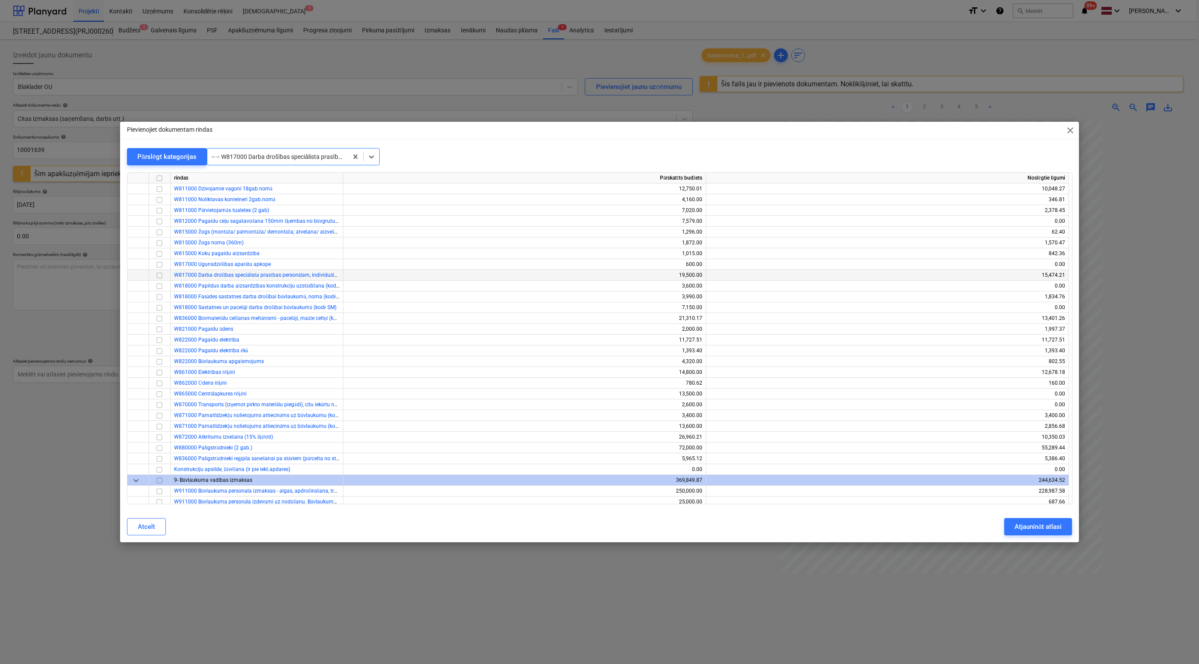
click at [158, 276] on input "checkbox" at bounding box center [159, 275] width 10 height 10
click at [852, 533] on button "Atjaunināt atlasi" at bounding box center [1038, 526] width 68 height 17
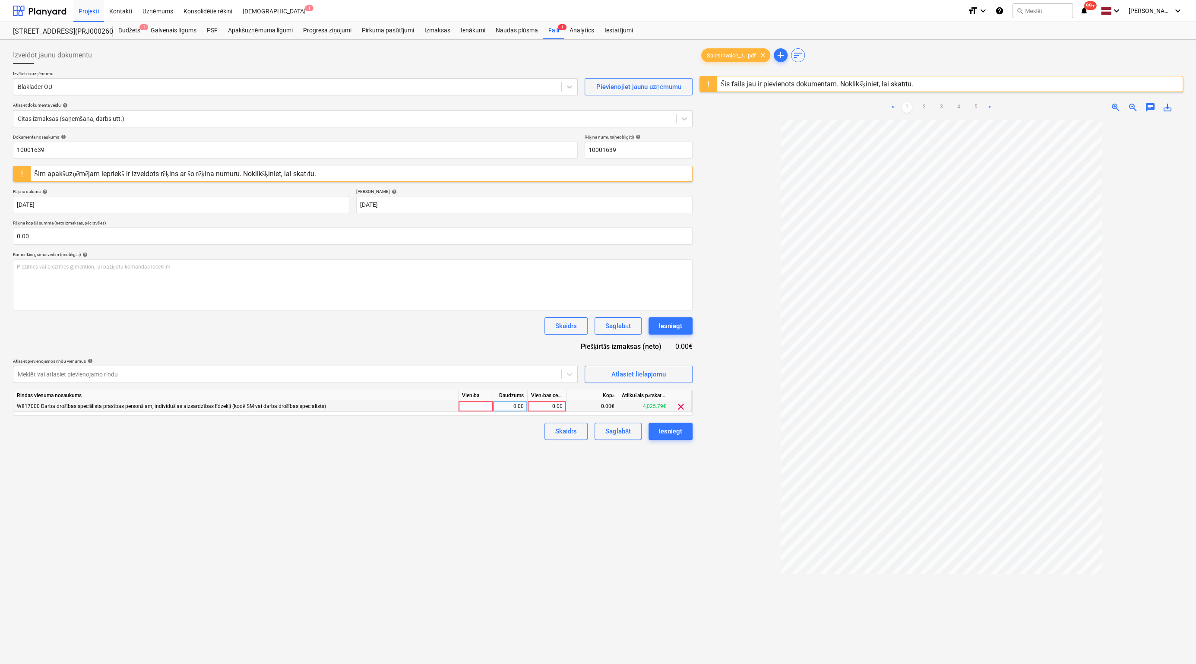
click at [545, 405] on div "0.00" at bounding box center [547, 406] width 32 height 11
type input "1243.73"
click at [852, 103] on link "2" at bounding box center [924, 107] width 10 height 10
click at [852, 106] on link "3" at bounding box center [941, 107] width 10 height 10
click at [852, 106] on link "4" at bounding box center [959, 107] width 10 height 10
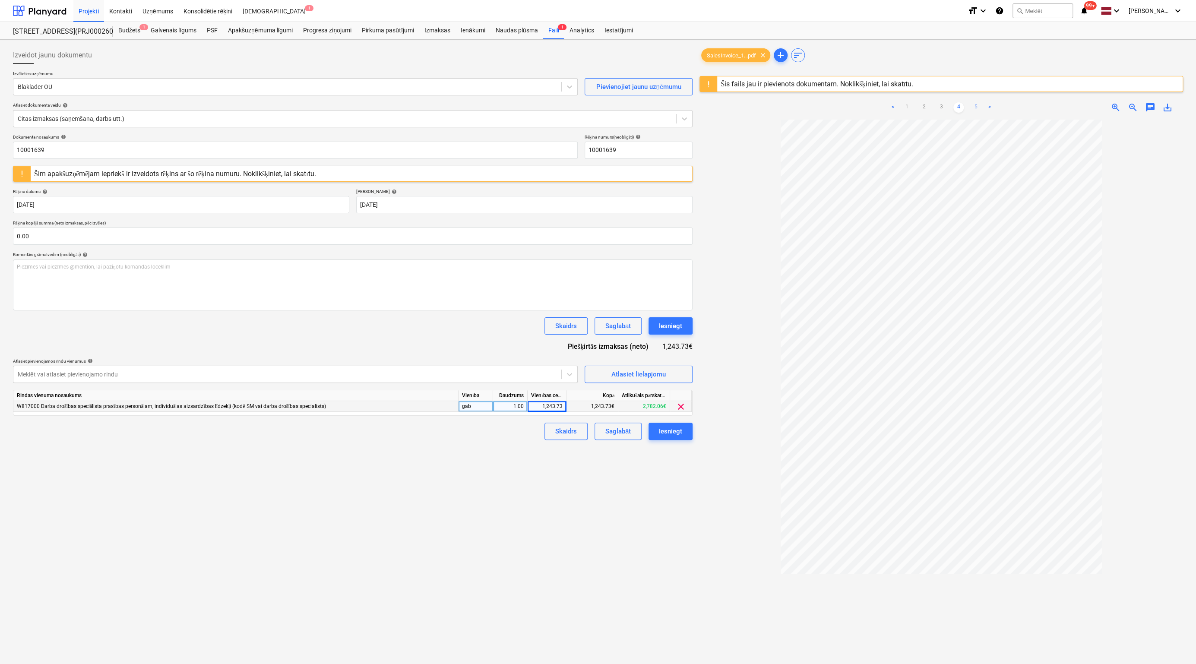
click at [852, 105] on link "5" at bounding box center [976, 107] width 10 height 10
click at [672, 430] on div "Iesniegt" at bounding box center [670, 431] width 23 height 11
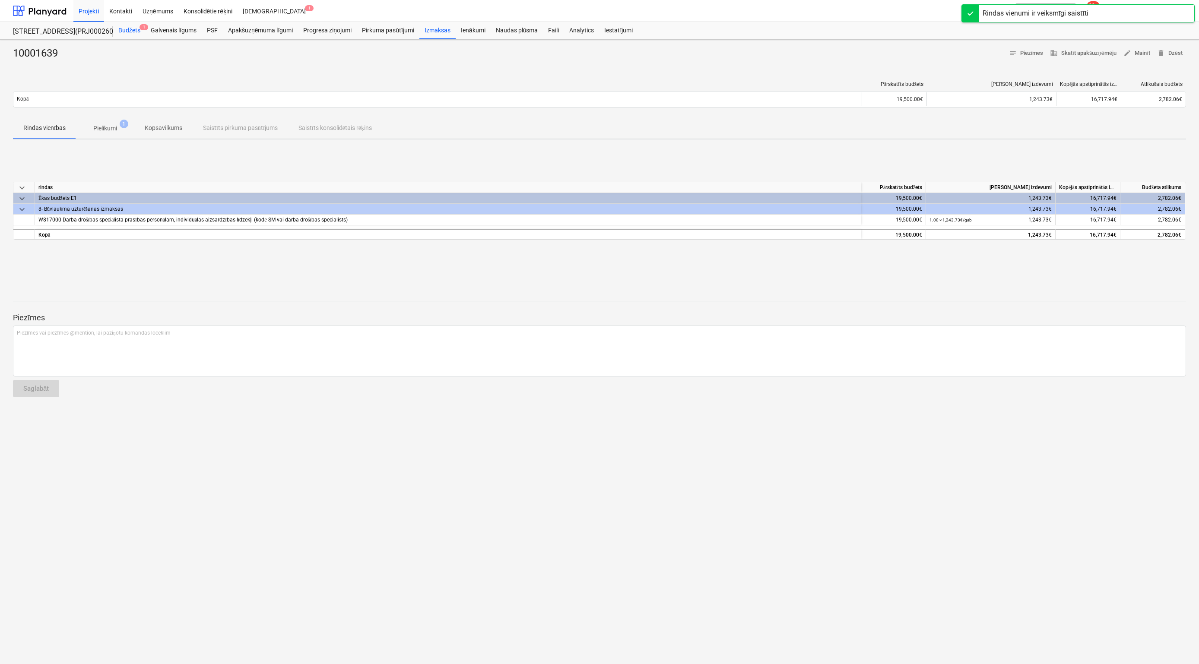
click at [124, 28] on div "Budžets 1" at bounding box center [129, 30] width 32 height 17
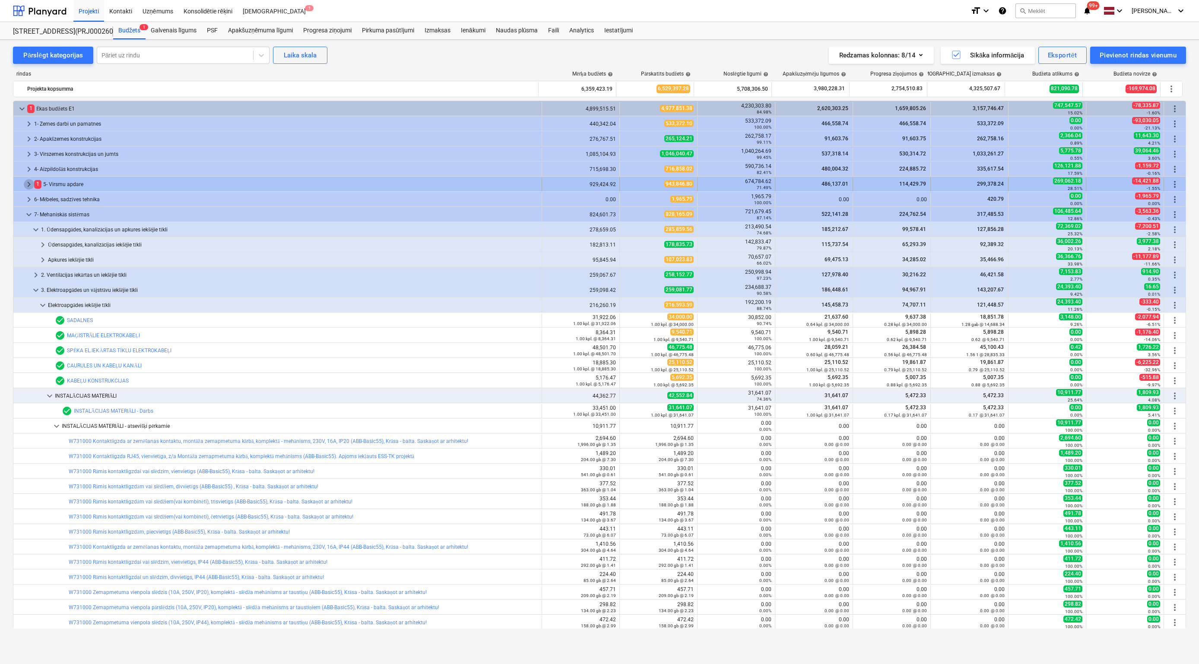
click at [29, 182] on span "keyboard_arrow_right" at bounding box center [29, 184] width 10 height 10
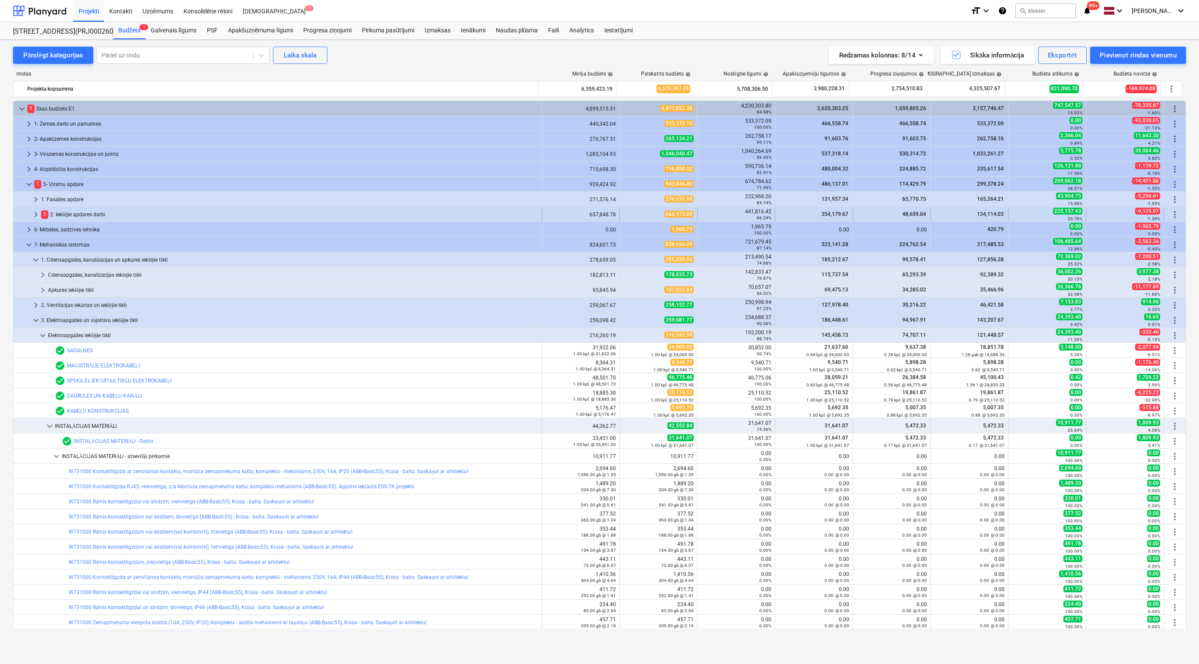
click at [36, 212] on span "keyboard_arrow_right" at bounding box center [36, 214] width 10 height 10
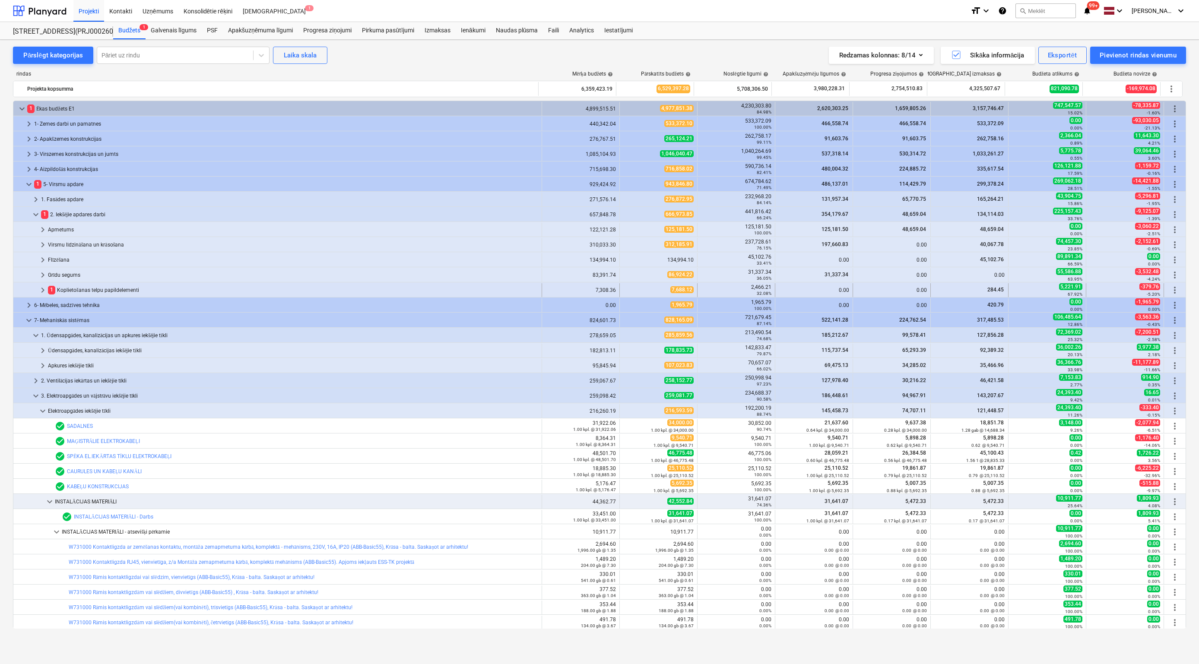
click at [71, 290] on div "1 Koplietošanas telpu papildelementi" at bounding box center [293, 290] width 490 height 14
